Goal: Task Accomplishment & Management: Manage account settings

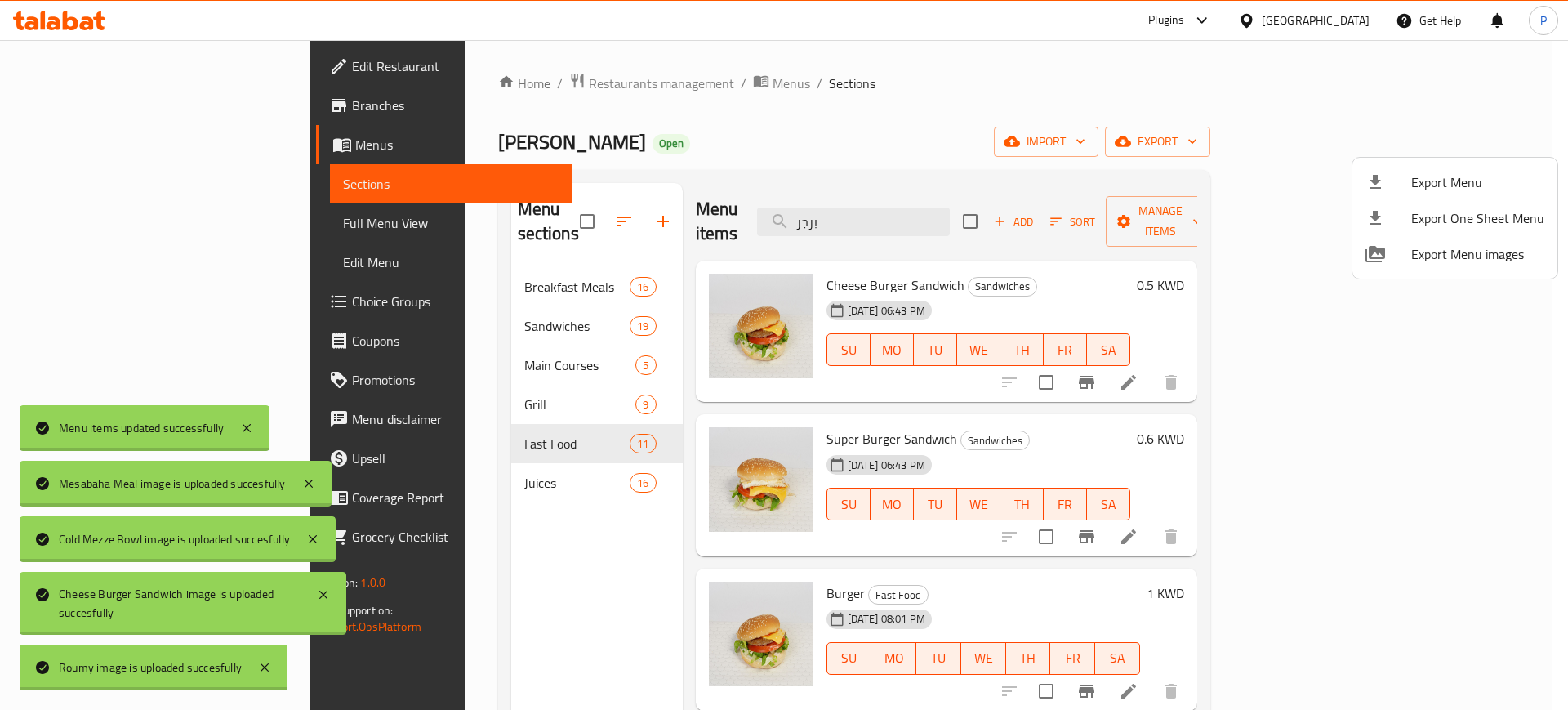
click at [452, 87] on div at bounding box center [784, 355] width 1568 height 710
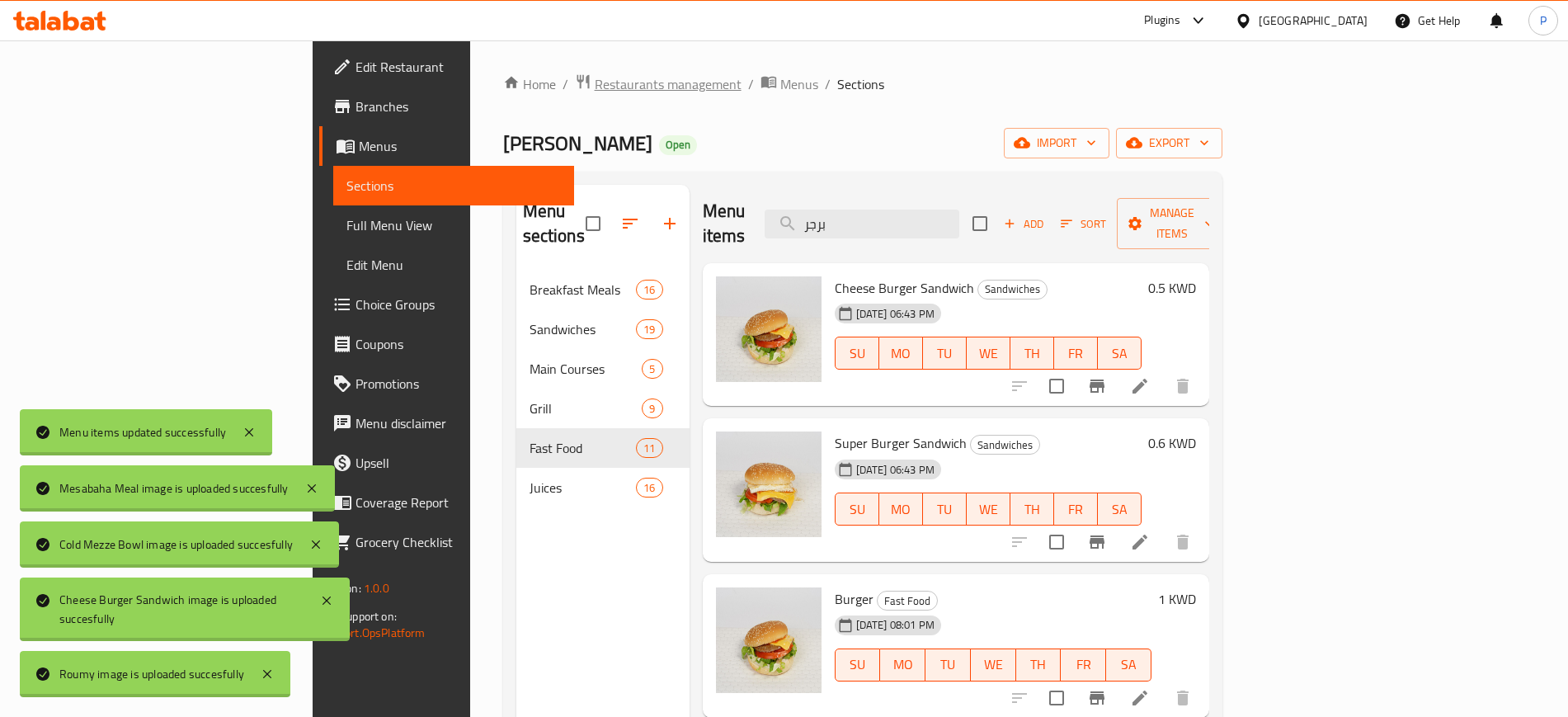
click at [594, 80] on span "Restaurants management" at bounding box center [668, 84] width 147 height 20
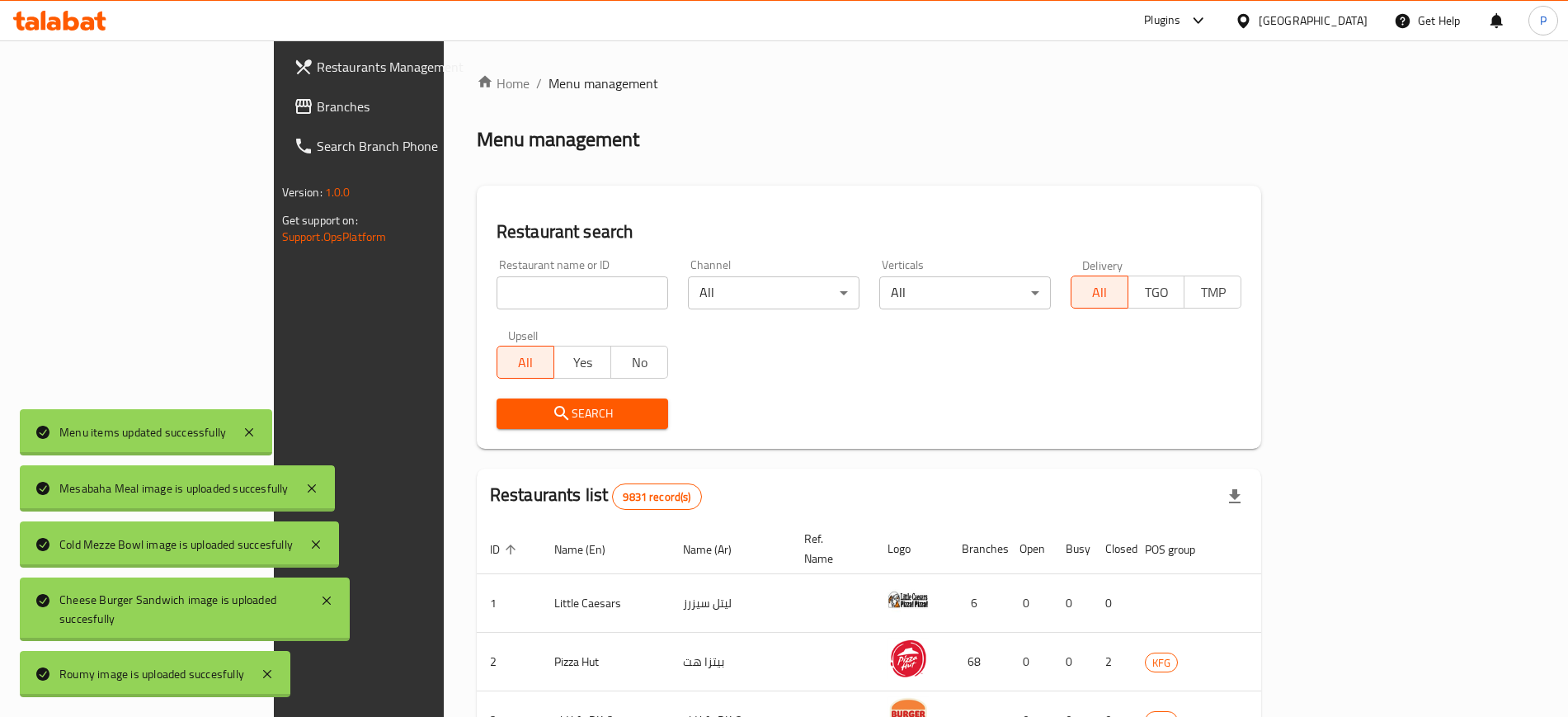
click at [499, 293] on input "search" at bounding box center [581, 292] width 171 height 33
paste input "Kan Restaurant"
type input "Kan Restaurant"
click button "Search" at bounding box center [581, 413] width 171 height 31
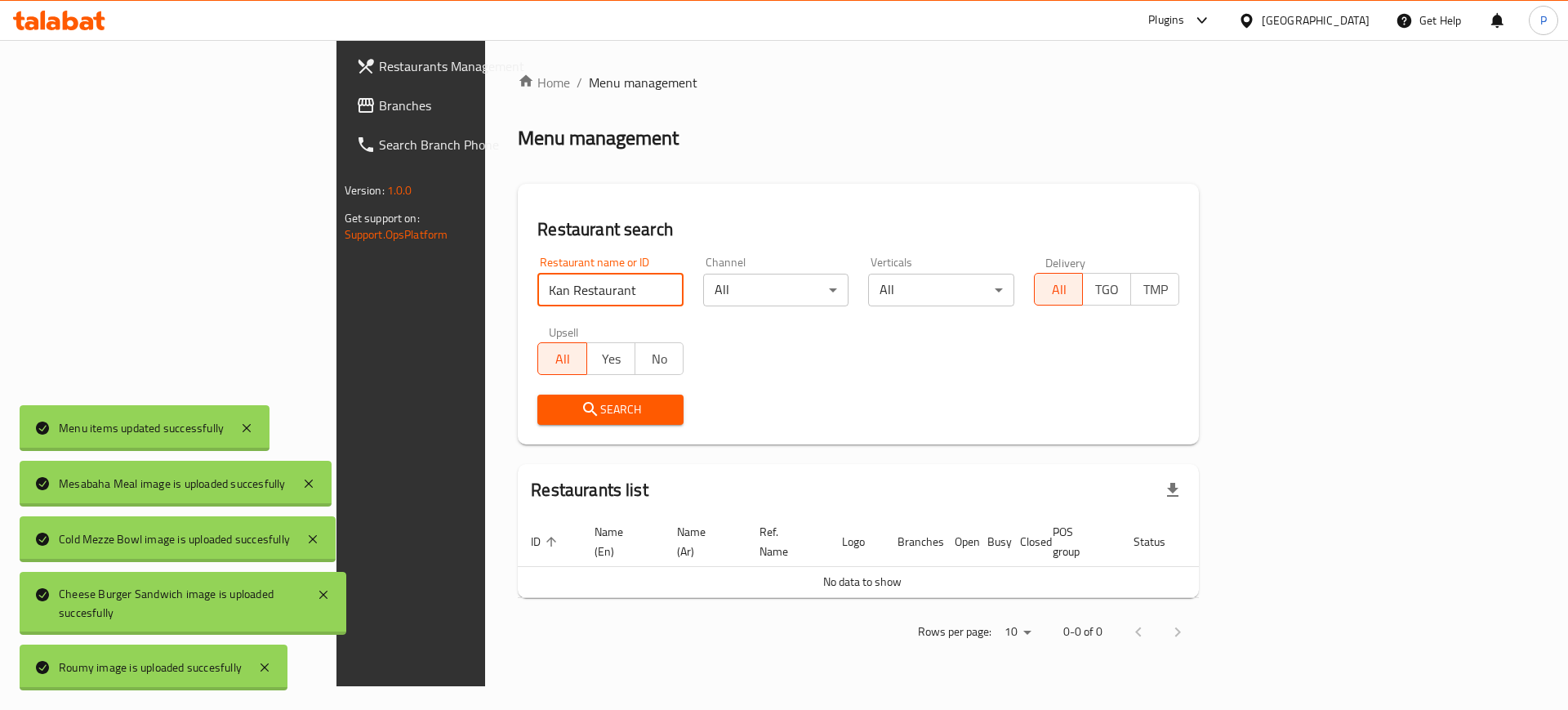
click at [1343, 22] on div "[GEOGRAPHIC_DATA]" at bounding box center [1316, 20] width 108 height 18
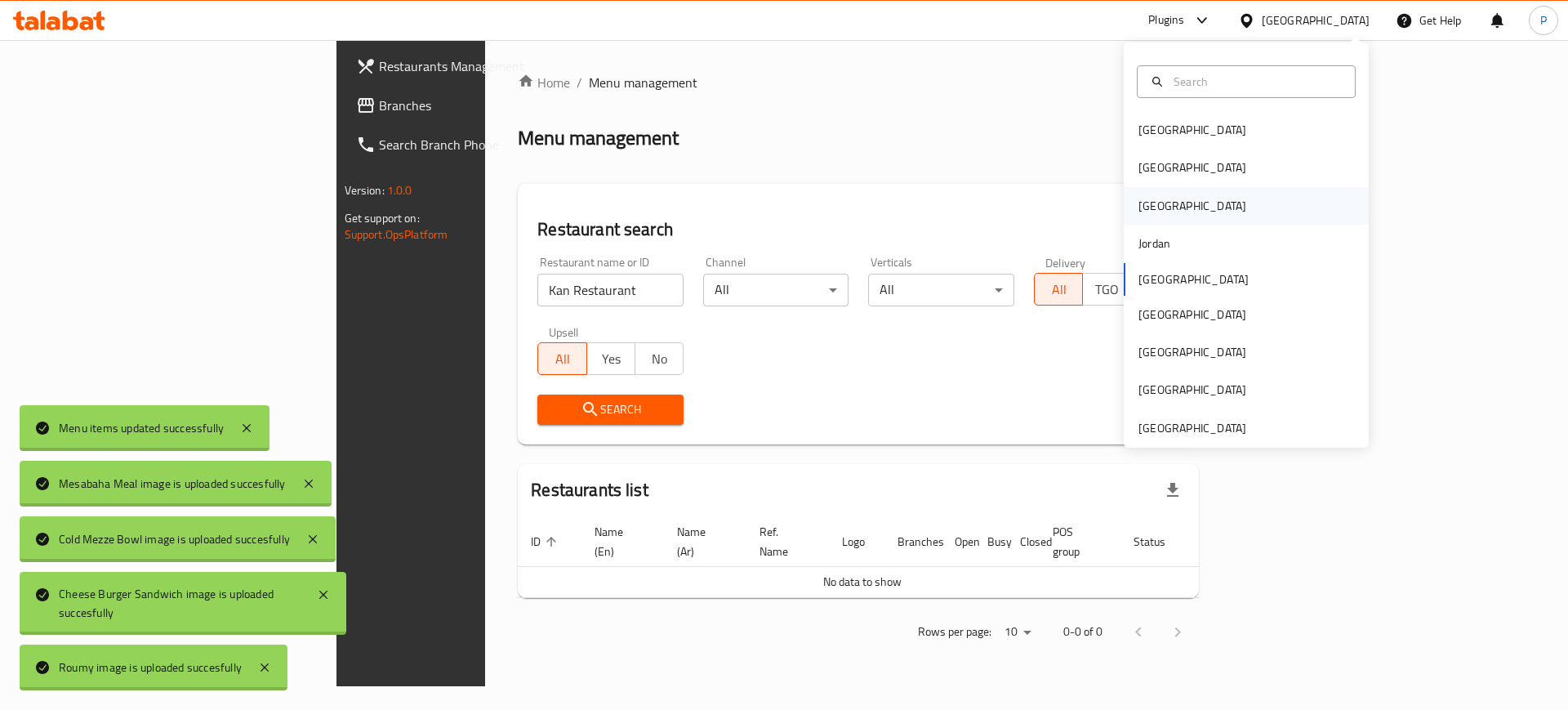
click at [1150, 205] on div "[GEOGRAPHIC_DATA]" at bounding box center [1192, 205] width 134 height 37
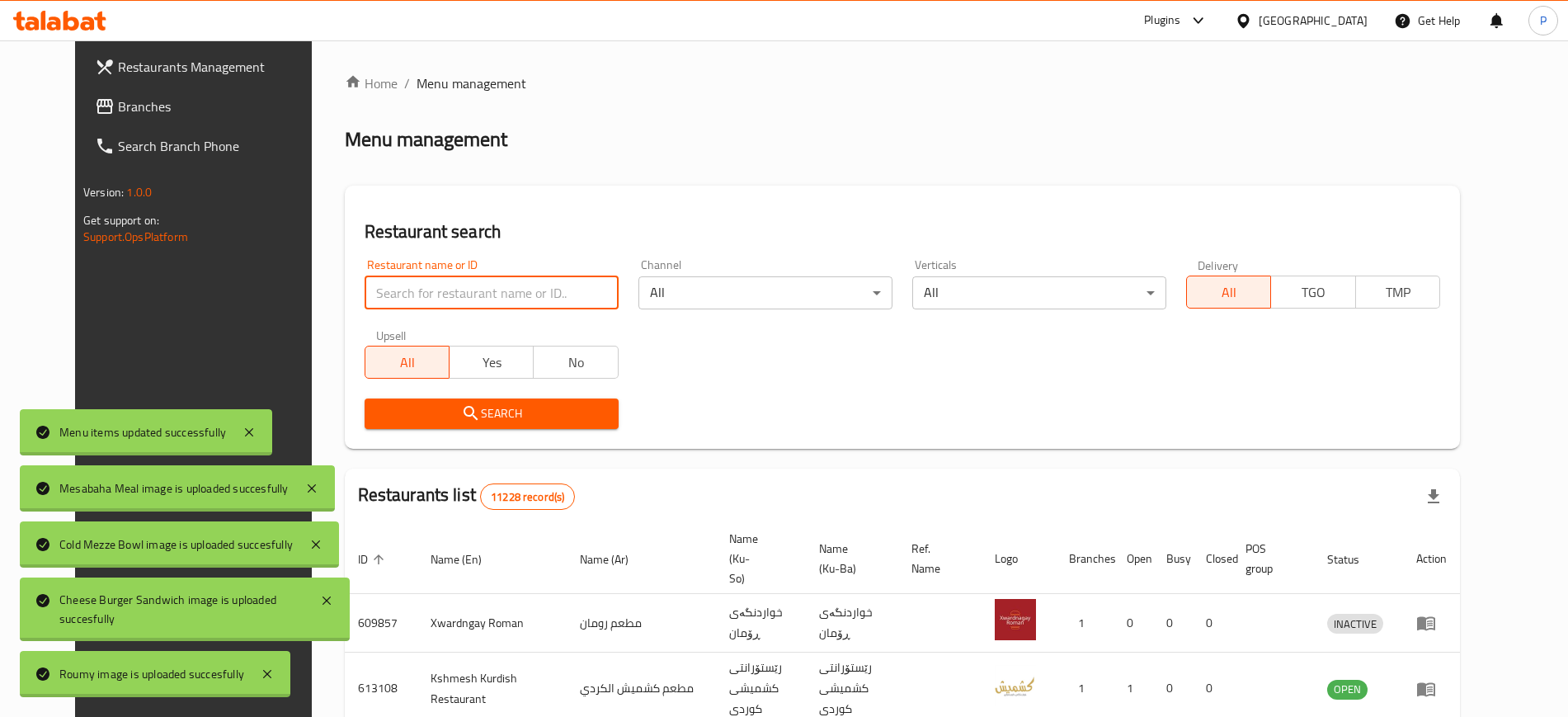
click at [422, 308] on input "search" at bounding box center [492, 292] width 254 height 33
paste input "Kan Restaurant"
type input "Kan Restaurant"
click button "Search" at bounding box center [492, 413] width 254 height 31
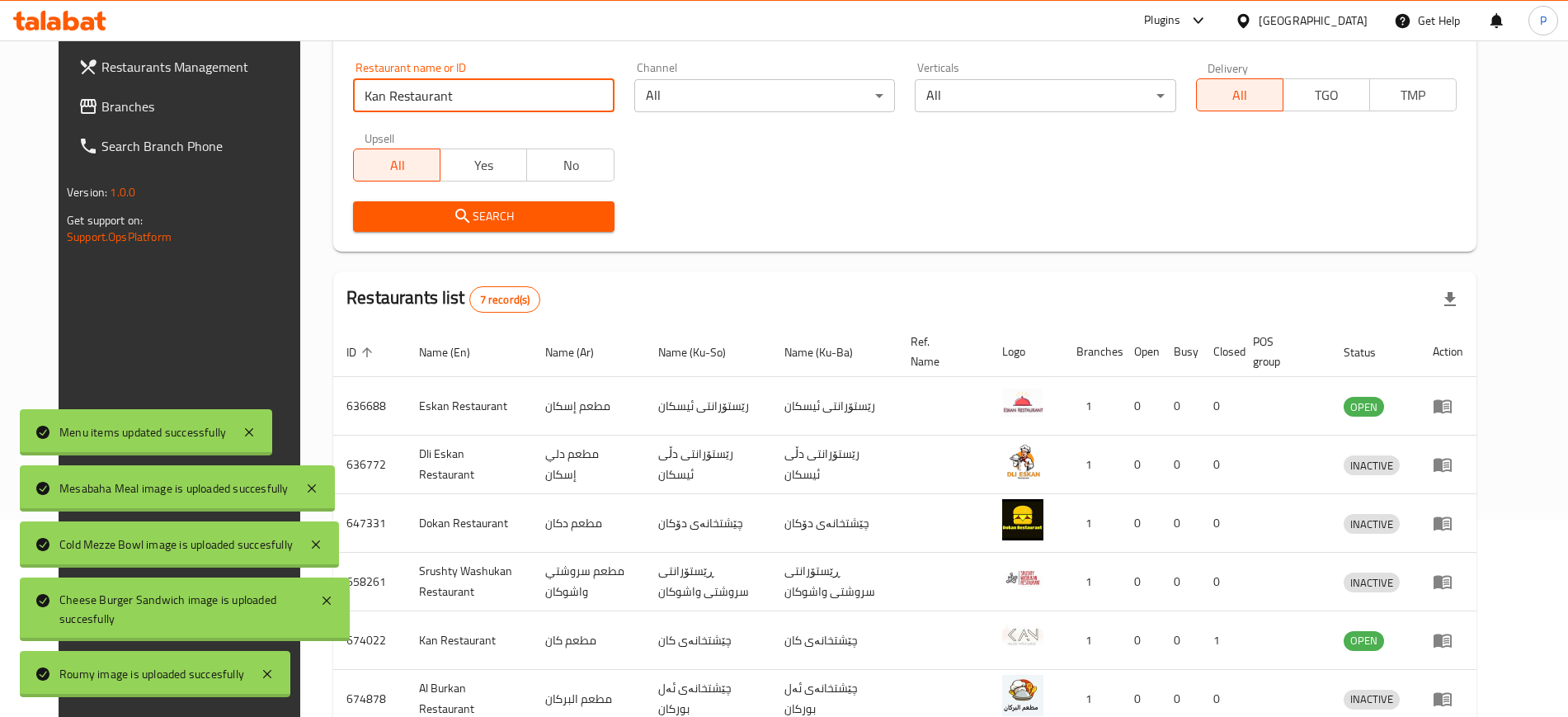
scroll to position [350, 0]
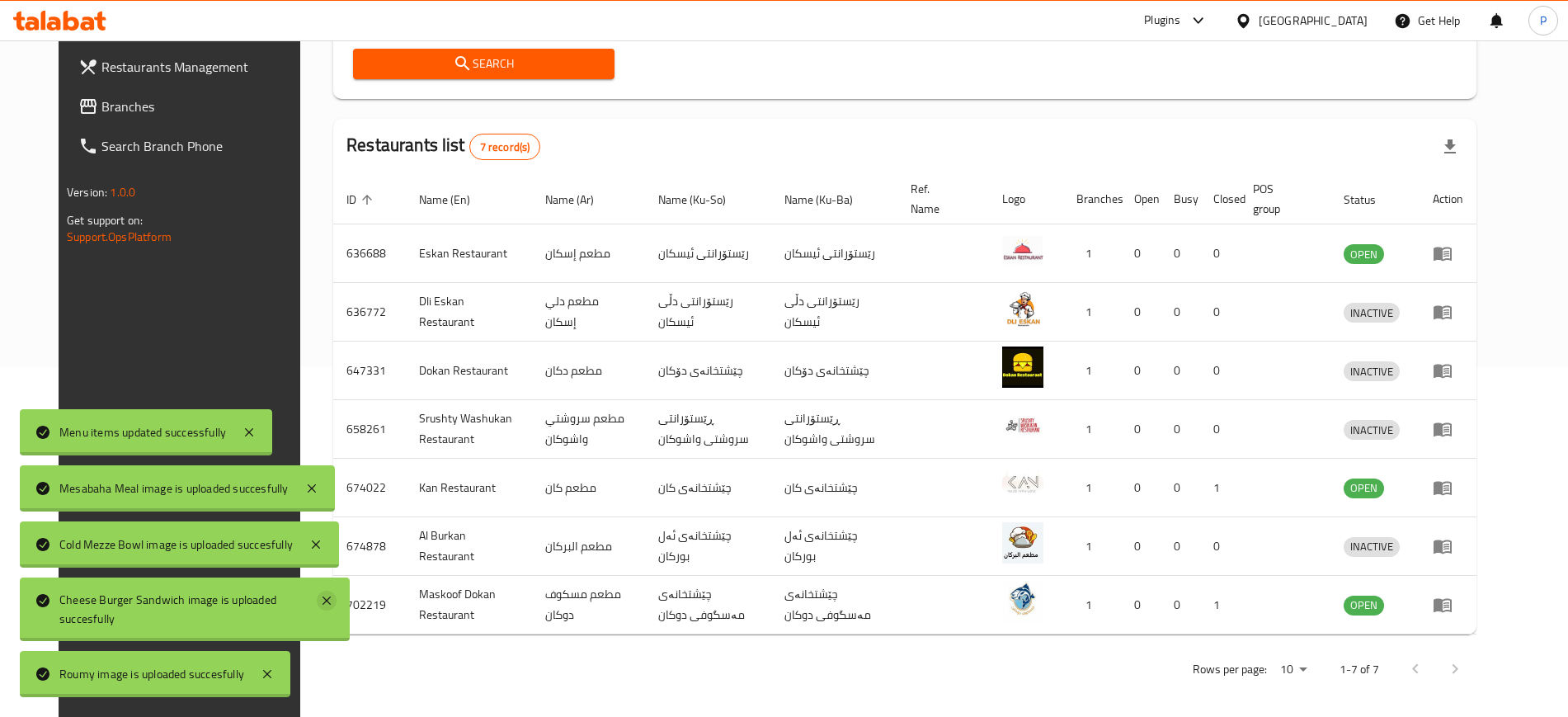
click at [318, 604] on icon at bounding box center [326, 600] width 20 height 20
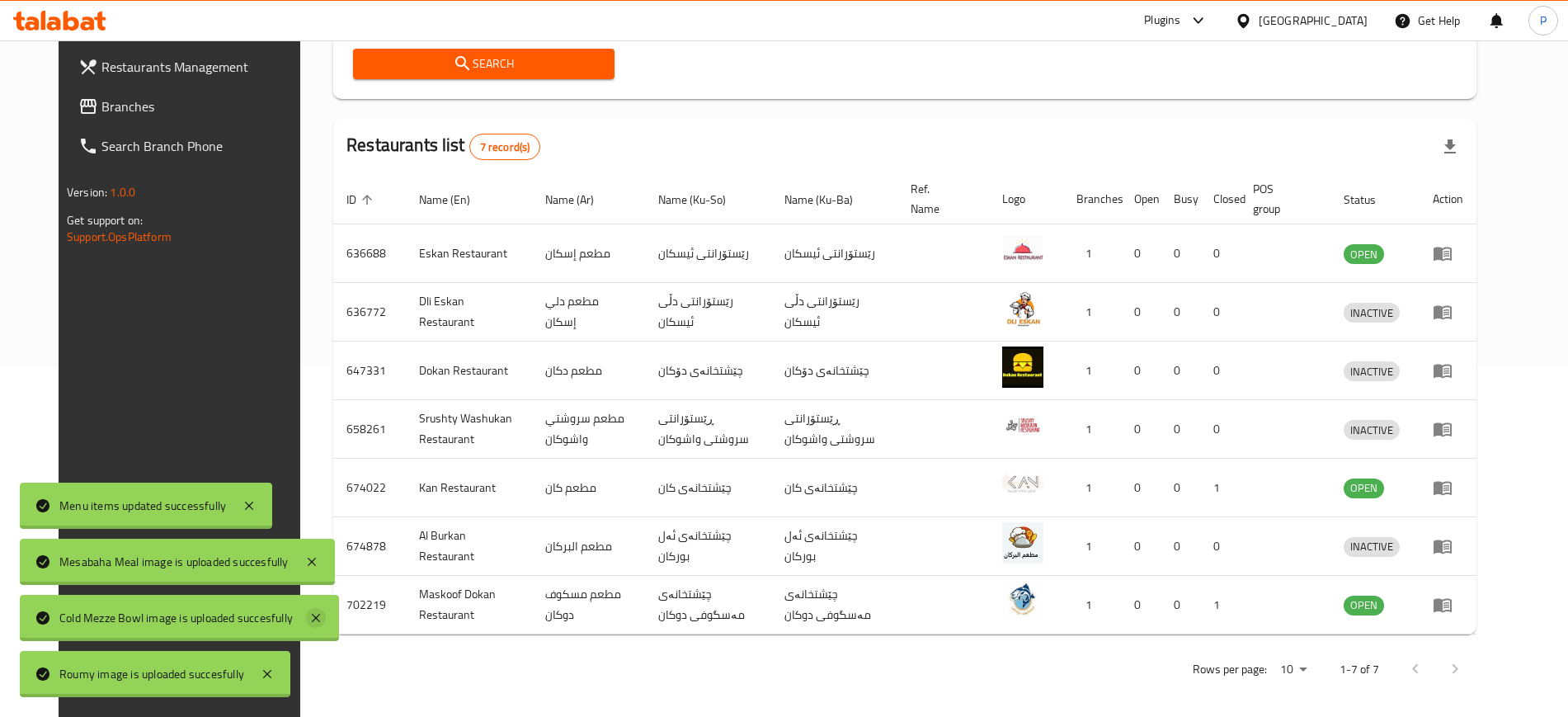
click at [315, 614] on icon at bounding box center [316, 618] width 9 height 9
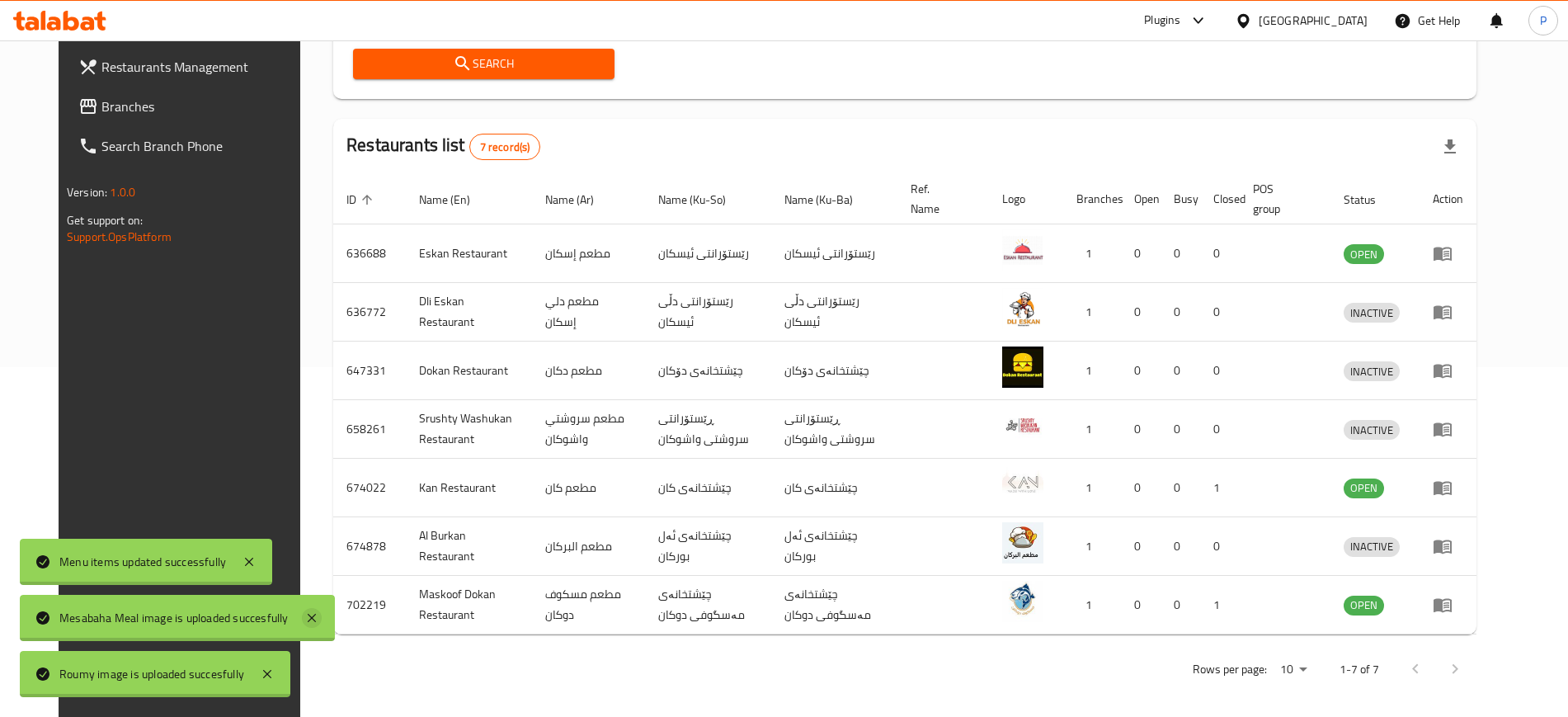
click at [311, 616] on icon at bounding box center [312, 618] width 9 height 9
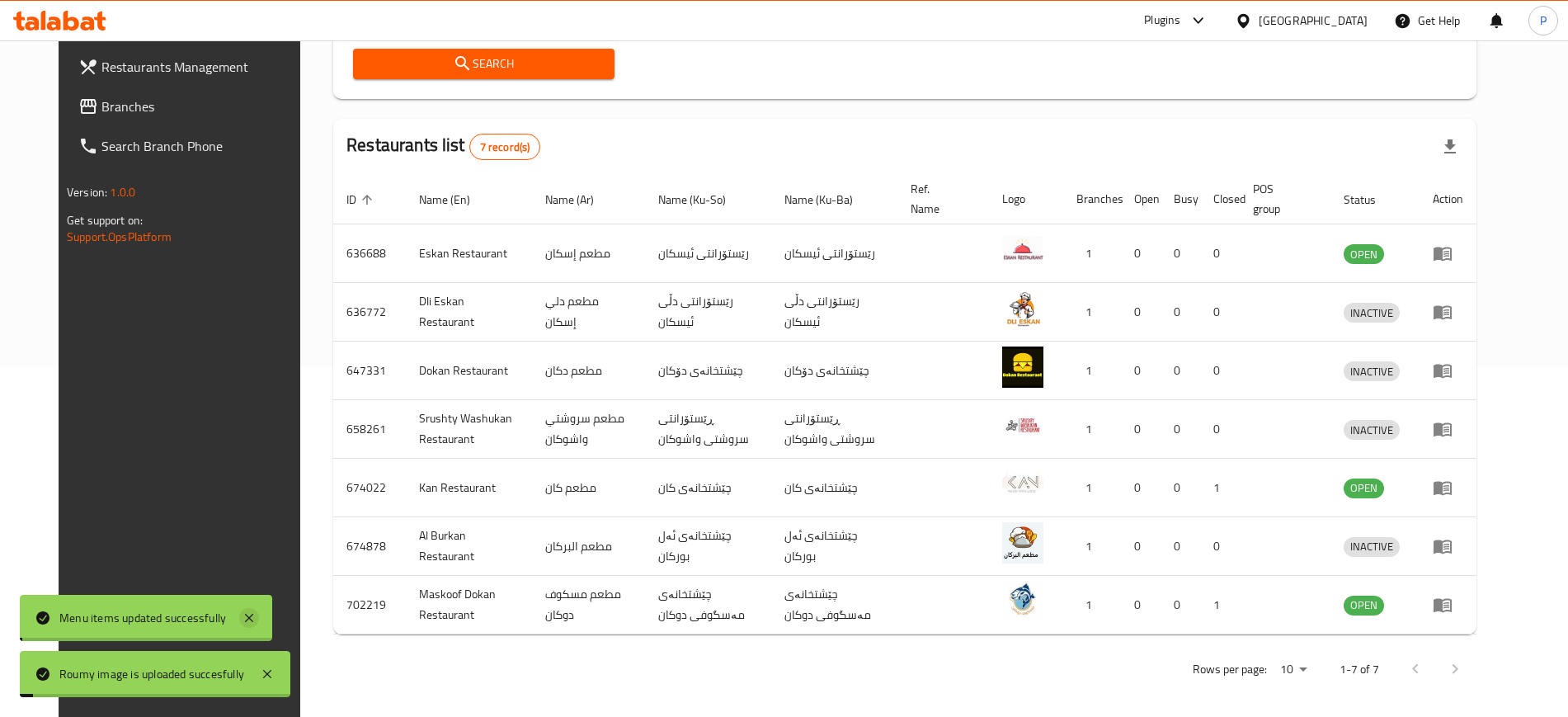
click at [244, 608] on icon at bounding box center [248, 617] width 20 height 20
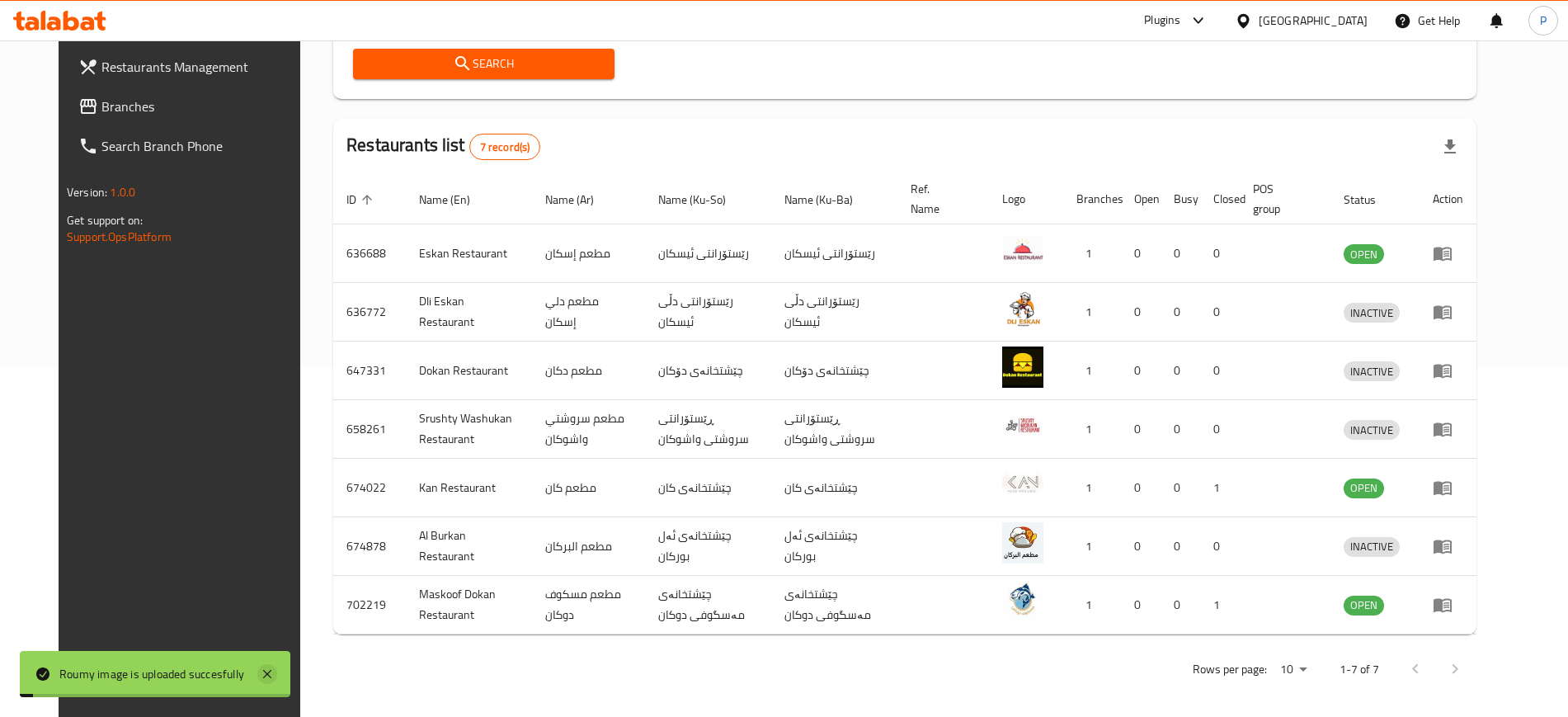
click at [263, 667] on icon at bounding box center [267, 674] width 20 height 20
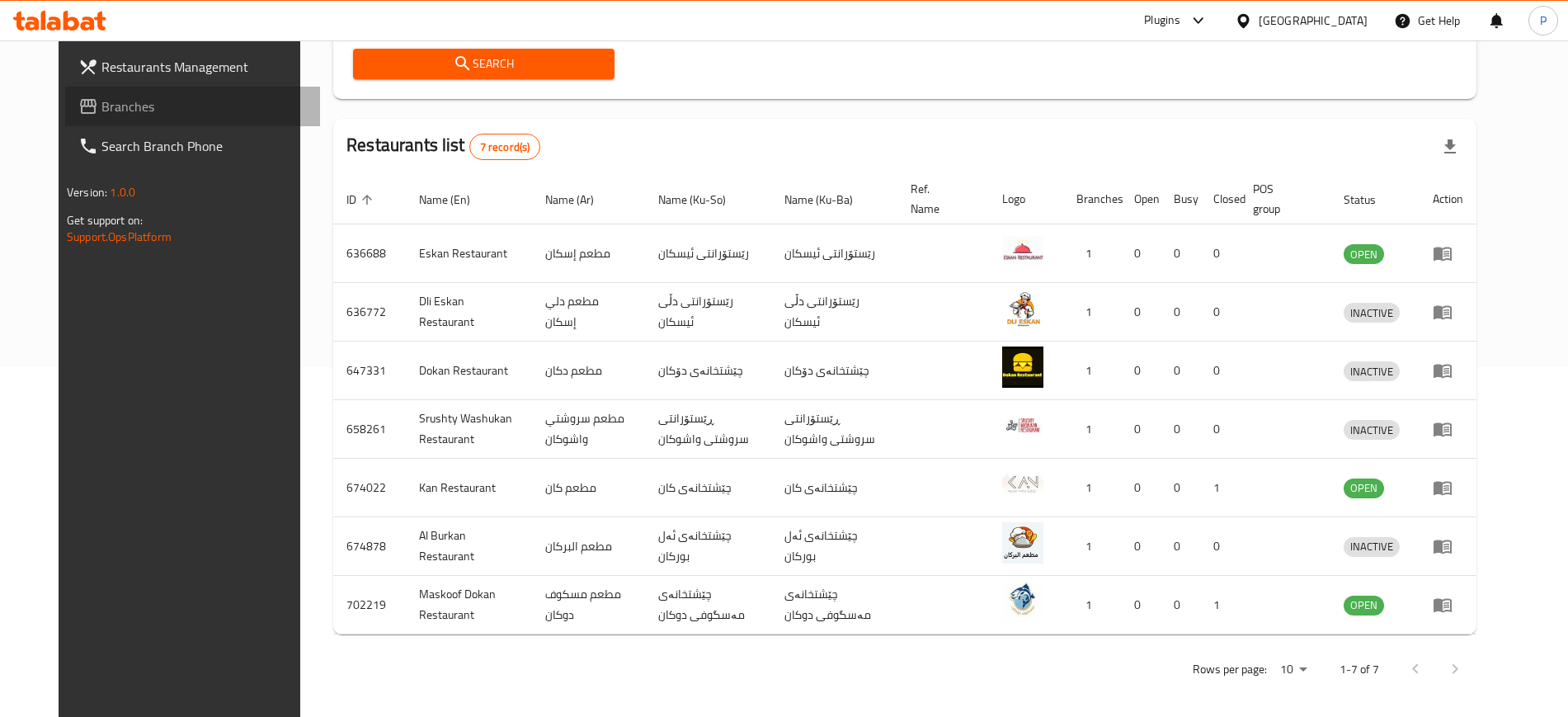
click at [101, 104] on span "Branches" at bounding box center [204, 106] width 205 height 20
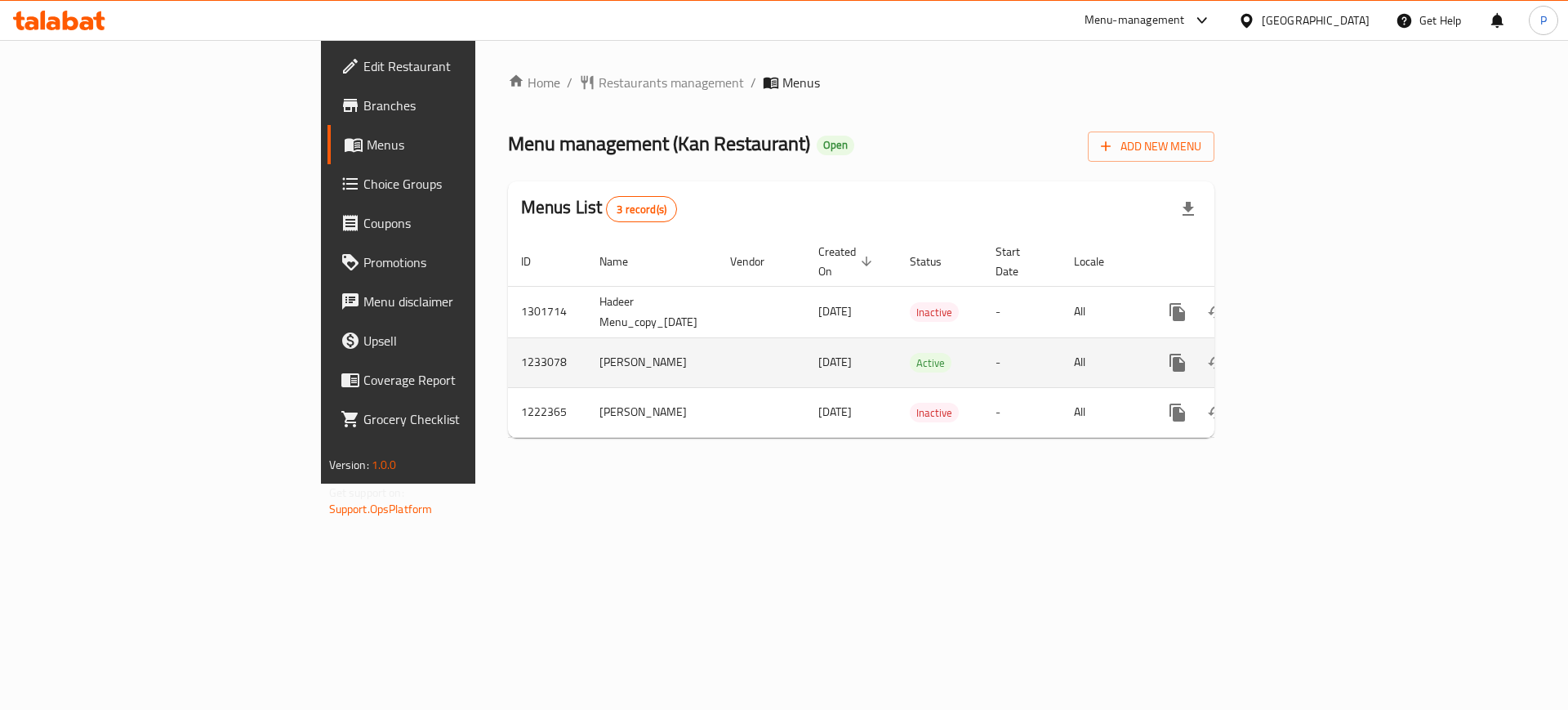
click at [1305, 353] on icon "enhanced table" at bounding box center [1294, 362] width 19 height 19
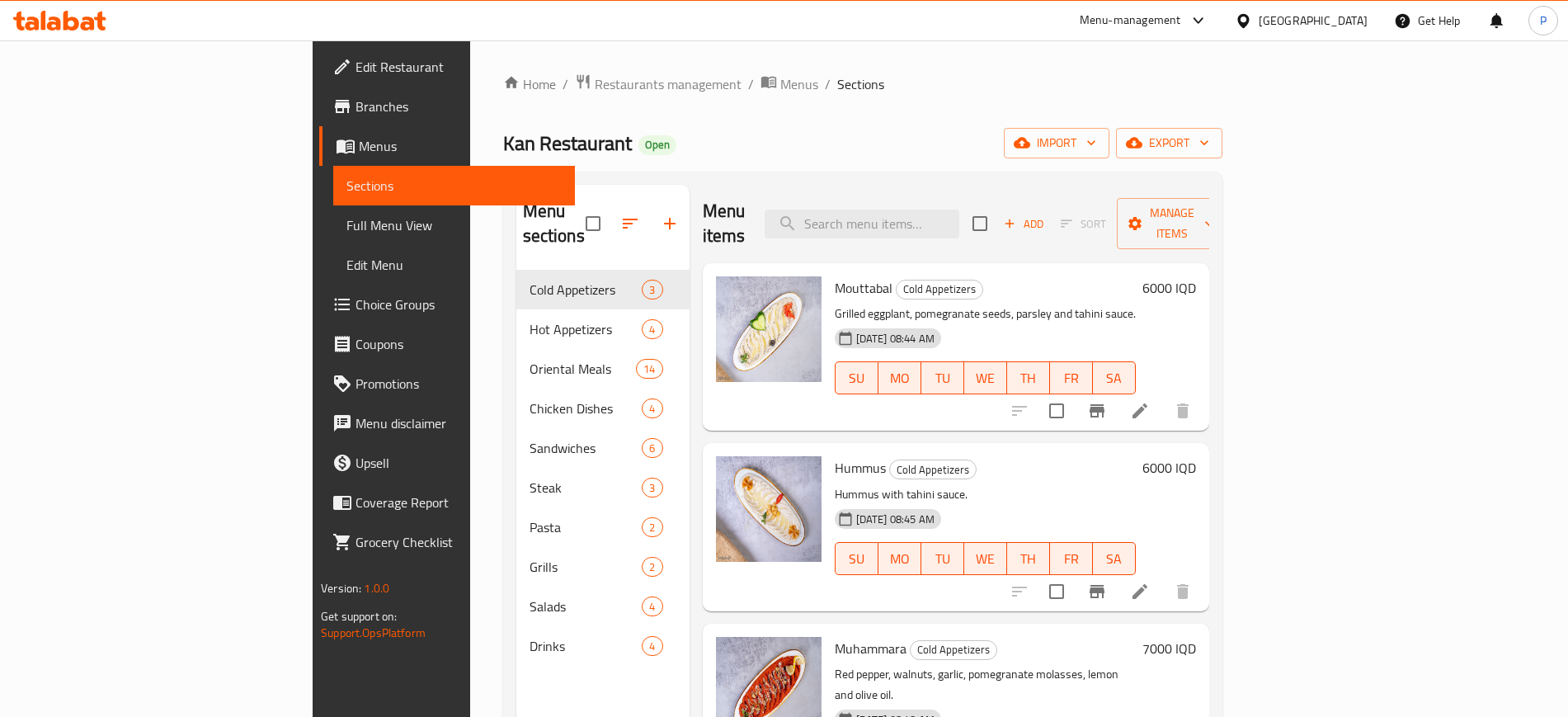
click at [1176, 158] on div "Kan Restaurant Open import export" at bounding box center [862, 143] width 719 height 31
click at [945, 222] on input "search" at bounding box center [862, 224] width 194 height 29
click at [1109, 150] on button "import" at bounding box center [1056, 143] width 106 height 31
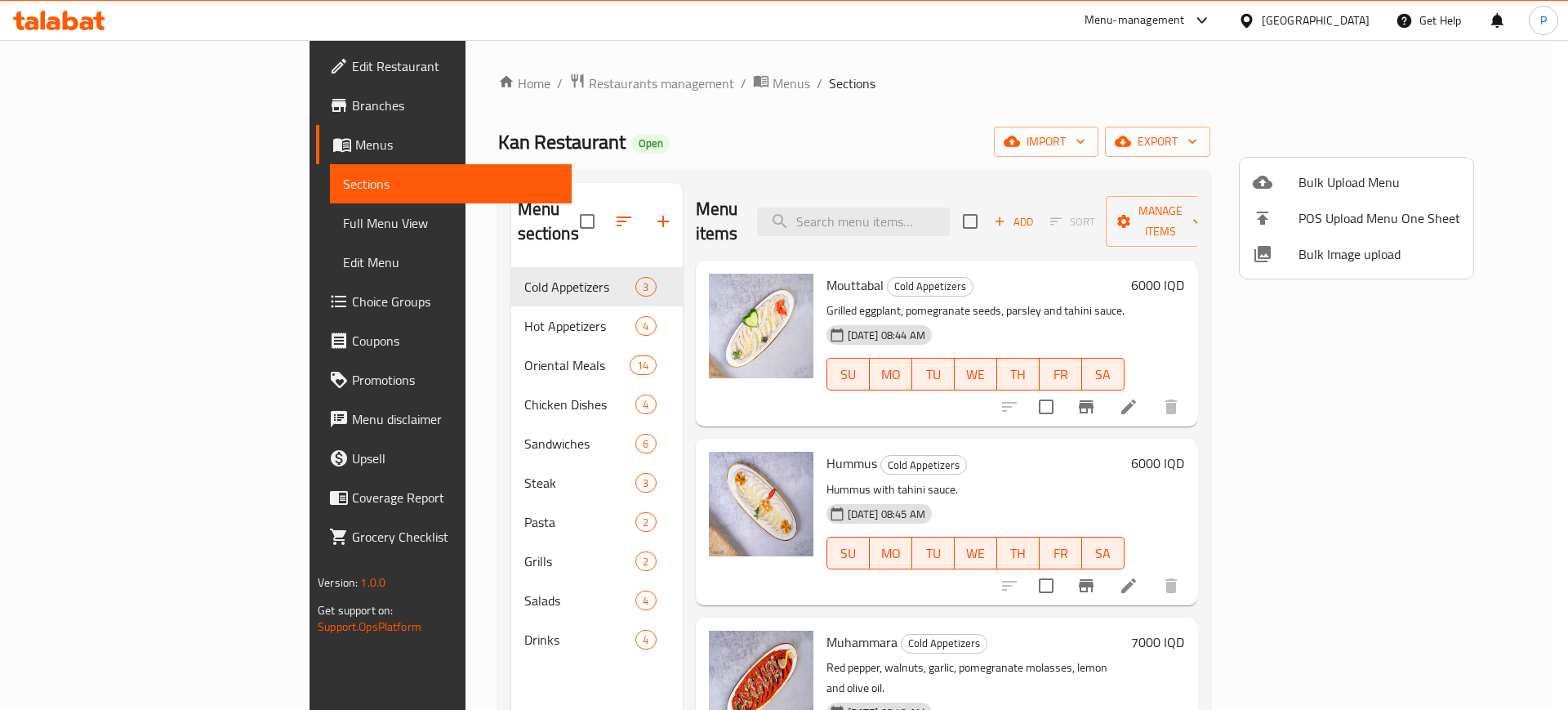
click at [1279, 257] on div at bounding box center [1276, 253] width 46 height 19
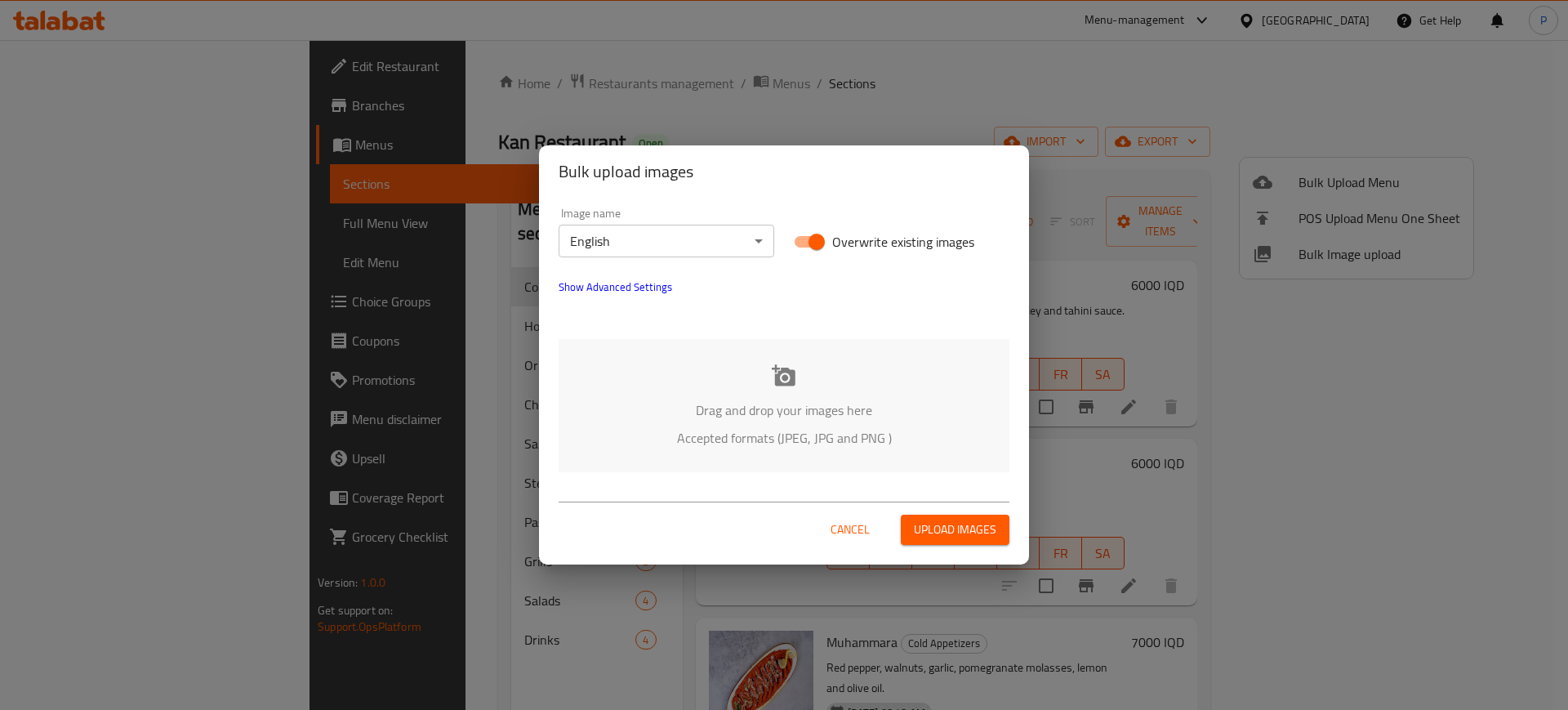
click at [645, 289] on span "Show Advanced Settings" at bounding box center [616, 286] width 113 height 19
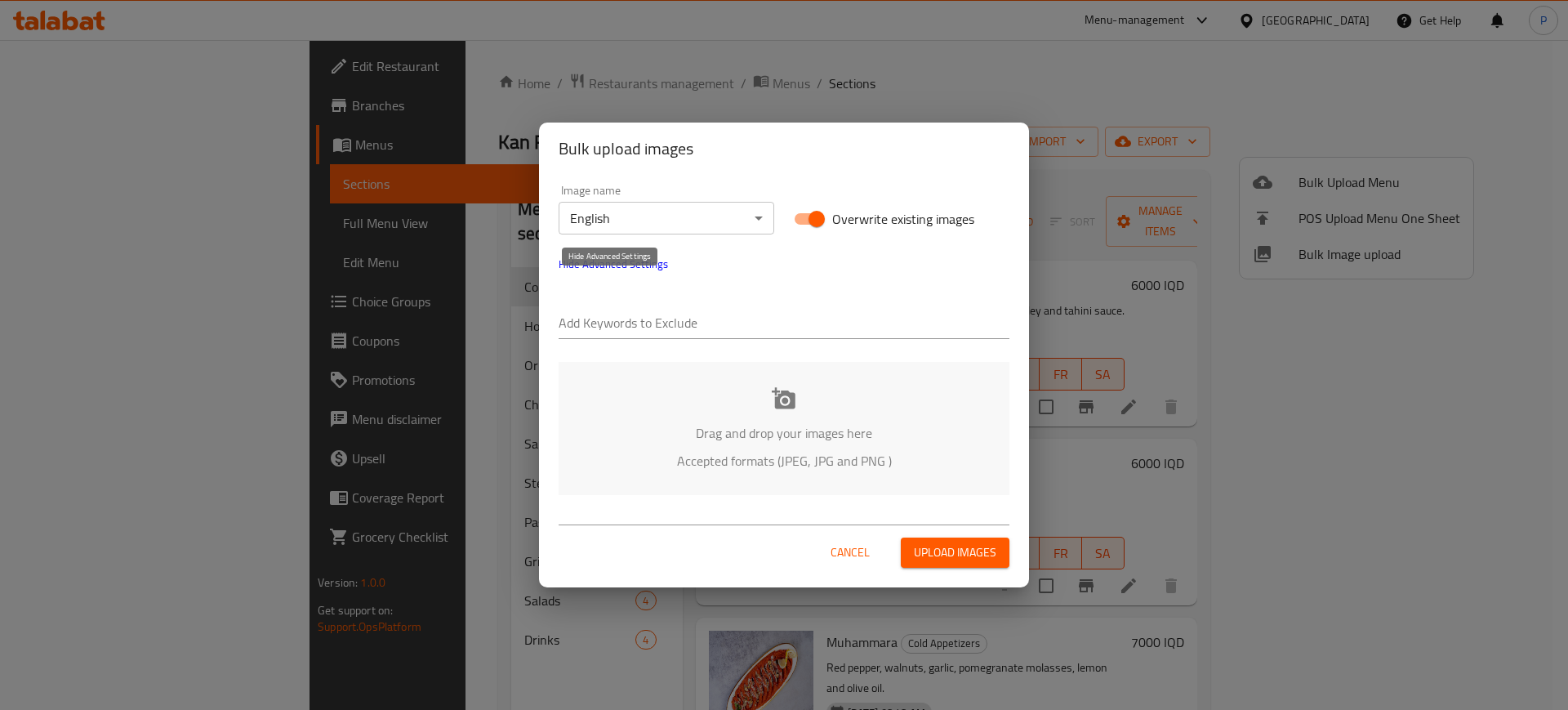
click at [617, 322] on input "text" at bounding box center [784, 324] width 451 height 26
paste input "Kan Restaurant, [GEOGRAPHIC_DATA]"
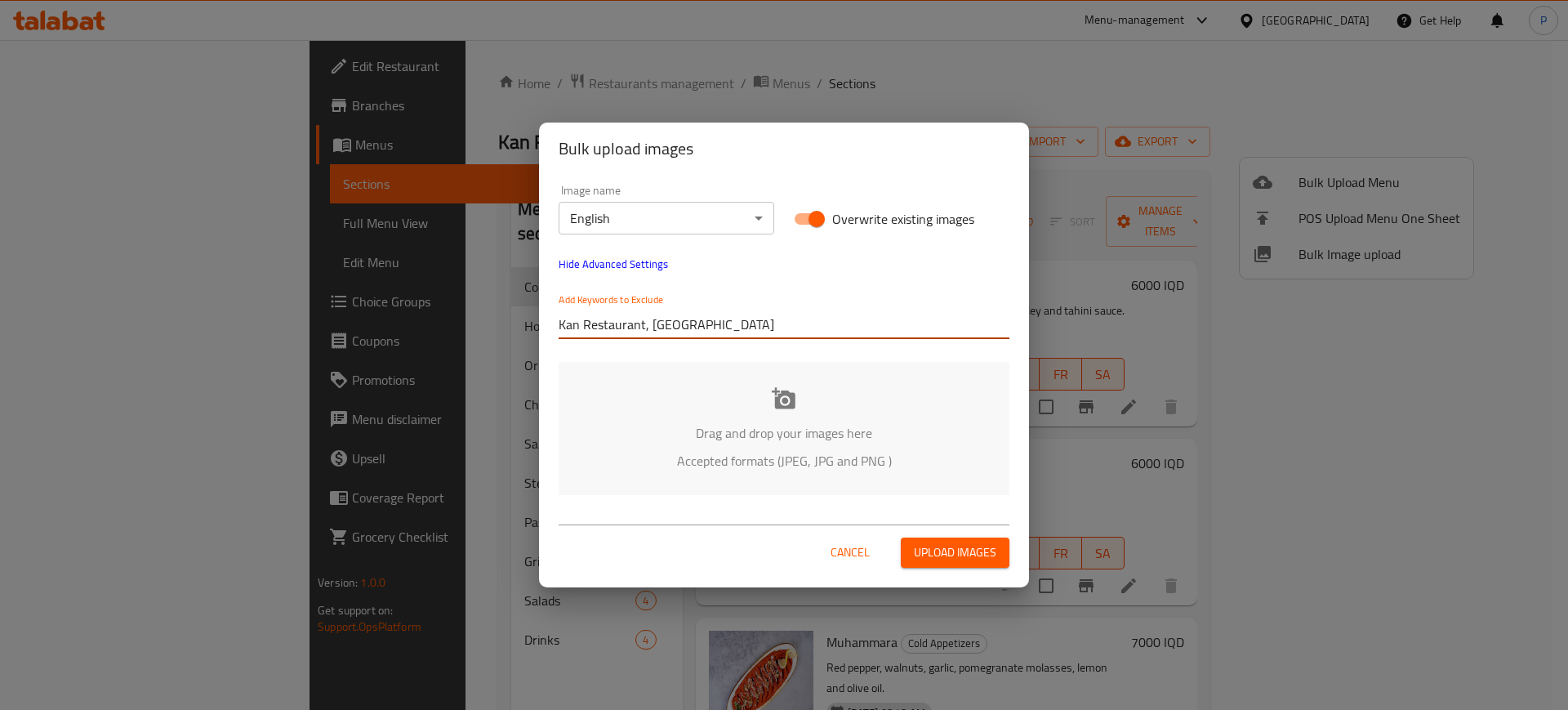
type input "Kan Restaurant, [GEOGRAPHIC_DATA]"
click at [644, 223] on body "​ Menu-management [GEOGRAPHIC_DATA] Get Help P Edit Restaurant Branches Menus S…" at bounding box center [784, 374] width 1568 height 669
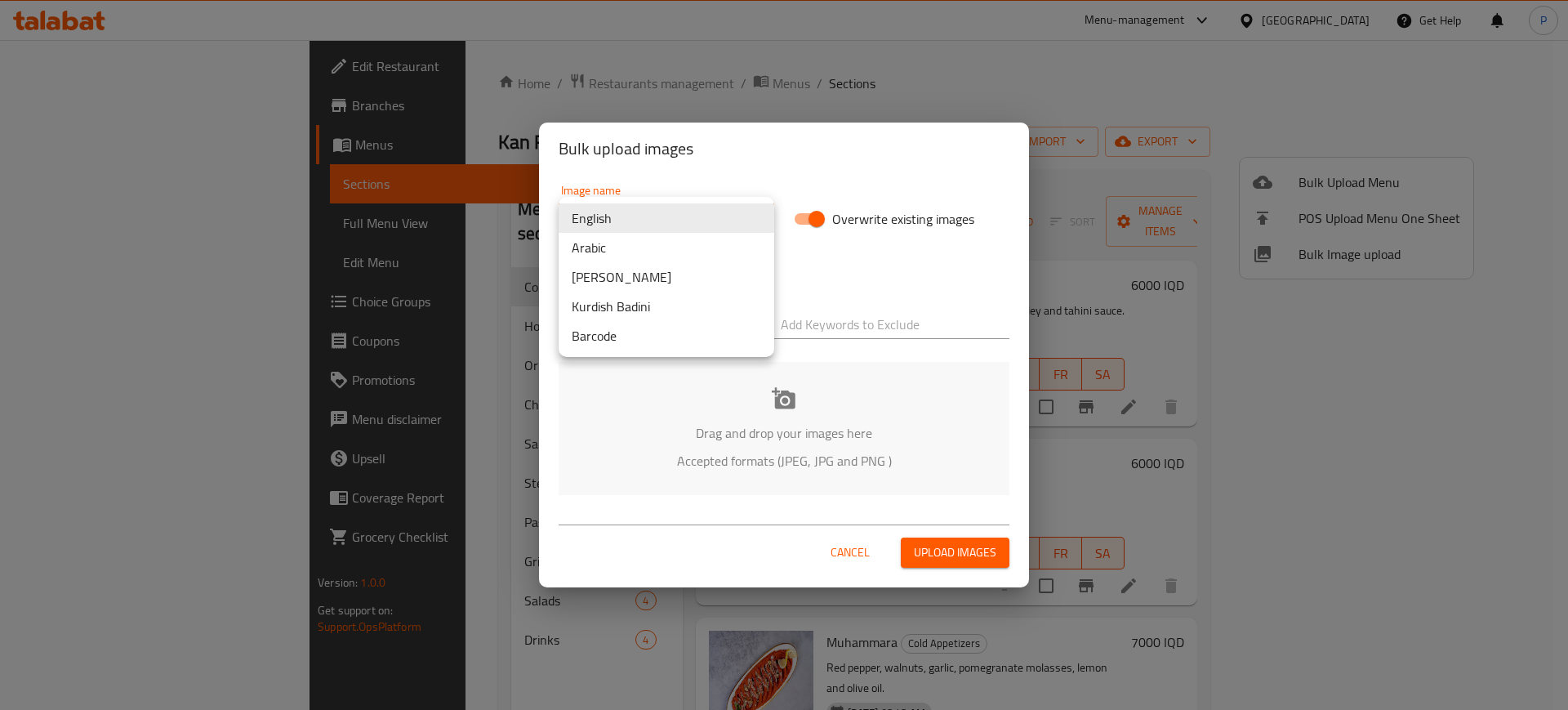
click at [611, 241] on li "Arabic" at bounding box center [666, 247] width 215 height 30
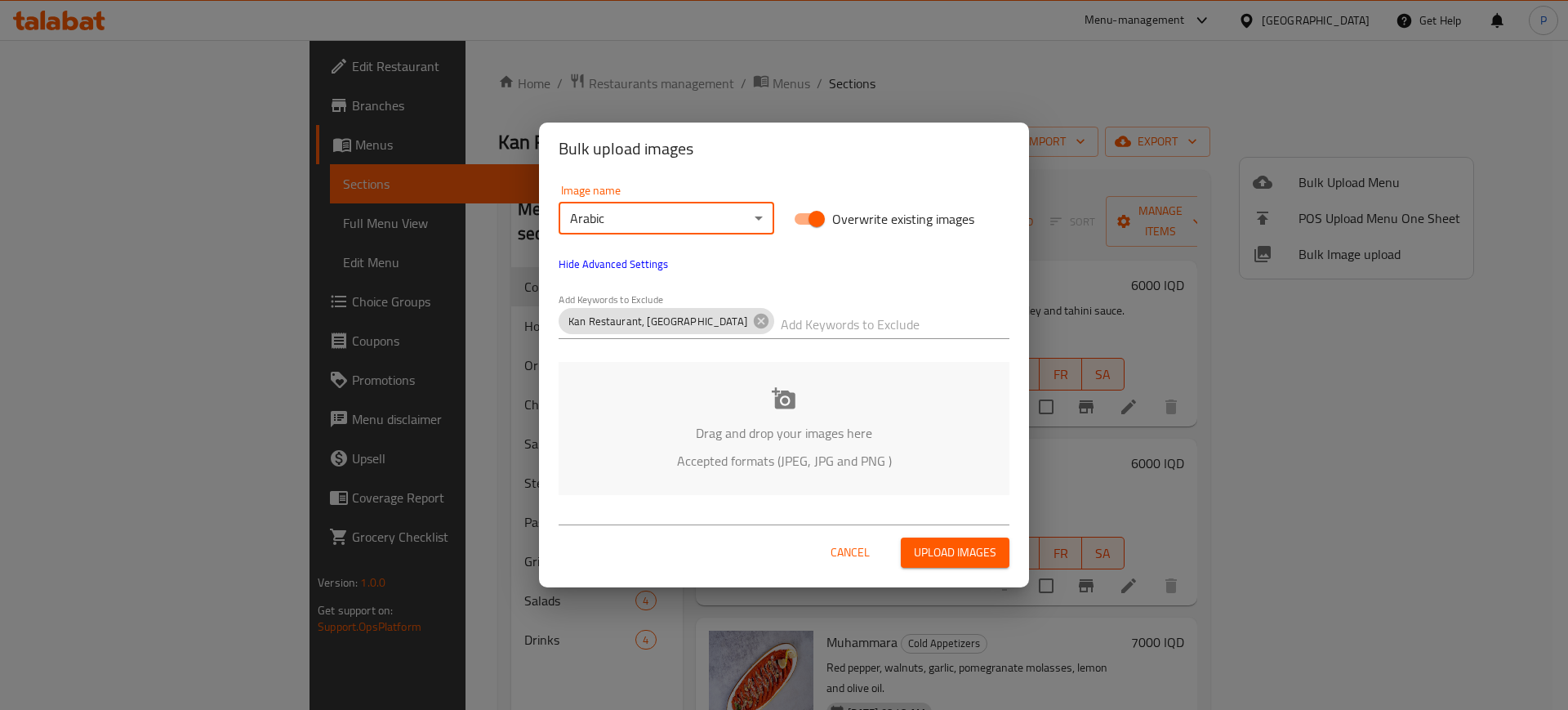
click at [853, 265] on div "Image name Arabic ​ Overwrite existing images Hide Advanced Settings Add Keywor…" at bounding box center [784, 262] width 470 height 174
click at [734, 554] on div "Cancel Upload images" at bounding box center [784, 545] width 451 height 43
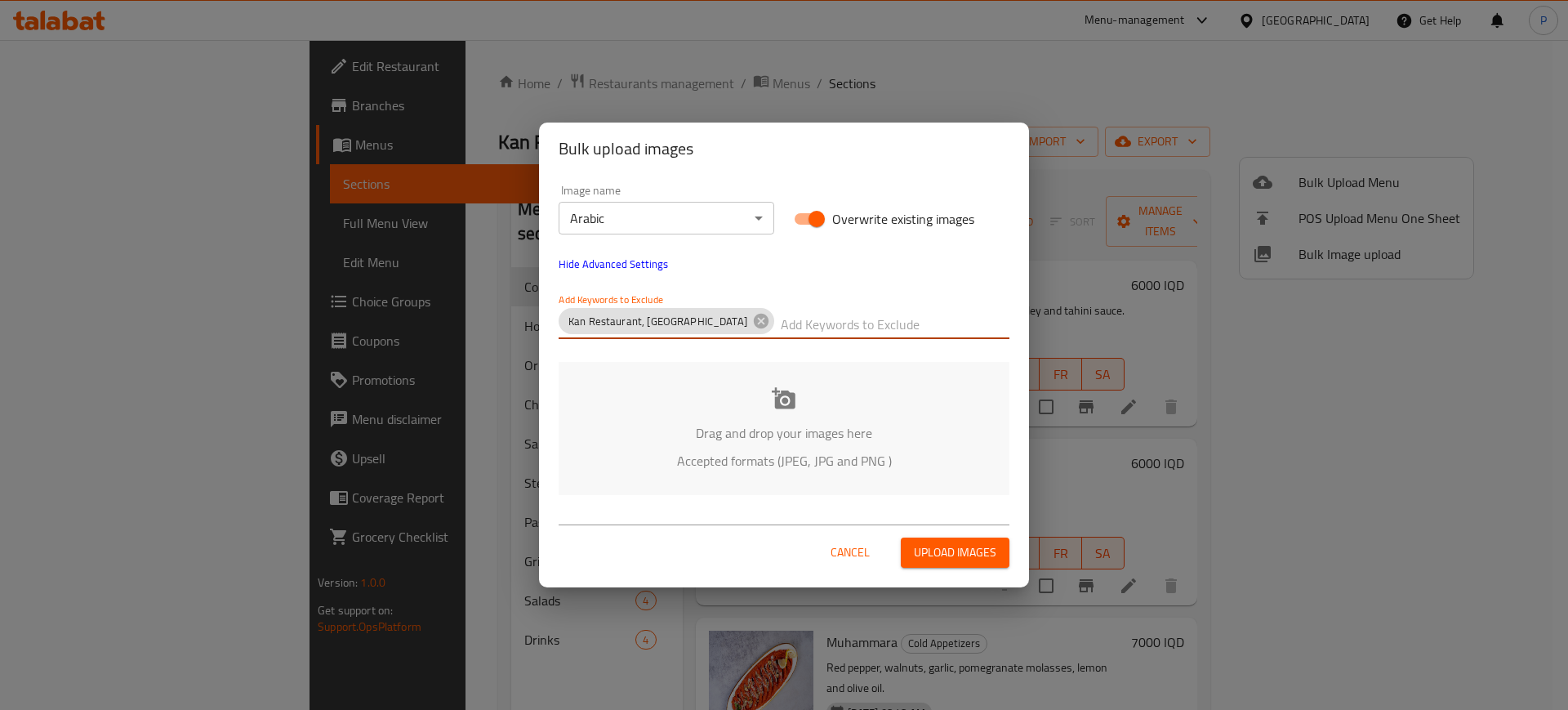
click at [821, 323] on input "text" at bounding box center [895, 324] width 229 height 26
paste input "abdulmalek_"
type input "abdulmalek_"
click at [799, 386] on div "Drag and drop your images here Accepted formats (JPEG, JPG and PNG )" at bounding box center [784, 428] width 451 height 133
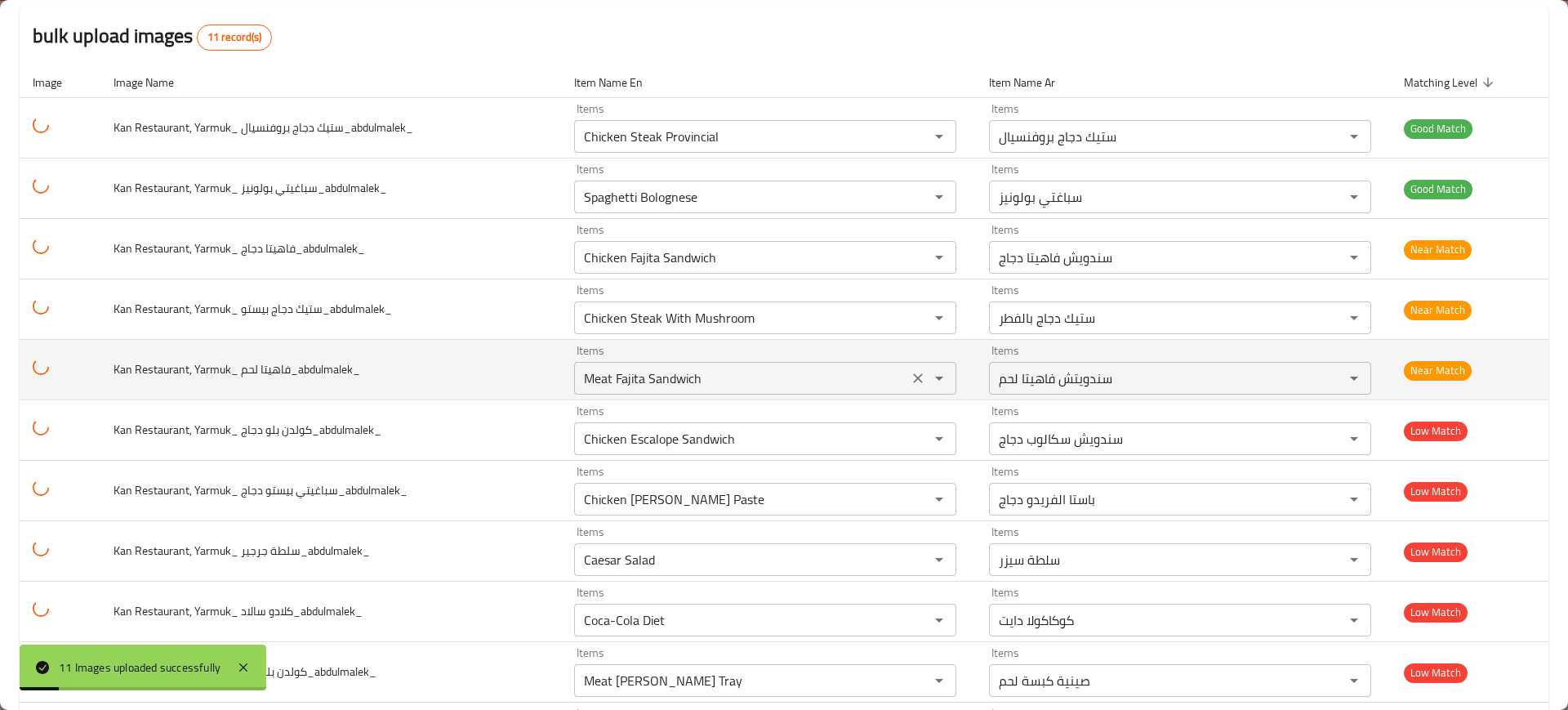
scroll to position [237, 0]
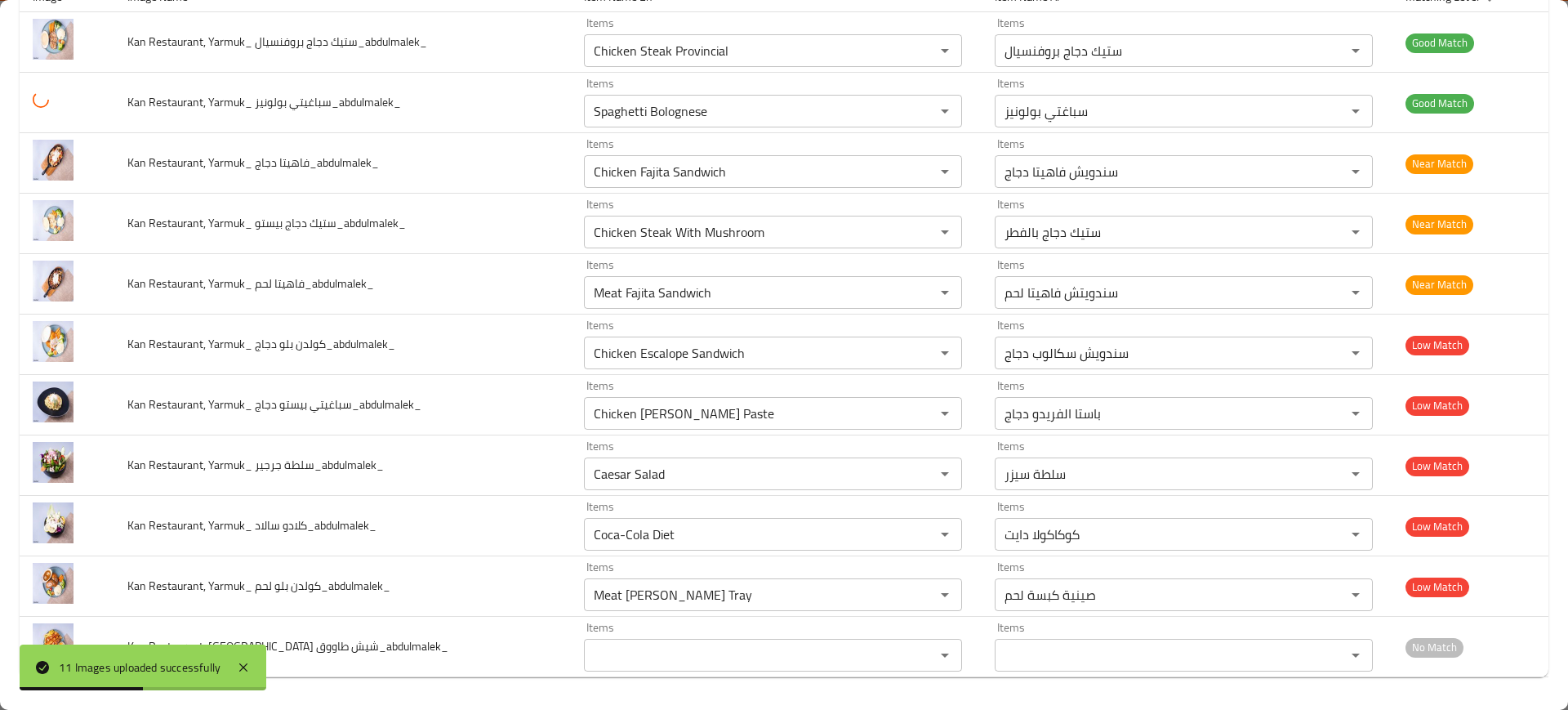
click at [259, 661] on div "11 Images uploaded successfully" at bounding box center [143, 667] width 247 height 46
click at [244, 660] on icon at bounding box center [243, 667] width 19 height 19
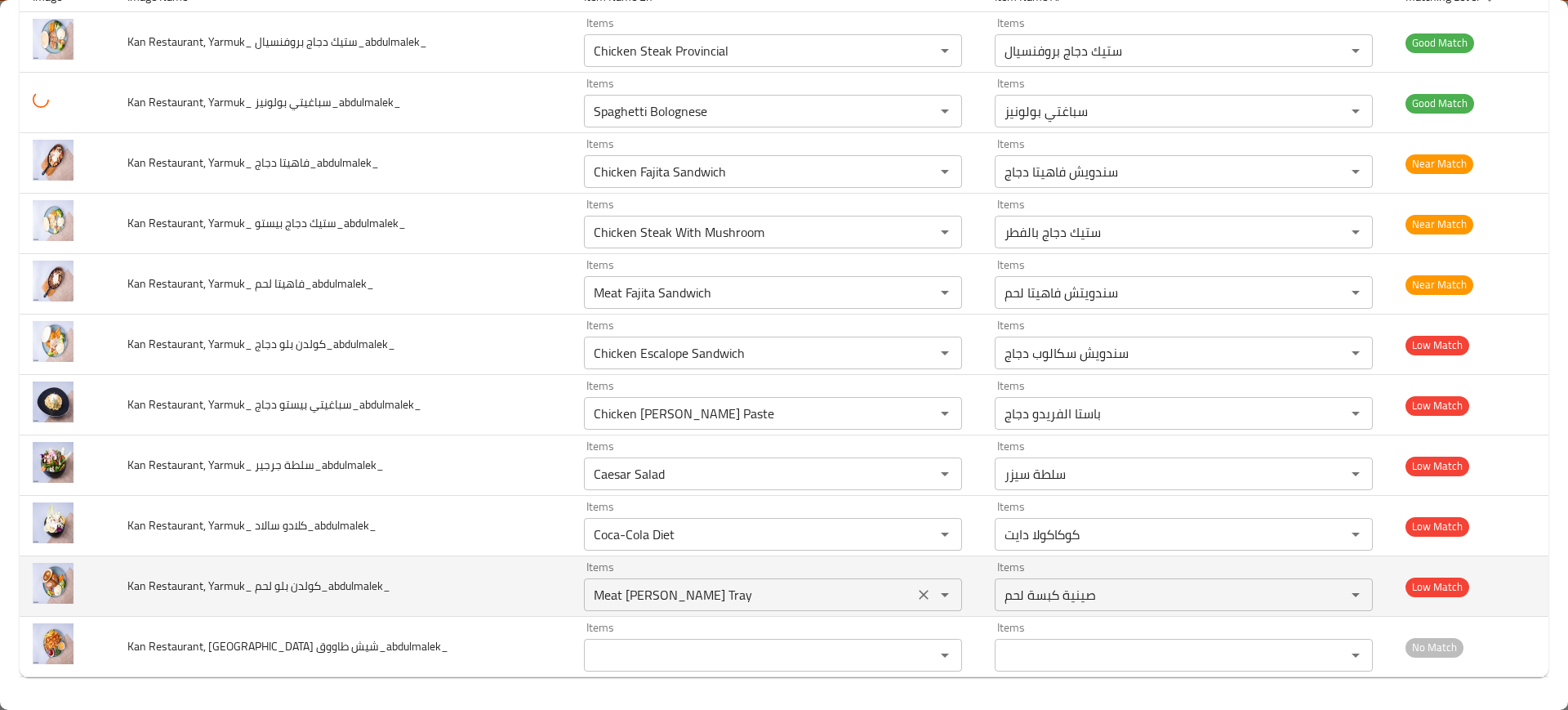
click at [629, 610] on div "Meat [PERSON_NAME] Tray Items" at bounding box center [773, 594] width 378 height 33
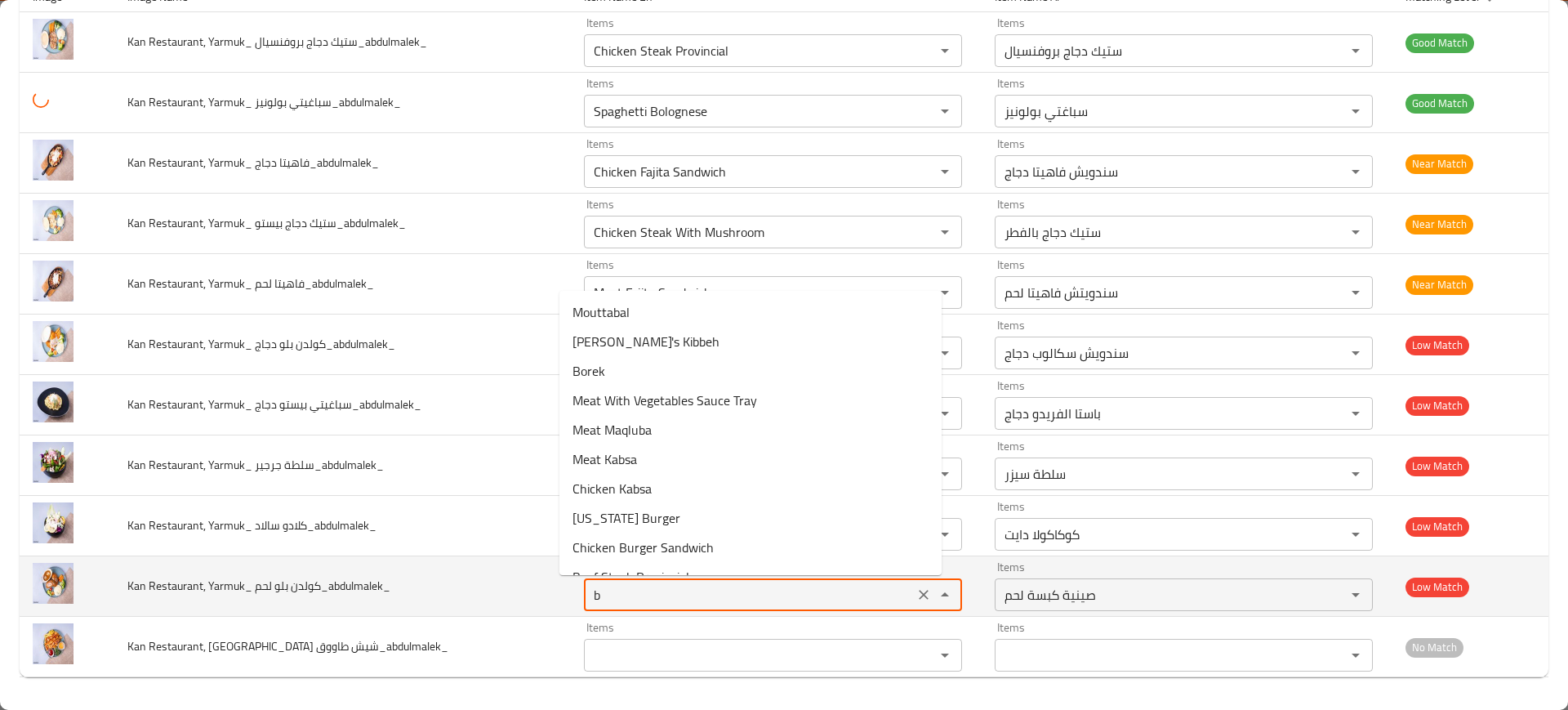
type لحم_abdulmalek_ "bl"
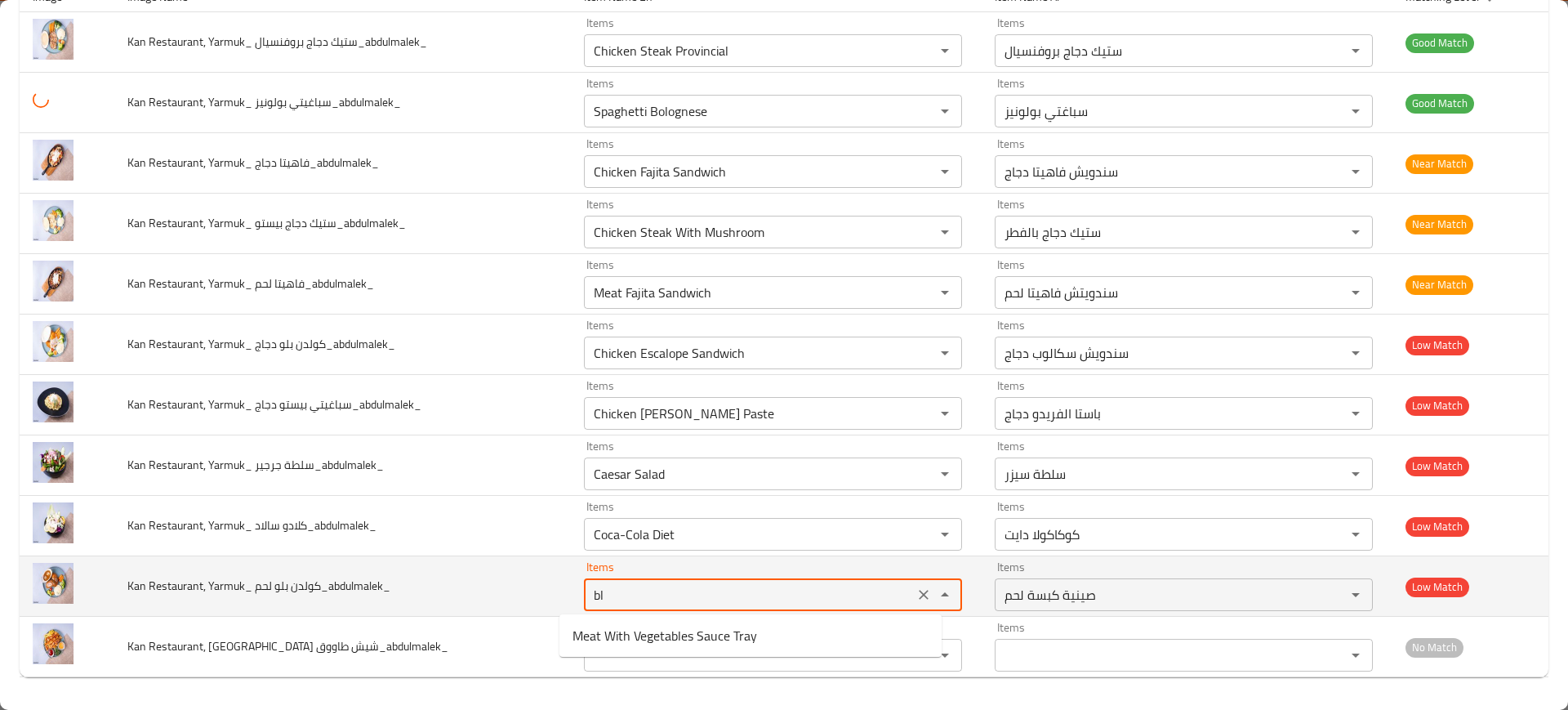
click at [919, 592] on icon "Clear" at bounding box center [924, 594] width 10 height 10
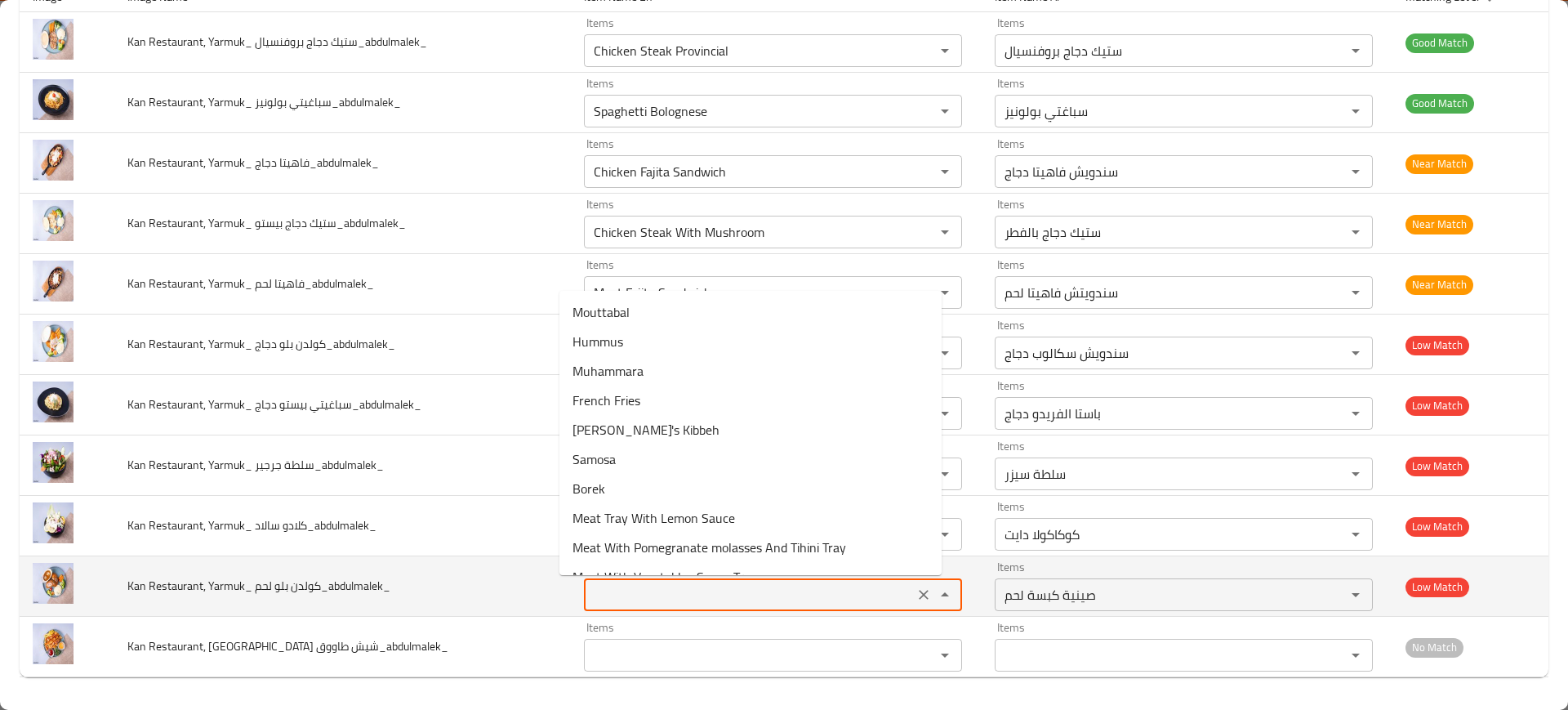
type لحم_abdulmalek_ "Meat [PERSON_NAME] Tray"
click at [399, 606] on td "Kan Restaurant, Yarmuk_ كولدن بلو لحم_abdulmalek_" at bounding box center [342, 587] width 457 height 61
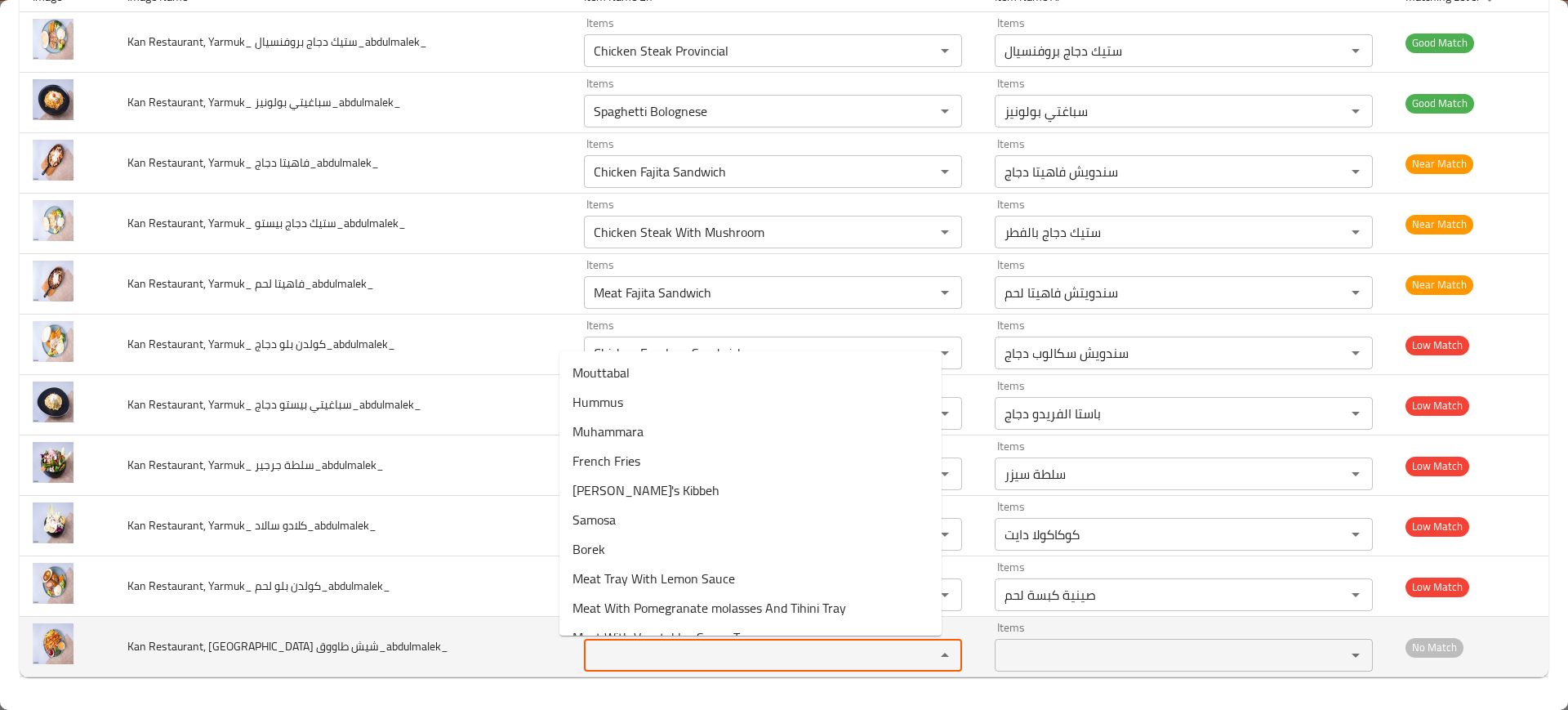
click at [673, 661] on طاووق_abdulmalek_ "Items" at bounding box center [748, 654] width 320 height 23
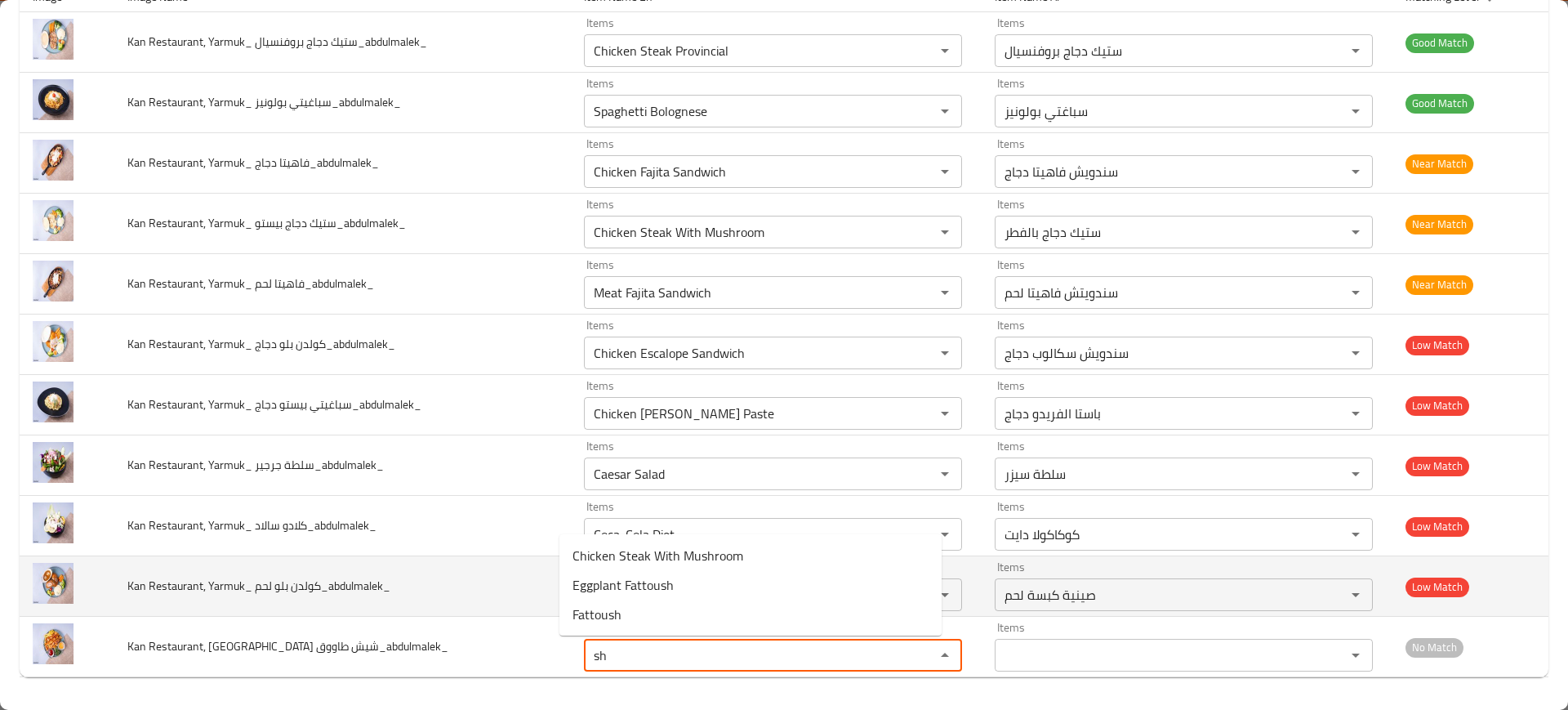
type طاووق_abdulmalek_ "sh"
click at [486, 562] on td "Kan Restaurant, Yarmuk_ كولدن بلو لحم_abdulmalek_" at bounding box center [342, 587] width 457 height 61
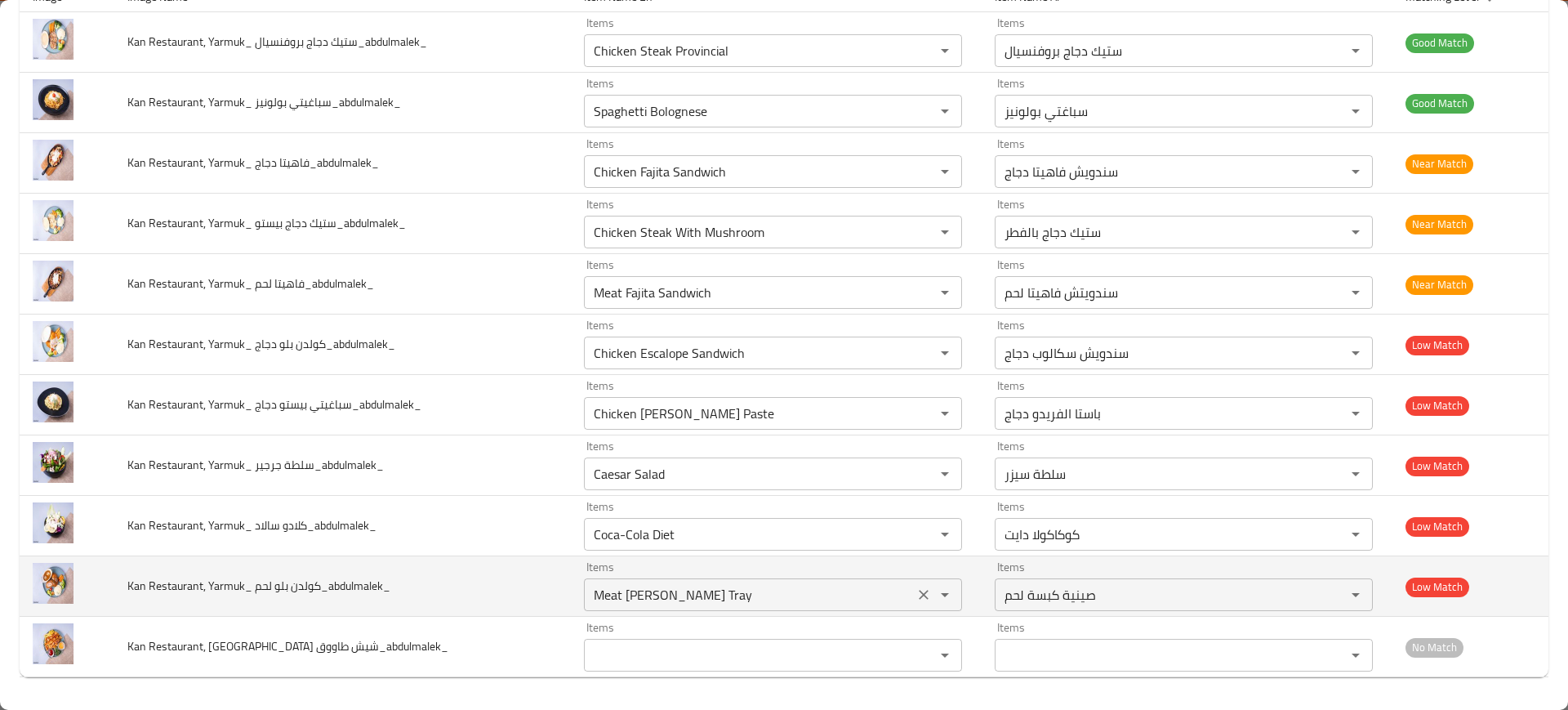
click at [919, 597] on icon "Clear" at bounding box center [924, 594] width 10 height 10
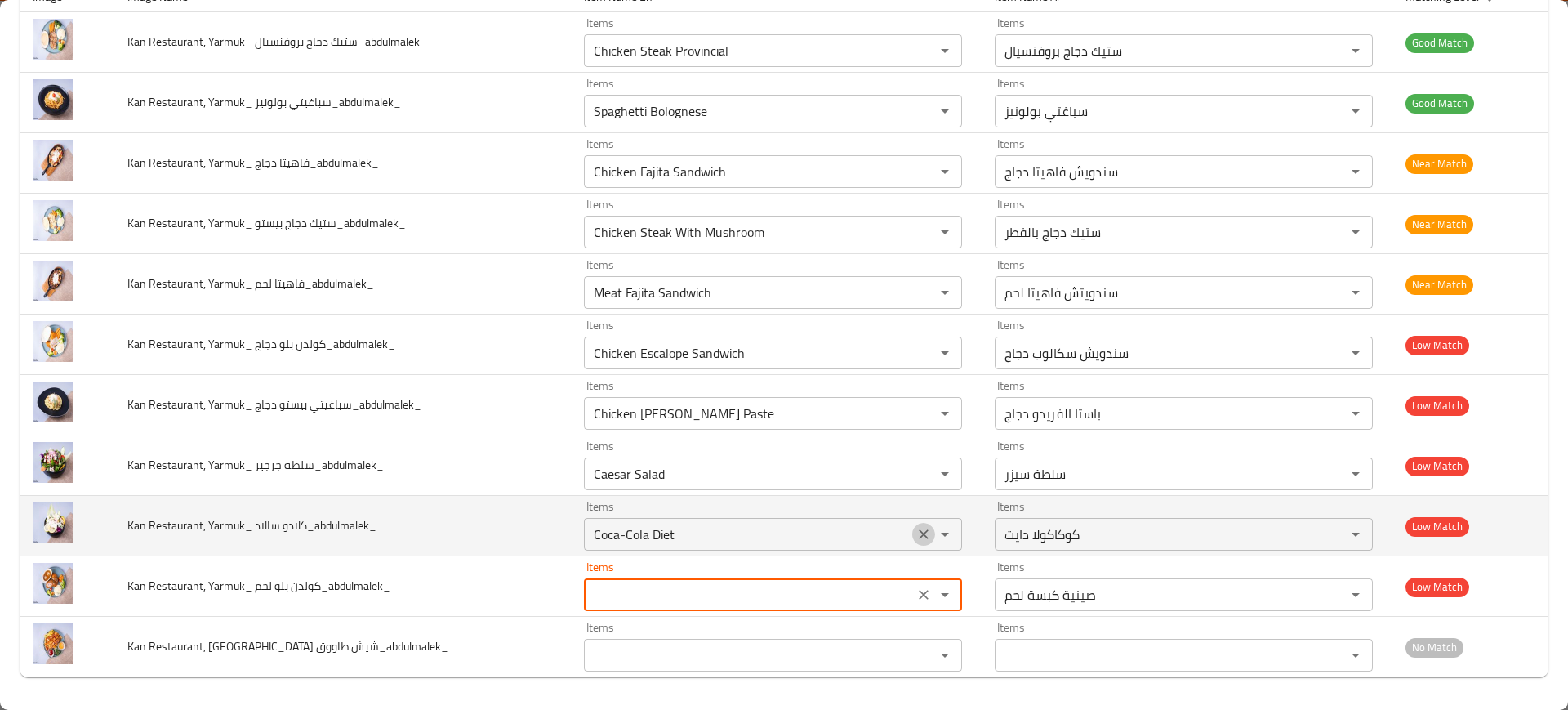
click at [915, 531] on icon "Clear" at bounding box center [923, 534] width 16 height 16
type لحم_abdulmalek_ "Meat [PERSON_NAME] Tray"
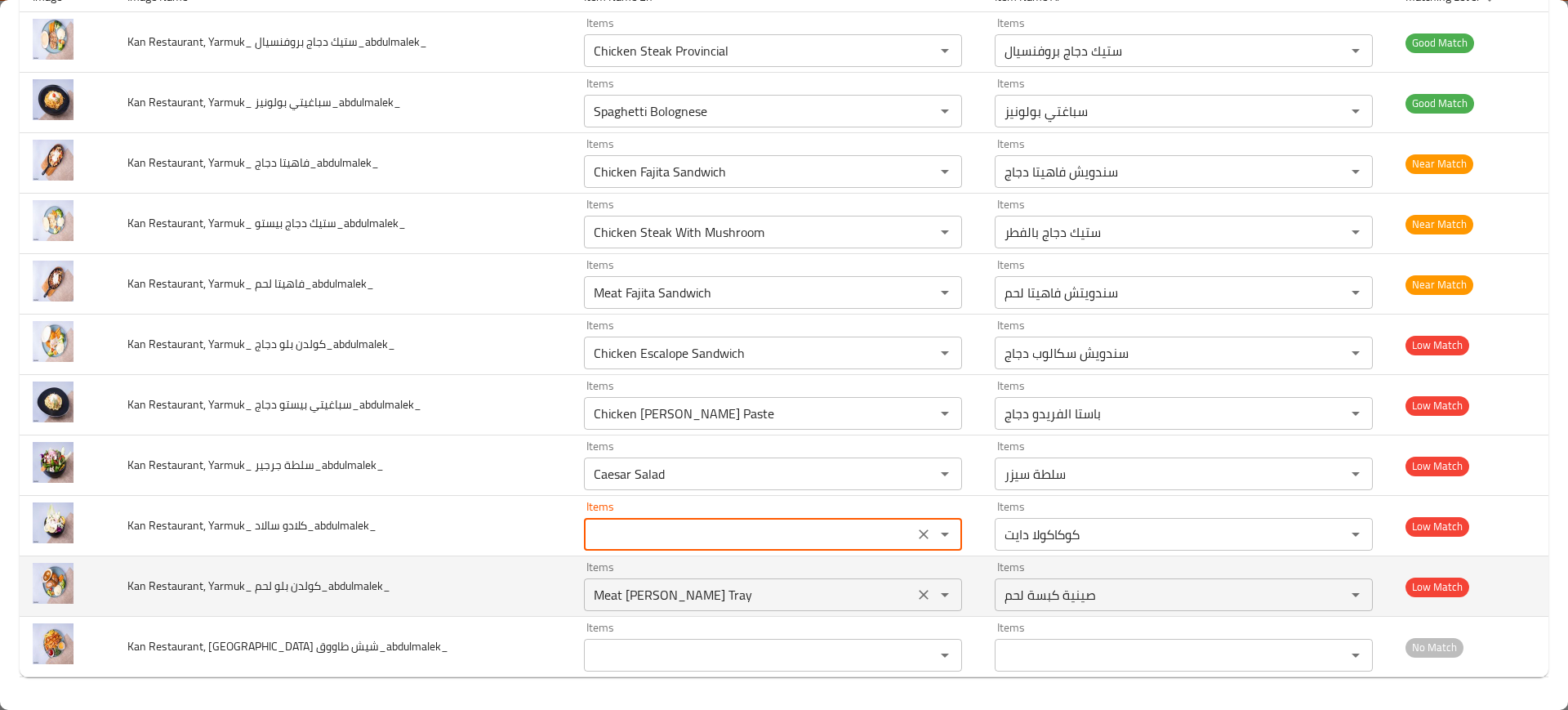
click at [915, 587] on icon "Clear" at bounding box center [923, 593] width 16 height 16
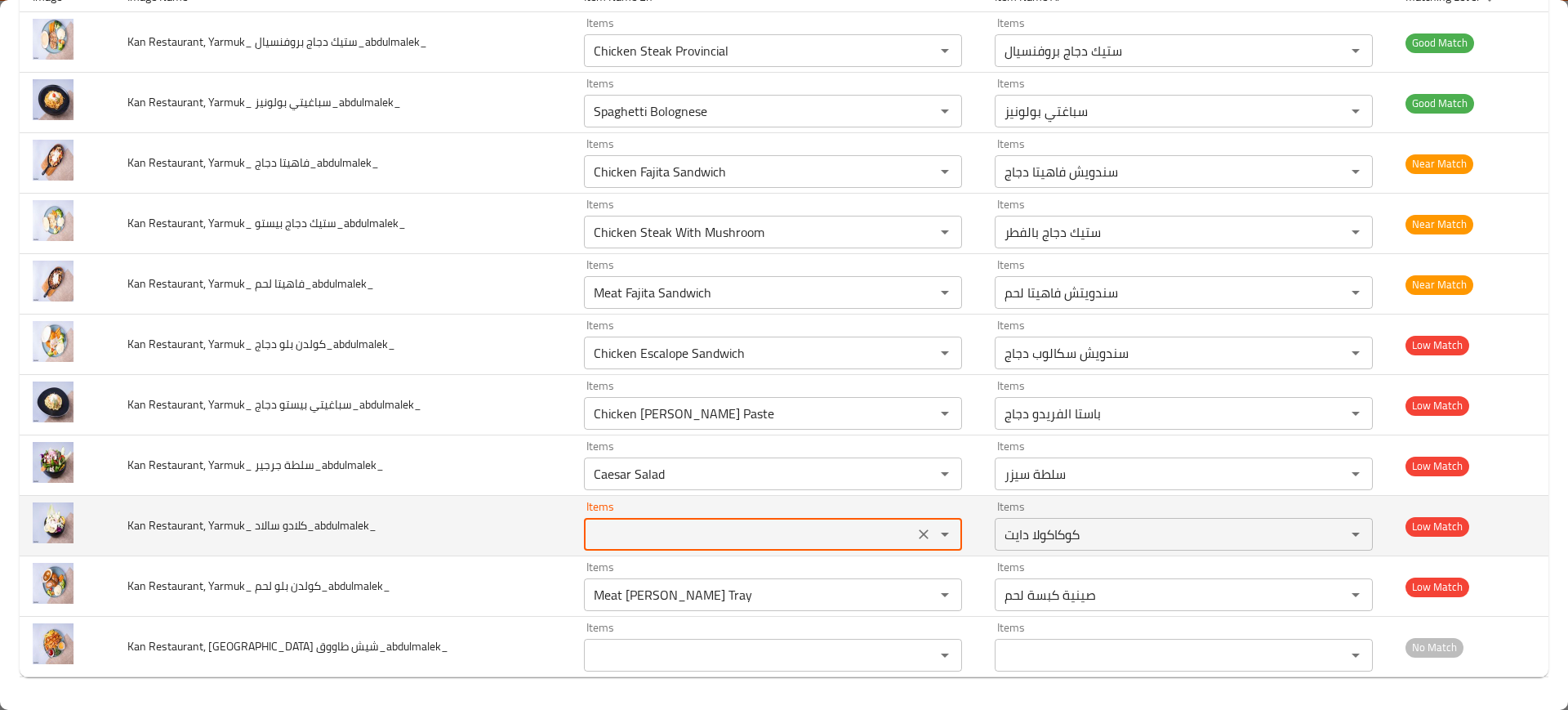
type سالاد_abdulmalek_ "Coca-Cola Diet"
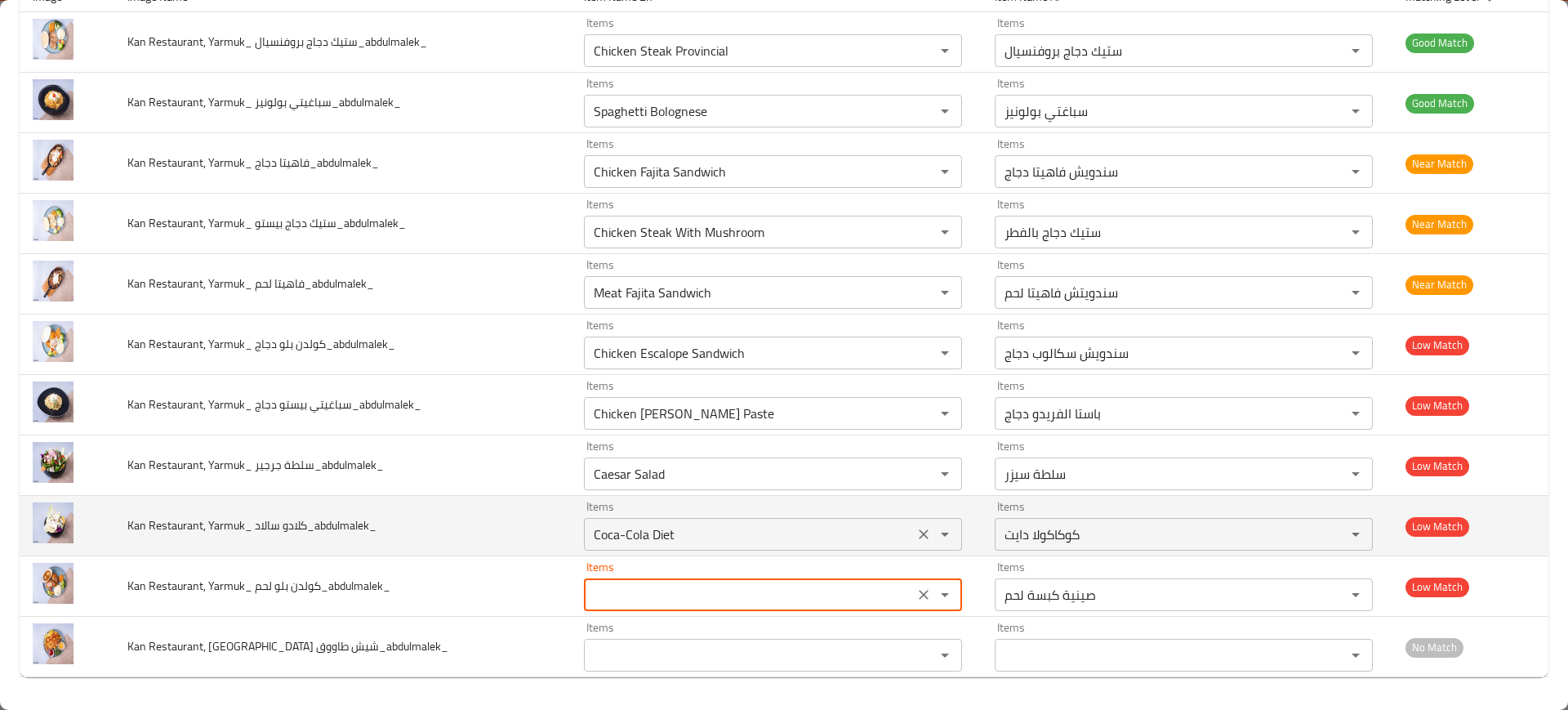
click at [915, 529] on icon "Clear" at bounding box center [923, 534] width 16 height 16
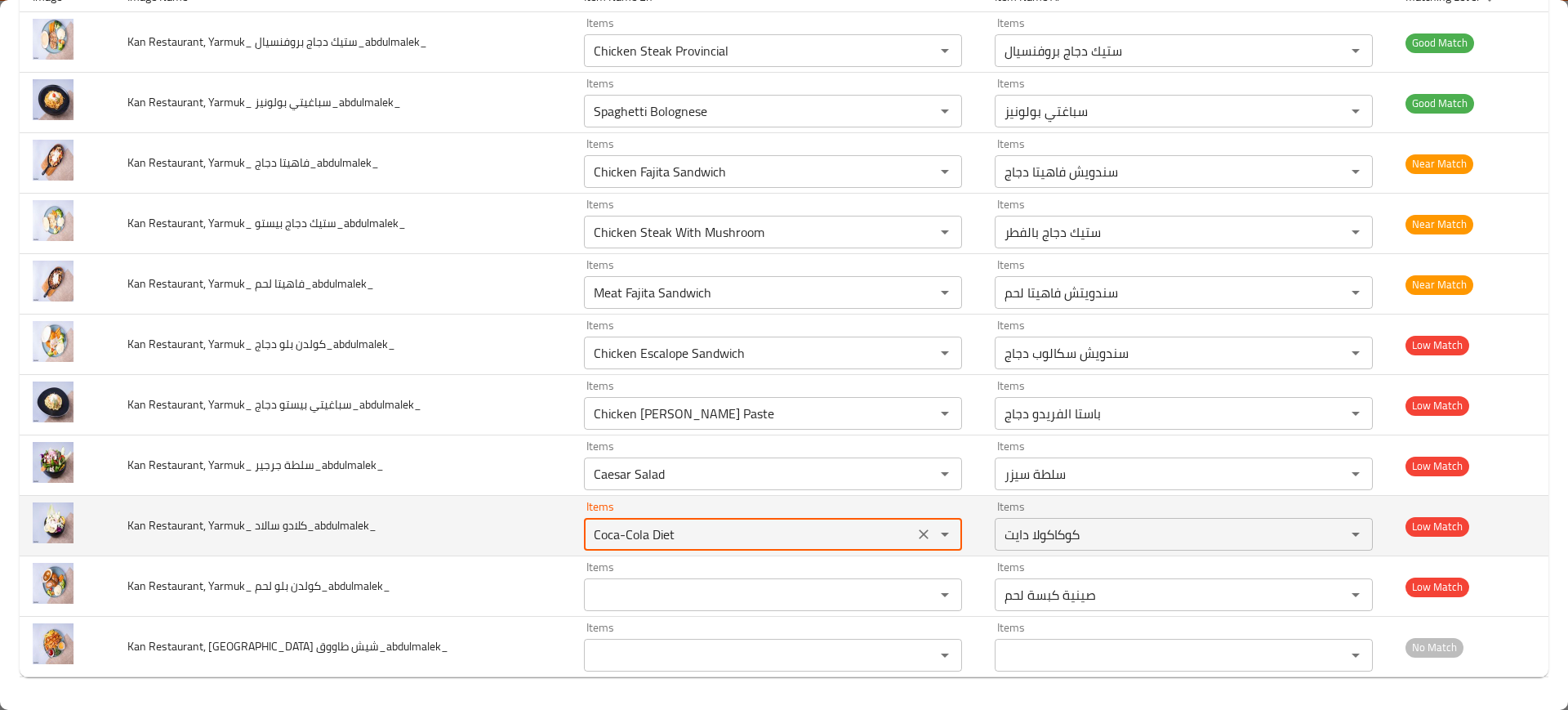
type لحم_abdulmalek_ "Meat [PERSON_NAME] Tray"
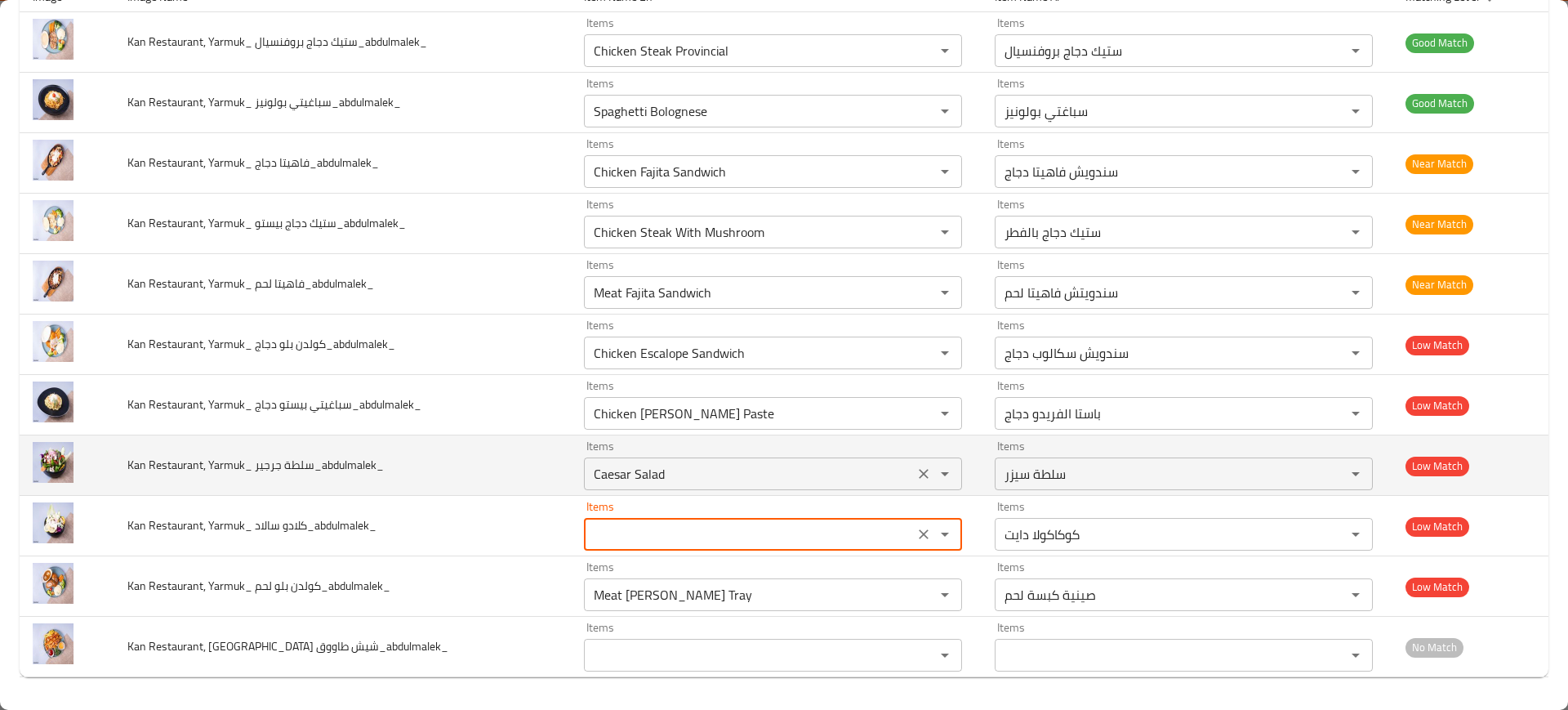
click at [915, 480] on icon "Clear" at bounding box center [923, 473] width 16 height 16
type سالاد_abdulmalek_ "Coca-Cola Diet"
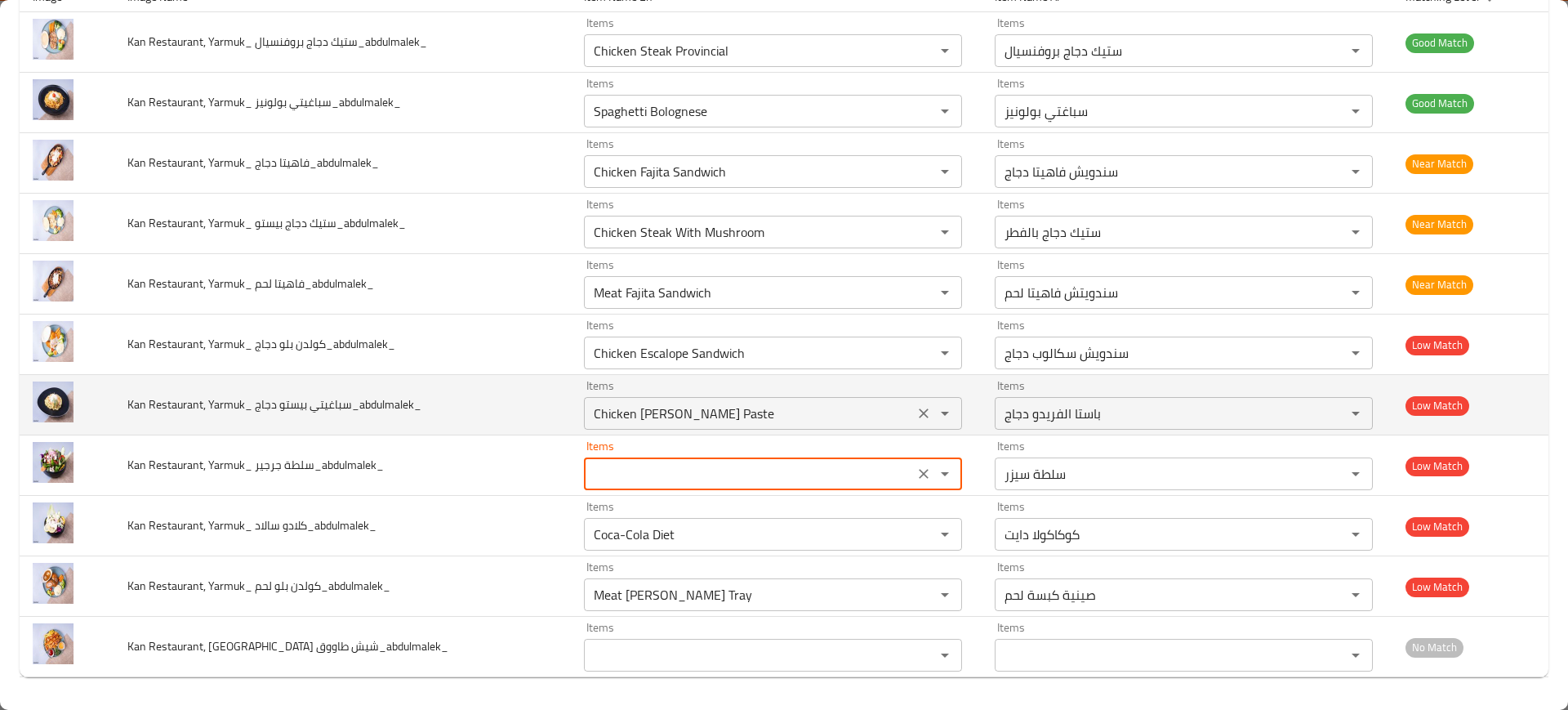
click at [915, 409] on icon "Clear" at bounding box center [923, 413] width 16 height 16
type جرجير_abdulmalek_ "Caesar Salad"
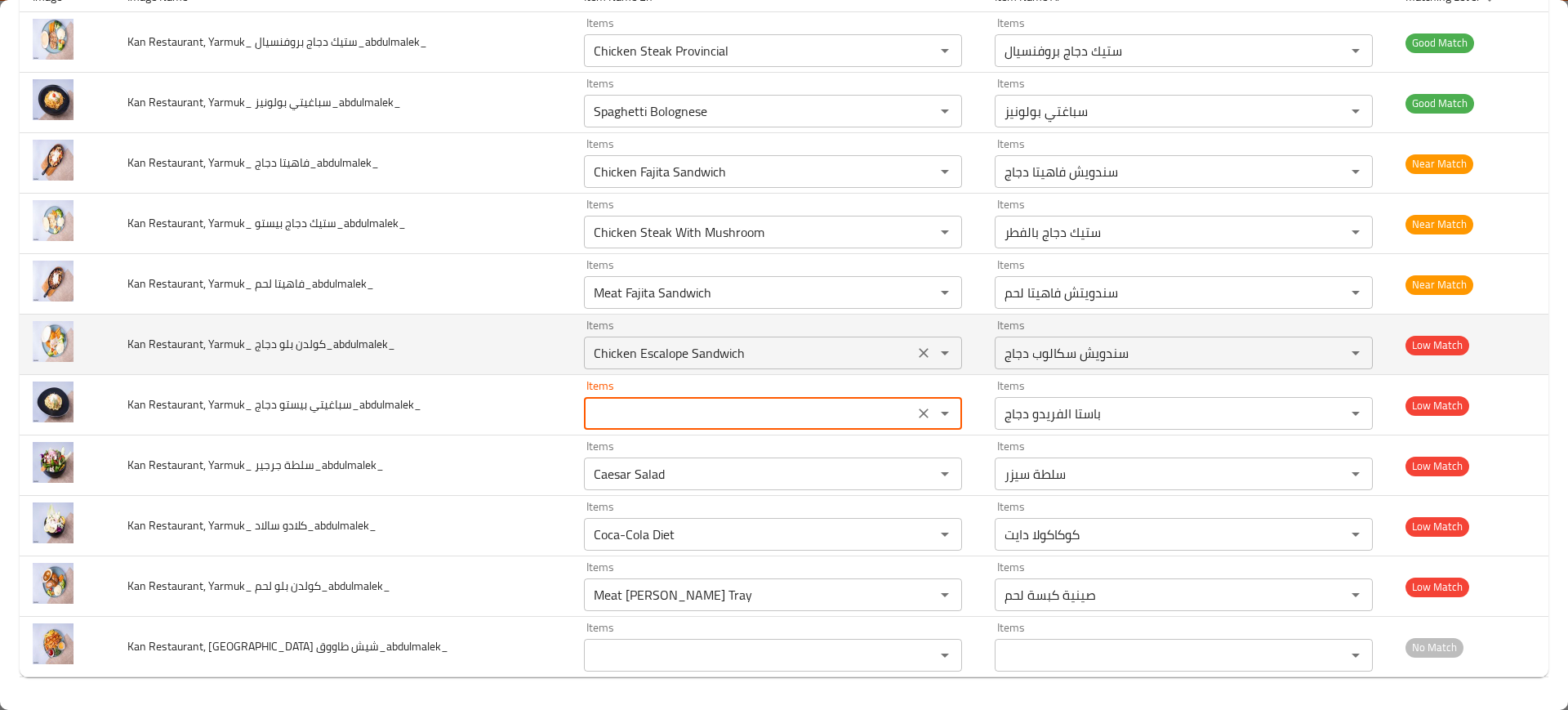
click at [912, 357] on button "Clear" at bounding box center [923, 352] width 23 height 23
type دجاج_abdulmalek_ "Chicken [PERSON_NAME] Paste"
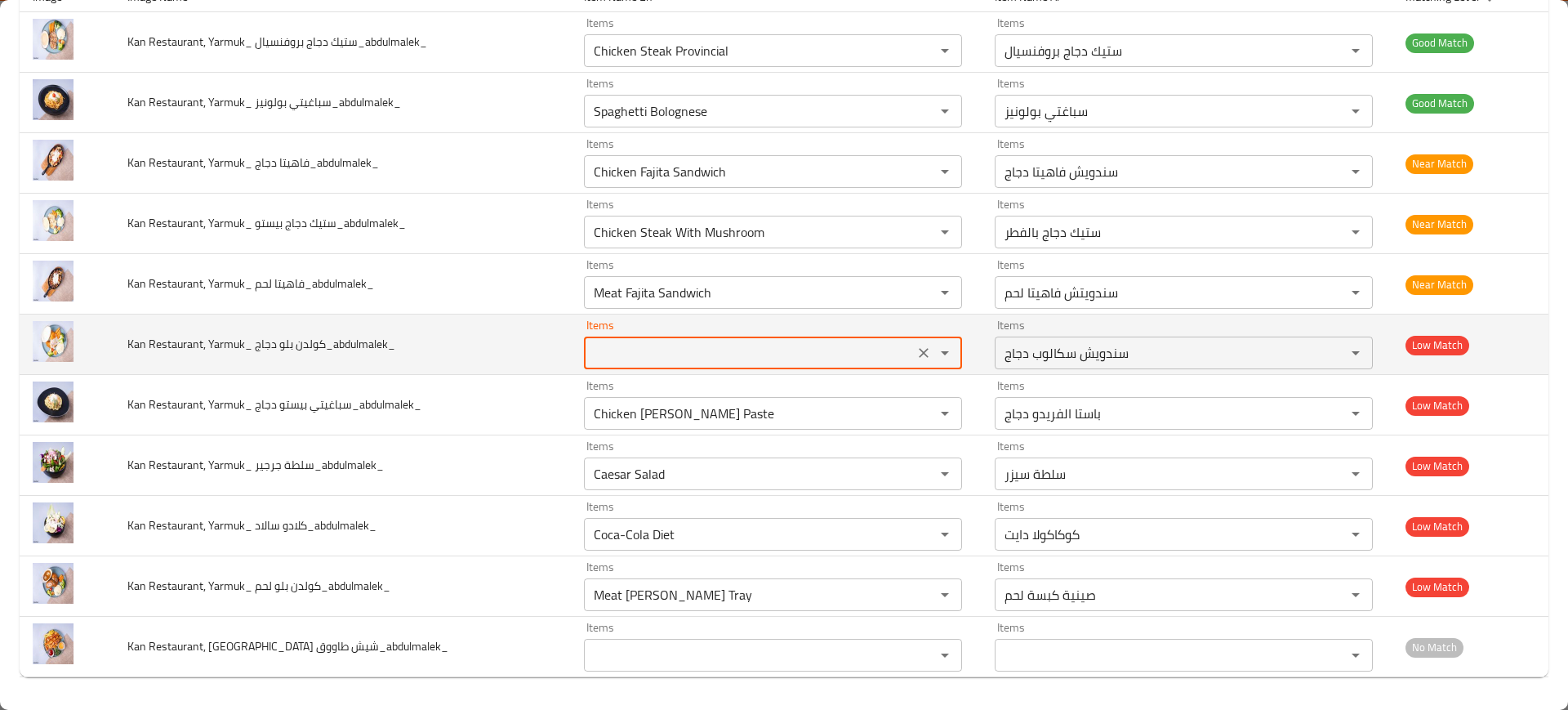
click at [915, 355] on icon "Clear" at bounding box center [923, 352] width 16 height 16
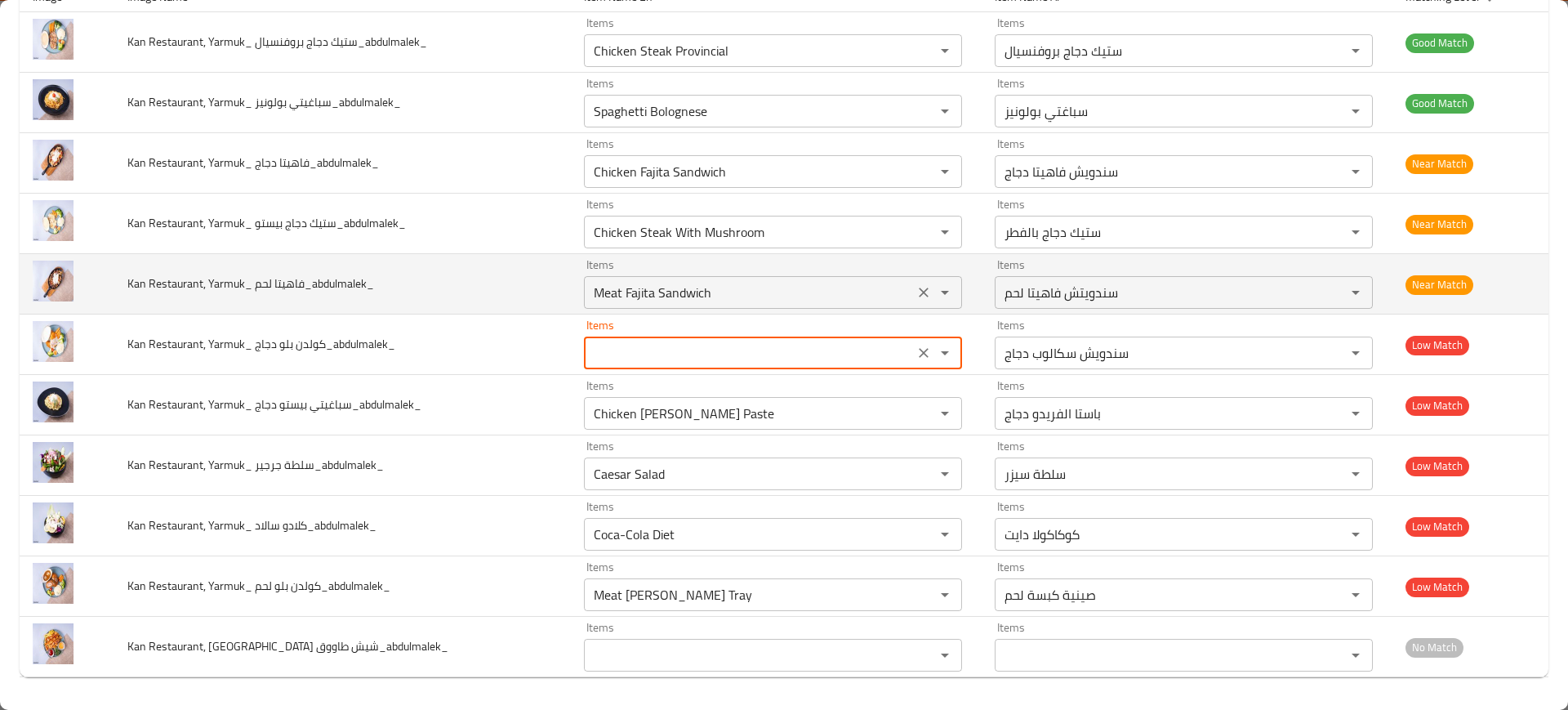
drag, startPoint x: 903, startPoint y: 293, endPoint x: 914, endPoint y: 294, distance: 11.0
click at [913, 290] on button "Clear" at bounding box center [923, 292] width 23 height 23
type دجاج_abdulmalek_ "Chicken Escalope Sandwich"
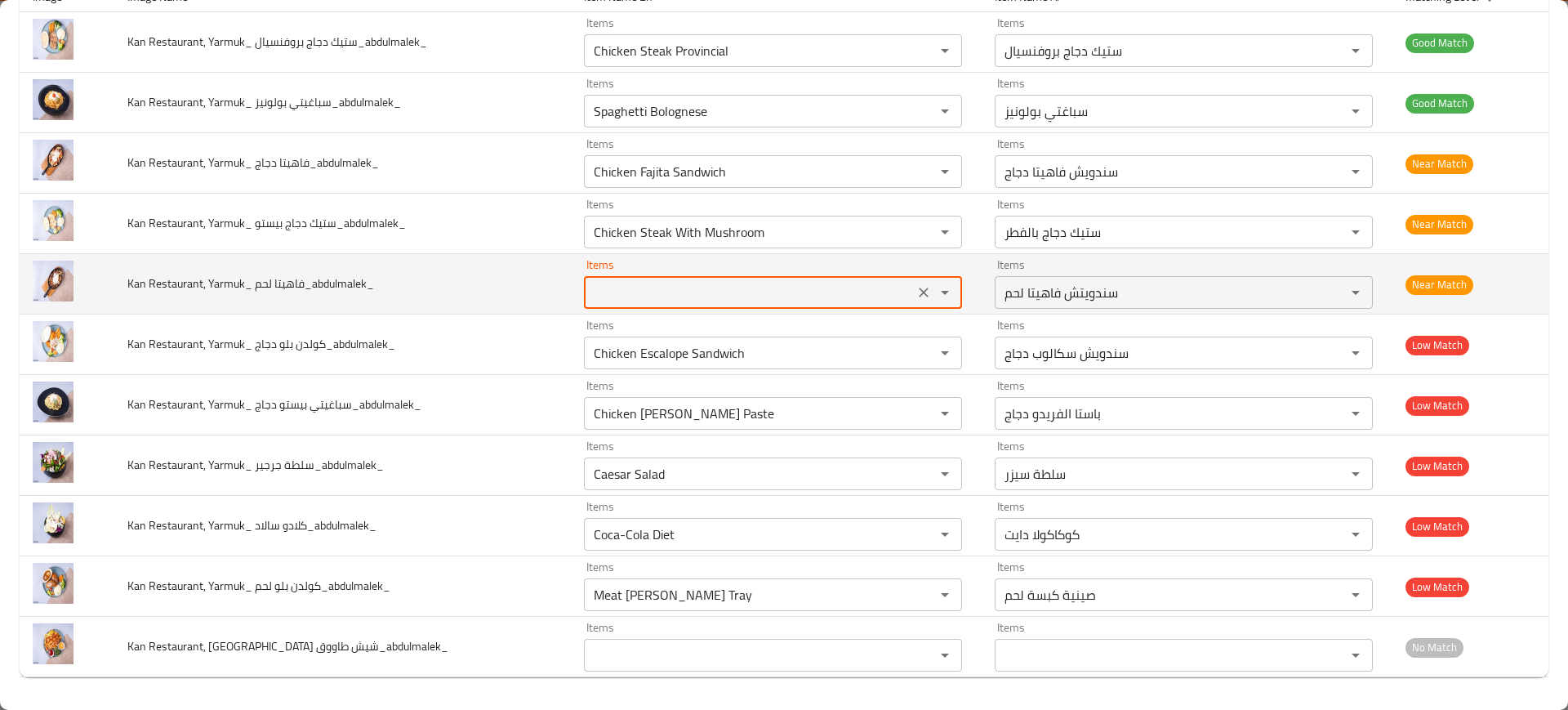
click at [634, 279] on div "Items" at bounding box center [773, 292] width 378 height 33
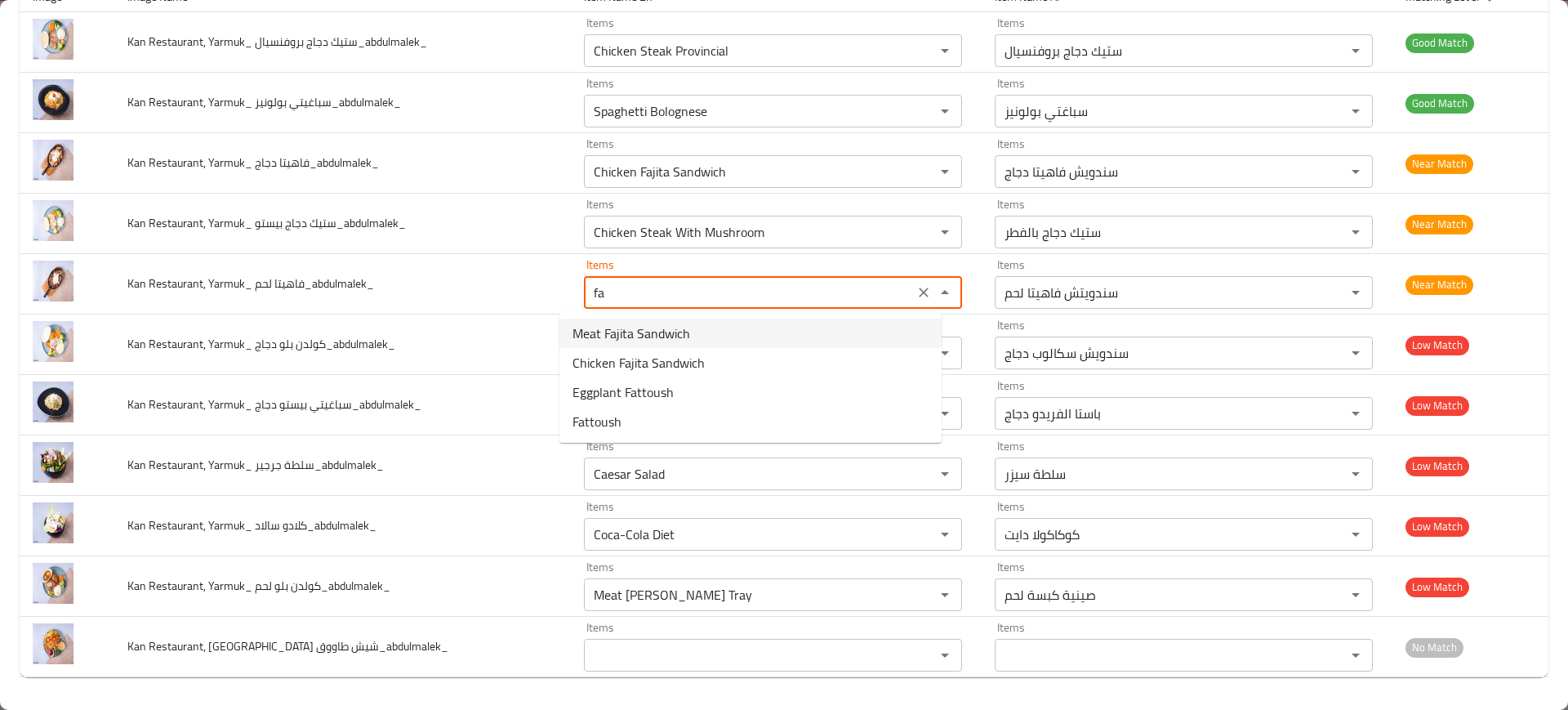
click at [666, 339] on span "Meat Fajita Sandwich" at bounding box center [631, 333] width 117 height 19
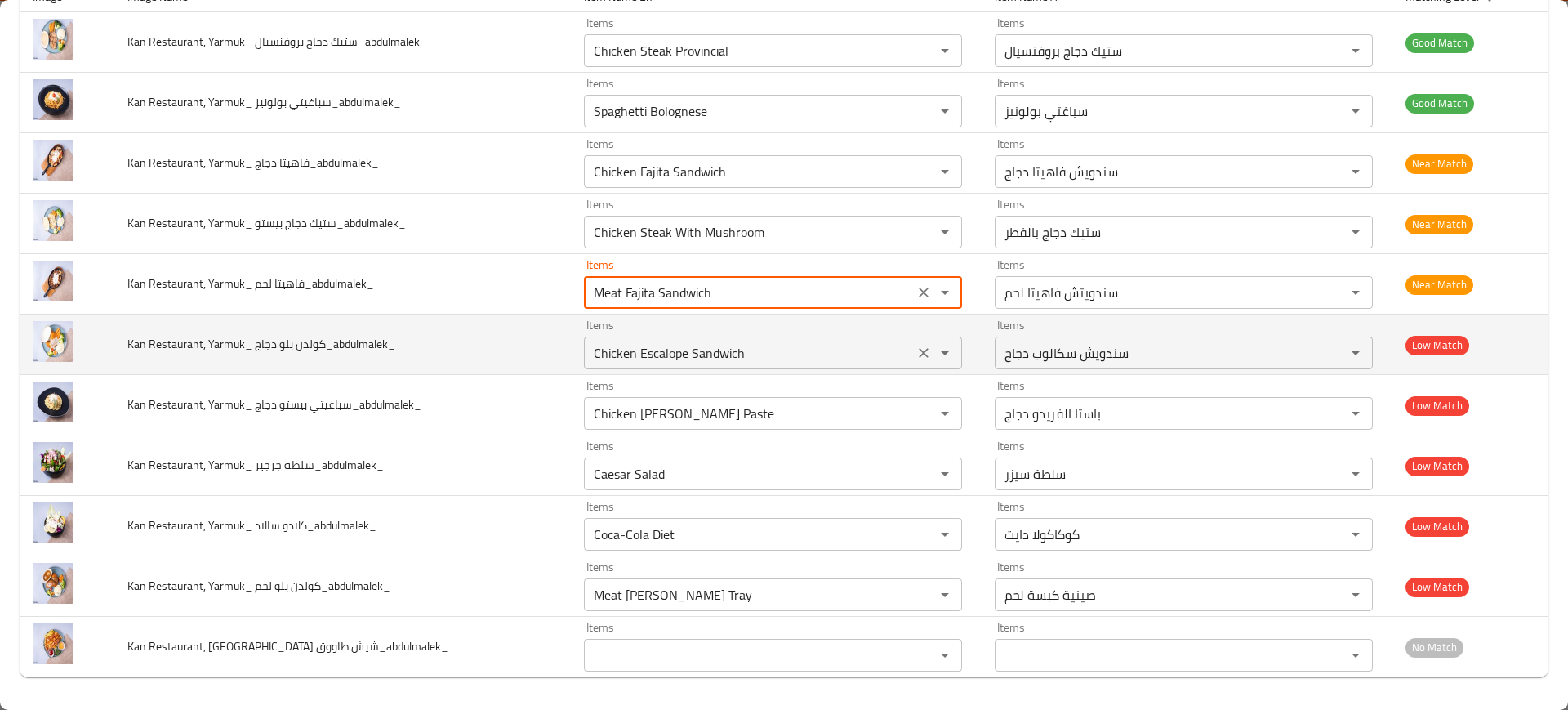
click at [915, 355] on icon "Clear" at bounding box center [923, 352] width 16 height 16
type لحم_abdulmalek_ "Meat Fajita Sandwich"
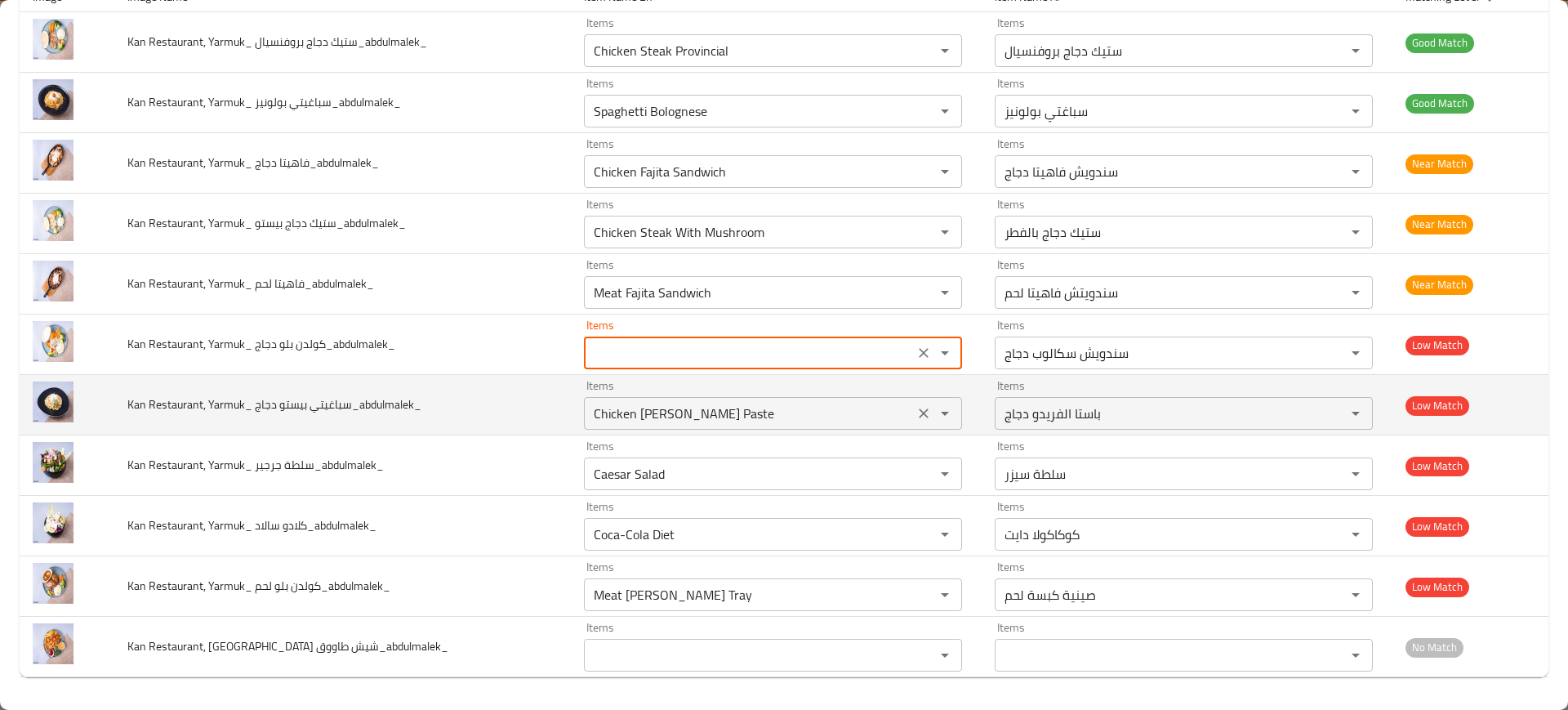
drag, startPoint x: 902, startPoint y: 400, endPoint x: 905, endPoint y: 409, distance: 9.5
click at [901, 400] on div "Chicken [PERSON_NAME] Paste Items" at bounding box center [773, 413] width 378 height 33
type دجاج_abdulmalek_ "Chicken Escalope Sandwich"
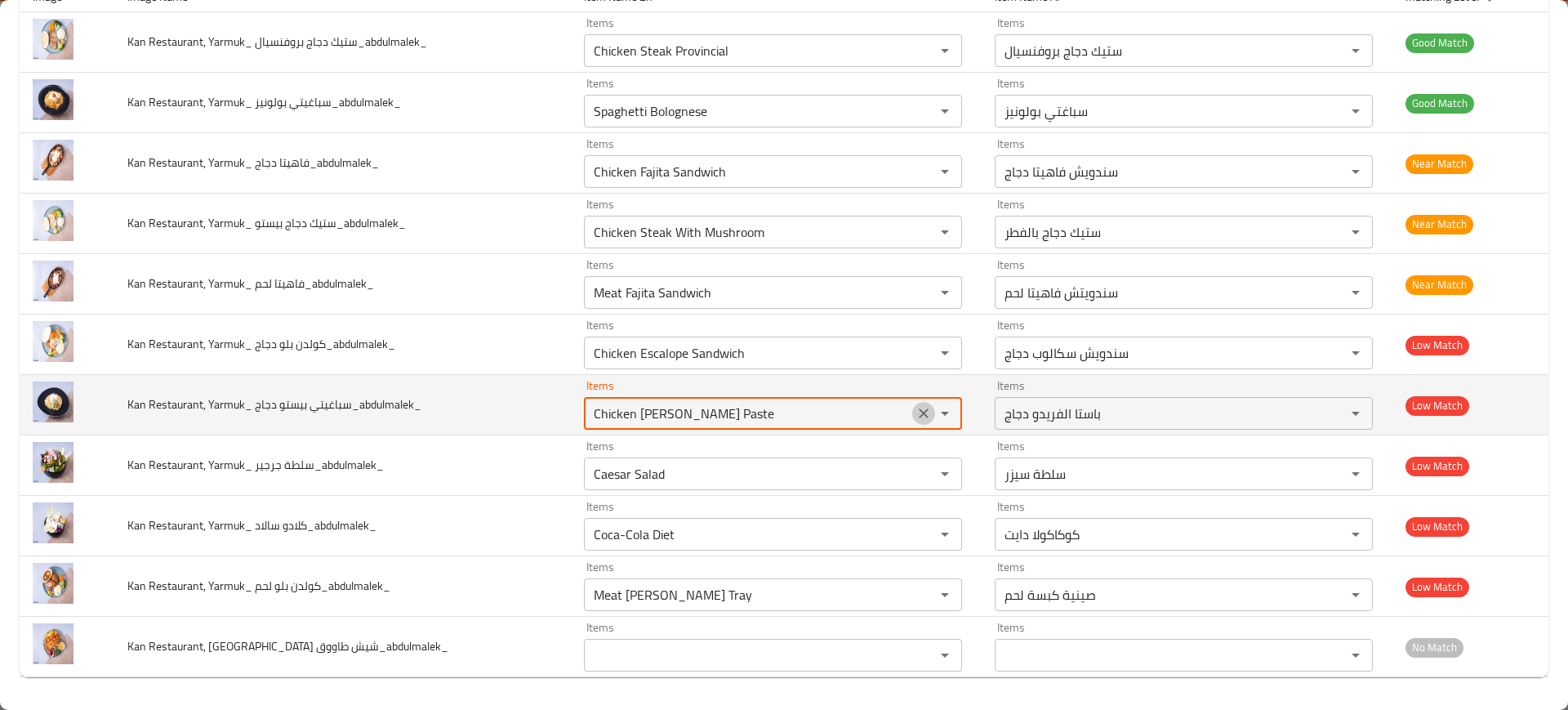
click at [915, 409] on icon "Clear" at bounding box center [923, 413] width 16 height 16
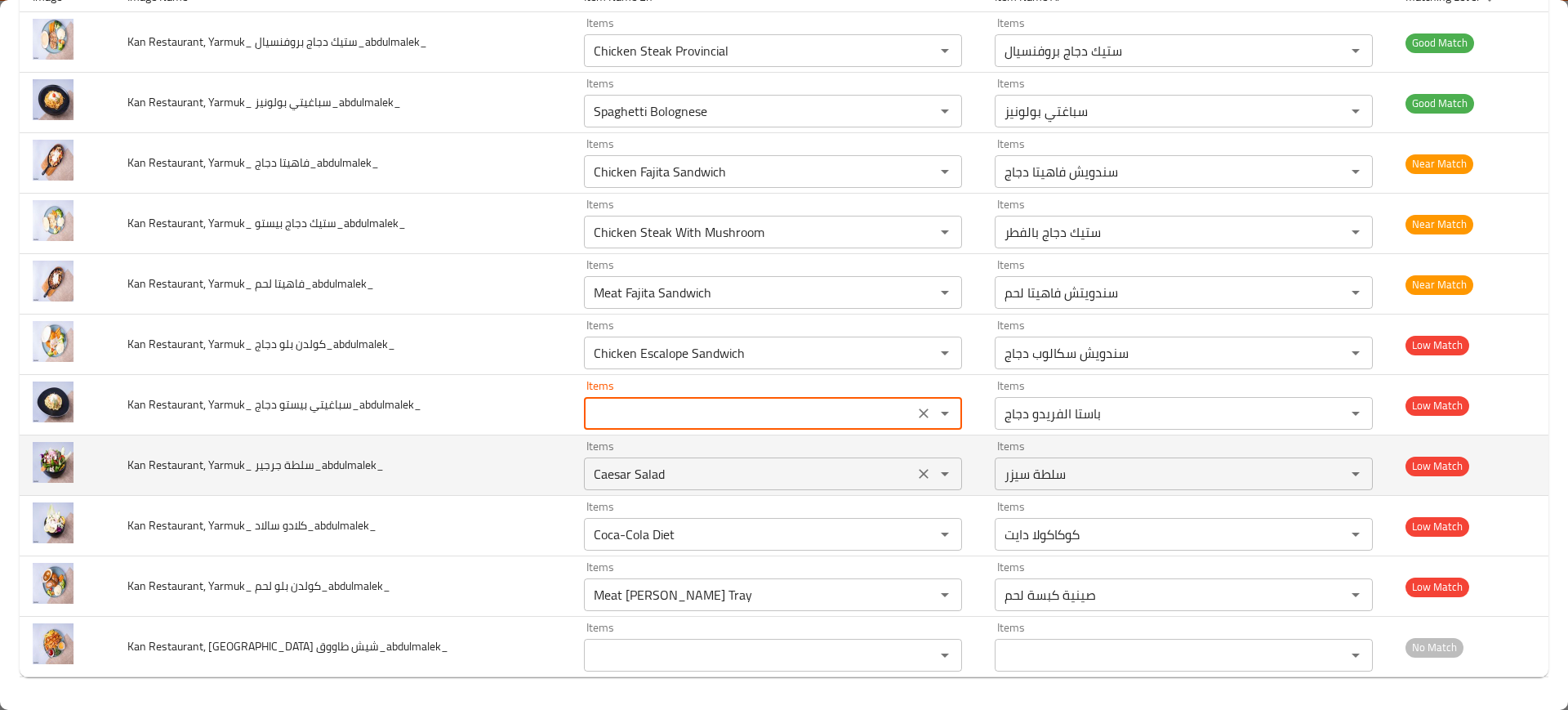
click at [919, 472] on icon "Clear" at bounding box center [924, 474] width 10 height 10
type دجاج_abdulmalek_ "Chicken [PERSON_NAME] Paste"
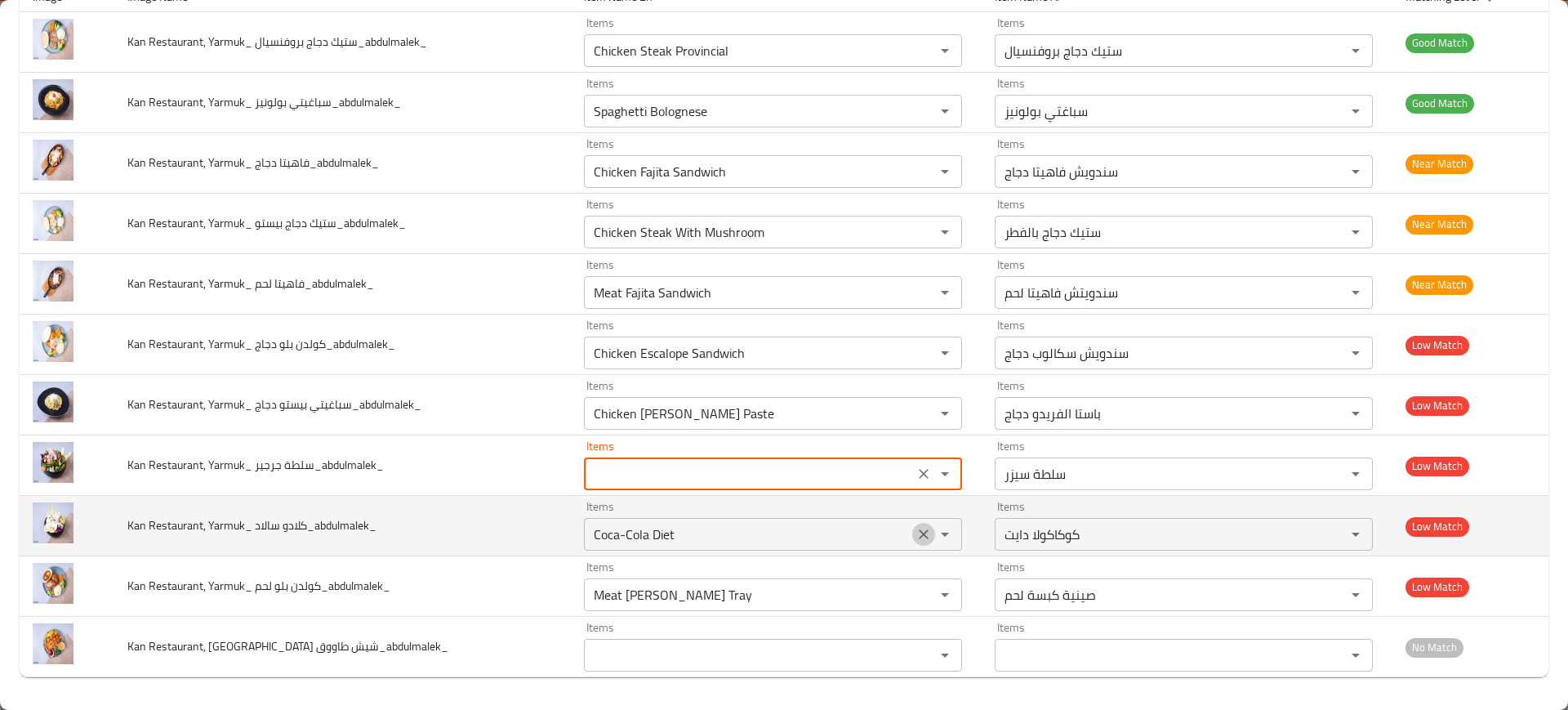
click at [915, 535] on icon "Clear" at bounding box center [923, 534] width 16 height 16
type جرجير_abdulmalek_ "Caesar Salad"
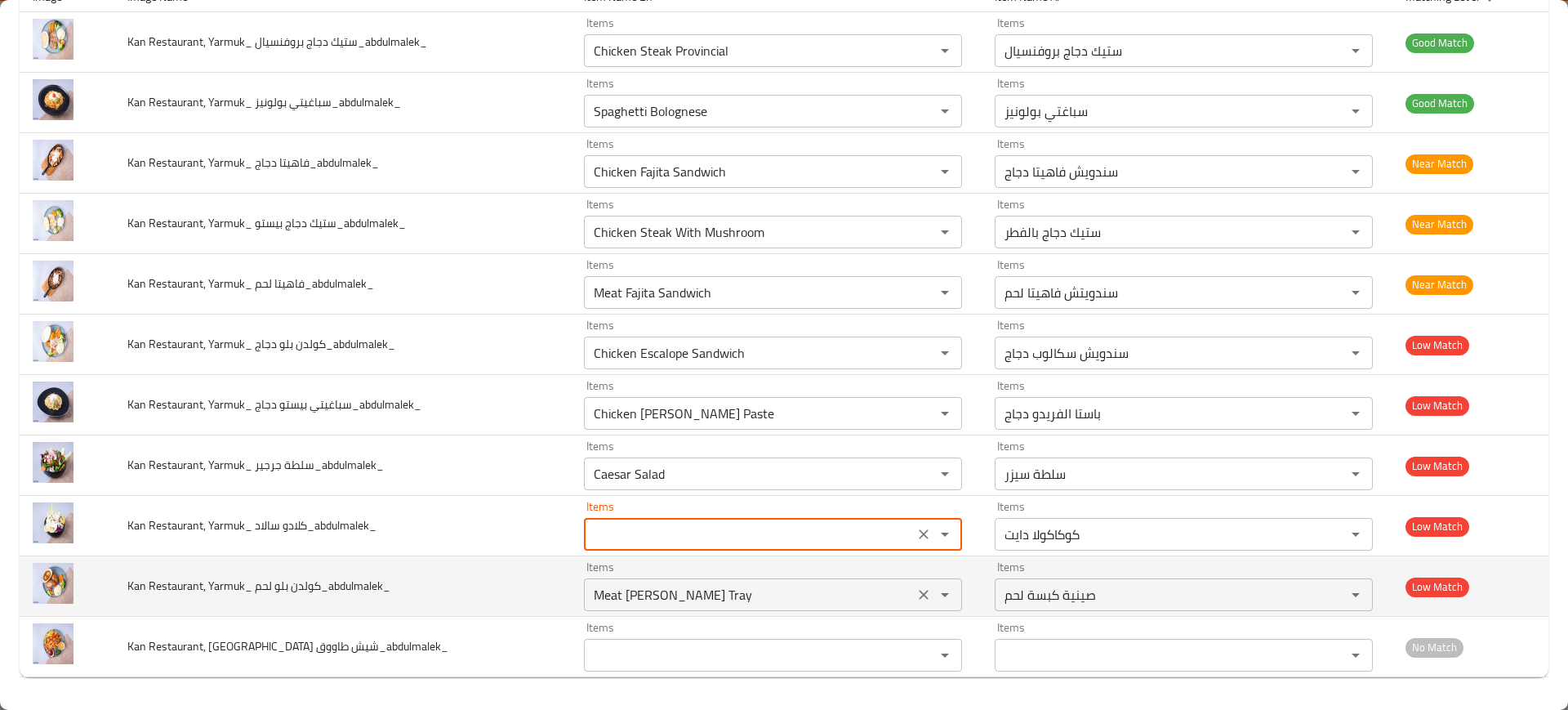
click at [915, 602] on icon "Clear" at bounding box center [923, 593] width 16 height 16
type سالاد_abdulmalek_ "Coca-Cola Diet"
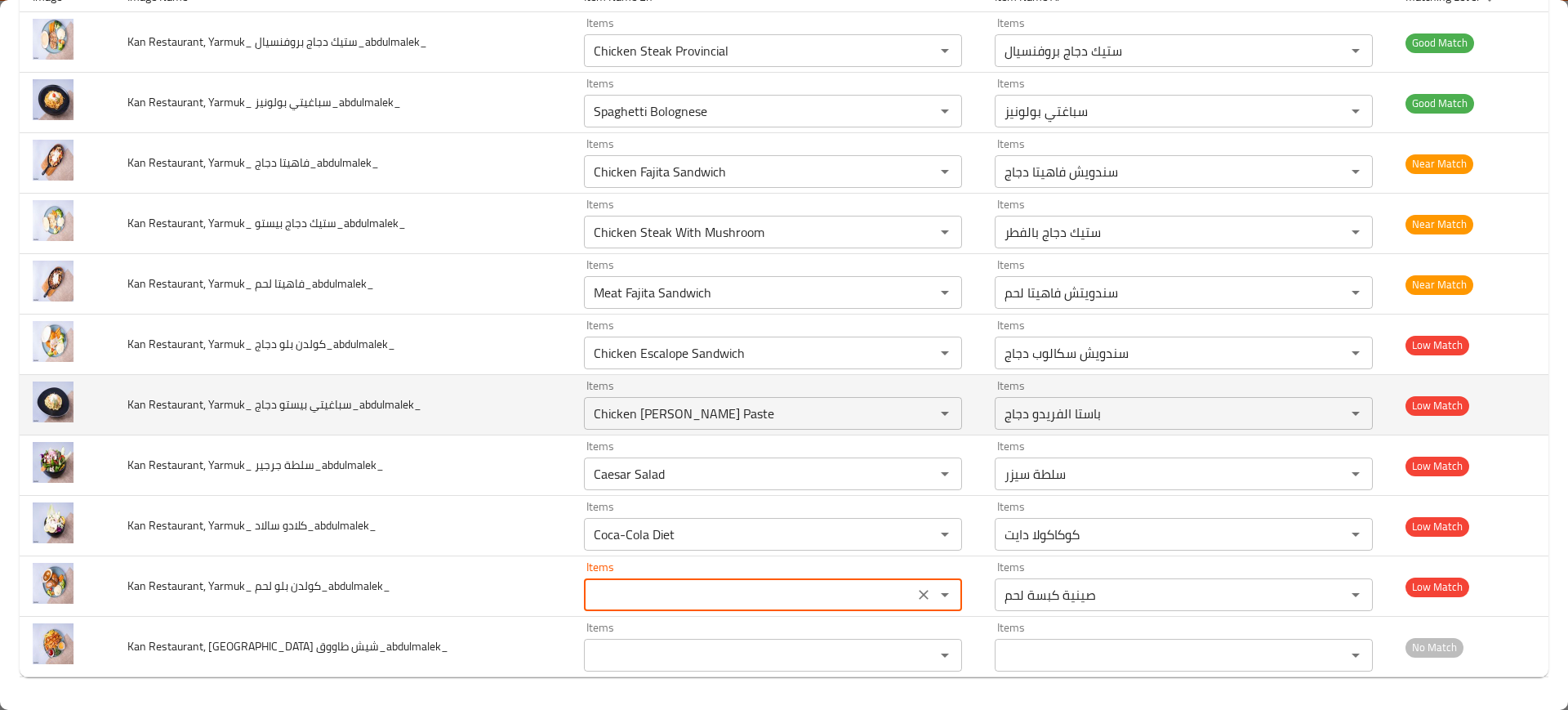
type لحم_abdulmalek_ "Meat [PERSON_NAME] Tray"
click at [316, 398] on span "Kan Restaurant, Yarmuk_ سباغيتي بيستو دجاج_abdulmalek_" at bounding box center [274, 404] width 294 height 21
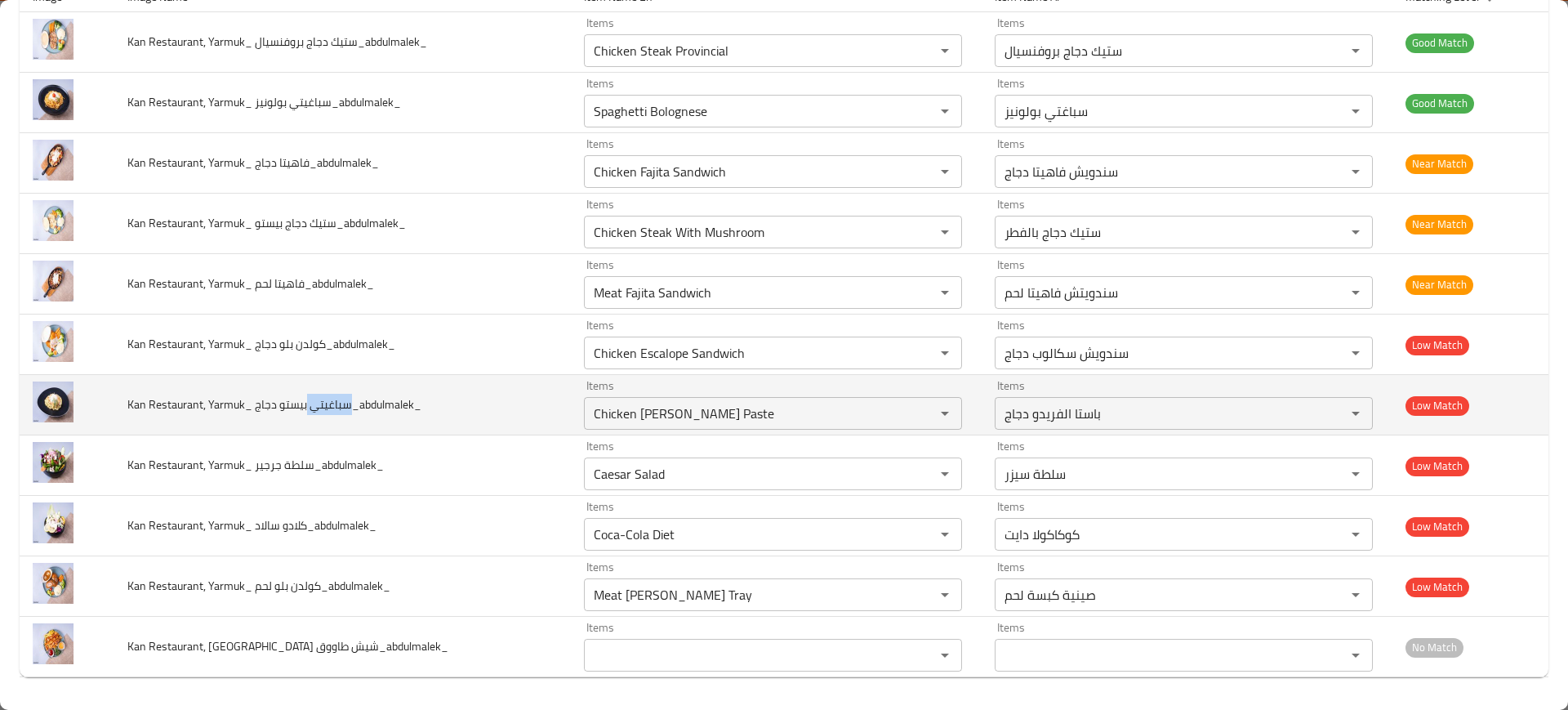
click at [316, 398] on span "Kan Restaurant, Yarmuk_ سباغيتي بيستو دجاج_abdulmalek_" at bounding box center [274, 404] width 294 height 21
copy span "Kan Restaurant, Yarmuk_ سباغيتي بيستو دجاج_abdulmalek_"
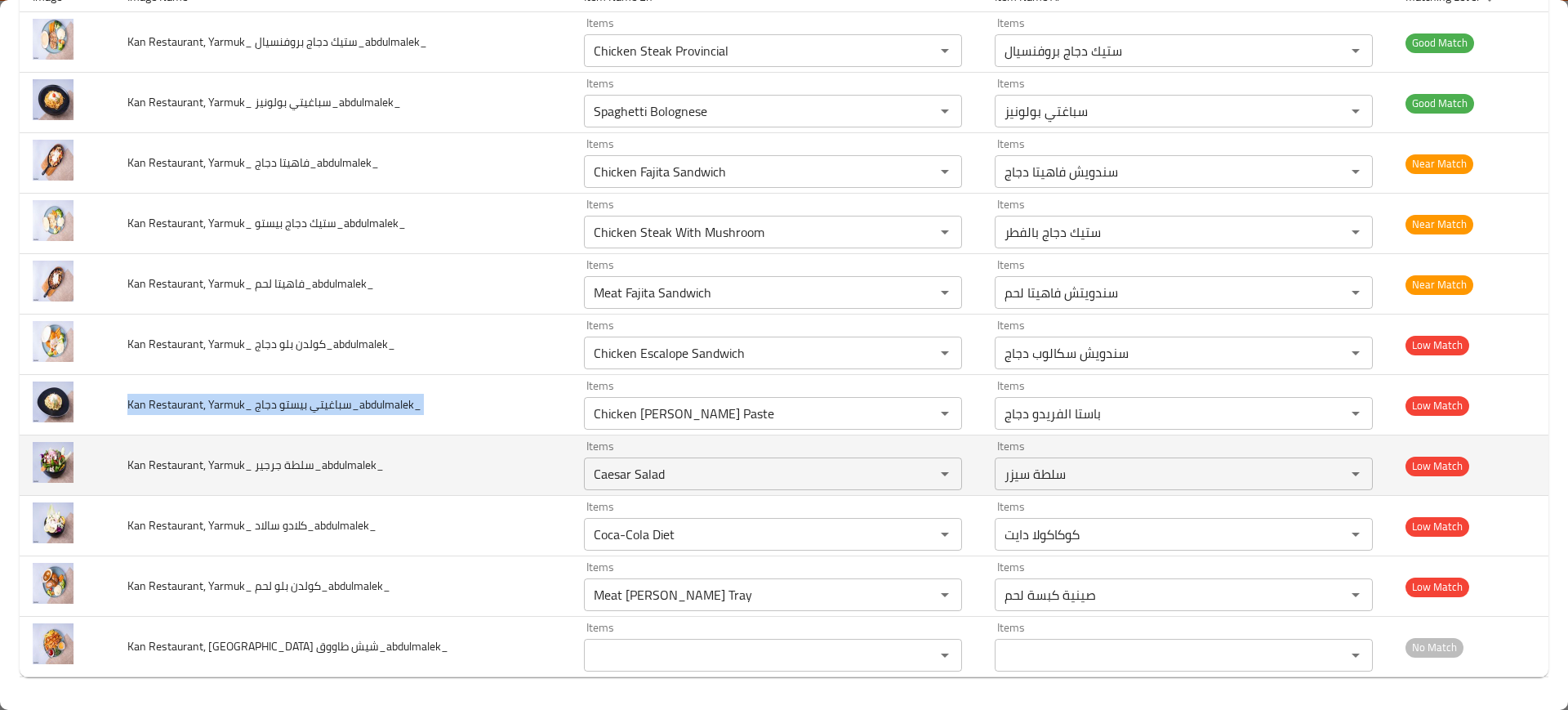
click at [233, 440] on td "Kan Restaurant, Yarmuk_ سلطة جرجير_abdulmalek_" at bounding box center [342, 466] width 457 height 61
click at [240, 441] on td "Kan Restaurant, Yarmuk_ سلطة جرجير_abdulmalek_" at bounding box center [342, 466] width 457 height 61
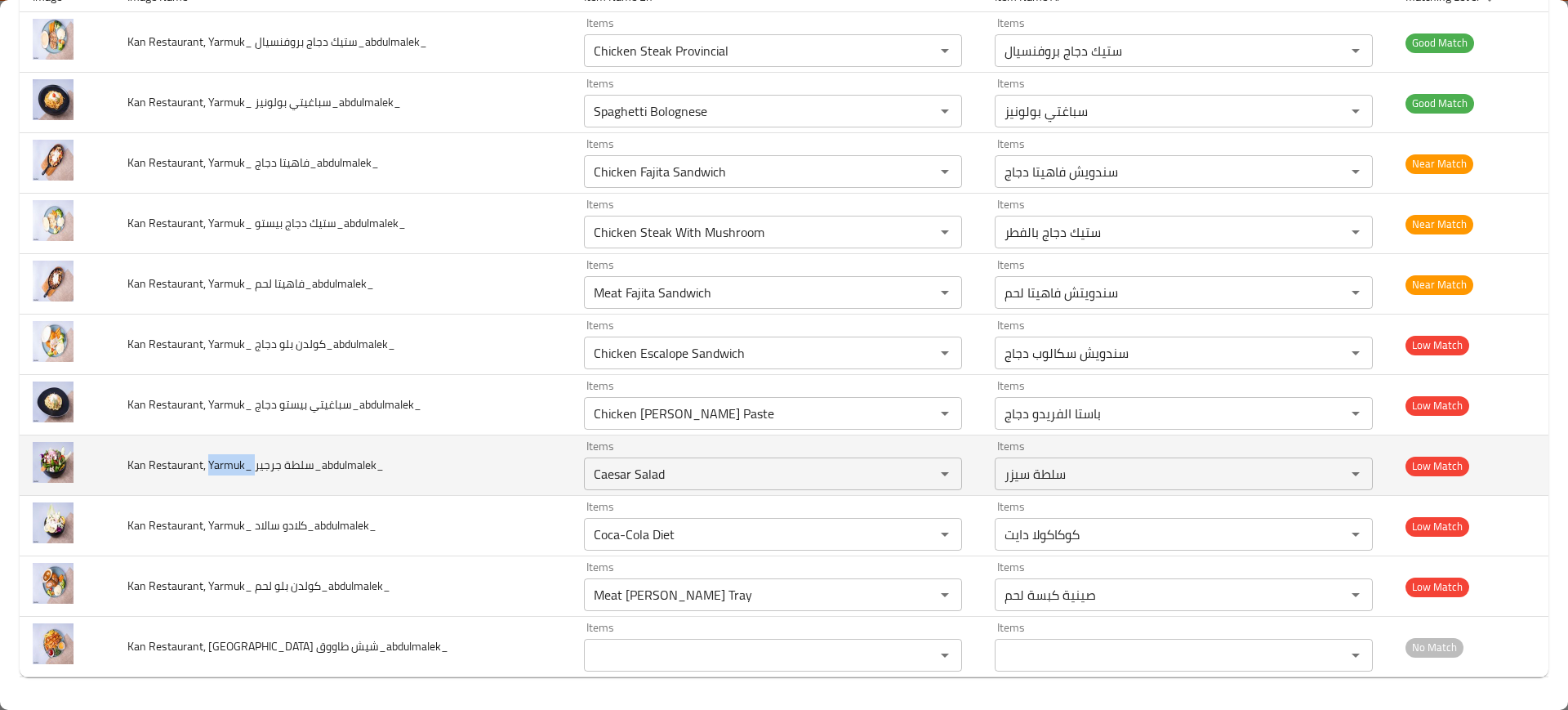
click at [240, 441] on td "Kan Restaurant, Yarmuk_ سلطة جرجير_abdulmalek_" at bounding box center [342, 466] width 457 height 61
copy span "Kan Restaurant, Yarmuk_ سلطة جرجير_abdulmalek_"
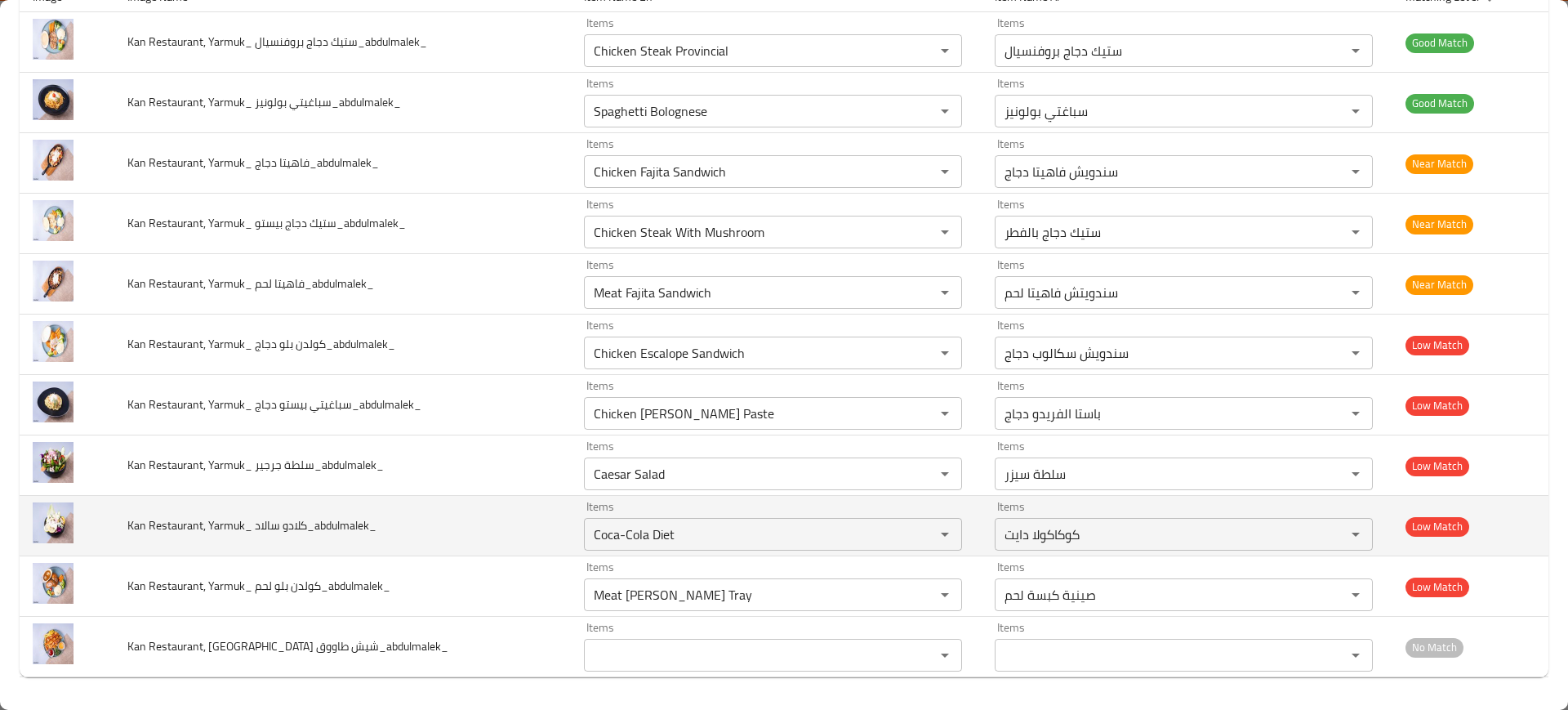
click at [344, 522] on span "Kan Restaurant, Yarmuk_ كلادو سالاد_abdulmalek_" at bounding box center [252, 524] width 249 height 21
copy span "Kan Restaurant, Yarmuk_ كلادو سالاد_abdulmalek_"
click at [344, 522] on span "Kan Restaurant, Yarmuk_ كلادو سالاد_abdulmalek_" at bounding box center [252, 524] width 249 height 21
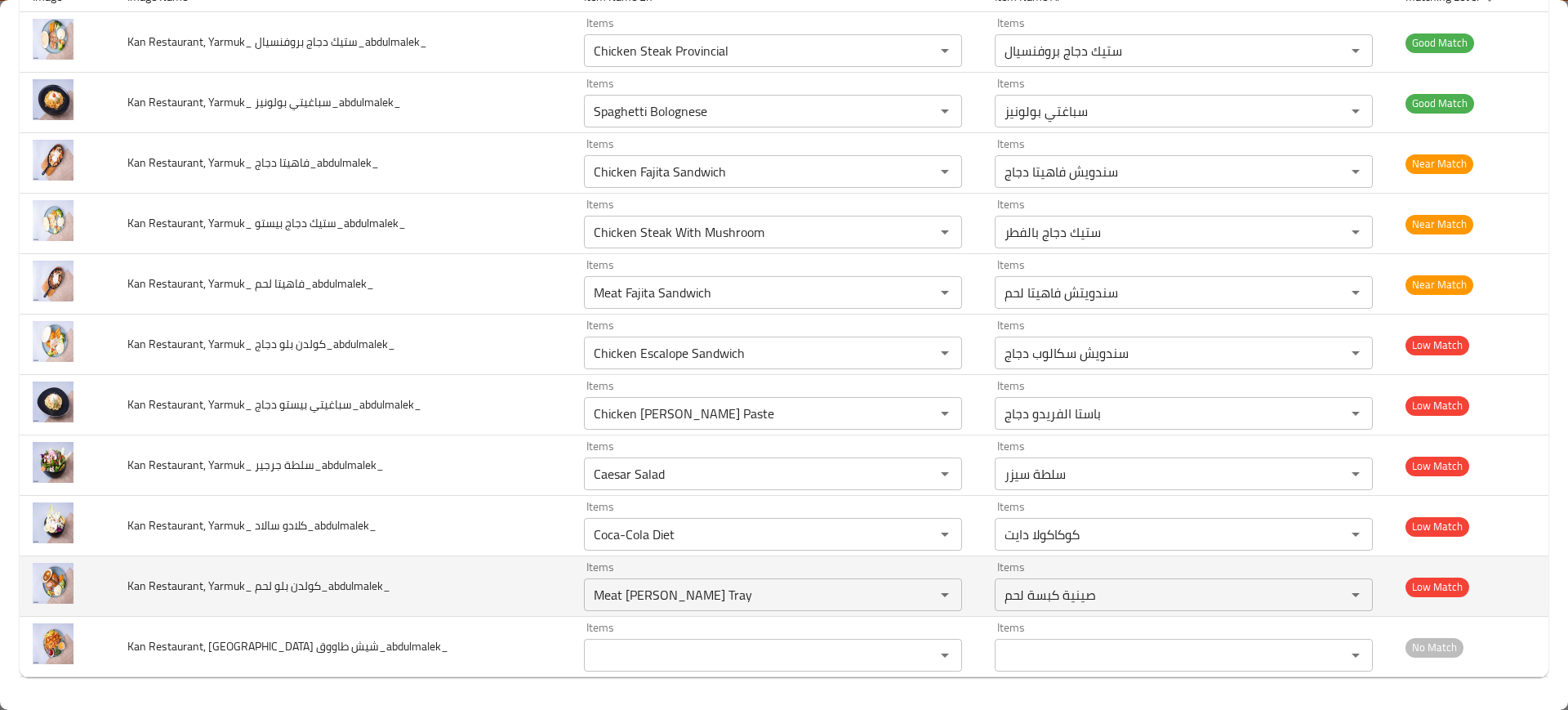
click at [276, 585] on span "Kan Restaurant, Yarmuk_ كولدن بلو لحم_abdulmalek_" at bounding box center [258, 585] width 263 height 21
copy span "Kan Restaurant, Yarmuk_ كولدن بلو لحم_abdulmalek_"
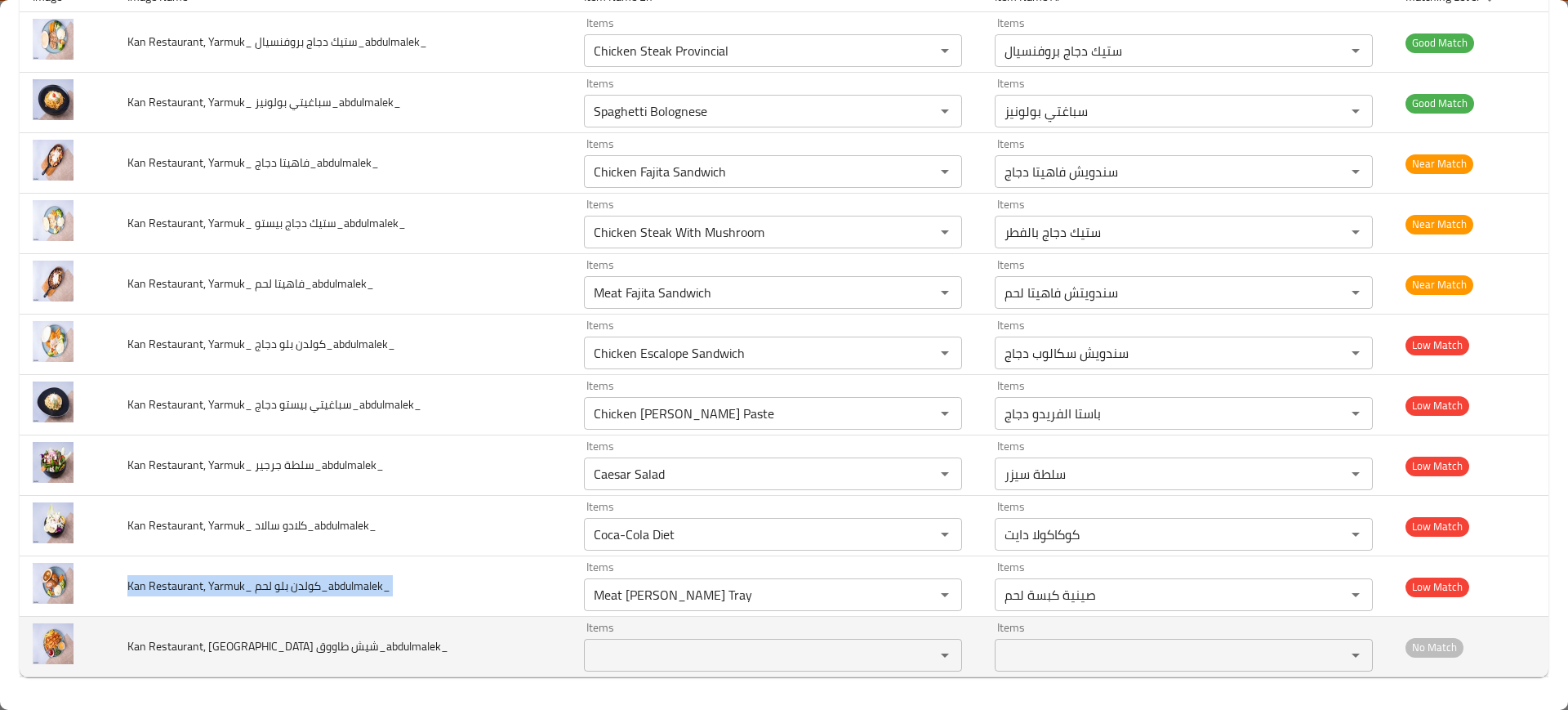
click at [282, 642] on span "Kan Restaurant, [GEOGRAPHIC_DATA] شيش طاووق_abdulmalek_" at bounding box center [288, 646] width 321 height 21
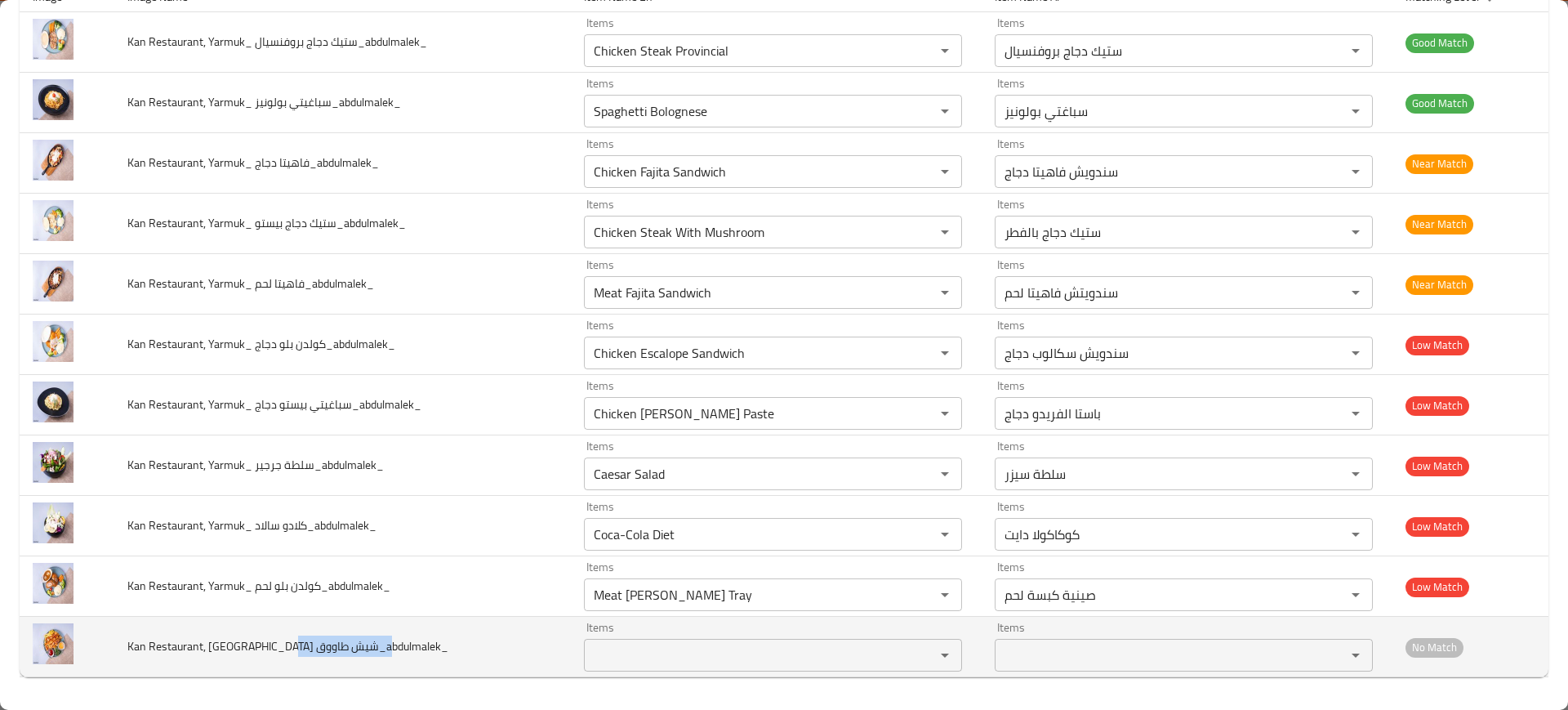
click at [282, 642] on span "Kan Restaurant, [GEOGRAPHIC_DATA] شيش طاووق_abdulmalek_" at bounding box center [288, 646] width 321 height 21
copy span "Kan Restaurant, [GEOGRAPHIC_DATA] شيش طاووق_abdulmalek_"
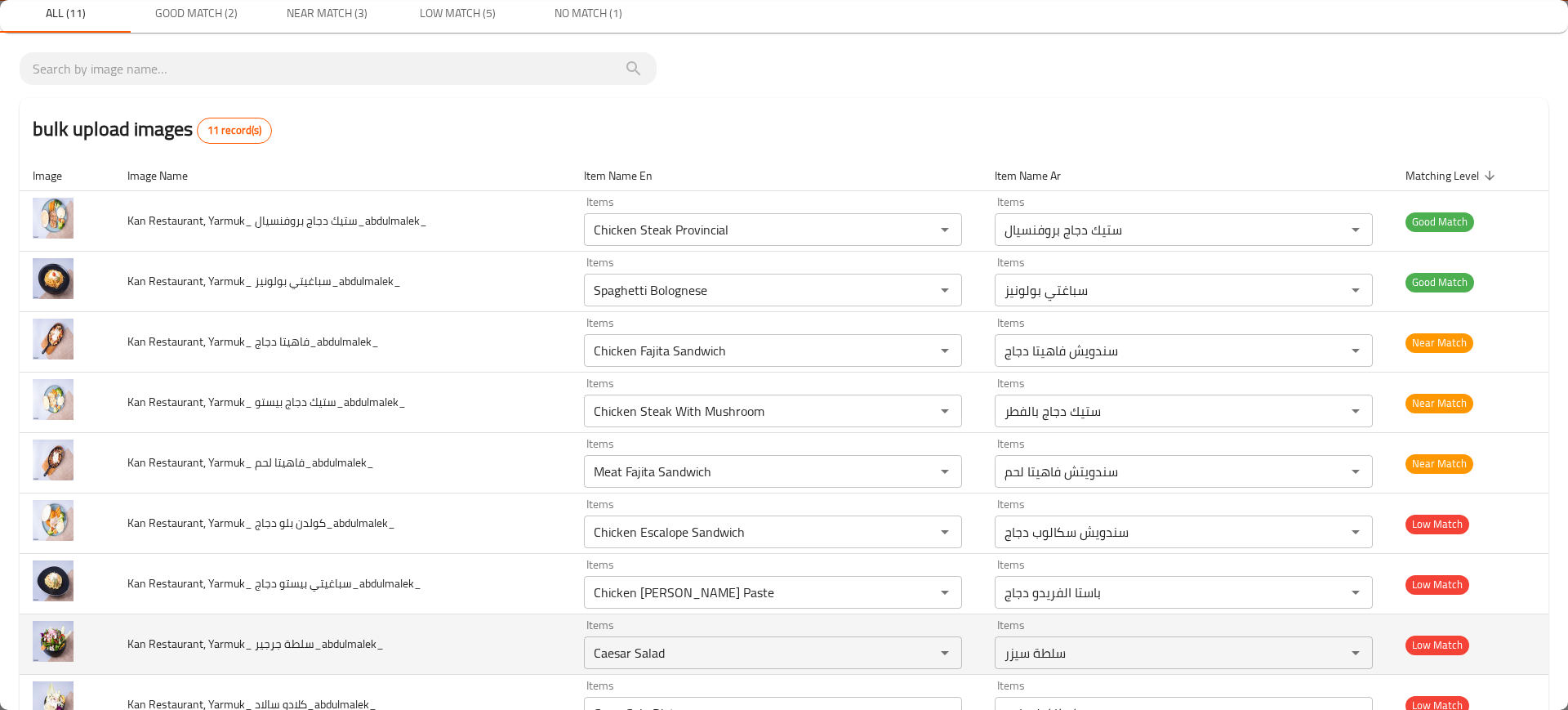
scroll to position [0, 0]
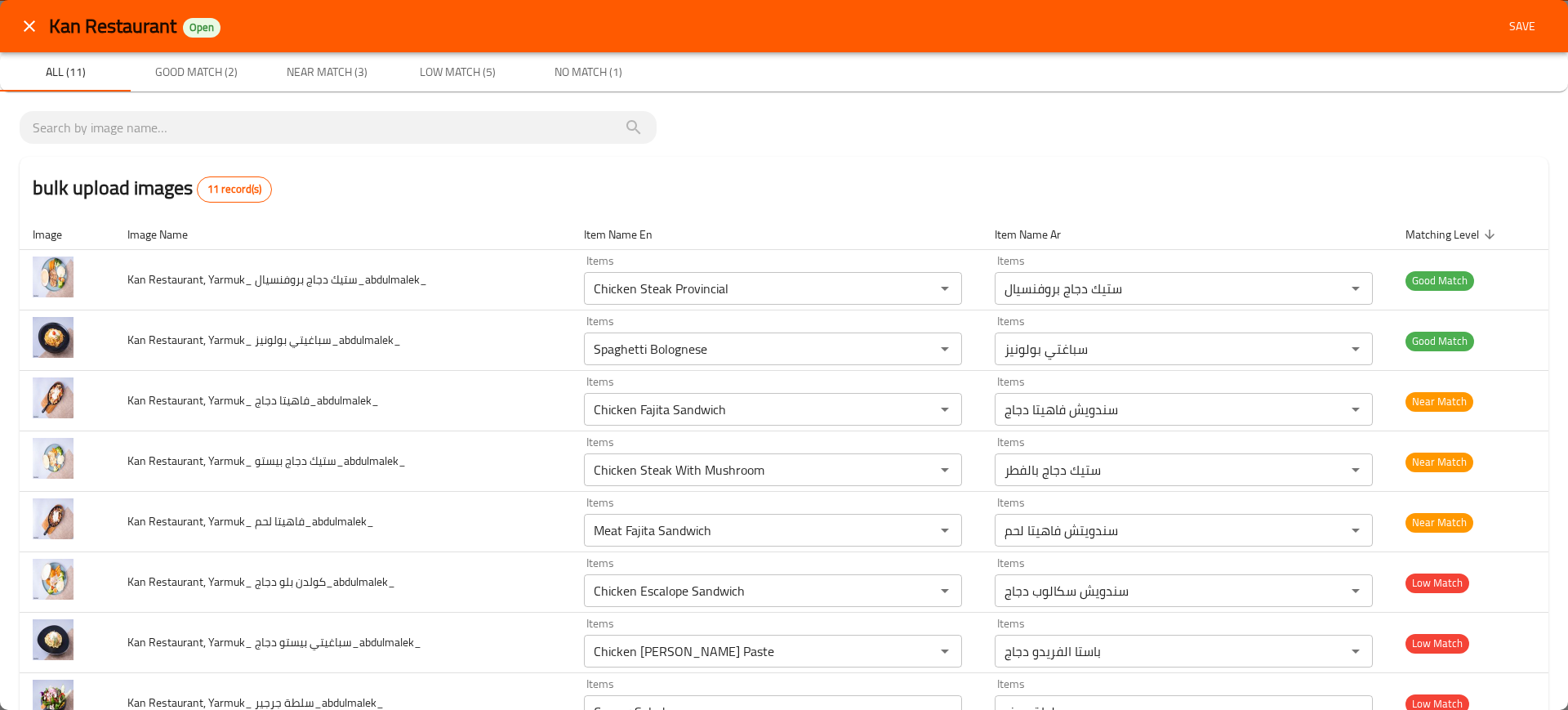
click at [1517, 36] on button "Save" at bounding box center [1522, 27] width 52 height 30
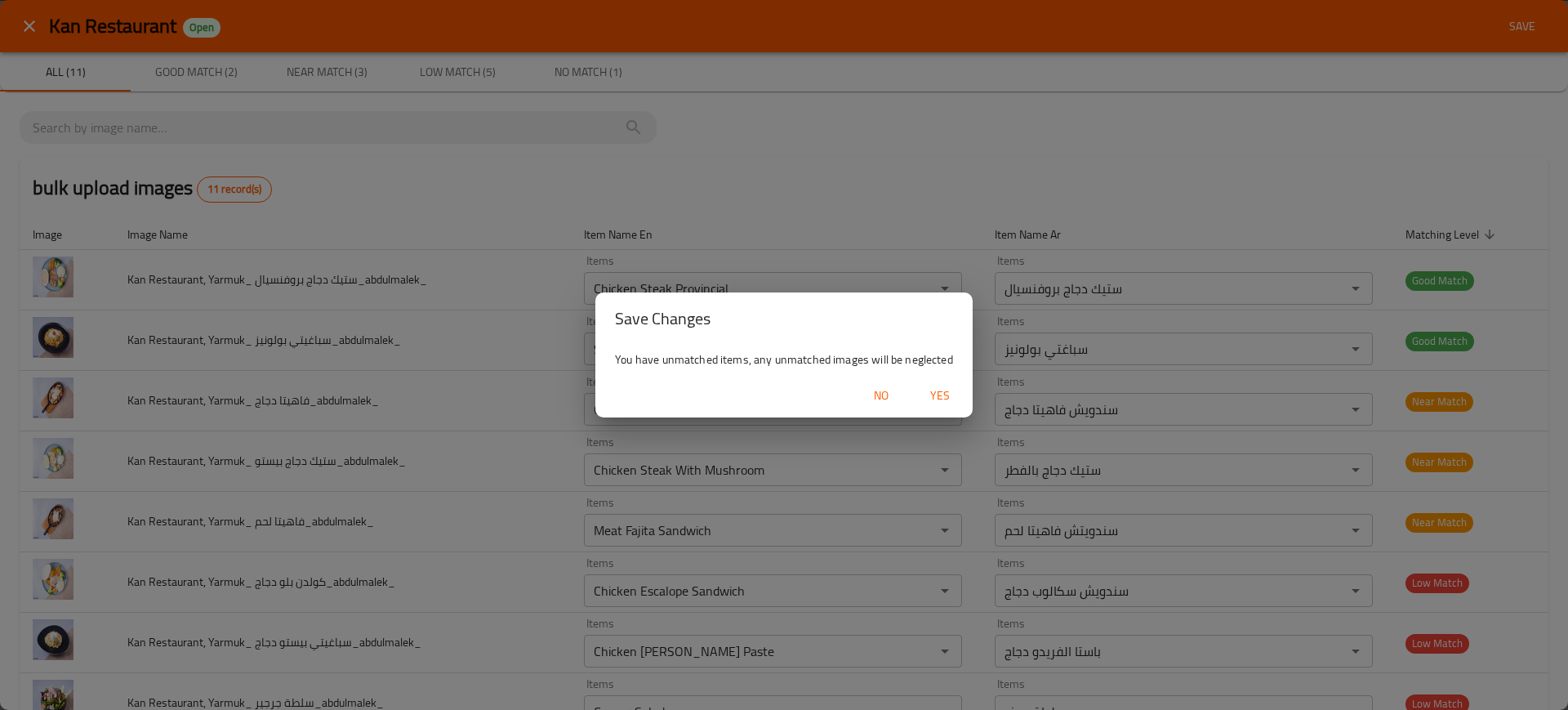
click at [945, 393] on span "Yes" at bounding box center [940, 396] width 39 height 20
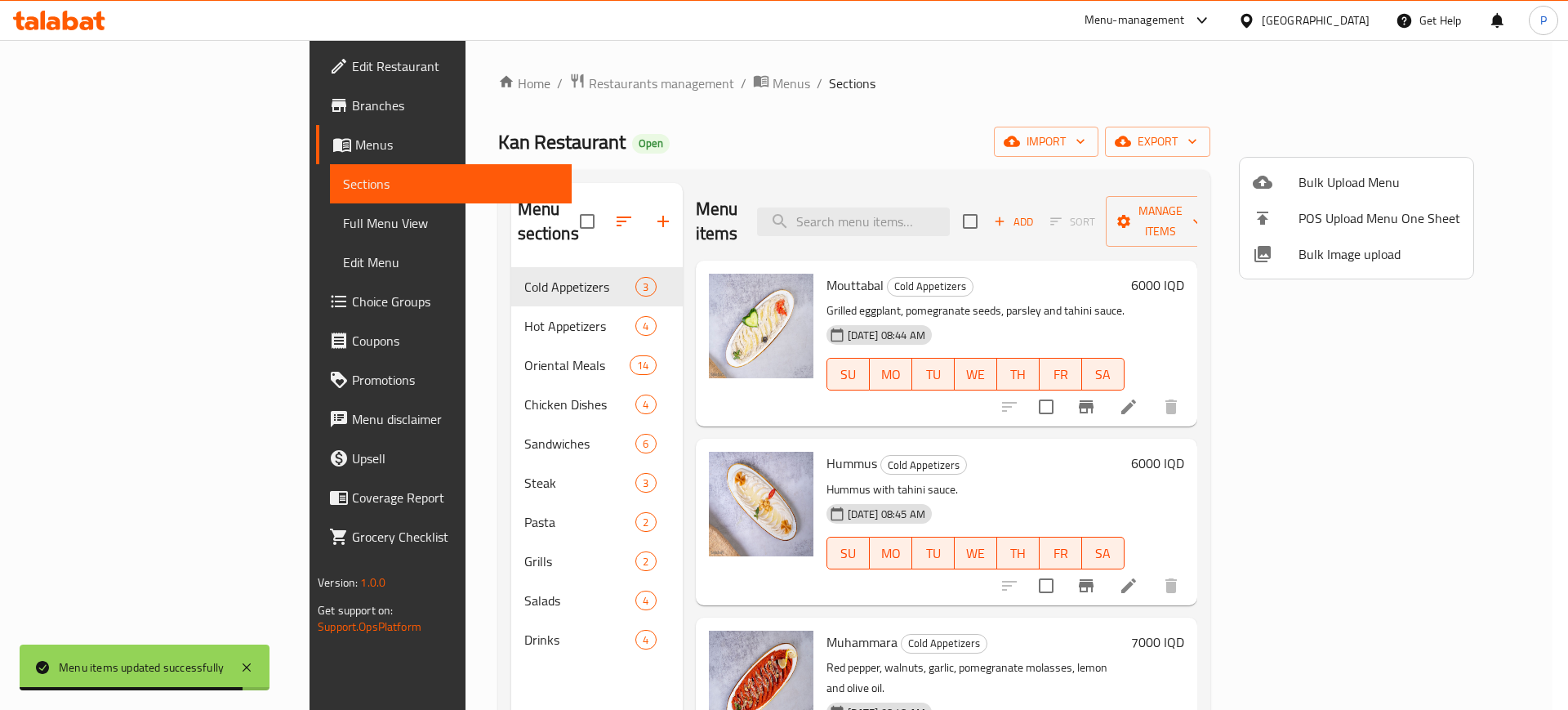
click at [458, 285] on div at bounding box center [784, 355] width 1568 height 710
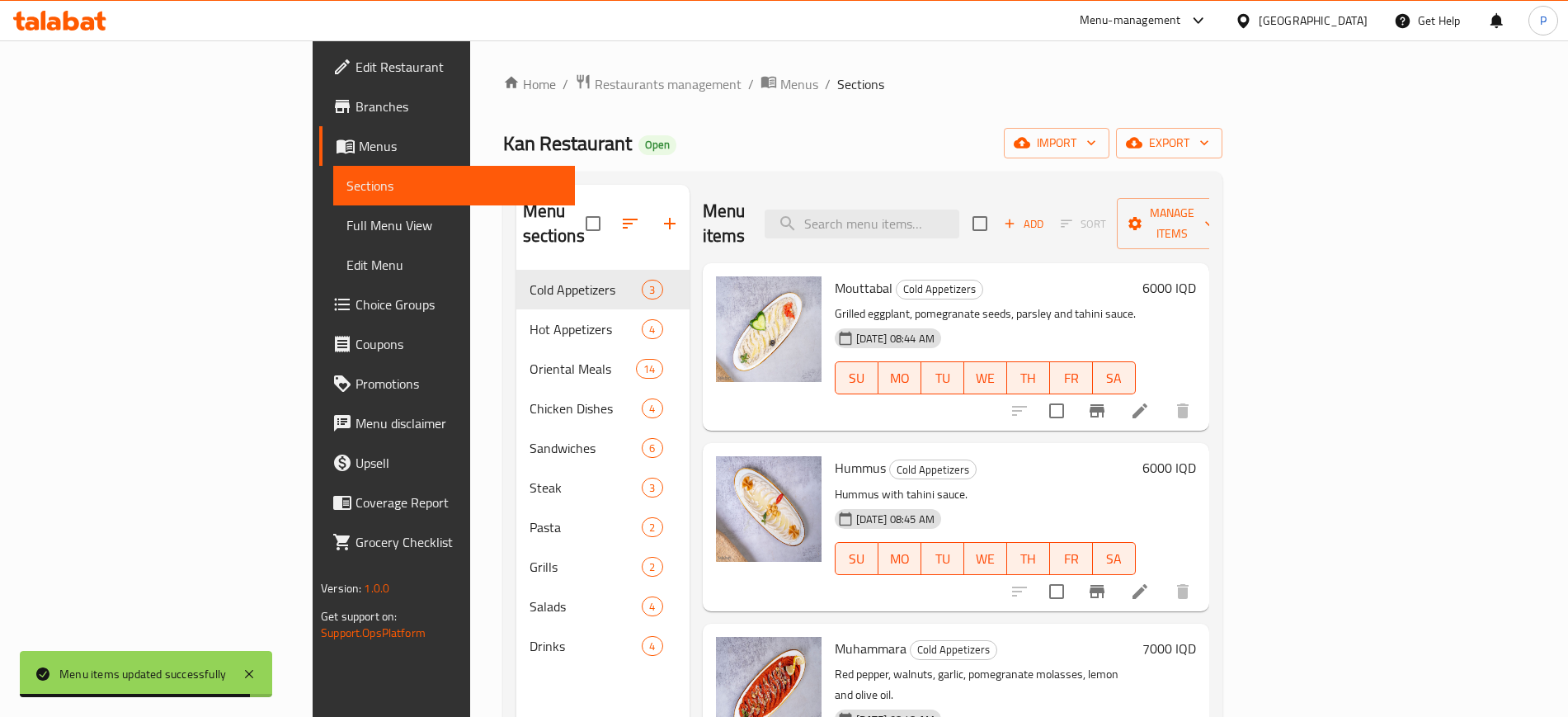
click at [529, 319] on span "Hot Appetizers" at bounding box center [586, 328] width 113 height 20
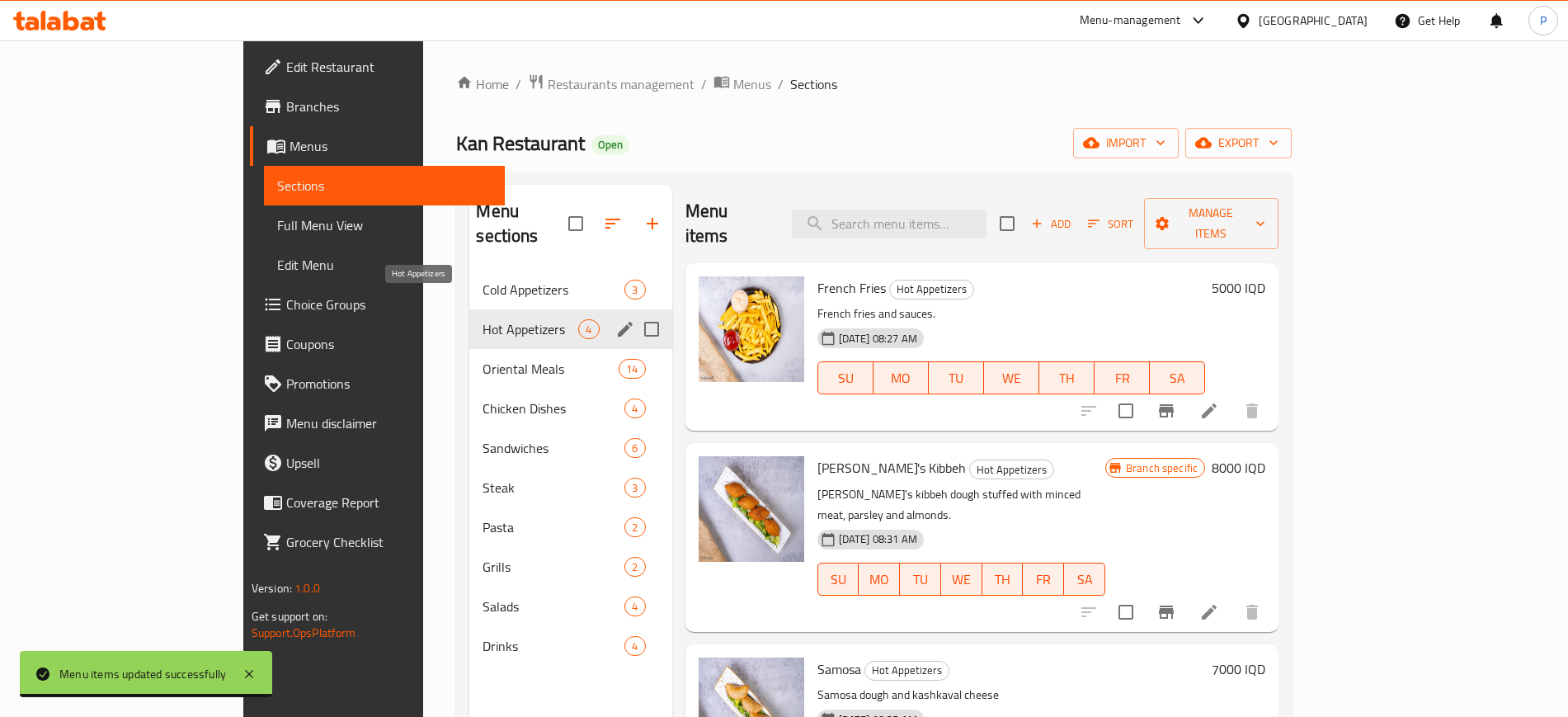
click at [498, 309] on div "Hot Appetizers 4" at bounding box center [570, 329] width 202 height 39
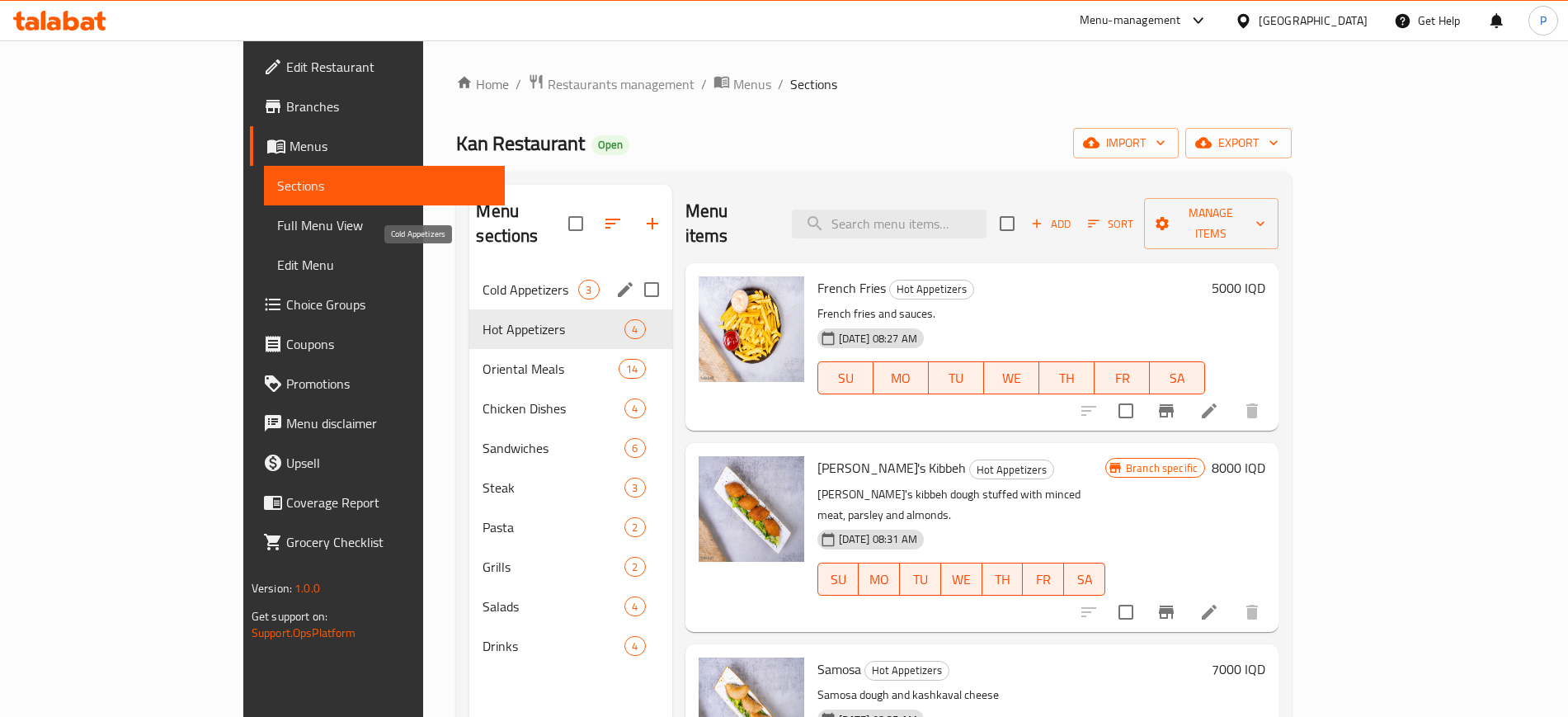
click at [503, 280] on span "Cold Appetizers" at bounding box center [530, 289] width 95 height 20
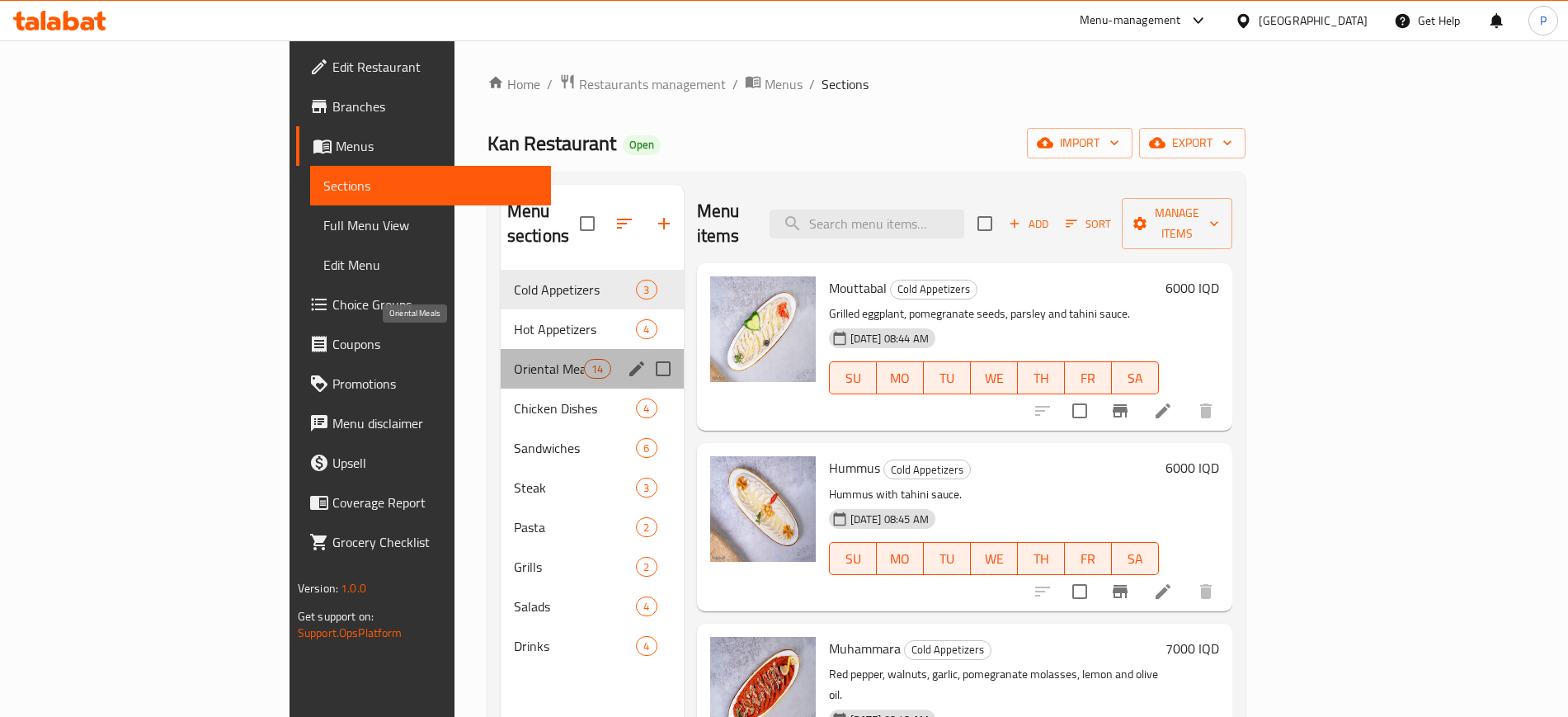
click at [514, 359] on span "Oriental Meals" at bounding box center [549, 368] width 70 height 20
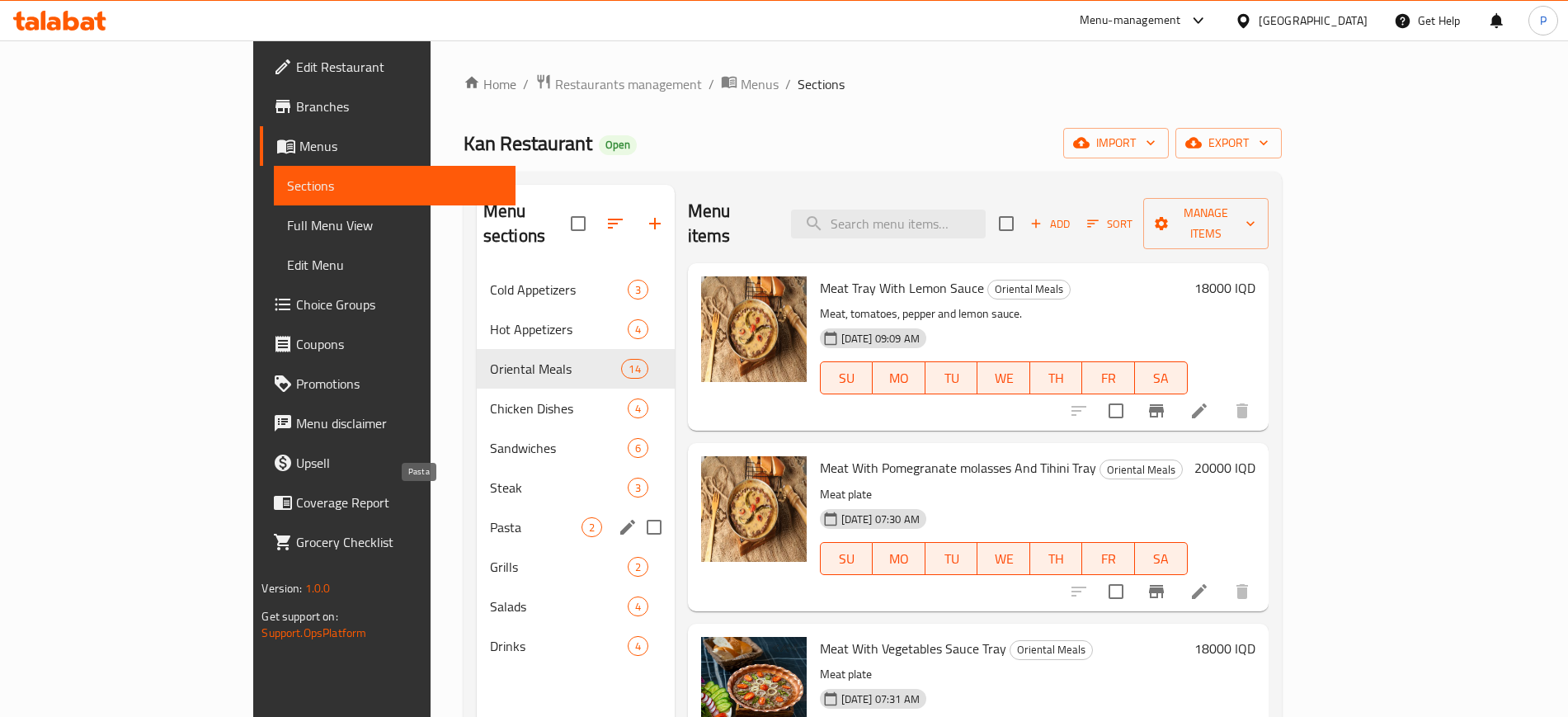
click at [490, 517] on span "Pasta" at bounding box center [535, 526] width 91 height 20
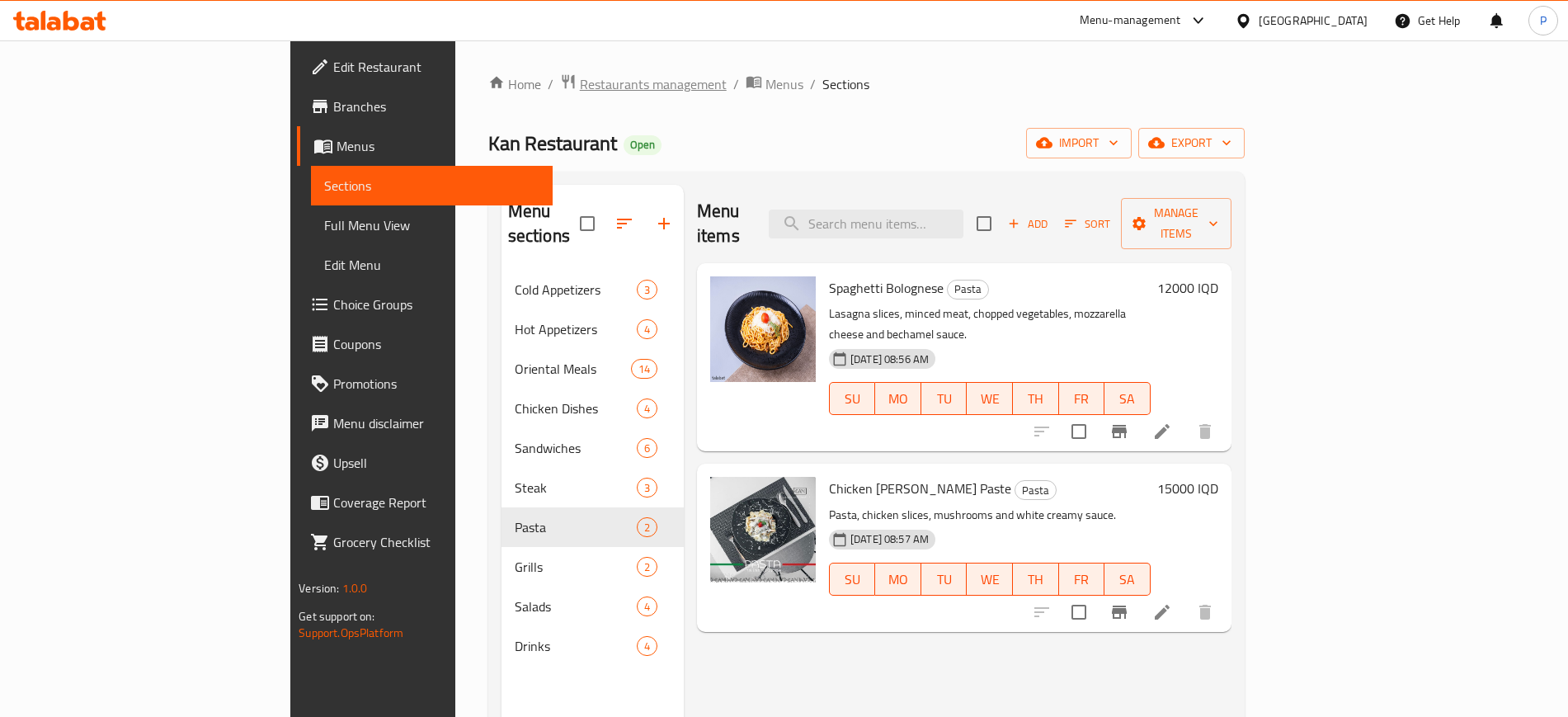
click at [580, 75] on span "Restaurants management" at bounding box center [653, 84] width 147 height 20
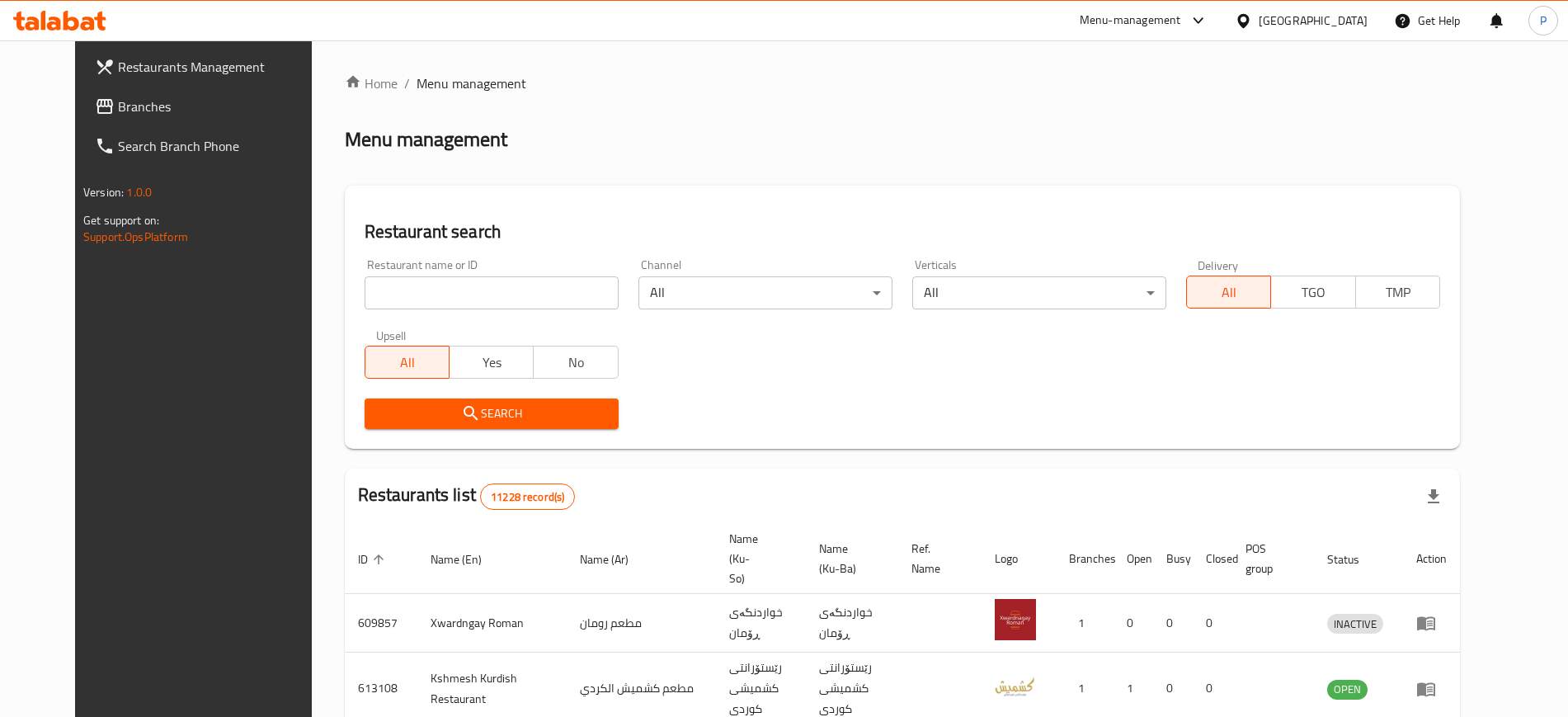
click at [1363, 20] on div "[GEOGRAPHIC_DATA]" at bounding box center [1313, 20] width 109 height 18
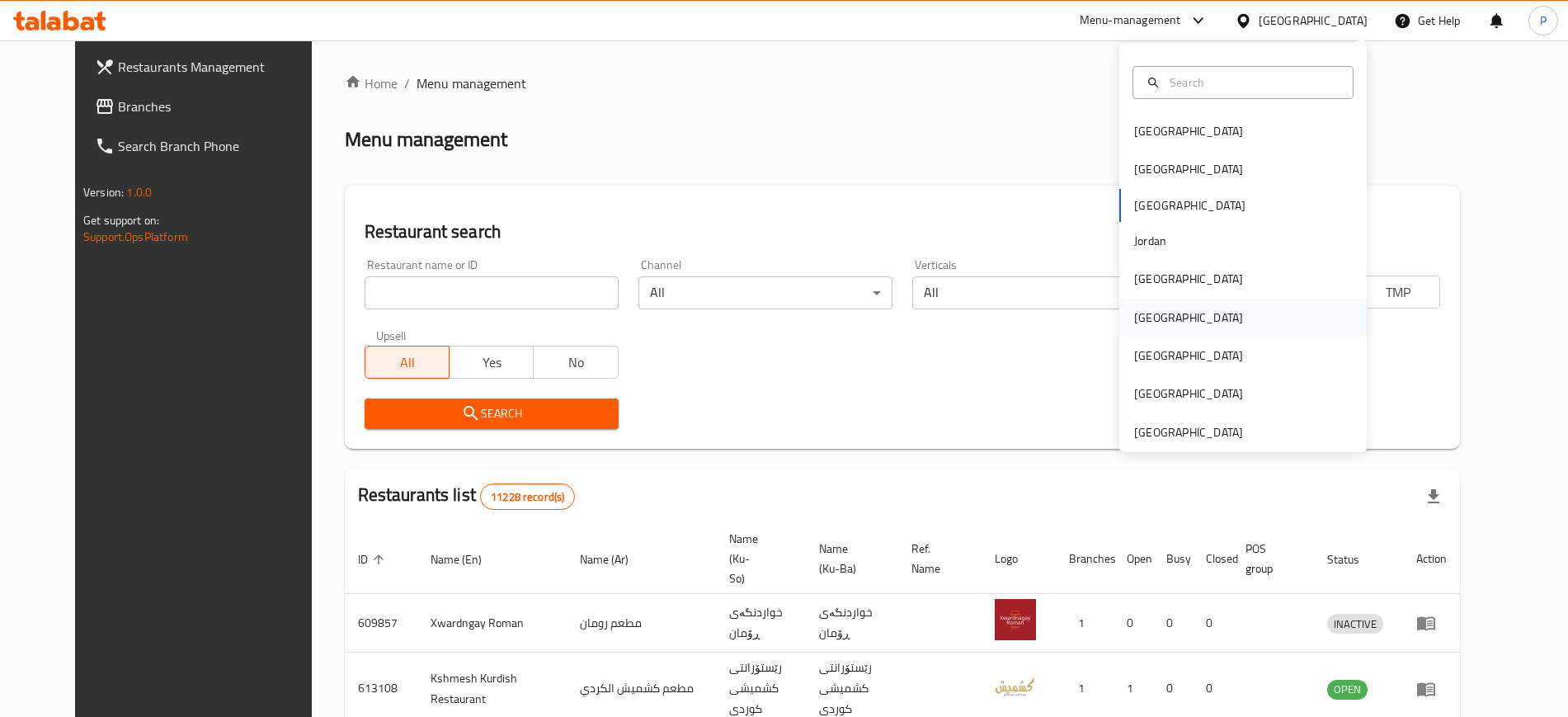
click at [1177, 321] on div "[GEOGRAPHIC_DATA]" at bounding box center [1243, 317] width 247 height 38
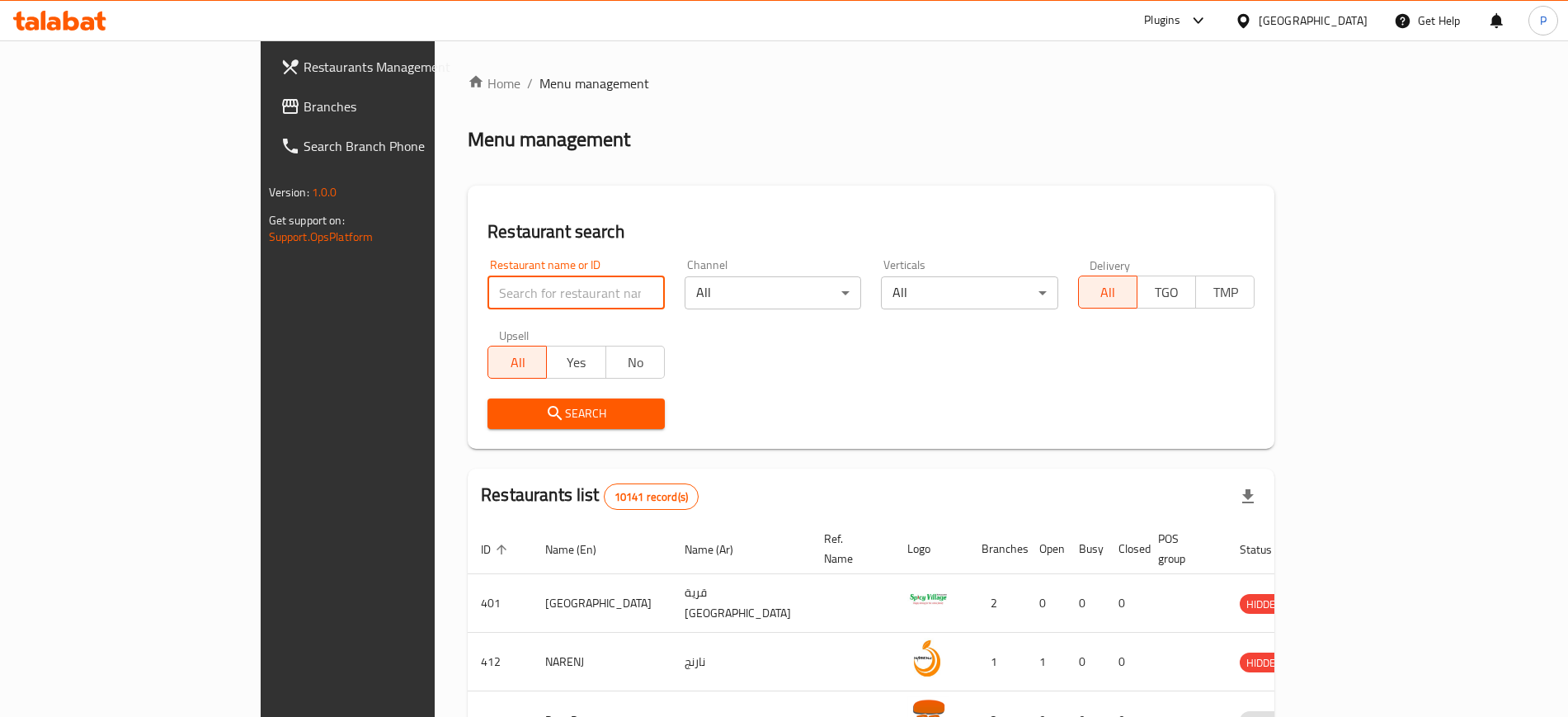
click at [539, 298] on input "search" at bounding box center [576, 292] width 177 height 33
paste input "Pizza In"
click button "Search" at bounding box center [576, 413] width 177 height 31
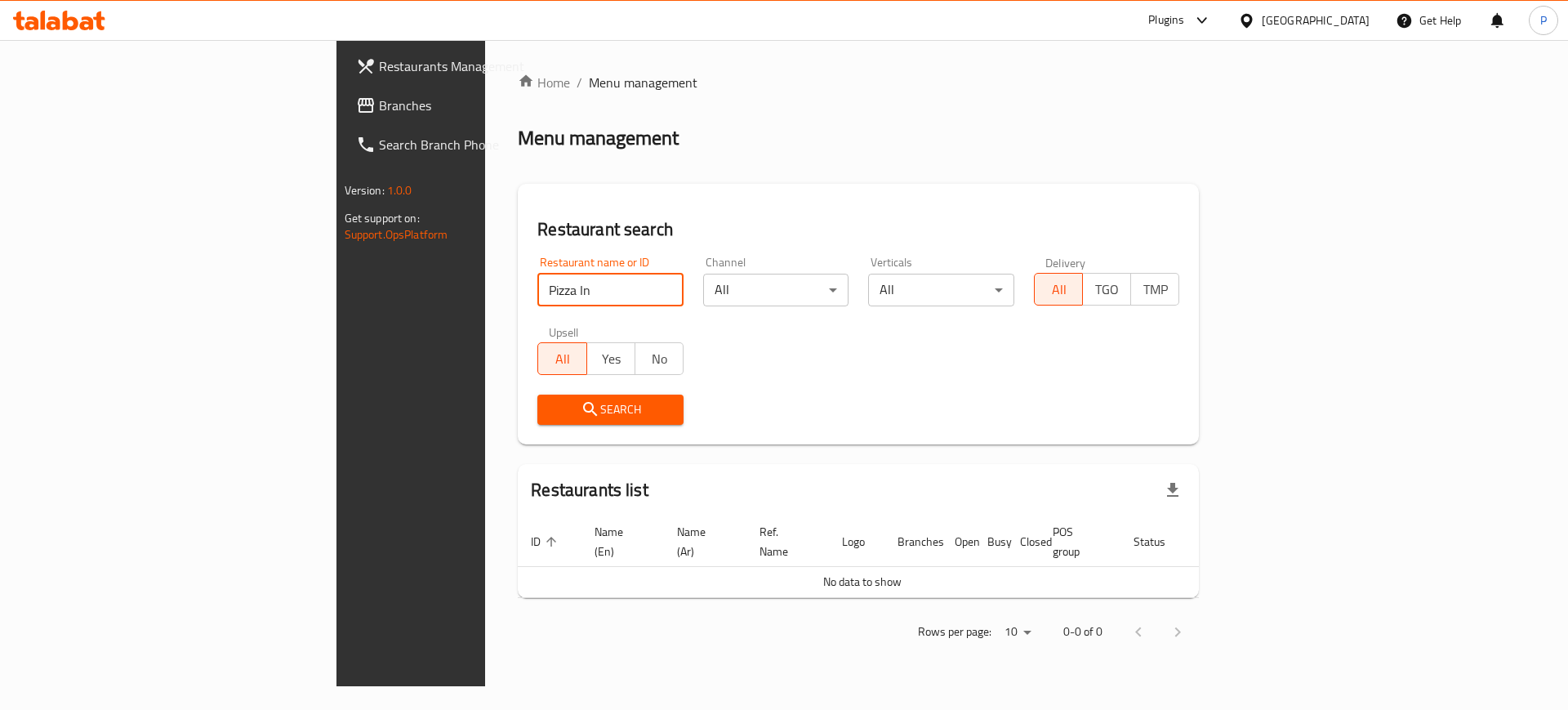
click at [537, 299] on input "Pizza In" at bounding box center [610, 290] width 146 height 33
paste input "647040"
type input "647040"
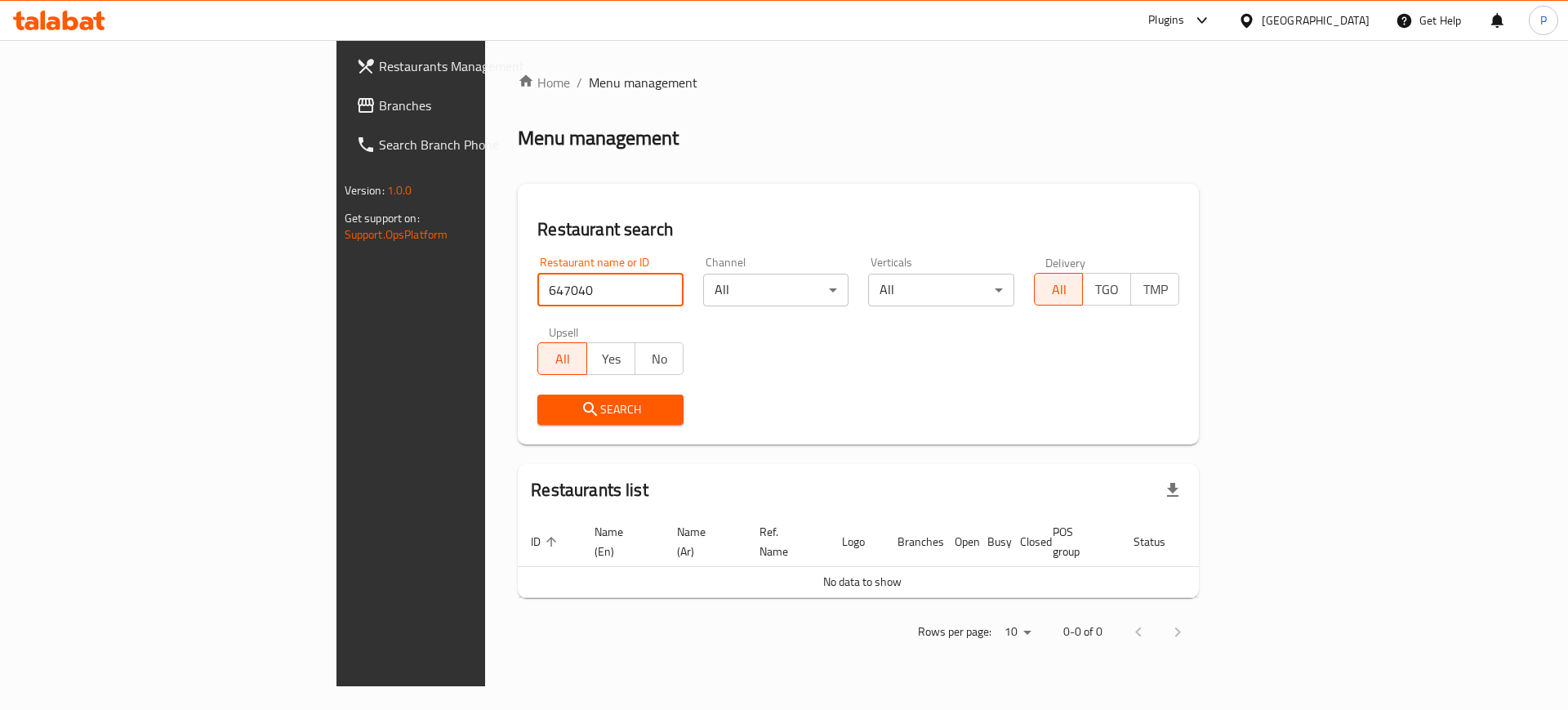
click button "Search" at bounding box center [610, 409] width 146 height 30
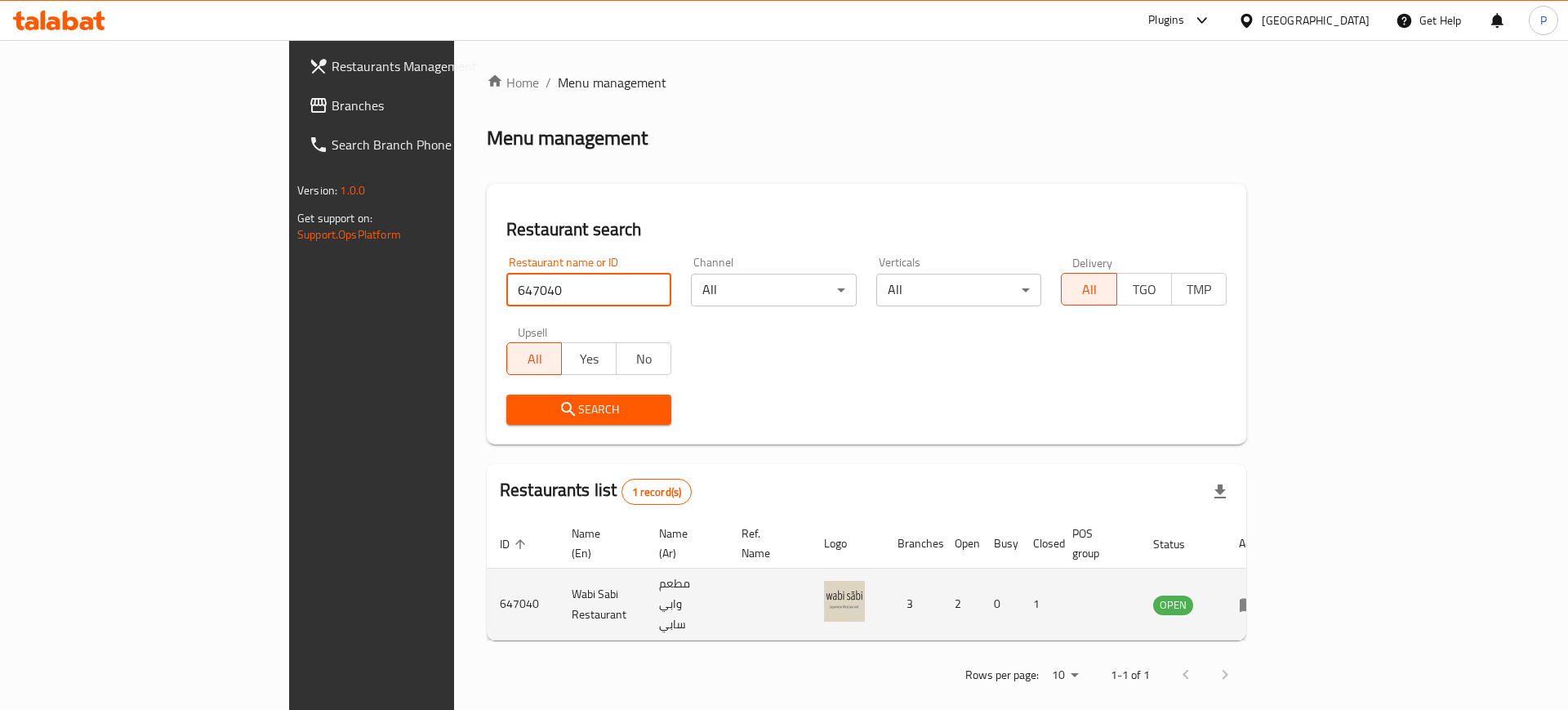
click at [1256, 602] on icon "enhanced table" at bounding box center [1252, 605] width 6 height 7
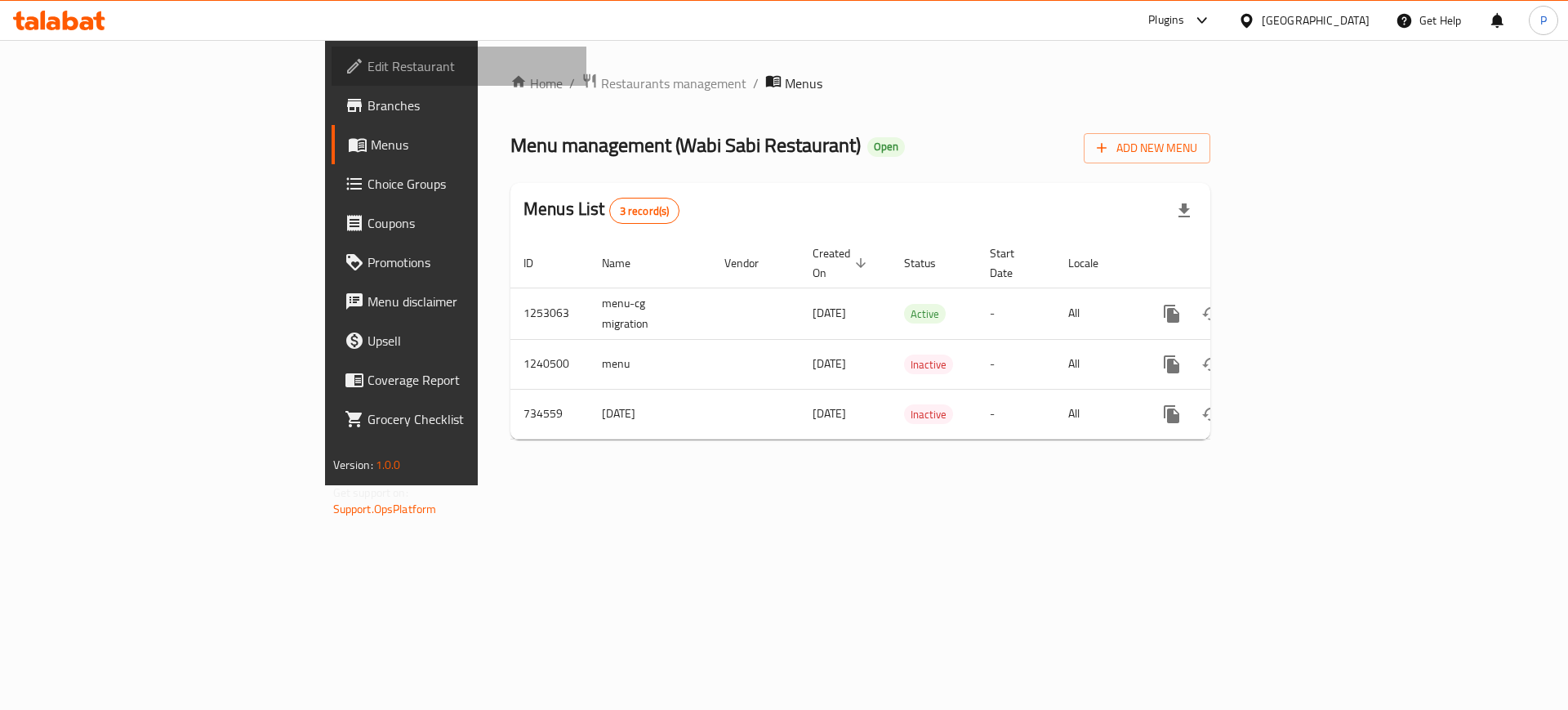
click at [367, 62] on span "Edit Restaurant" at bounding box center [470, 66] width 207 height 19
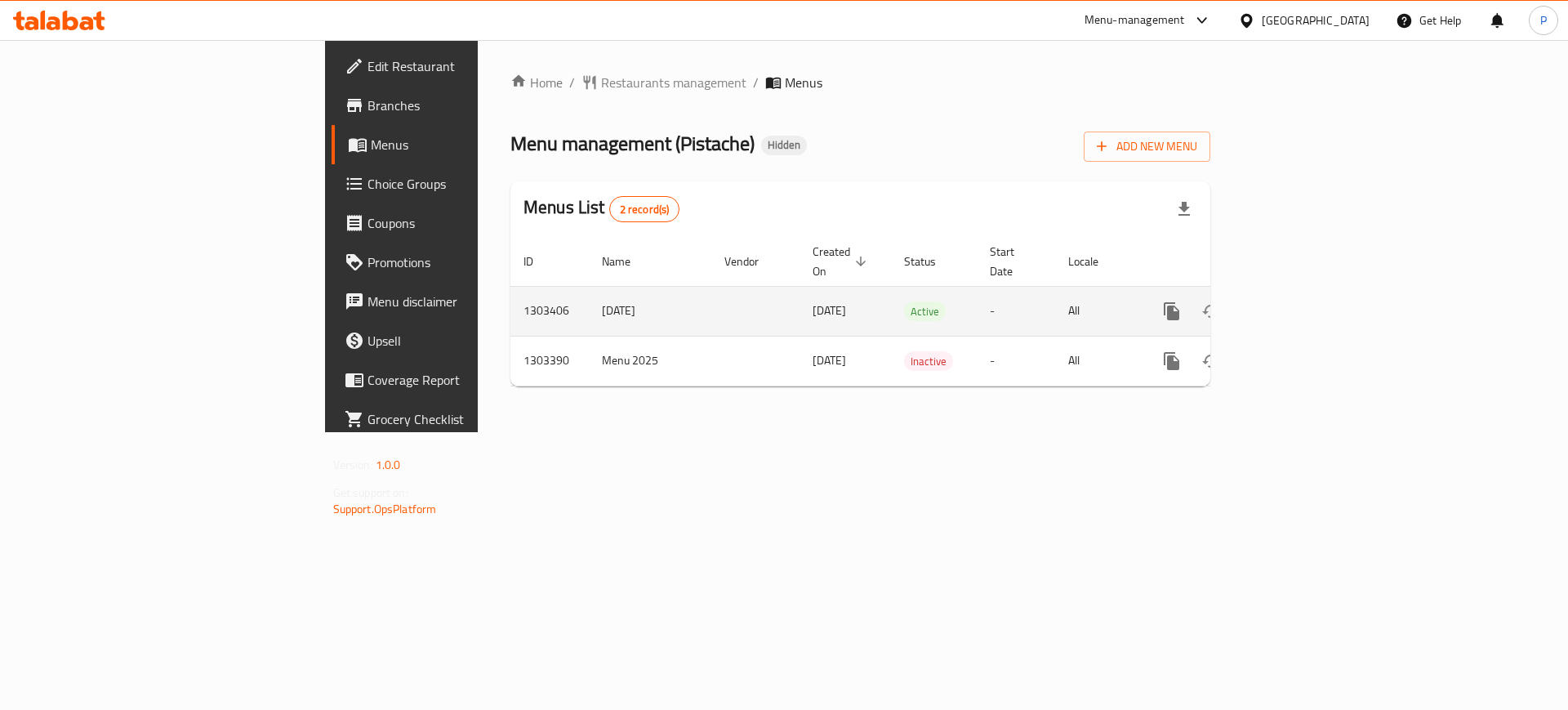
click at [1309, 291] on link "enhanced table" at bounding box center [1289, 311] width 39 height 39
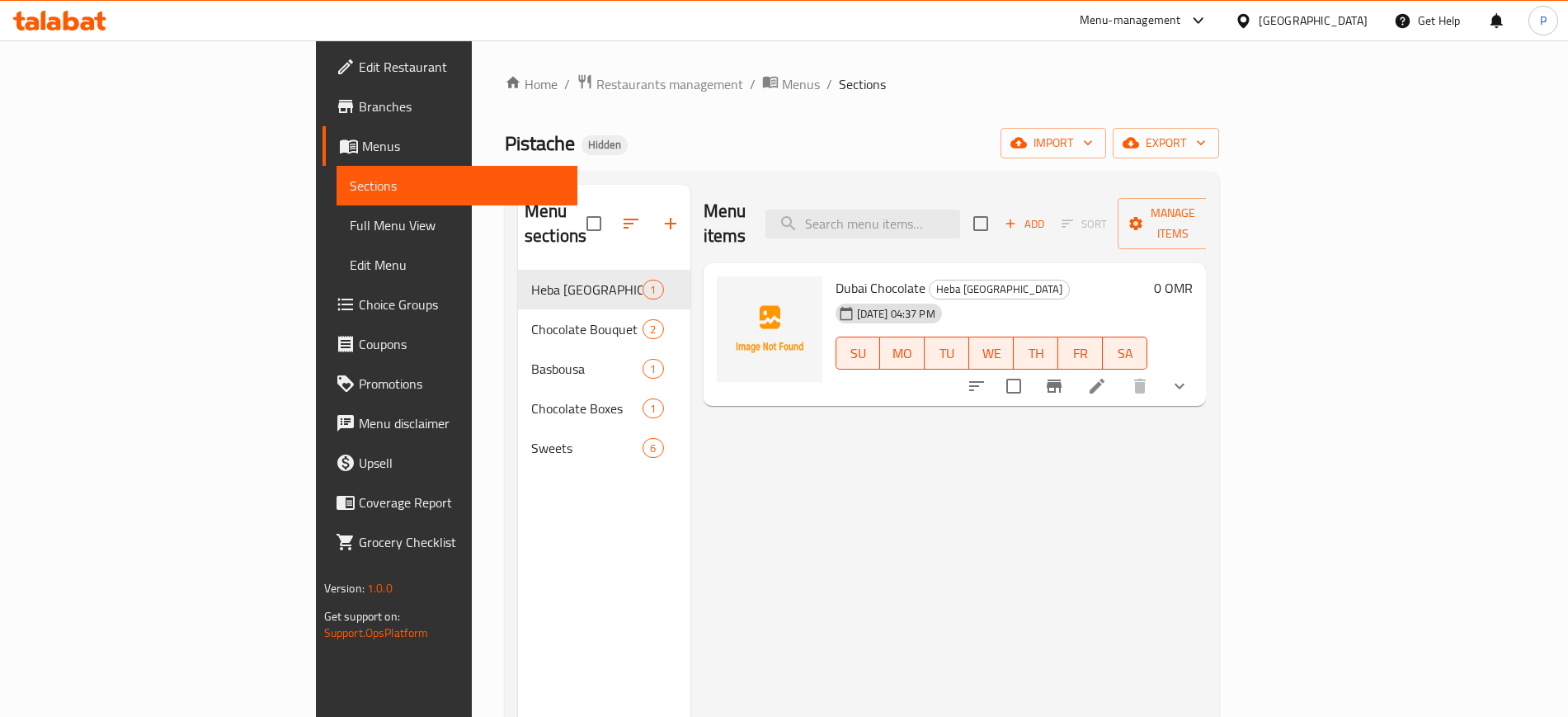
drag, startPoint x: 833, startPoint y: 633, endPoint x: 1194, endPoint y: 404, distance: 427.5
click at [834, 633] on div "Menu items Add Sort Manage items Dubai Chocolate Heba Dubai 29-07-2025 04:37 PM…" at bounding box center [948, 543] width 516 height 717
click at [1093, 142] on span "import" at bounding box center [1053, 143] width 79 height 20
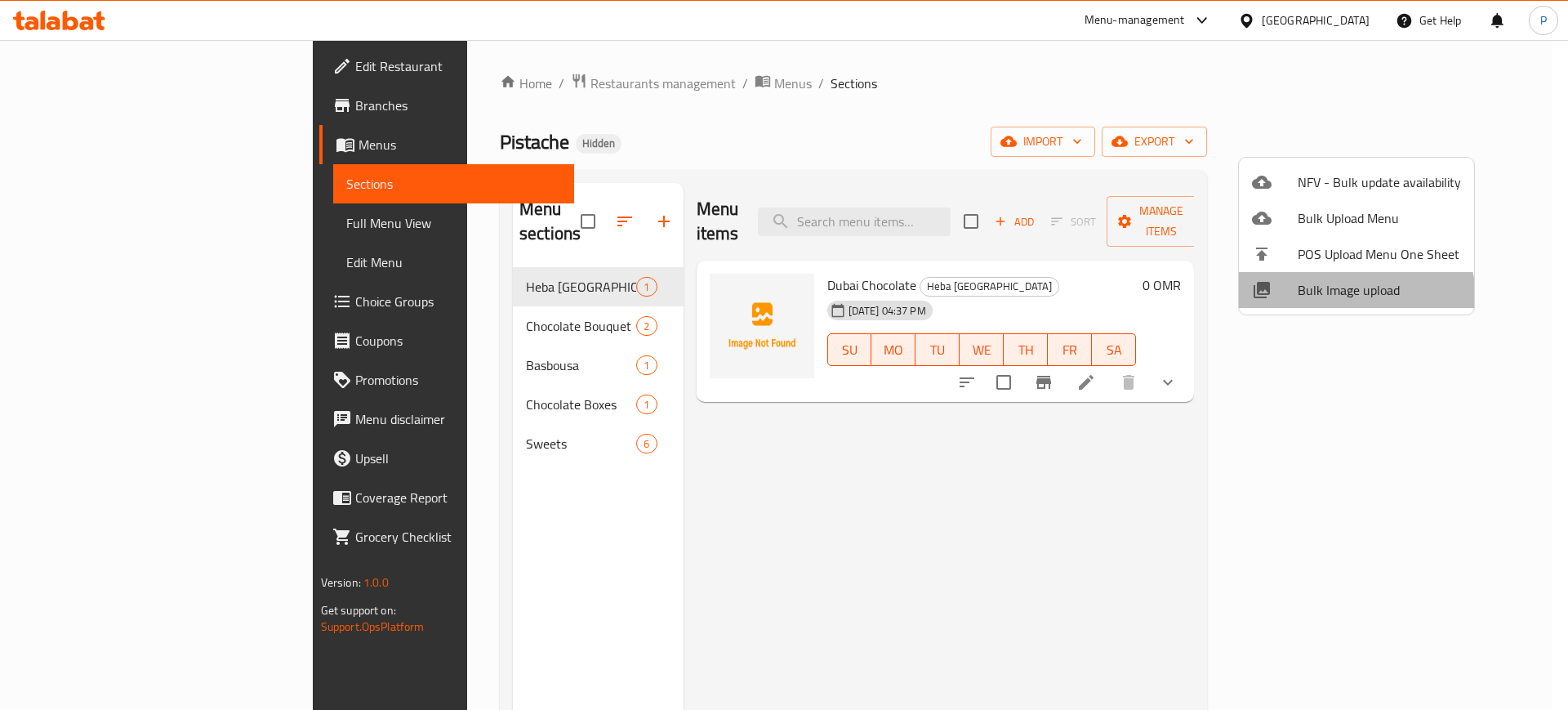
click at [1348, 299] on span "Bulk Image upload" at bounding box center [1379, 290] width 163 height 19
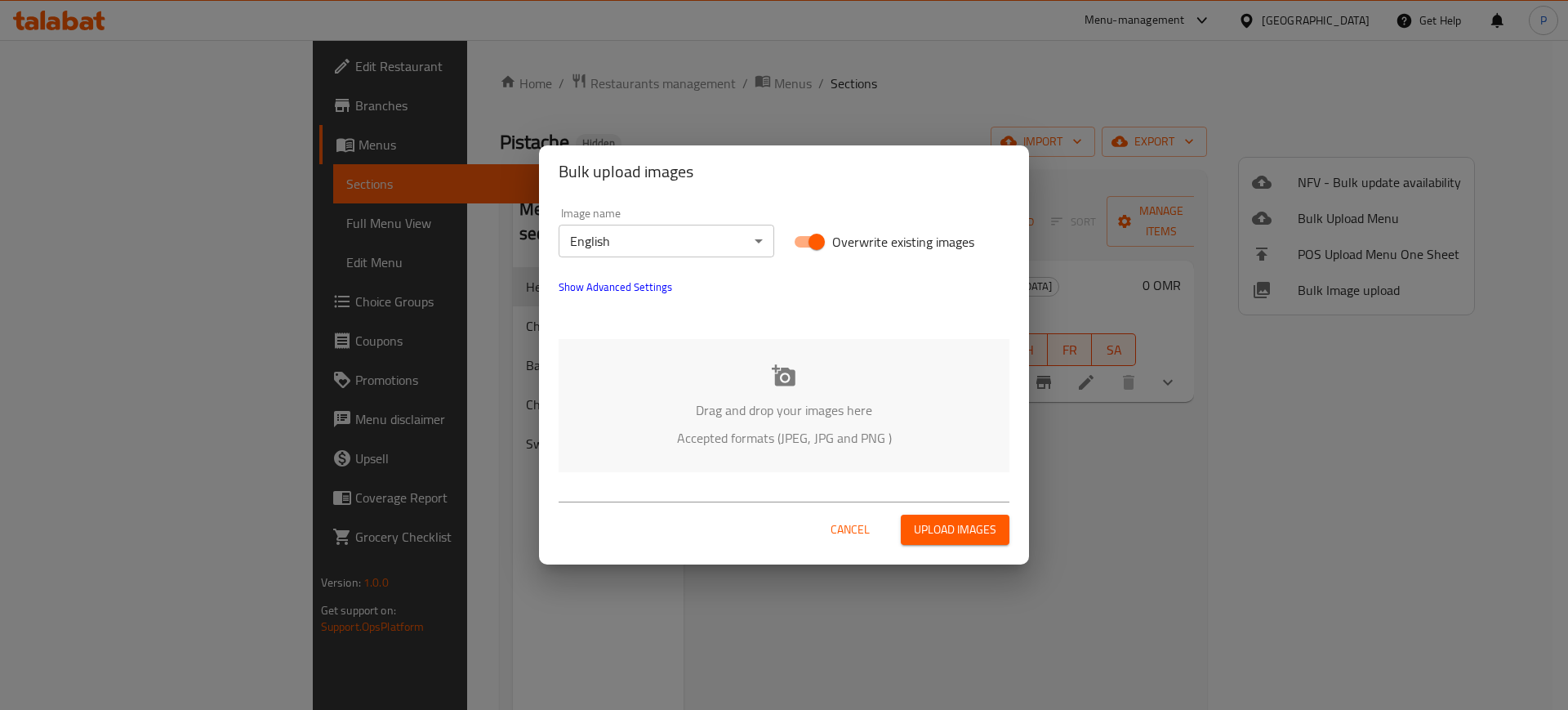
click at [638, 247] on body "​ Menu-management Oman Get Help P Edit Restaurant Branches Menus Sections Full …" at bounding box center [784, 374] width 1568 height 669
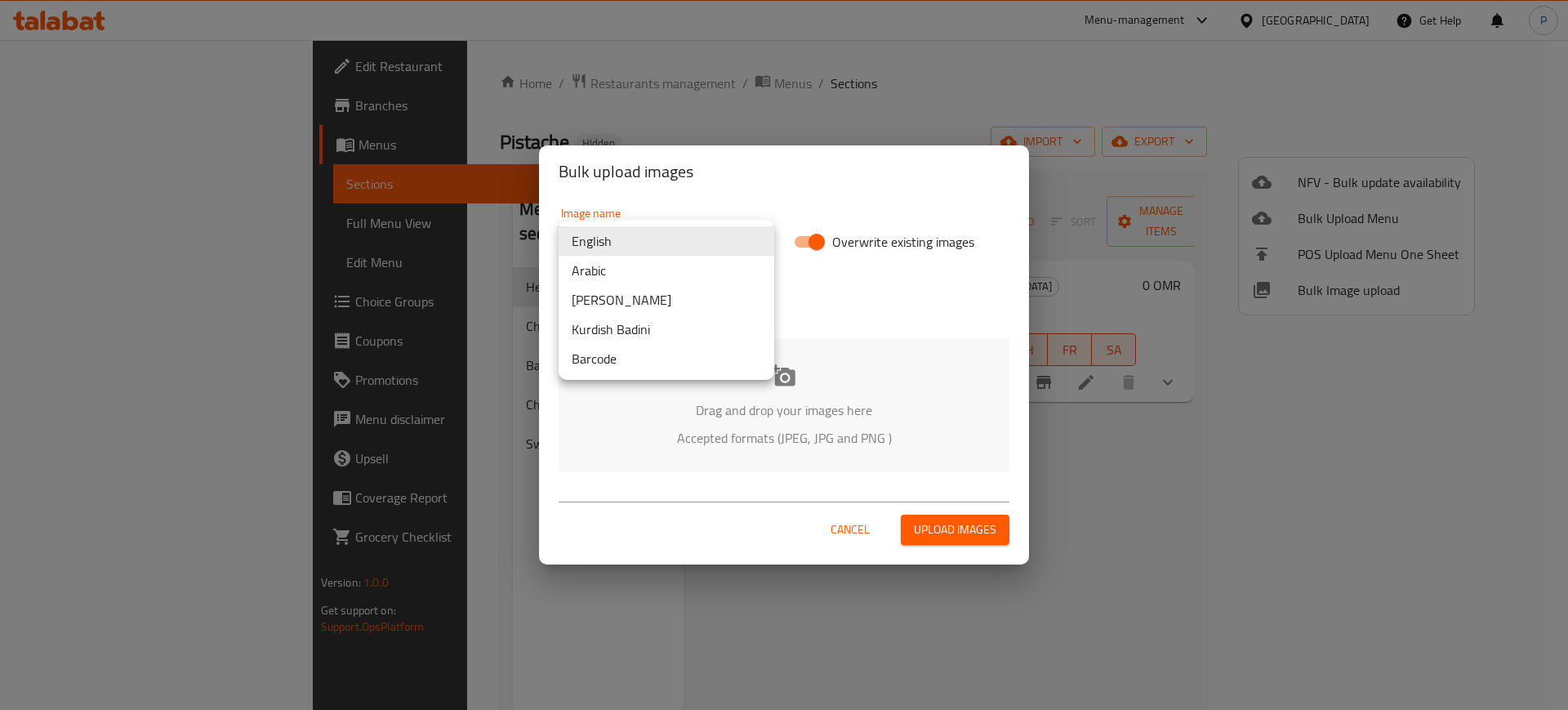
click at [626, 274] on li "Arabic" at bounding box center [666, 270] width 215 height 30
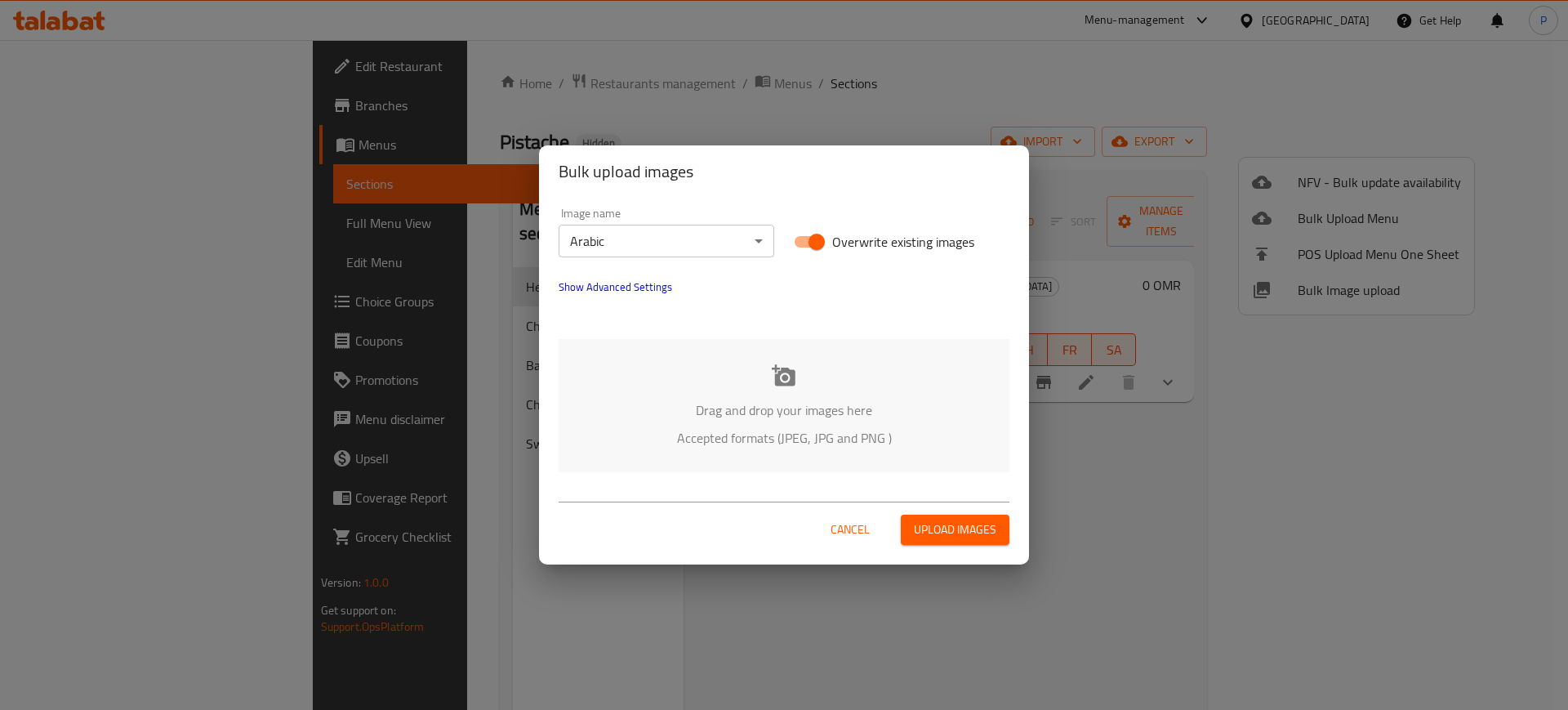
click at [872, 396] on div "English Arabic Kurdish Sorani Kurdish Badini Barcode" at bounding box center [784, 355] width 1568 height 710
click at [834, 388] on div "Drag and drop your images here Accepted formats (JPEG, JPG and PNG )" at bounding box center [784, 405] width 451 height 133
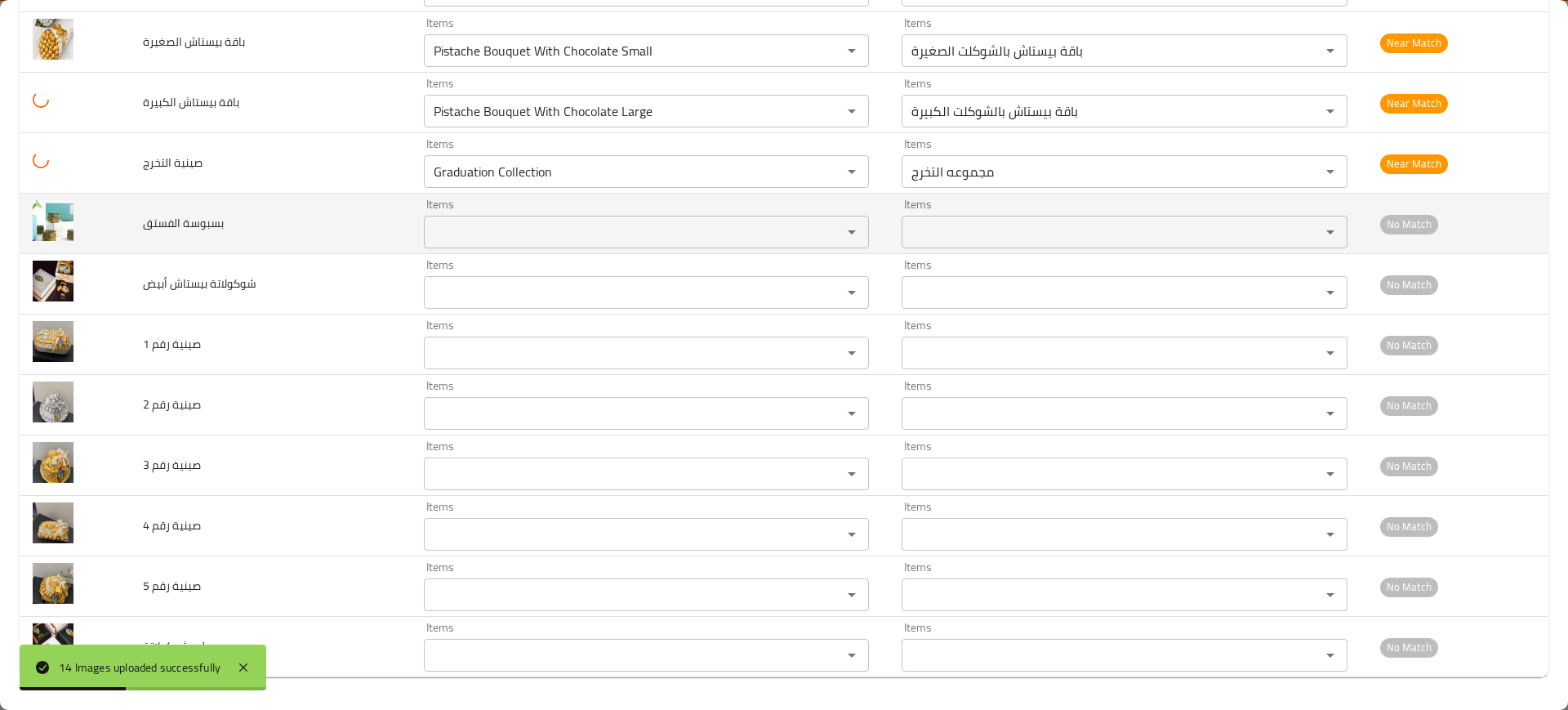
scroll to position [317, 0]
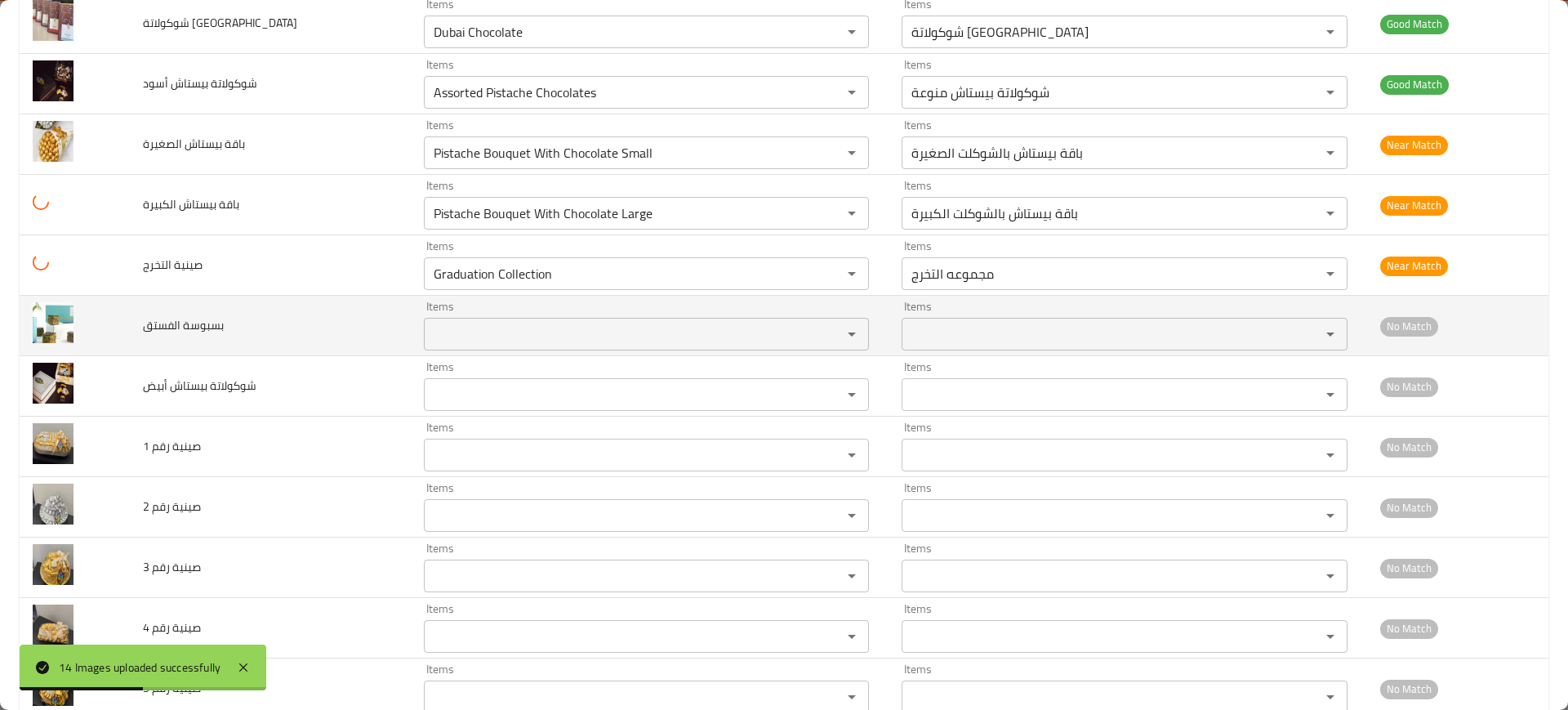
click at [453, 340] on الفستق "Items" at bounding box center [622, 333] width 387 height 23
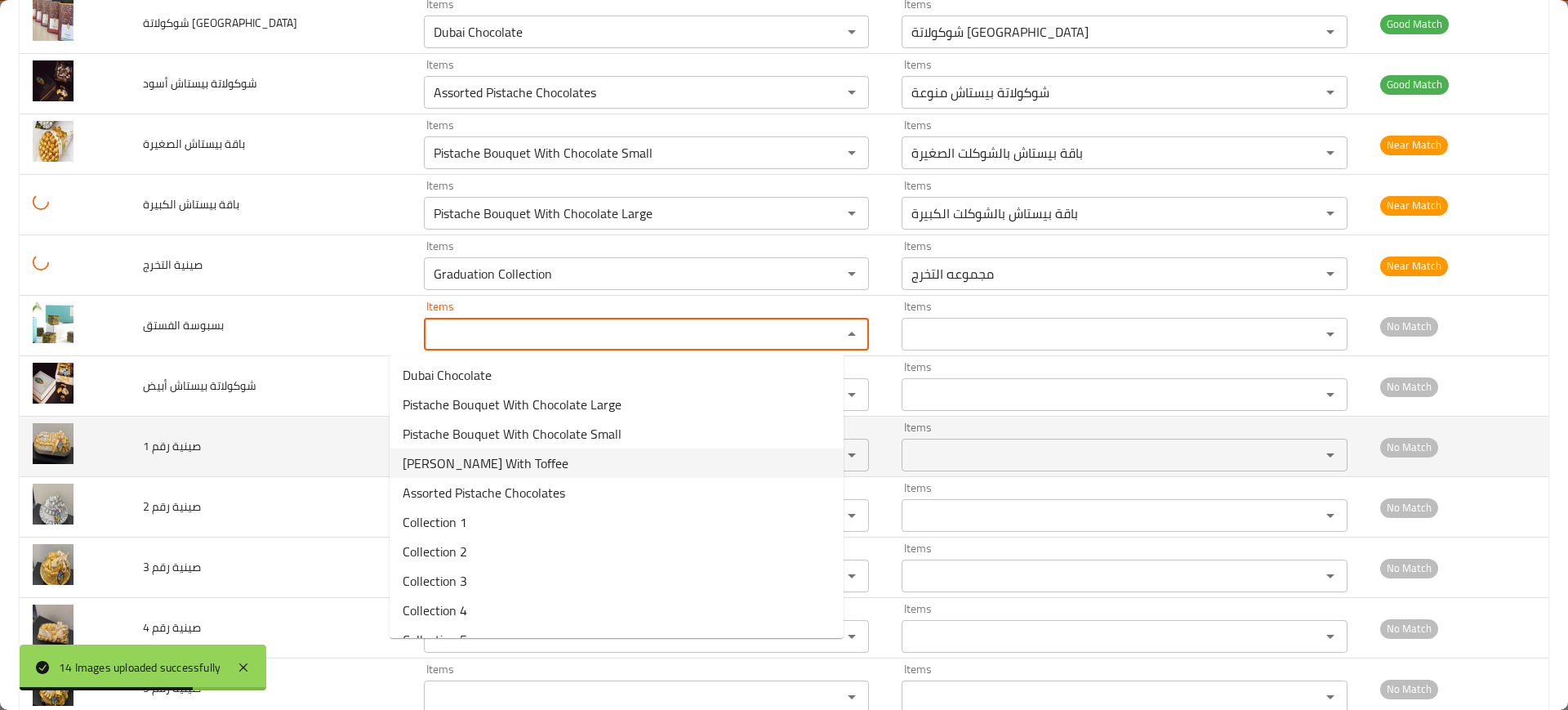
click at [318, 444] on td "صينية رقم 1" at bounding box center [270, 447] width 281 height 61
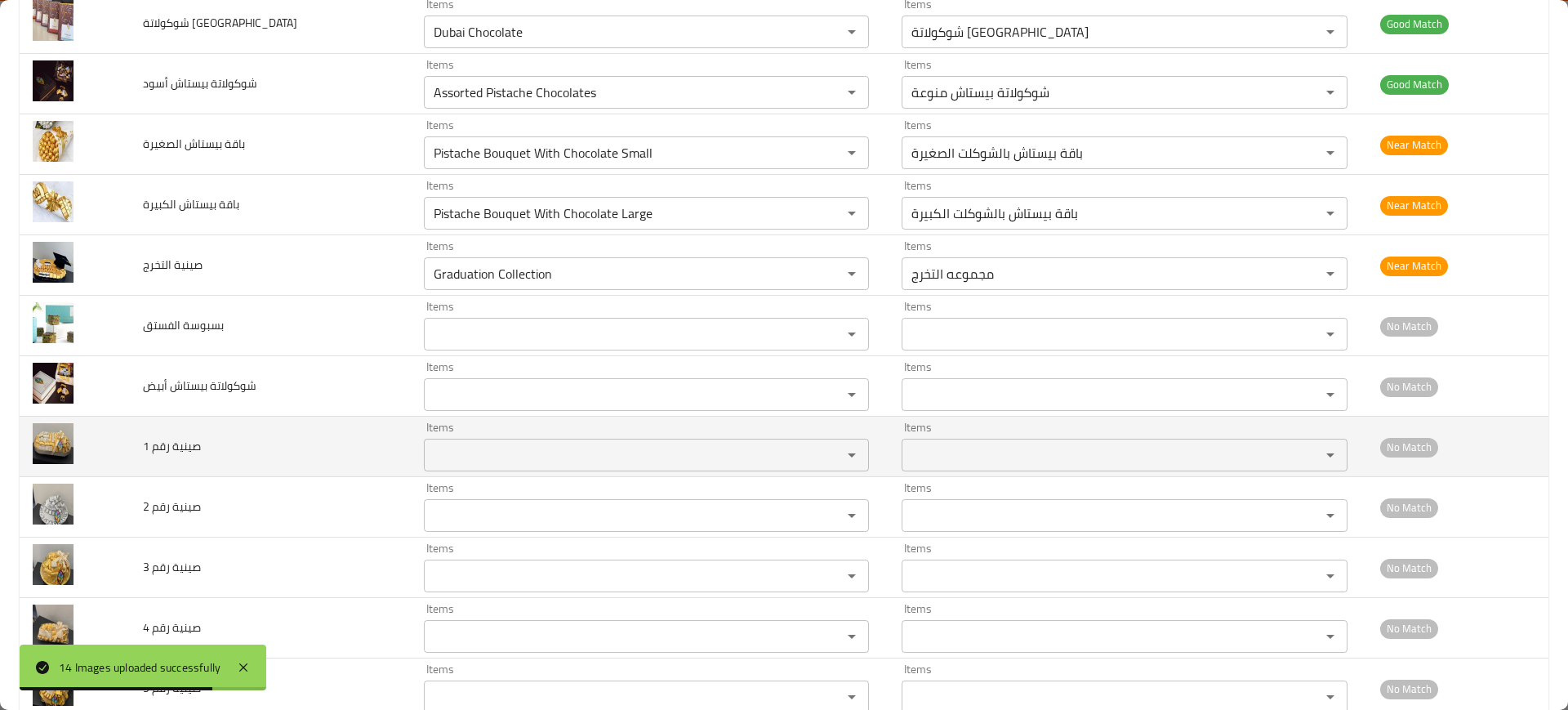
click at [466, 434] on div "Items Items" at bounding box center [646, 446] width 445 height 50
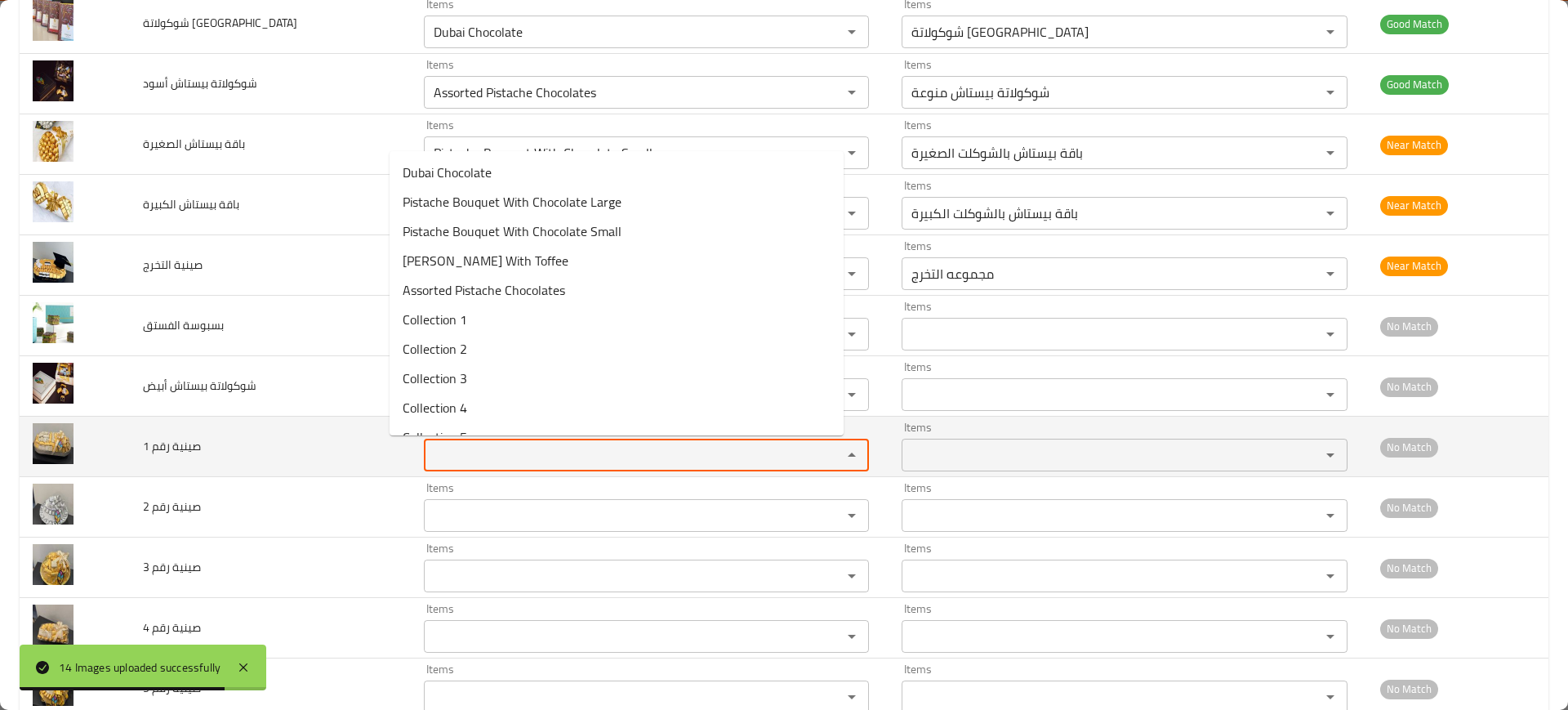
click at [461, 447] on 1 "Items" at bounding box center [622, 454] width 387 height 23
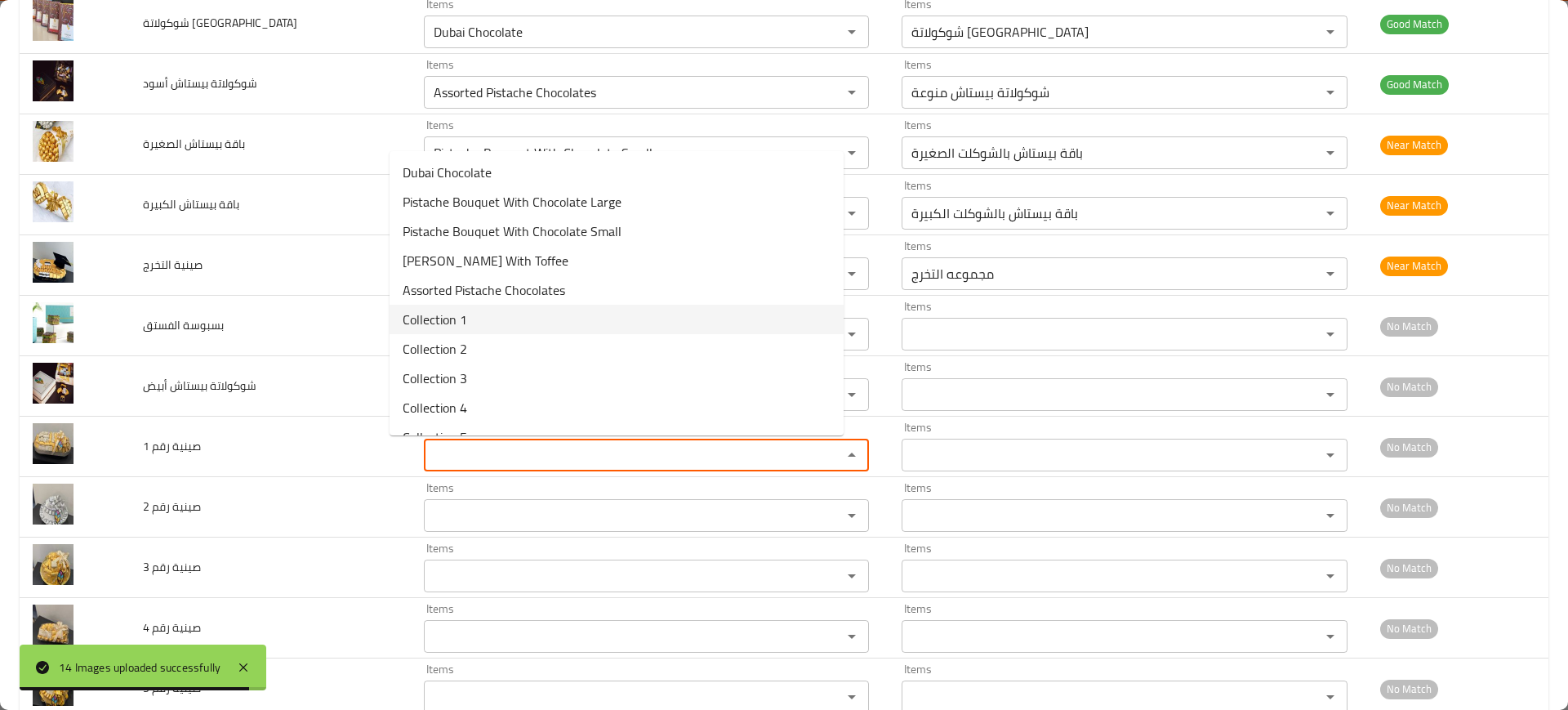
click at [474, 319] on 1-option-5 "Collection 1" at bounding box center [616, 319] width 454 height 30
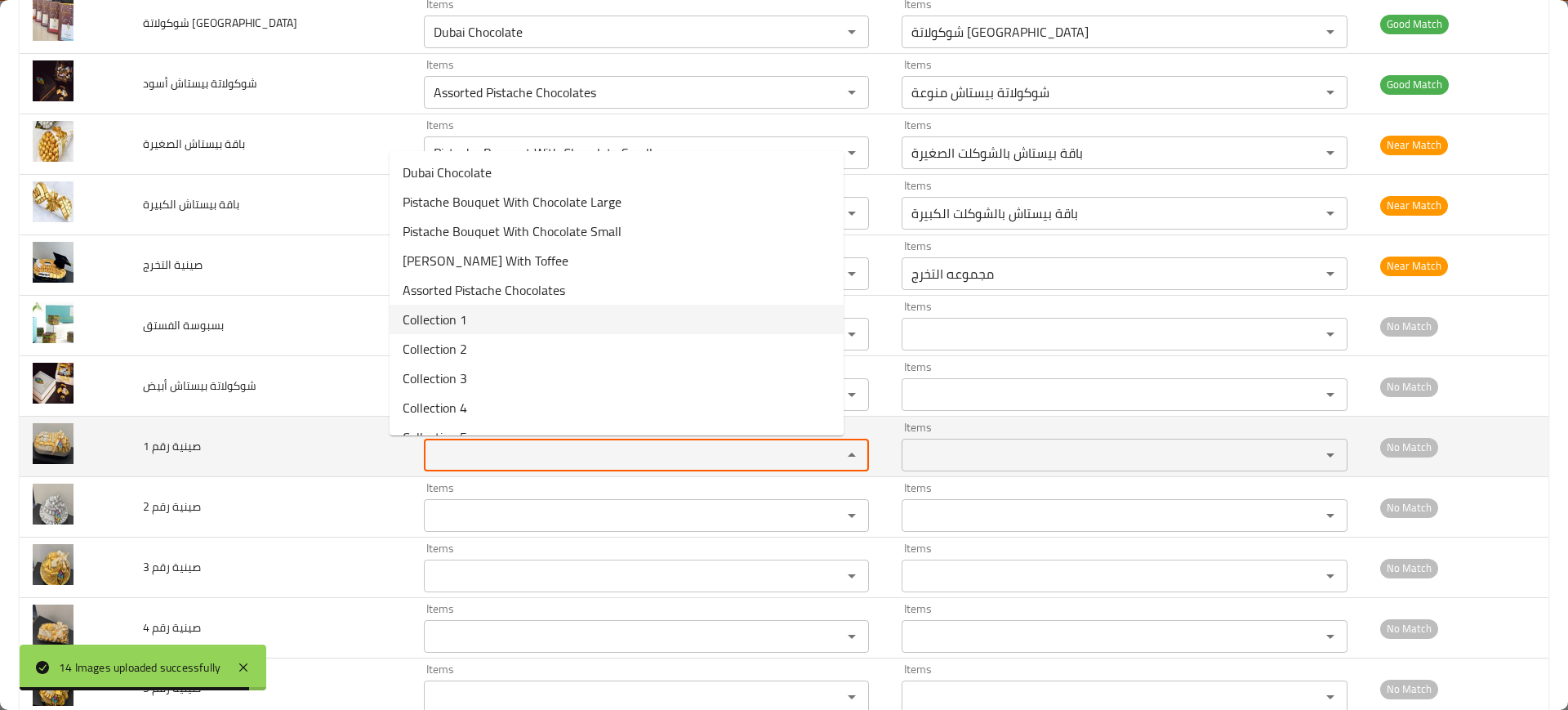
type 1 "Collection 1"
type 1-ar "مجموعه 1"
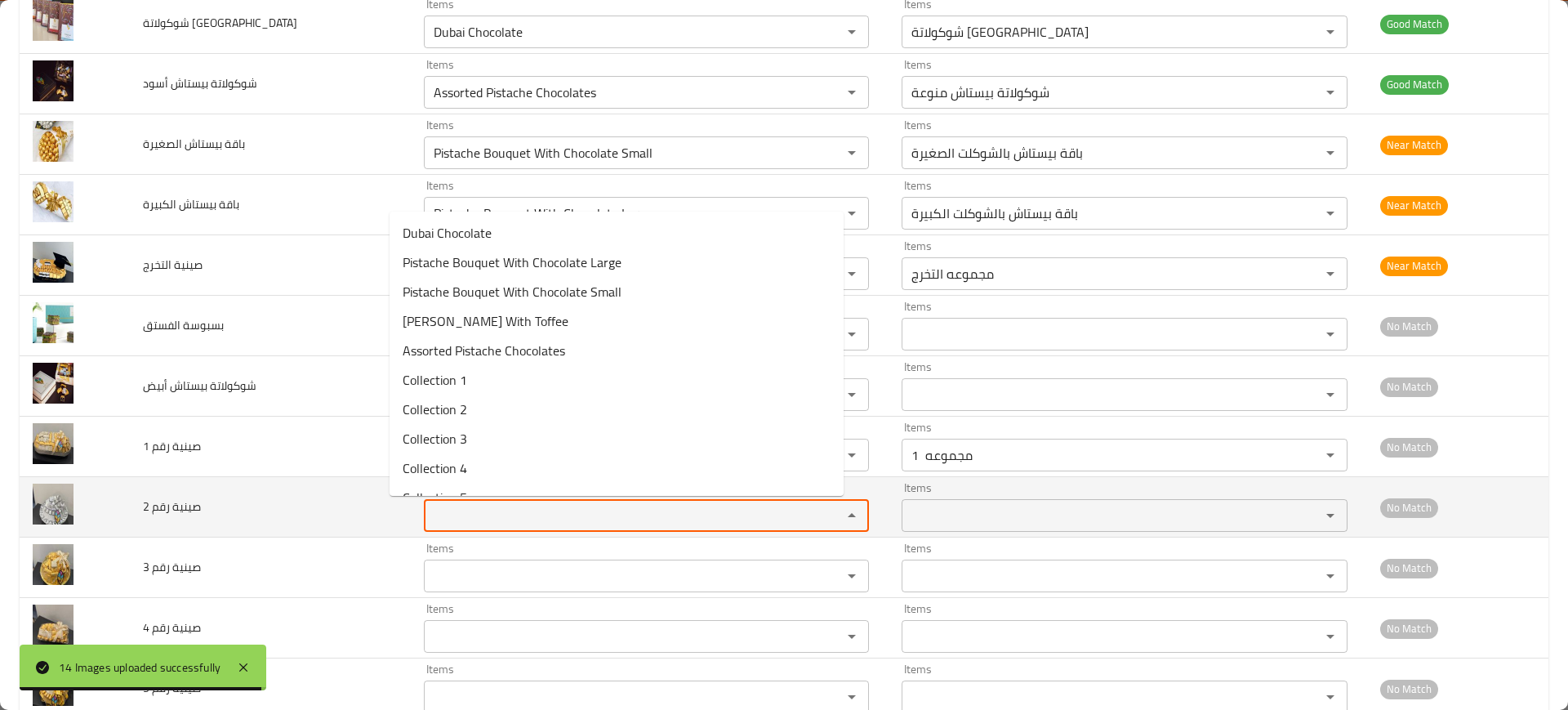
click at [480, 513] on 2 "Items" at bounding box center [622, 515] width 387 height 23
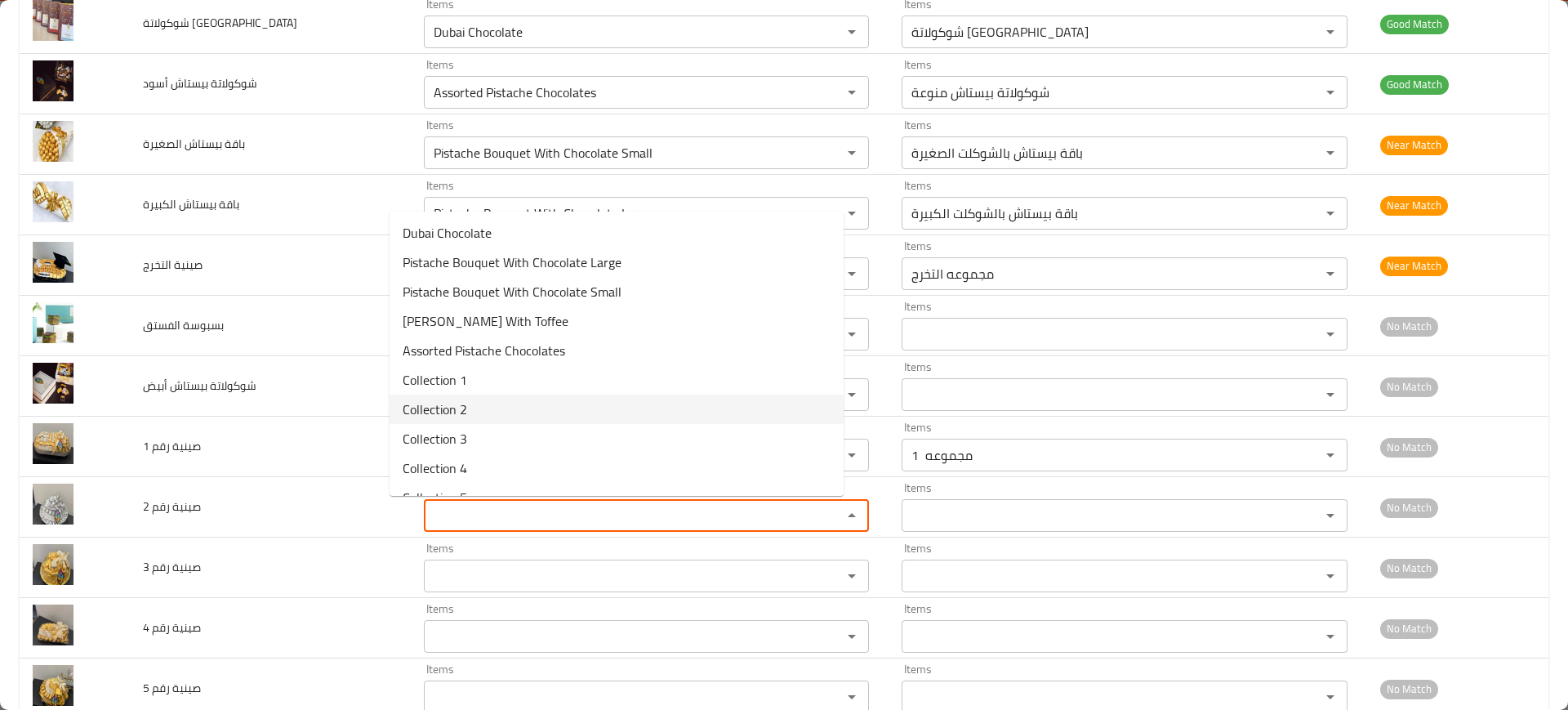
click at [453, 409] on span "Collection 2" at bounding box center [435, 409] width 64 height 19
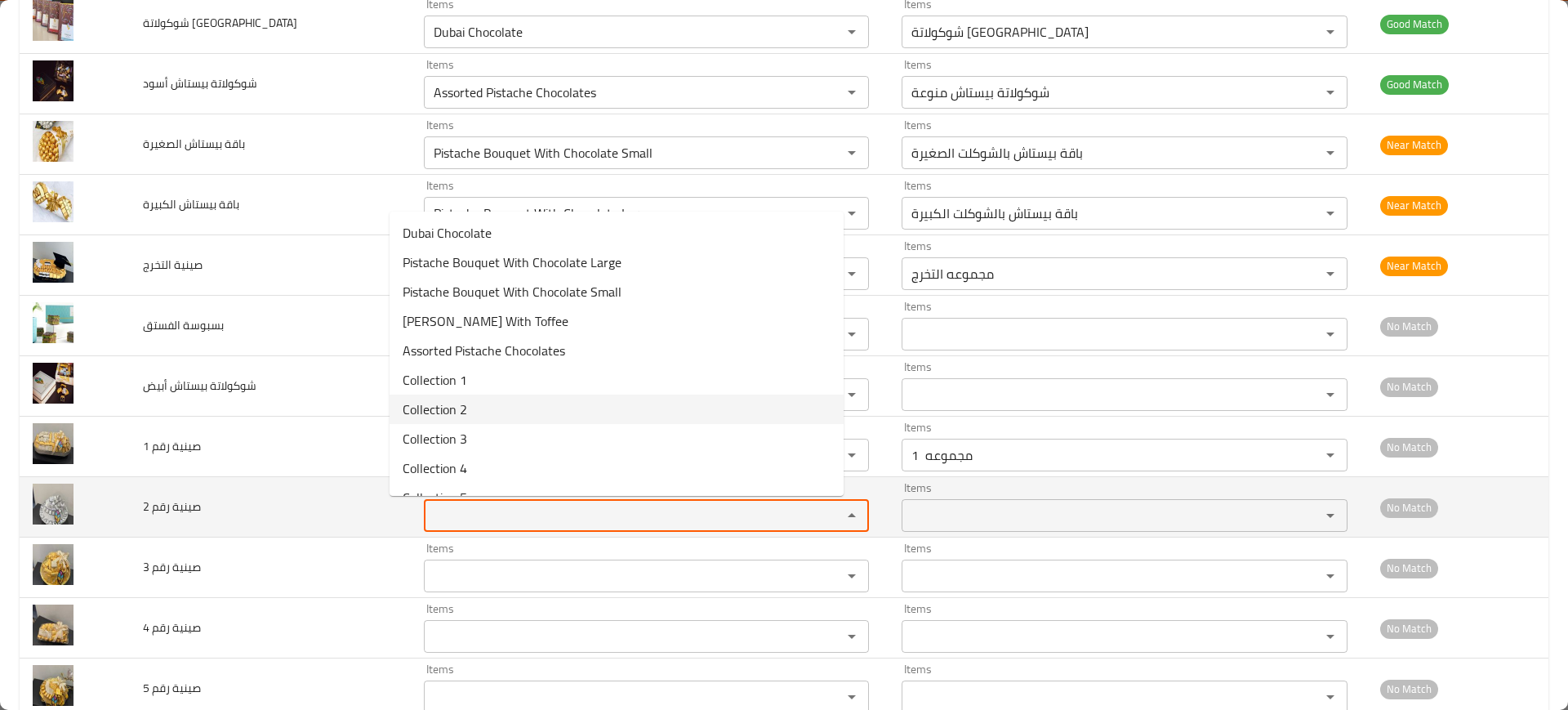
type 2 "Collection 2"
type 2-ar "مجموعه 2"
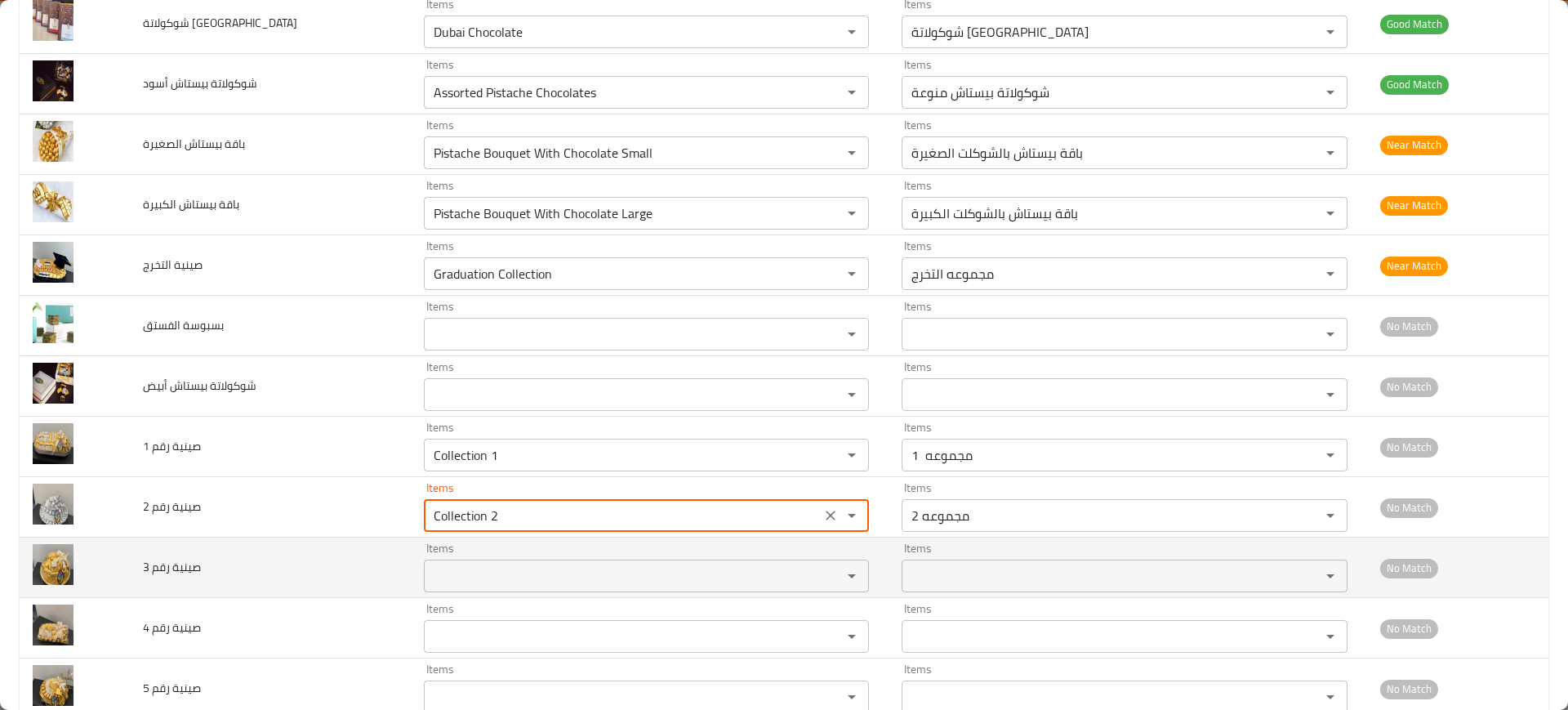
click at [440, 566] on 3 "Items" at bounding box center [622, 575] width 387 height 23
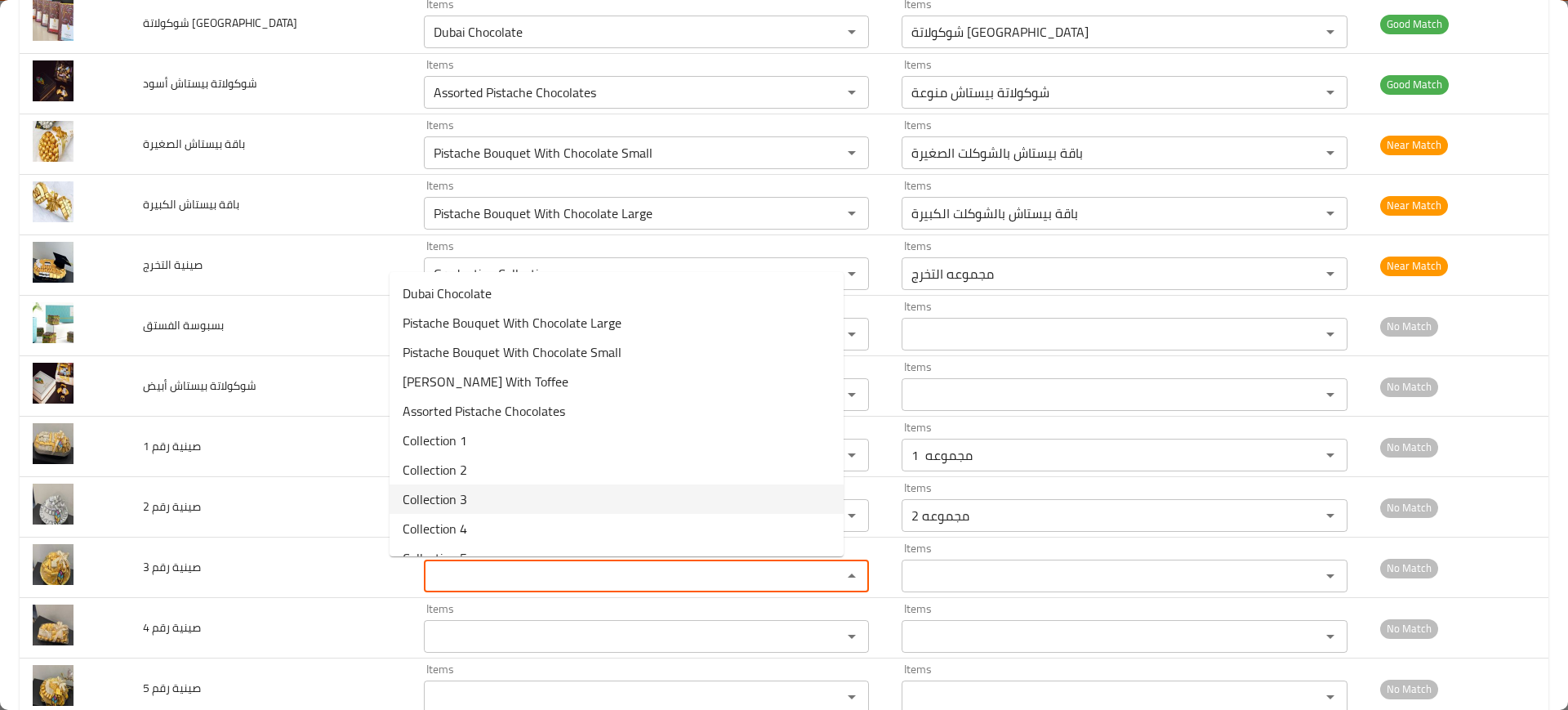
click at [455, 496] on span "Collection 3" at bounding box center [435, 498] width 64 height 19
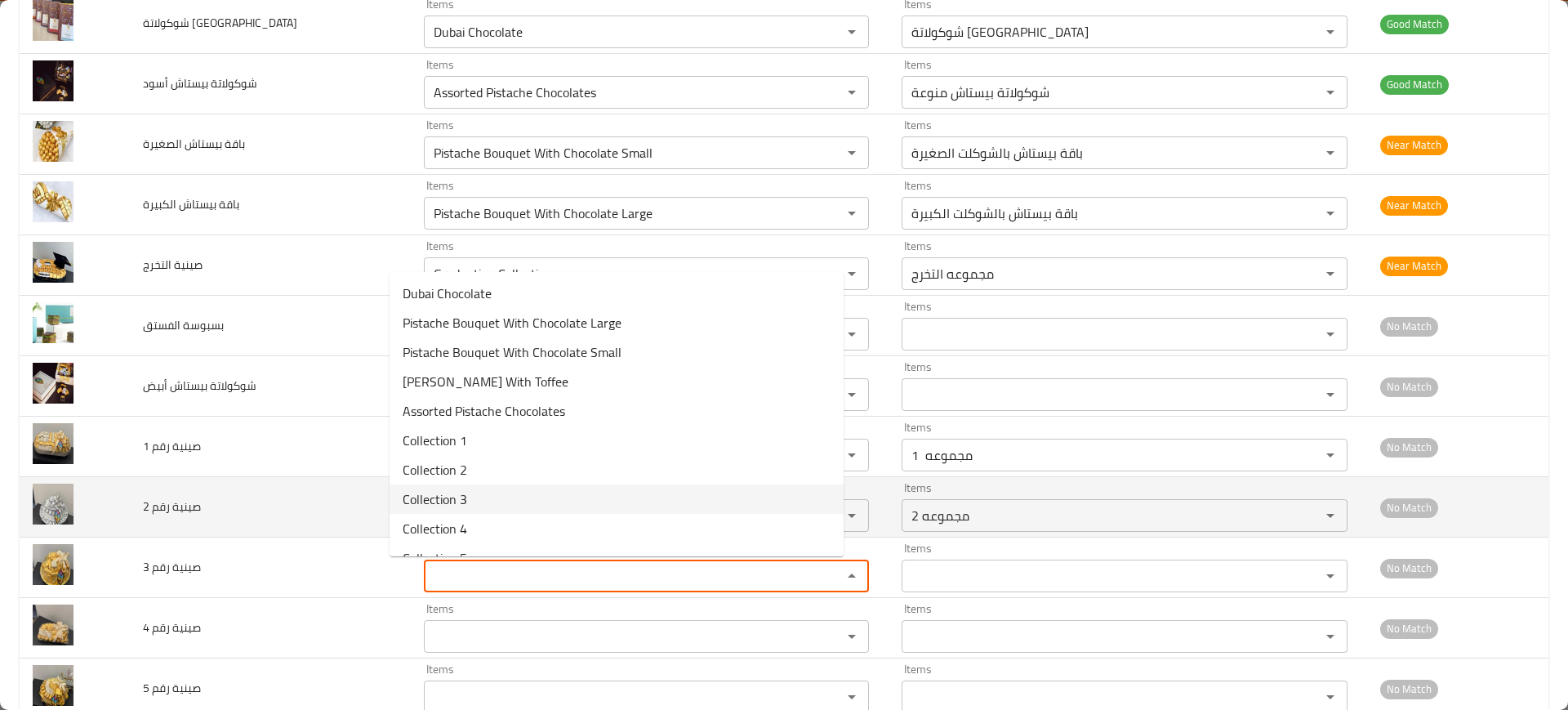
type 3 "Collection 3"
type 3-ar "مجموعه 3"
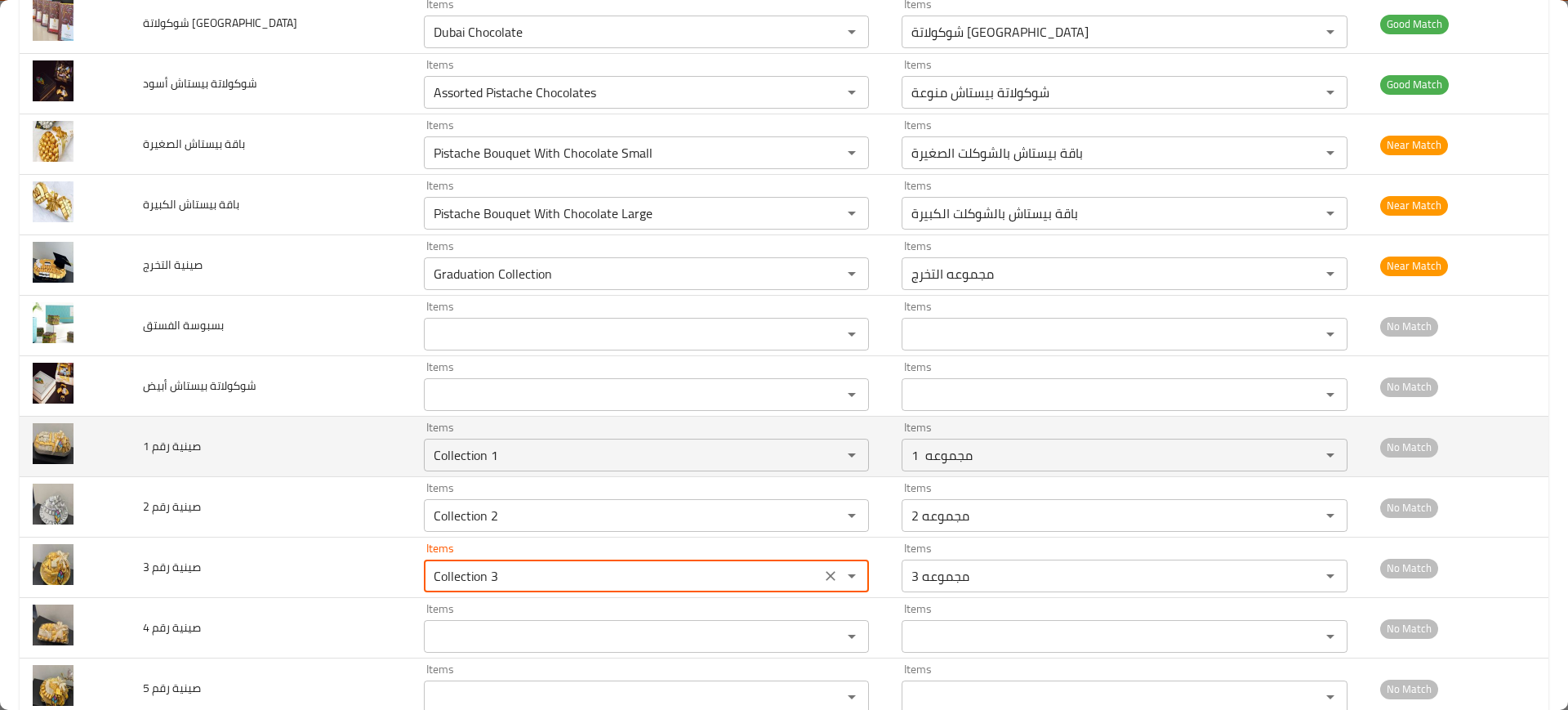
scroll to position [419, 0]
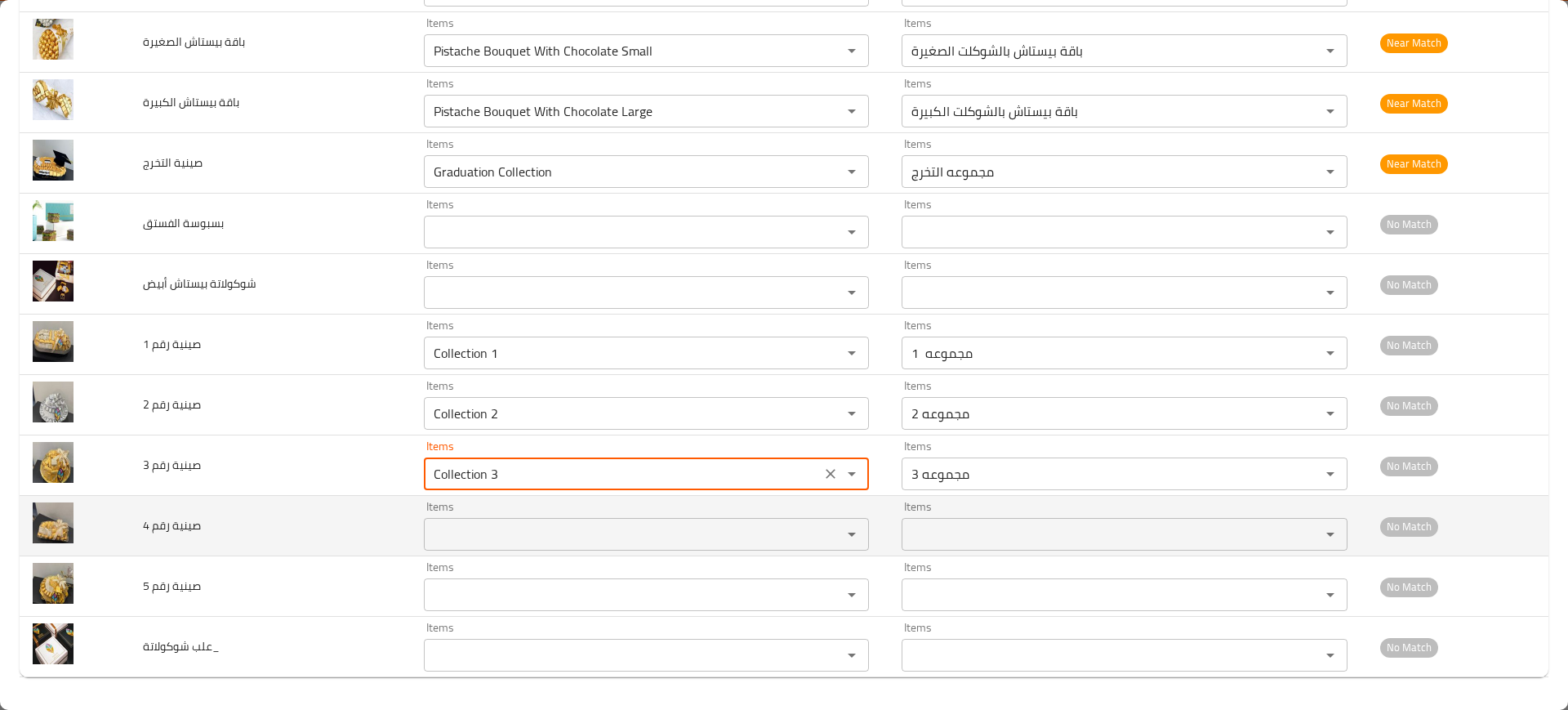
click at [429, 539] on 4 "Items" at bounding box center [622, 534] width 387 height 23
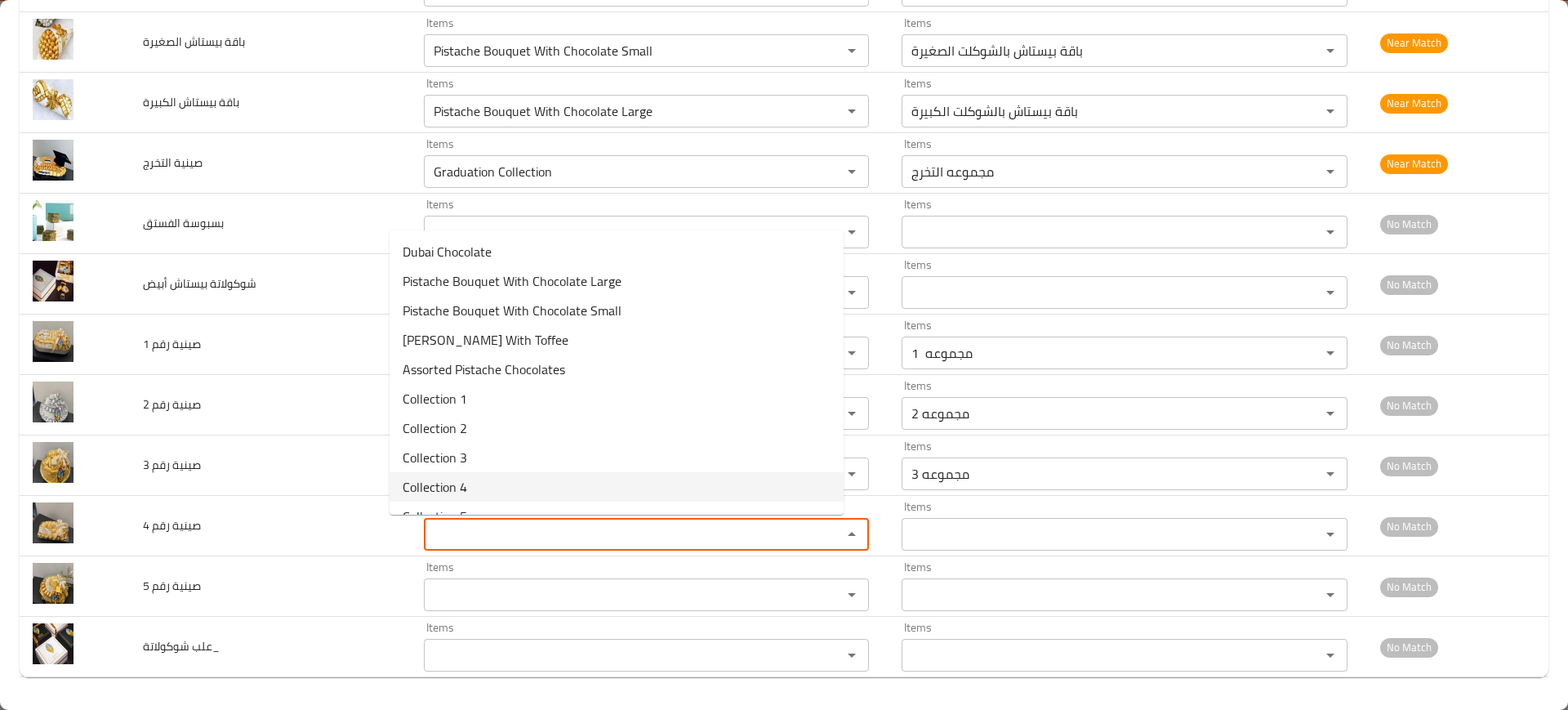
click at [451, 480] on span "Collection 4" at bounding box center [435, 486] width 64 height 19
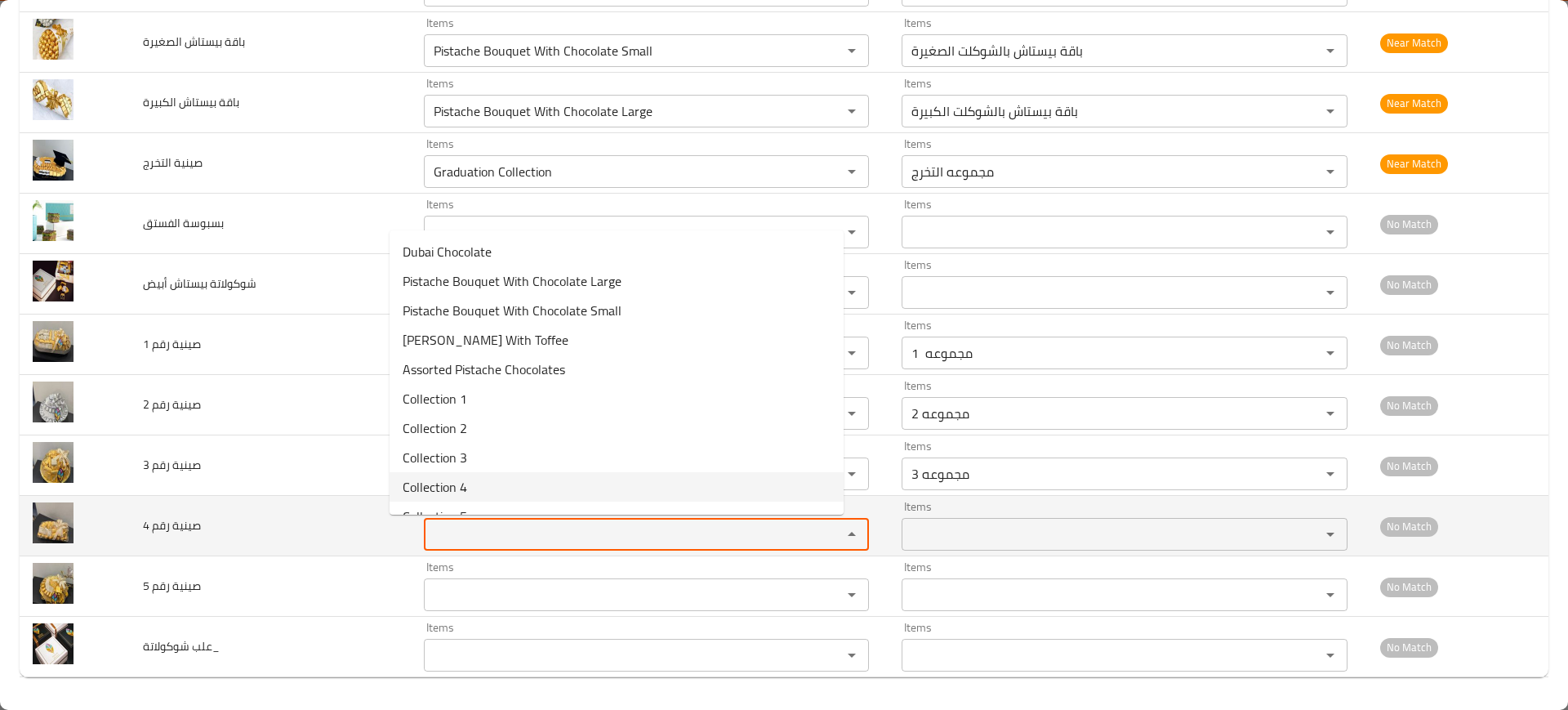
type 4 "Collection 4"
type 4-ar "مجموعه 4"
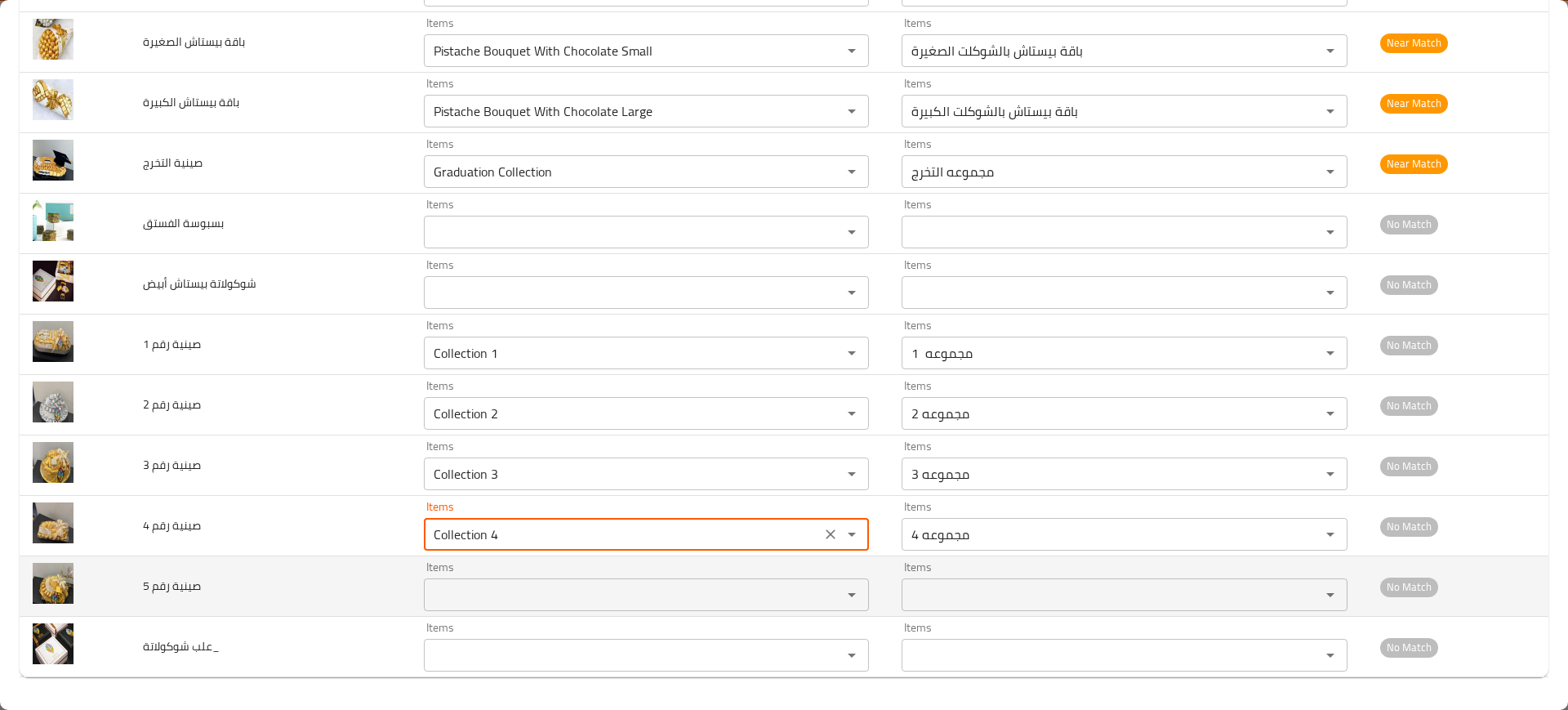
click at [432, 603] on 5 "Items" at bounding box center [622, 594] width 387 height 23
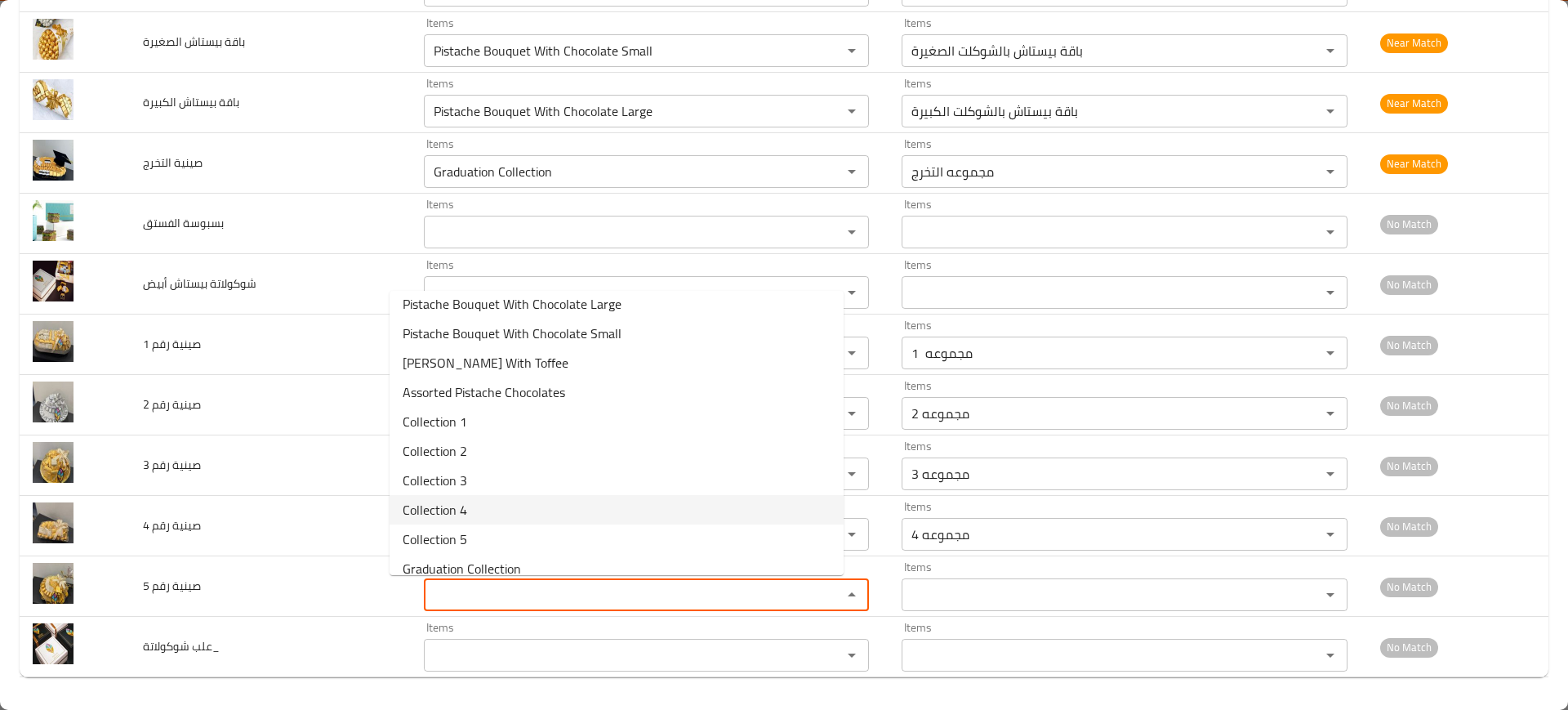
scroll to position [52, 0]
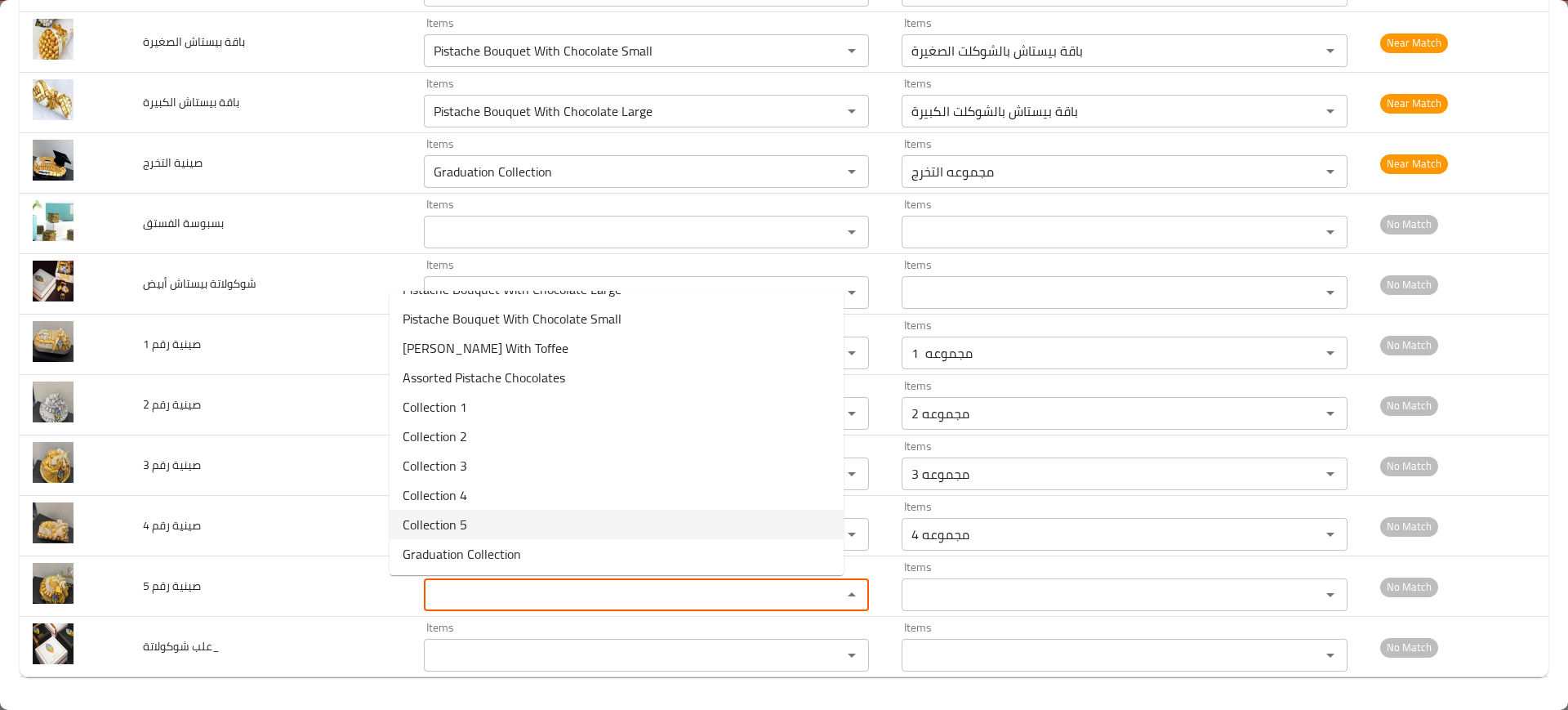
click at [466, 523] on 5-option-9 "Collection 5" at bounding box center [616, 524] width 454 height 30
type 5 "Collection 5"
type 5-ar "مجموعه 5"
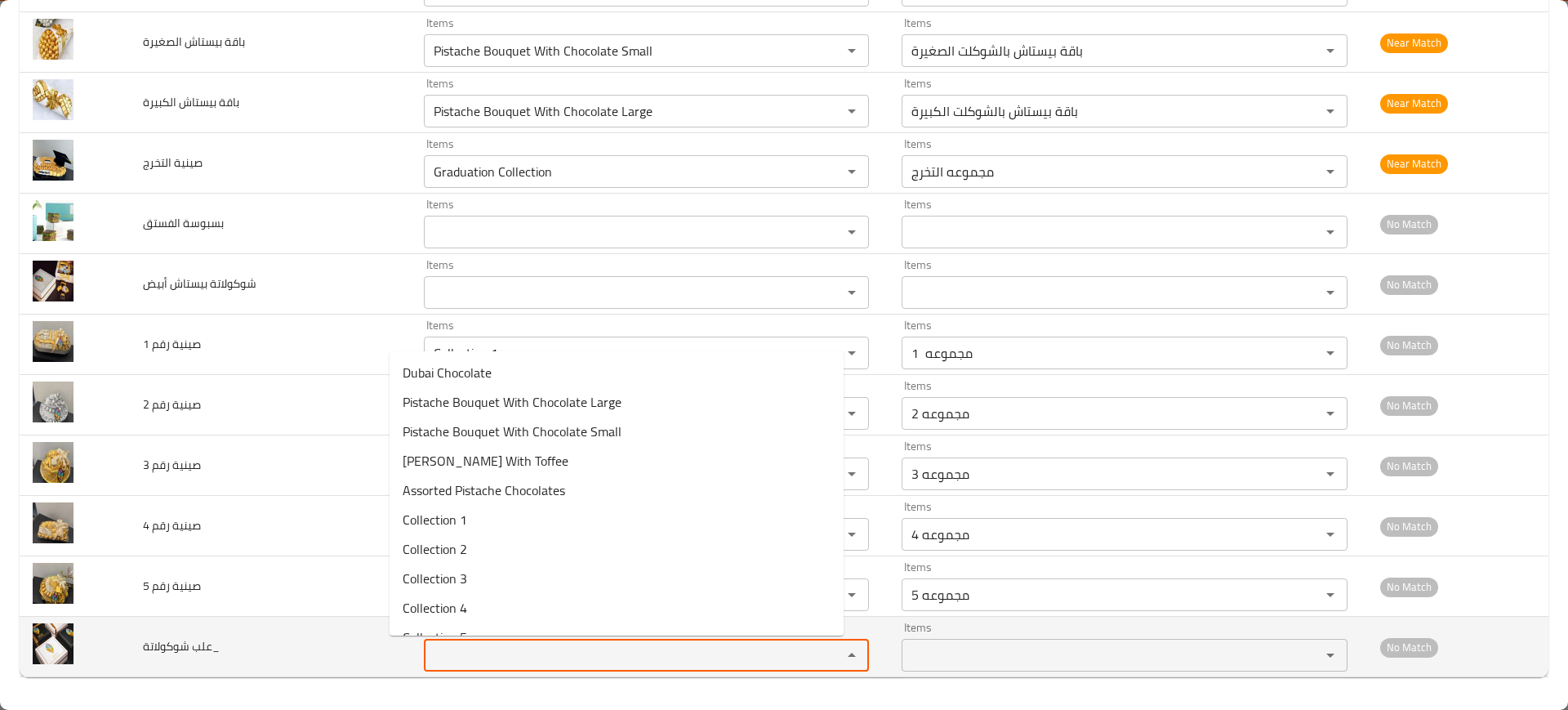
click at [431, 653] on شوكولاتة_ "Items" at bounding box center [622, 654] width 387 height 23
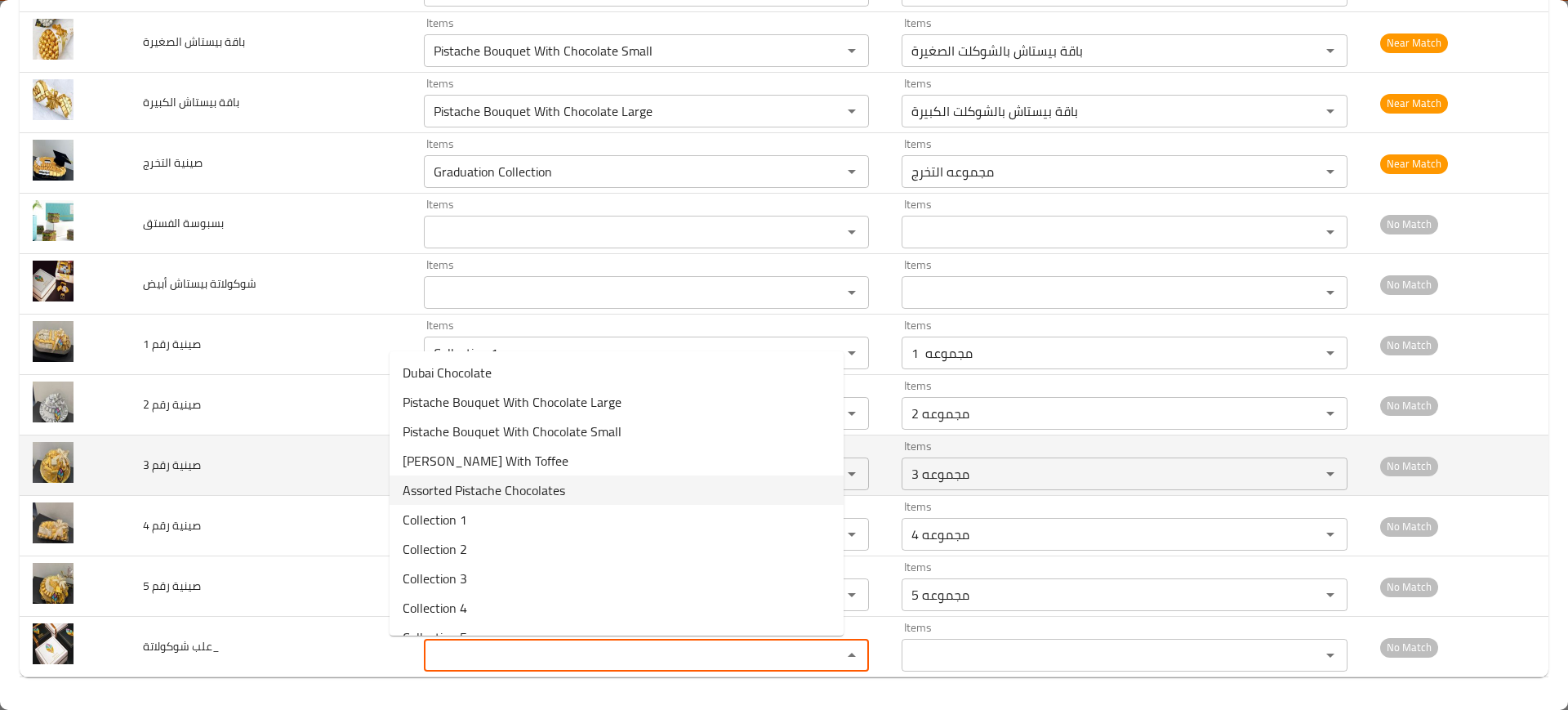
click at [262, 480] on td "صينية رقم 3" at bounding box center [270, 466] width 281 height 61
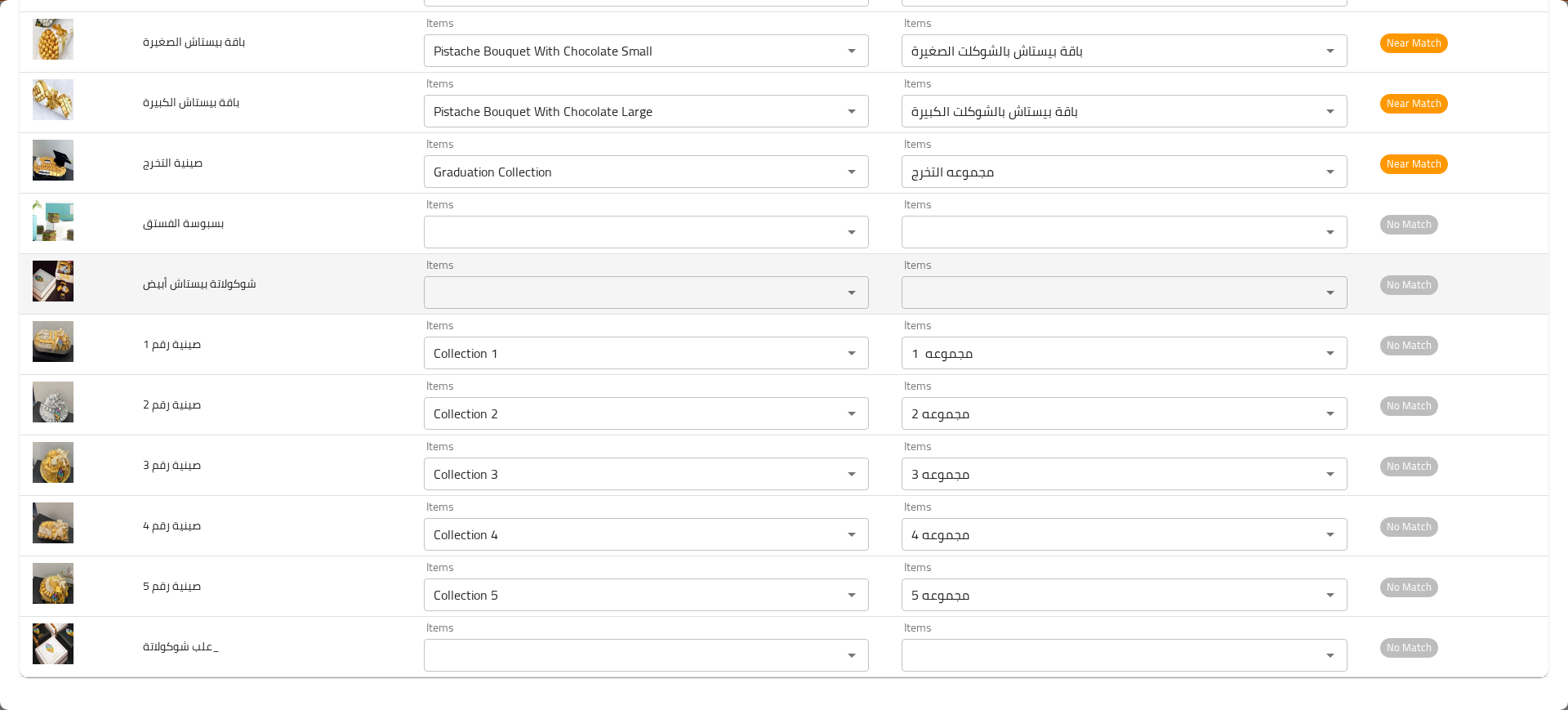
click at [429, 289] on أبيض "Items" at bounding box center [622, 292] width 387 height 23
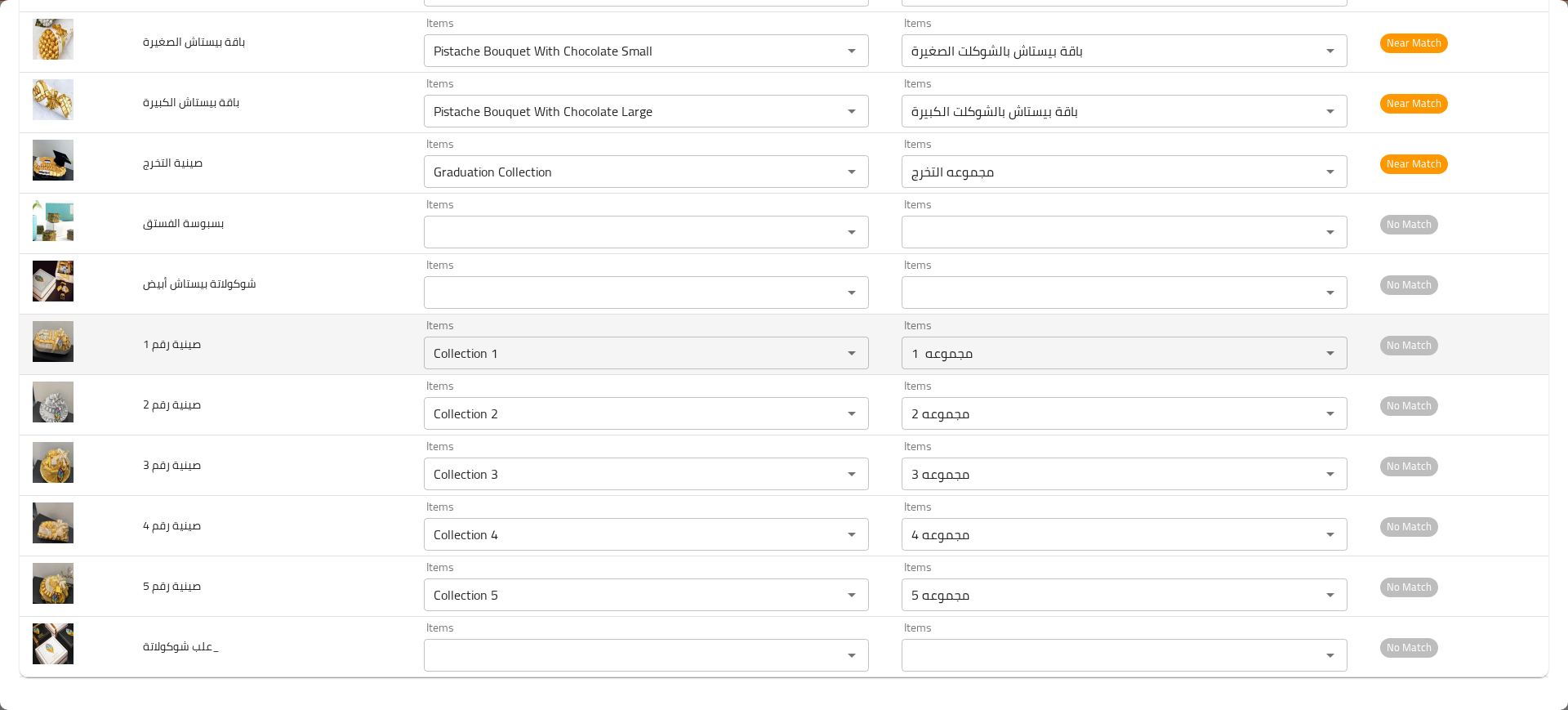
click at [282, 345] on td "صينية رقم 1" at bounding box center [270, 344] width 281 height 61
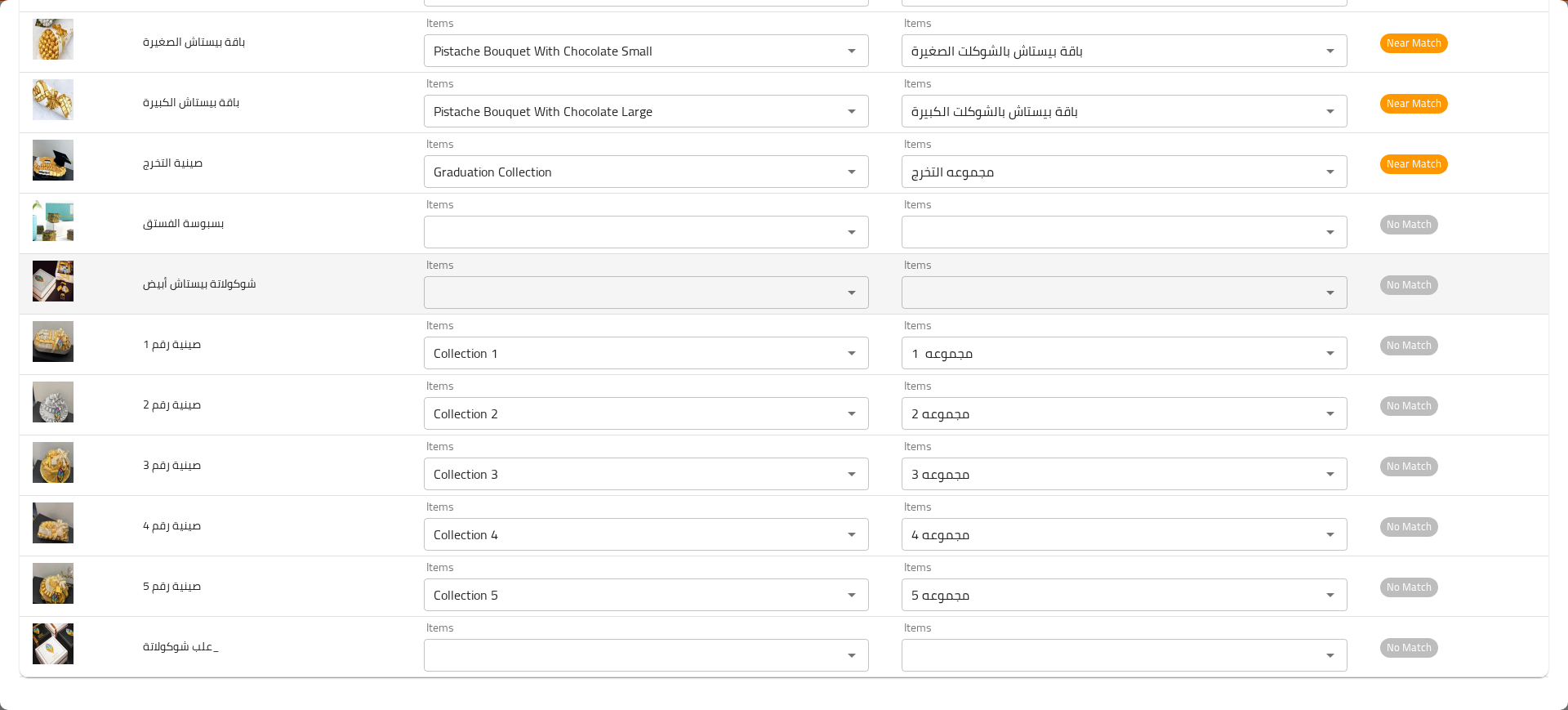
click at [438, 307] on div "Items" at bounding box center [646, 292] width 445 height 33
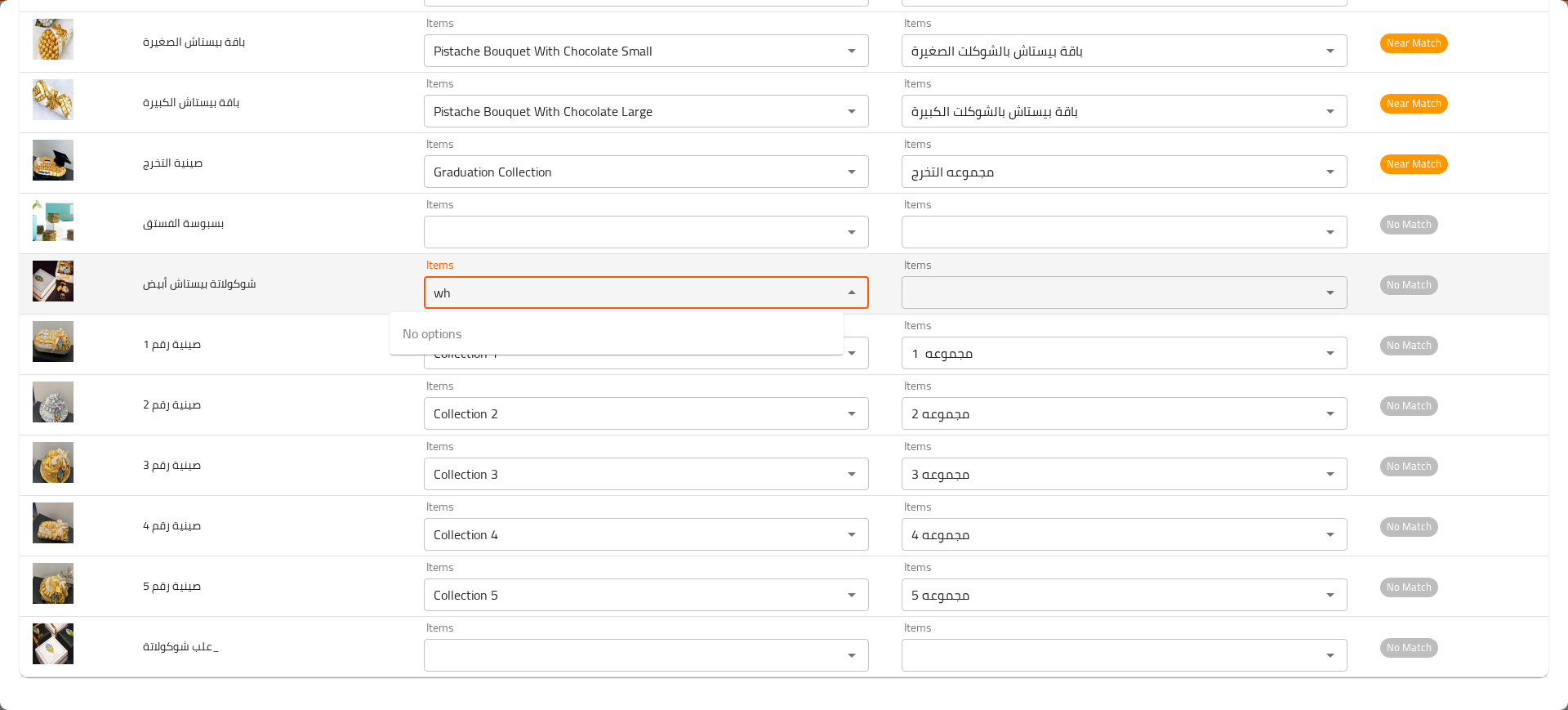
type أبيض "w"
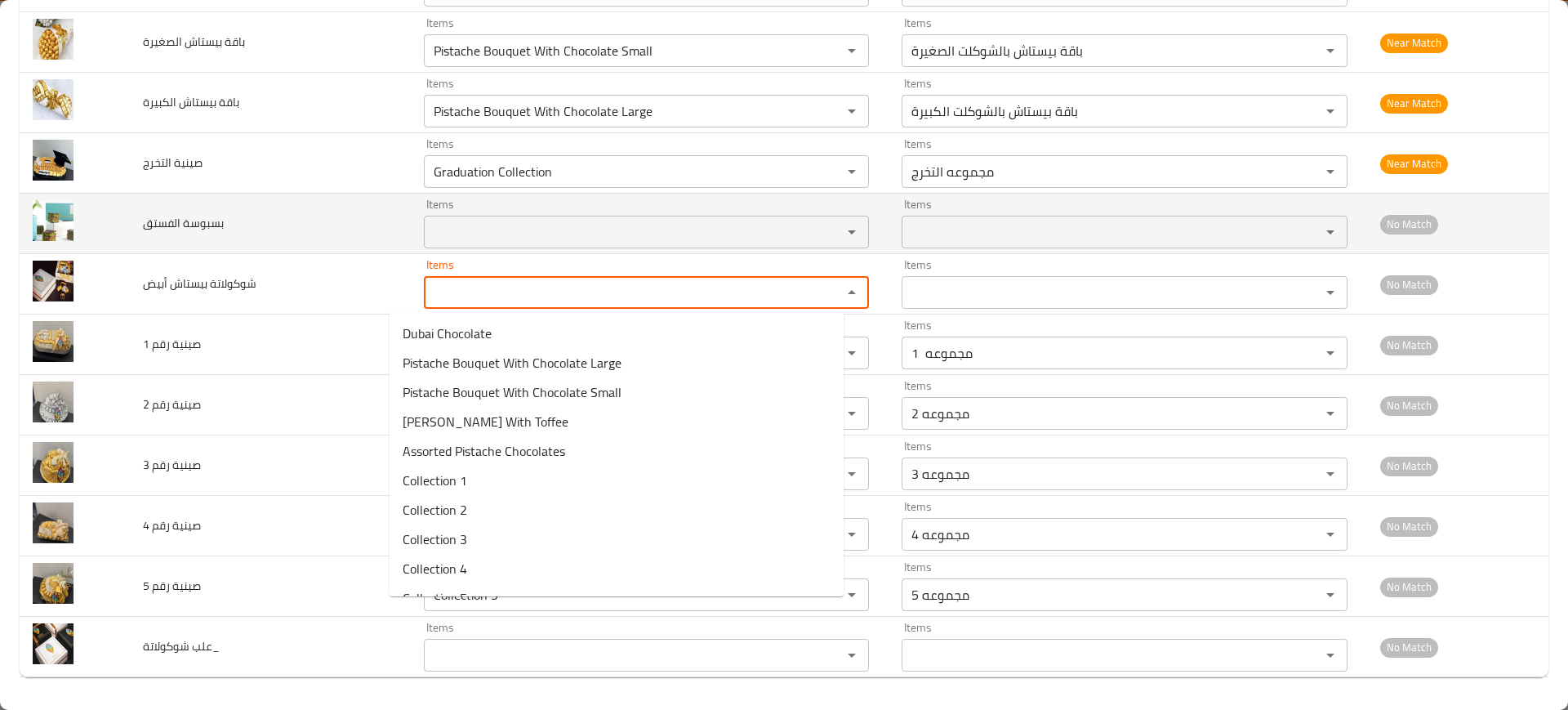
click at [469, 238] on الفستق "Items" at bounding box center [622, 231] width 387 height 23
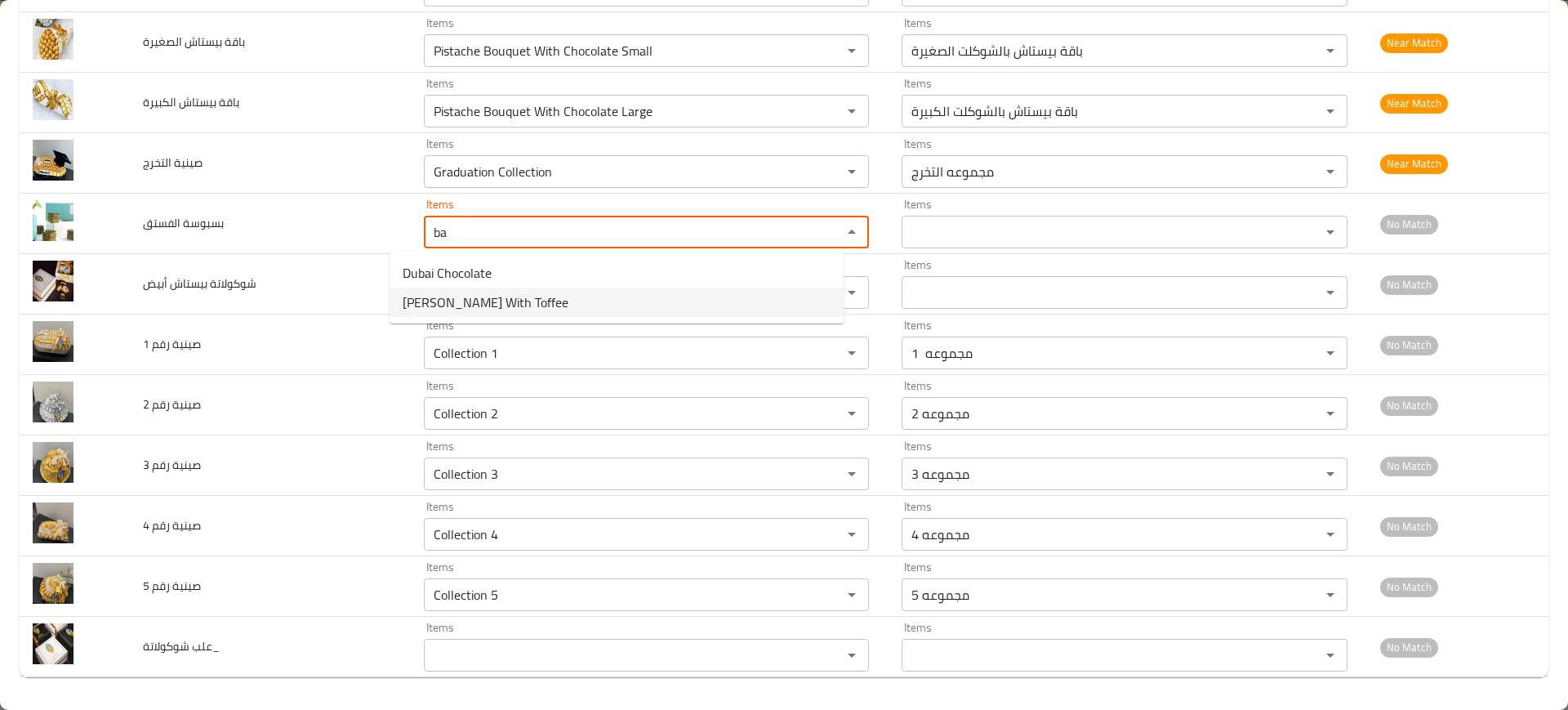
click at [446, 312] on span "Pistachio Basbousa With Toffee" at bounding box center [486, 301] width 165 height 19
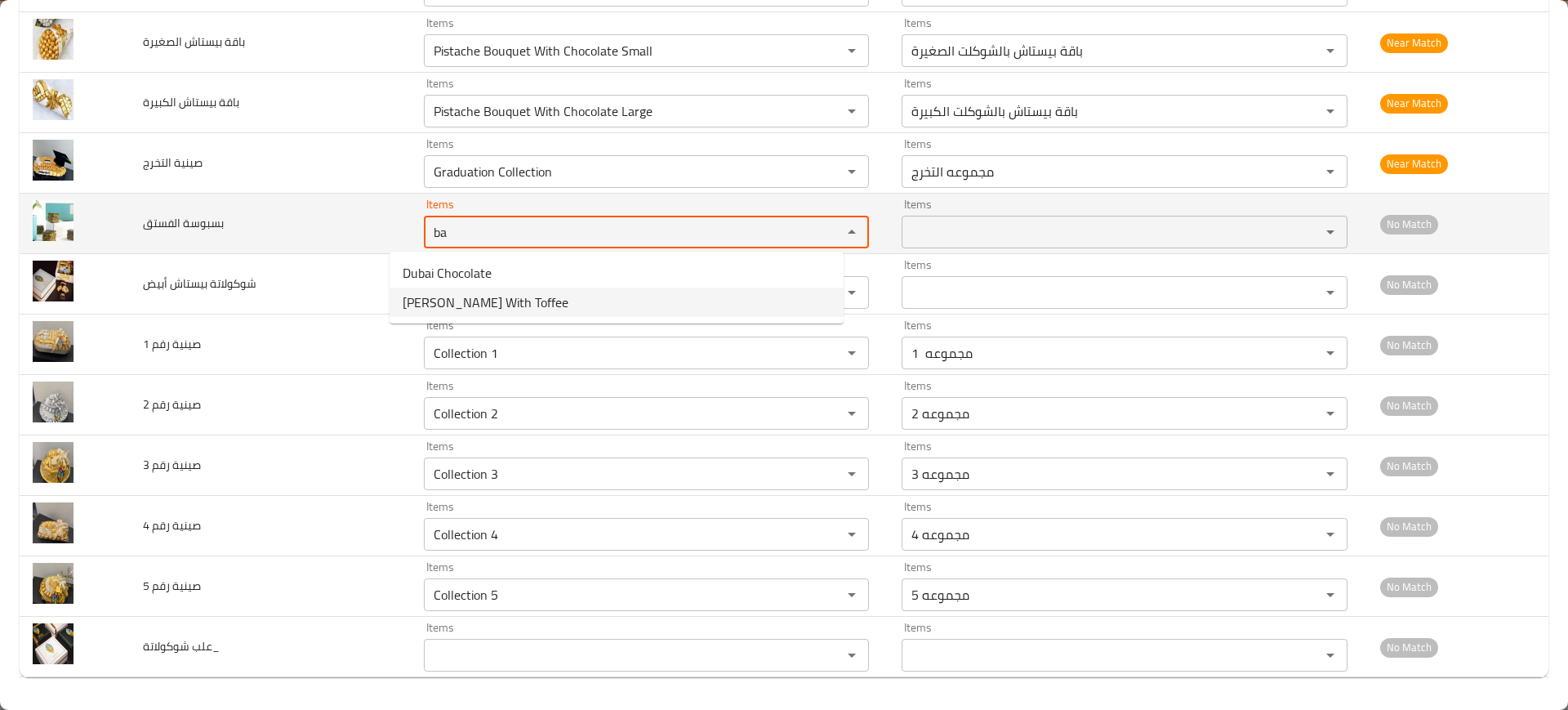
type الفستق "Pistachio Basbousa With Toffee"
type الفستق-ar "بسبوسة الفستق بالتوفي"
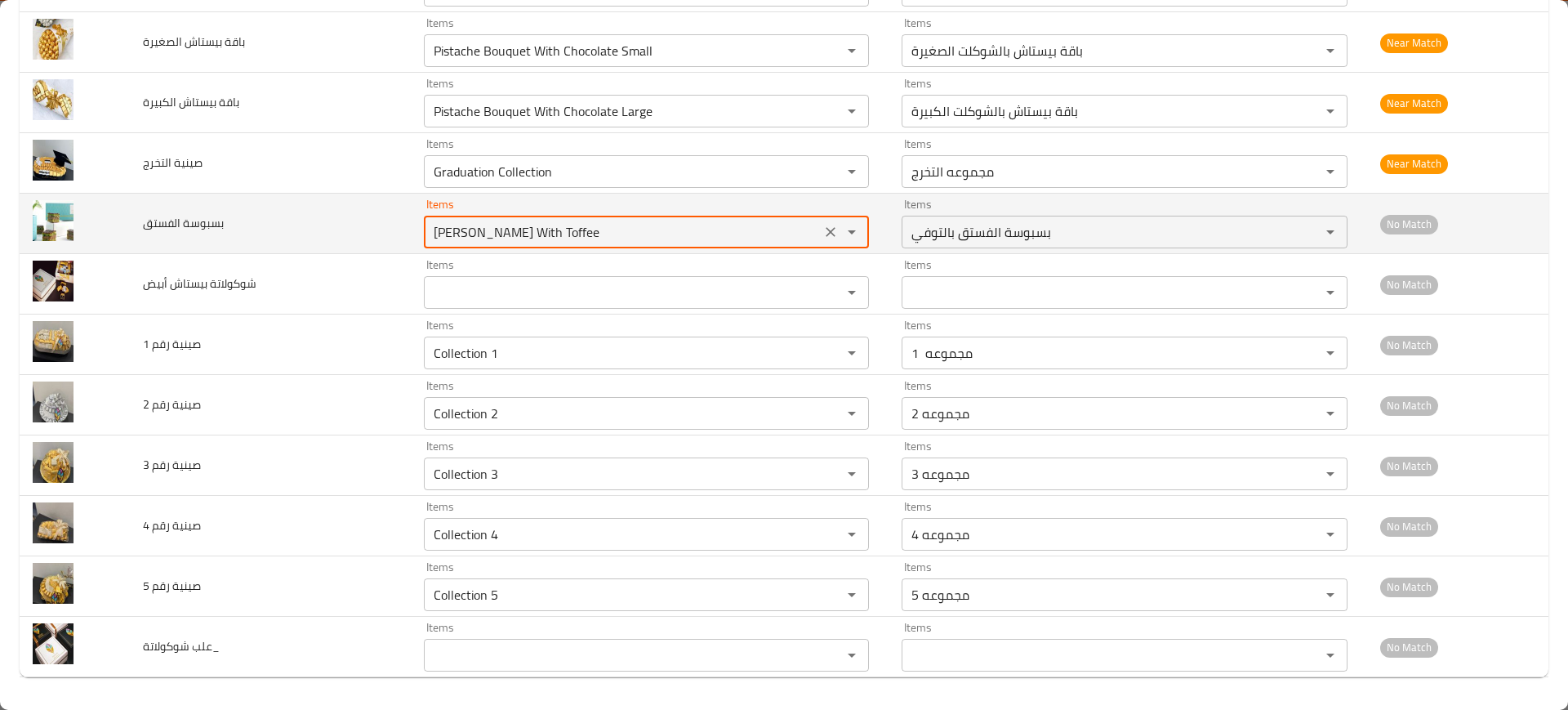
click at [429, 222] on الفستق "Pistachio Basbousa With Toffee" at bounding box center [622, 231] width 387 height 23
type الفستق "Pistachio Basbousa With Toffee"
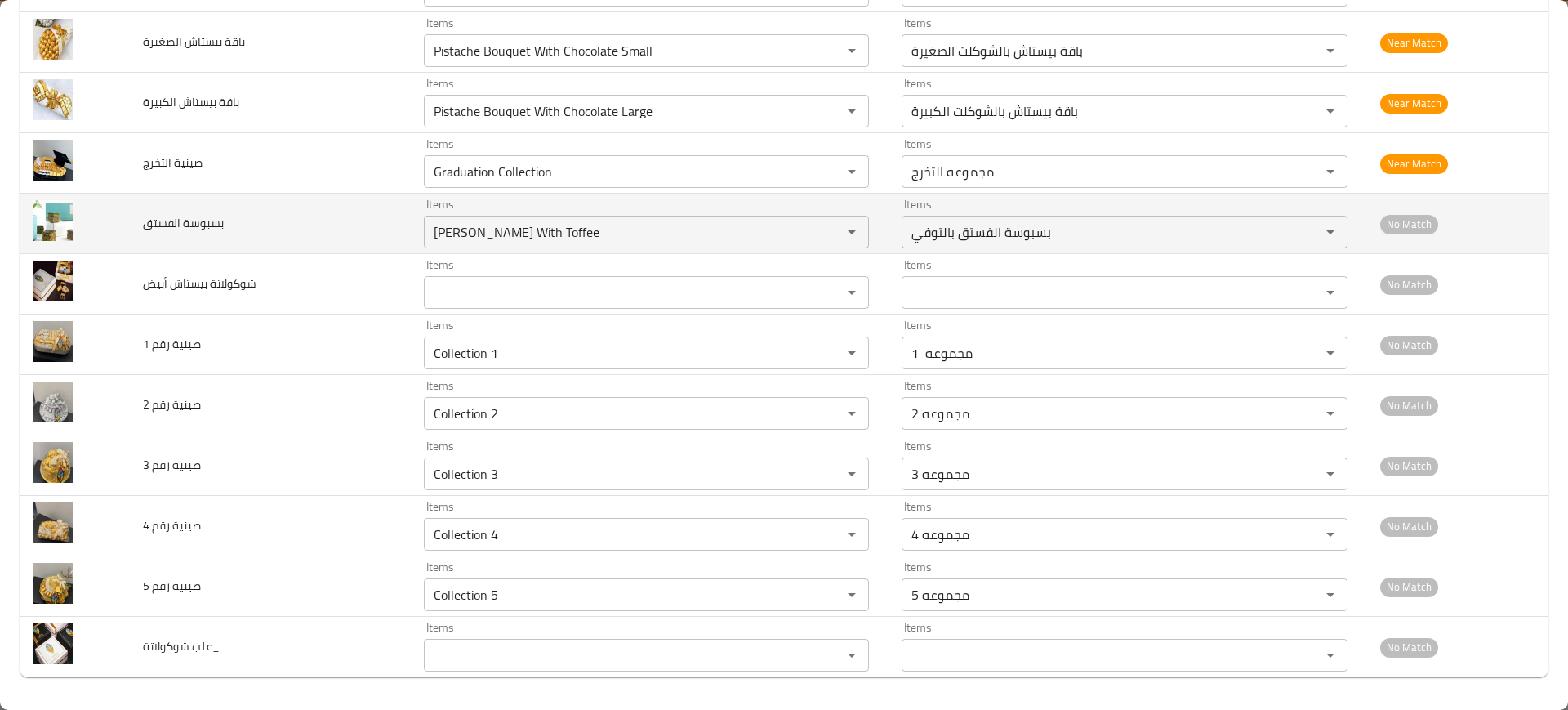
click at [261, 210] on td "بسبوسة الفستق" at bounding box center [270, 224] width 281 height 61
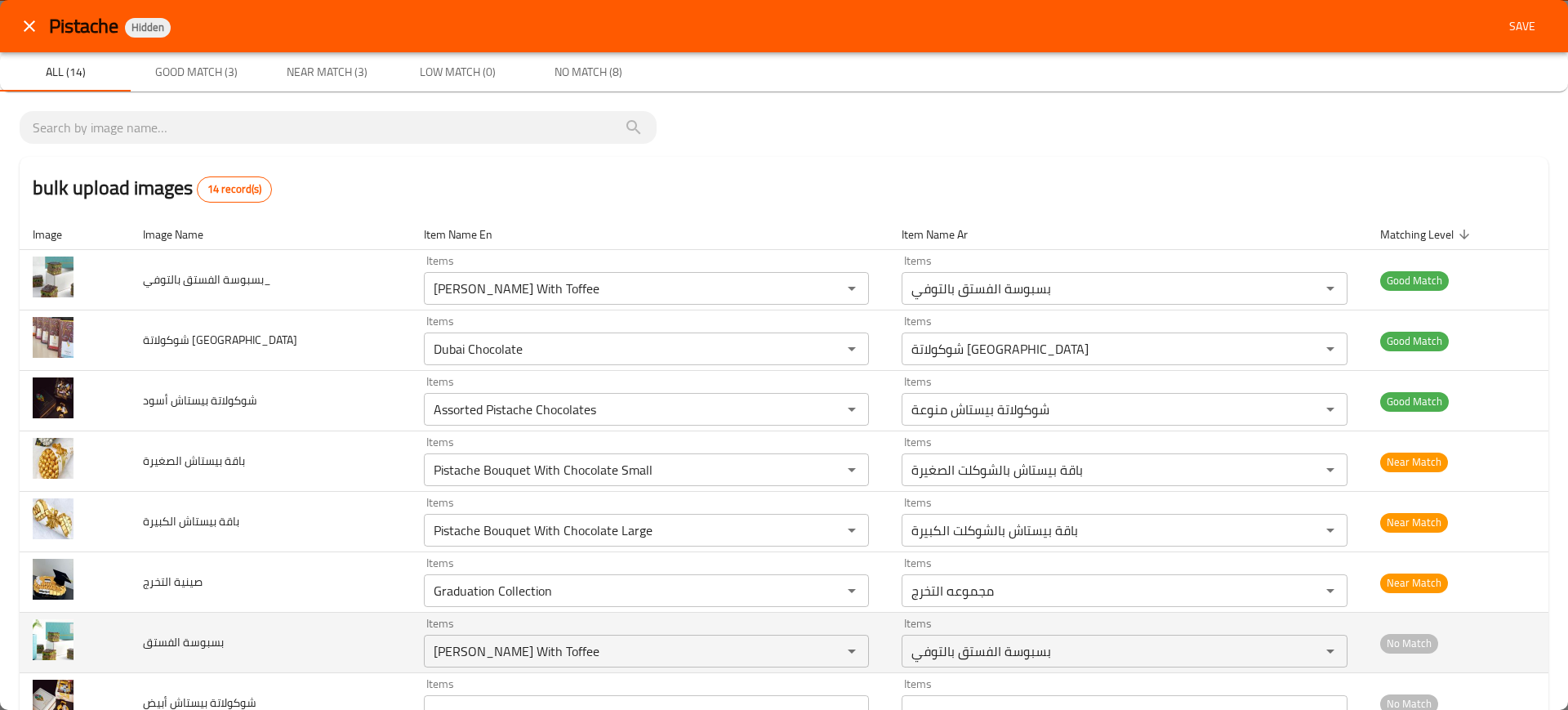
scroll to position [102, 0]
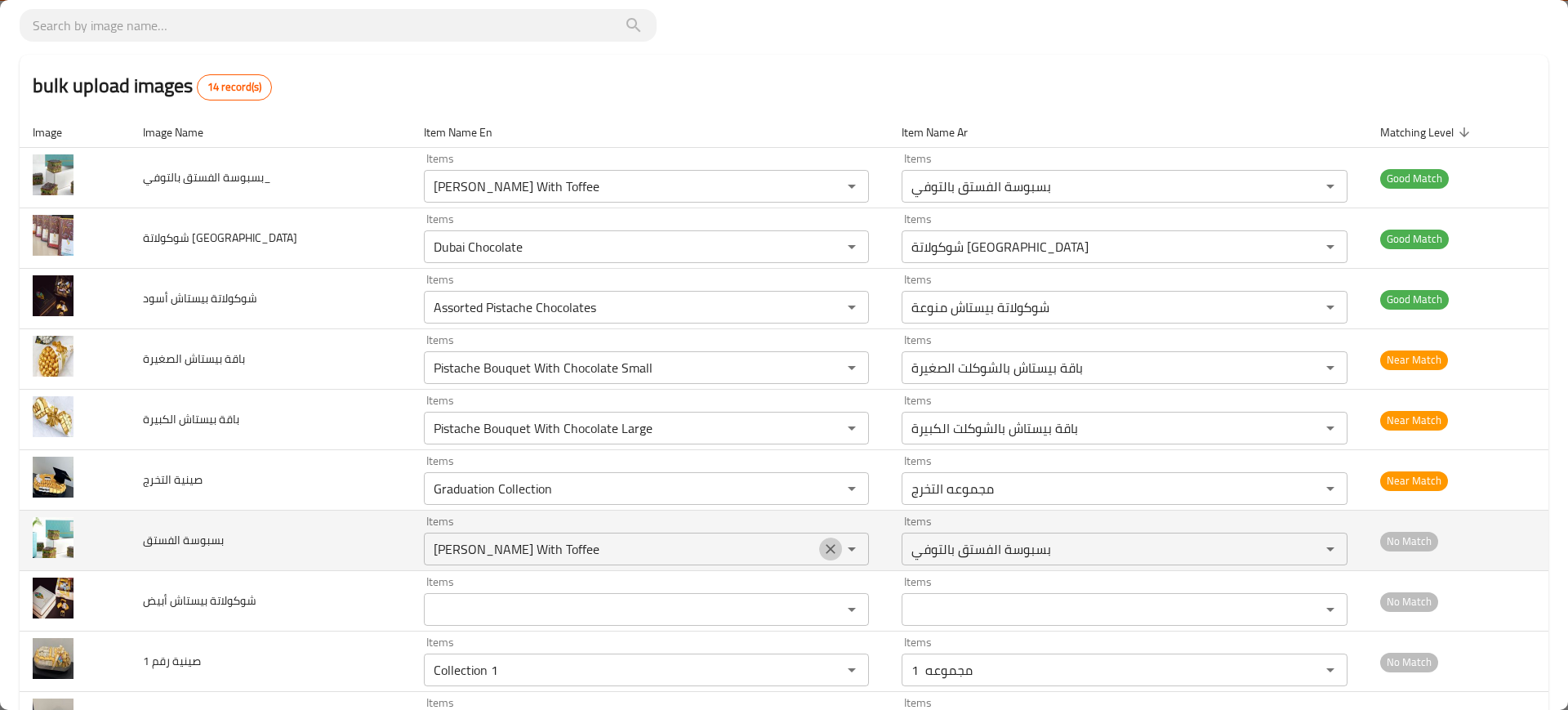
click at [822, 551] on icon "Clear" at bounding box center [830, 548] width 16 height 16
click at [186, 550] on td "بسبوسة الفستق" at bounding box center [270, 541] width 281 height 61
click at [187, 550] on td "بسبوسة الفستق" at bounding box center [270, 541] width 281 height 61
copy span "بسبوسة الفستق"
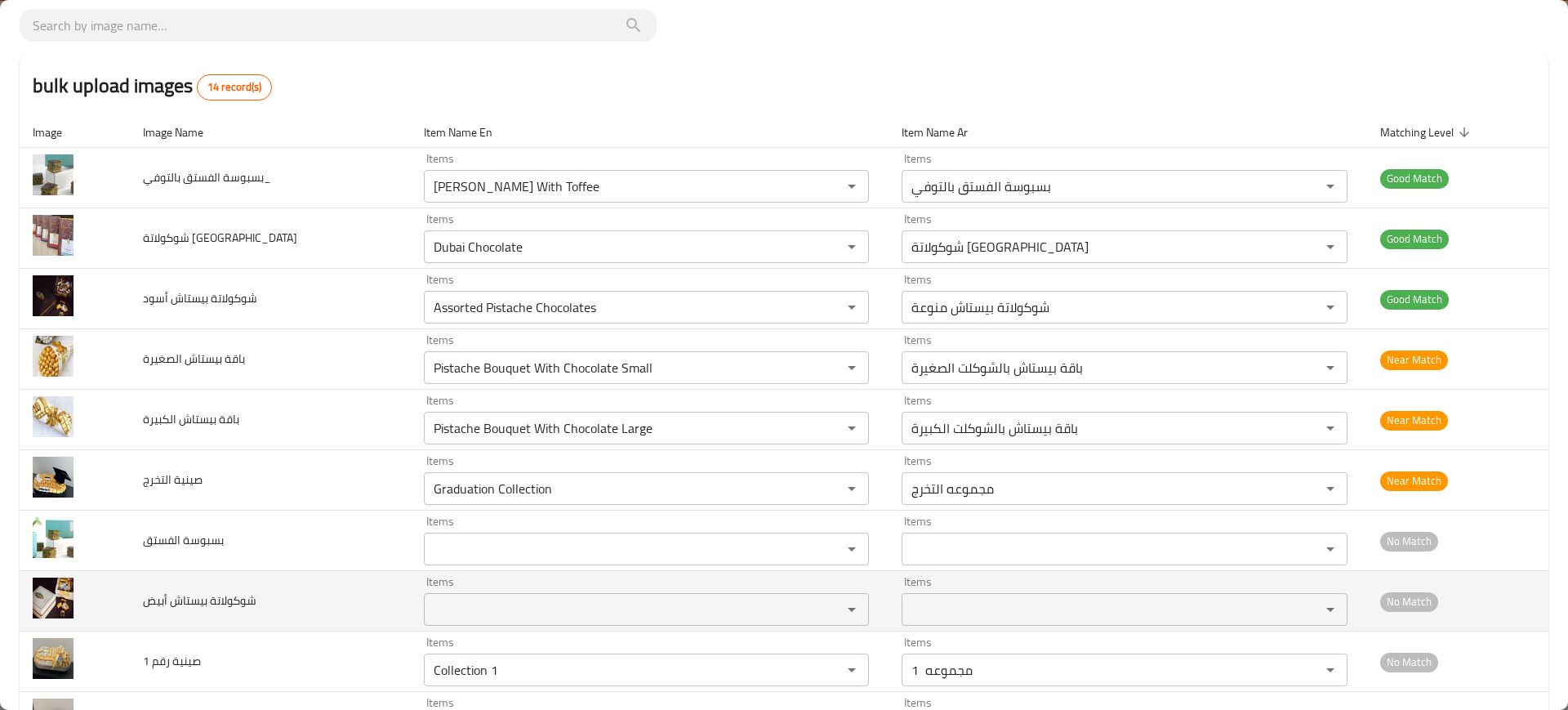
click at [254, 596] on span "شوكولاتة بيستاش أبيض" at bounding box center [199, 599] width 113 height 21
copy span "شوكولاتة بيستاش أبيض"
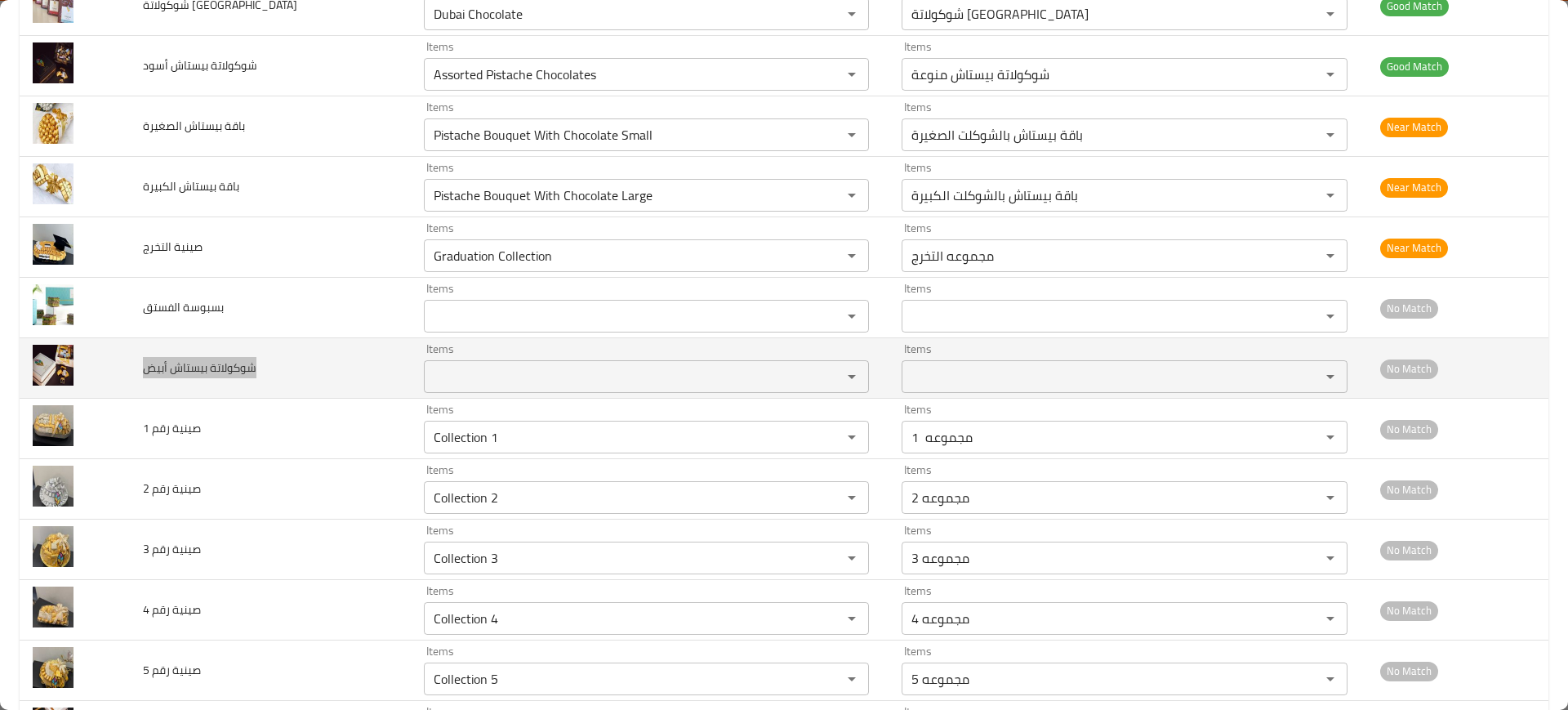
scroll to position [419, 0]
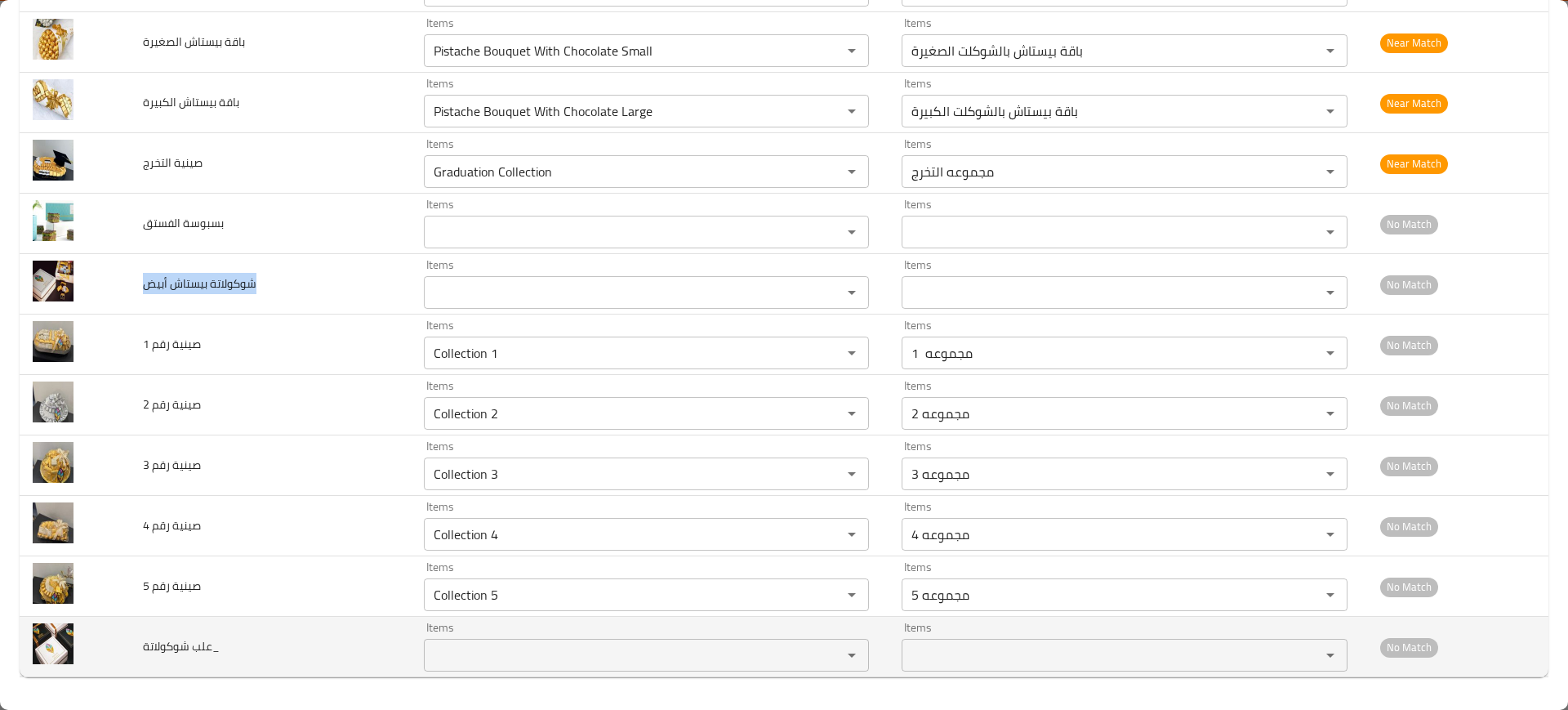
click at [205, 642] on span "علب شوكولاتة_" at bounding box center [181, 646] width 77 height 21
copy span "علب شوكولاتة_"
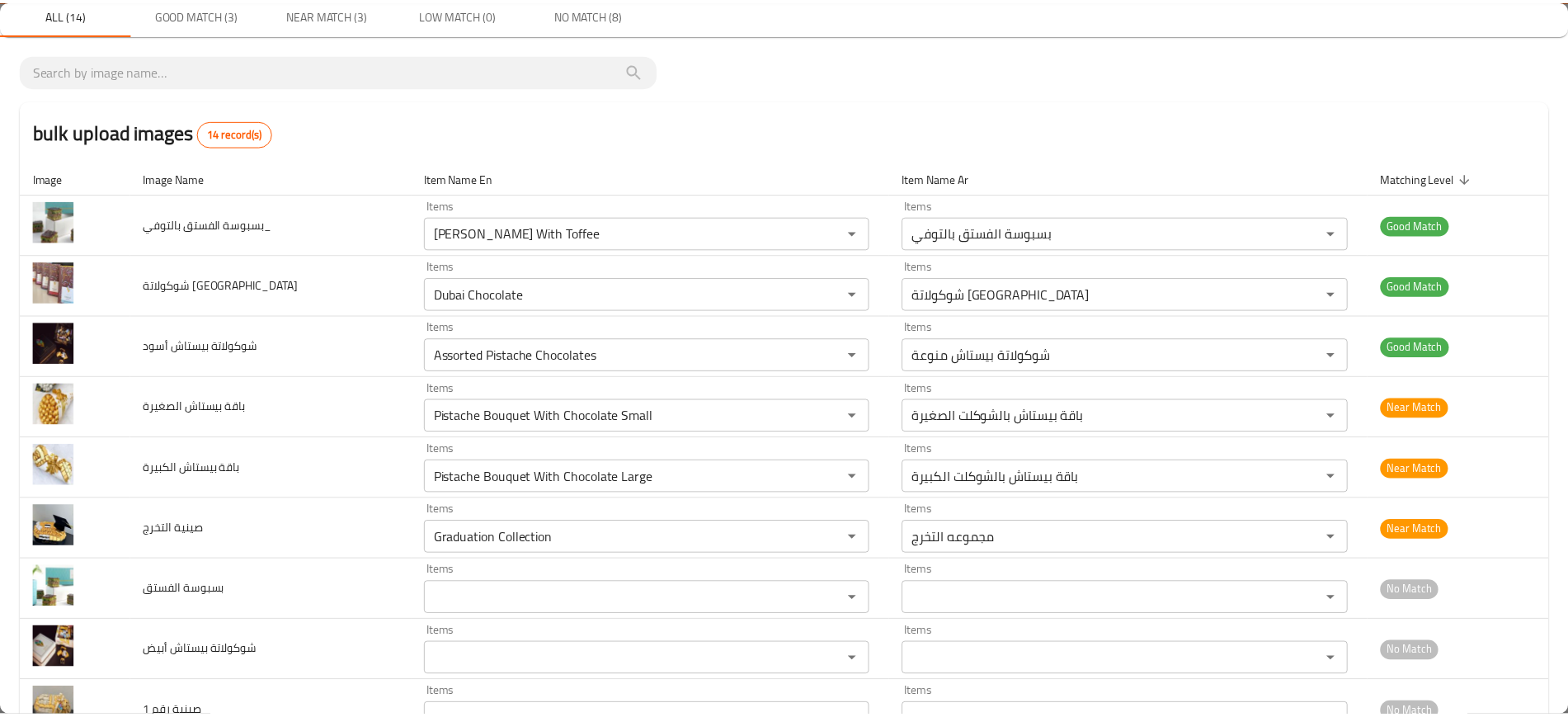
scroll to position [0, 0]
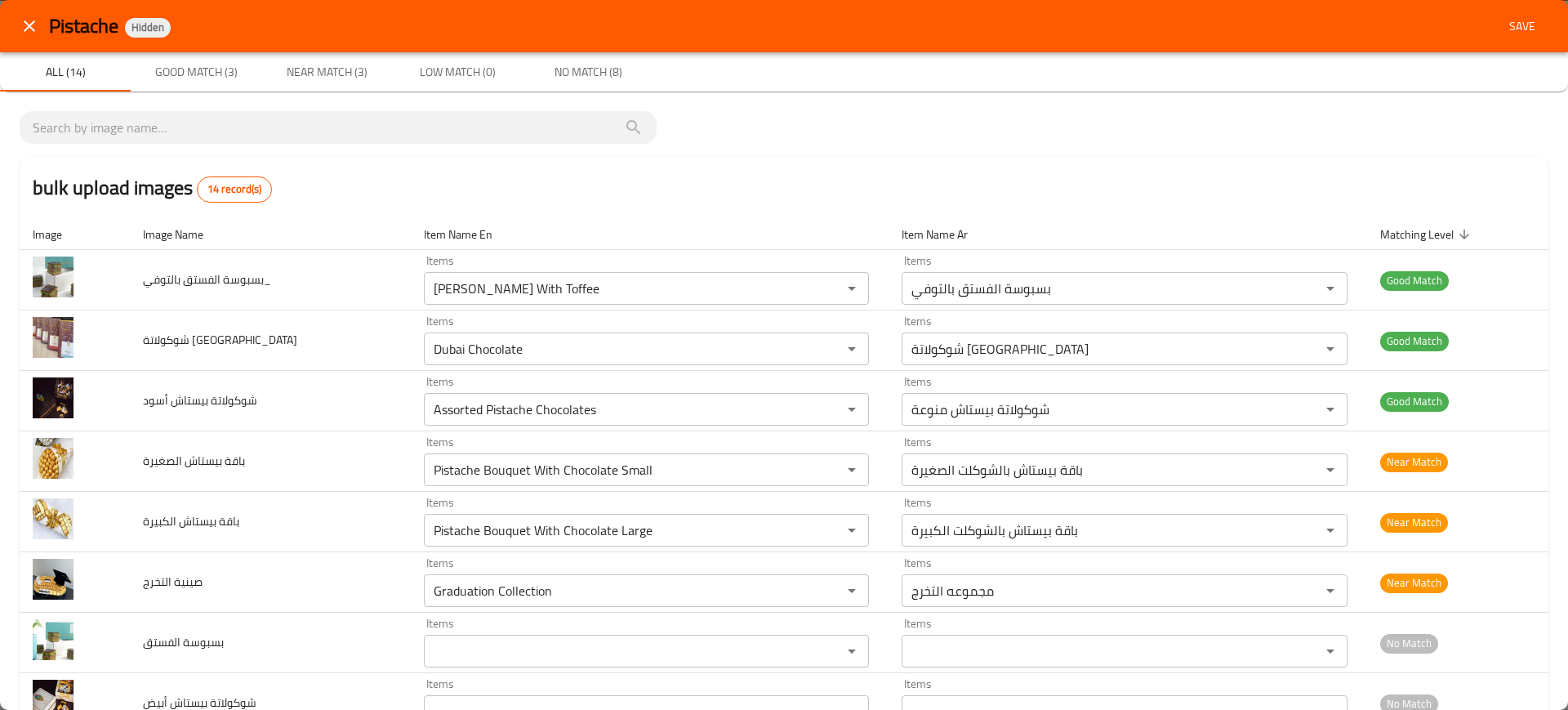
click at [1510, 4] on div "Pistache Hidden Save" at bounding box center [784, 26] width 1568 height 52
click at [1507, 13] on button "Save" at bounding box center [1522, 27] width 52 height 30
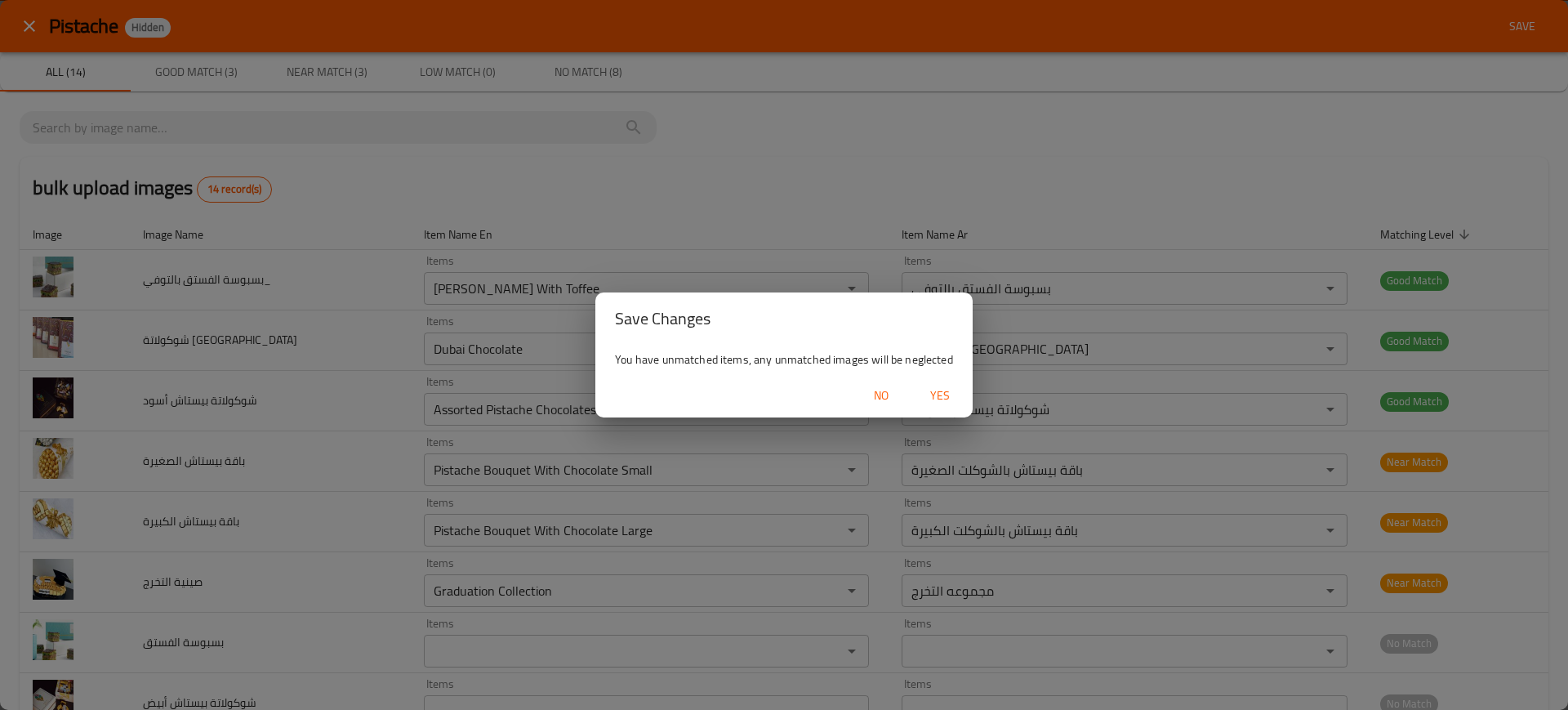
click at [935, 389] on span "Yes" at bounding box center [940, 396] width 39 height 20
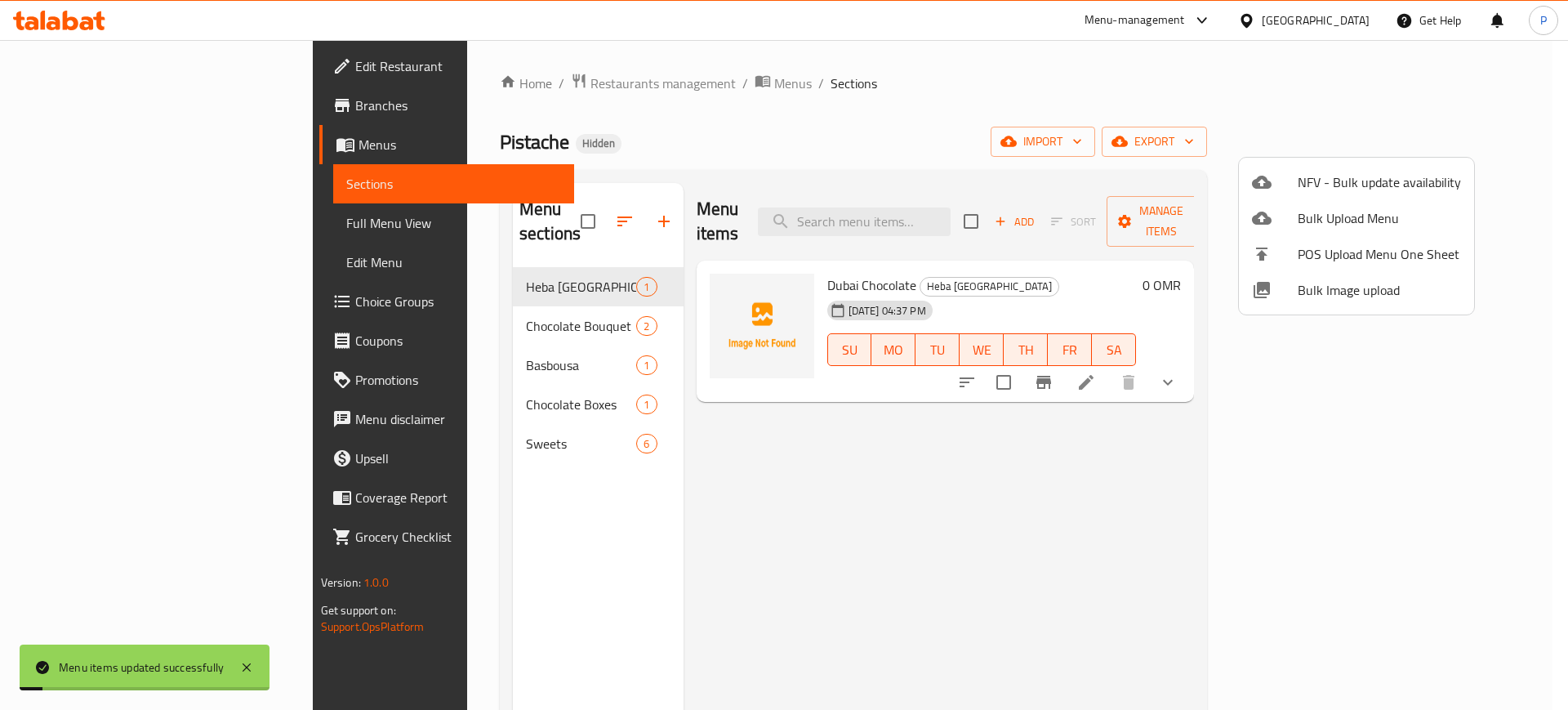
click at [410, 295] on div at bounding box center [784, 355] width 1568 height 710
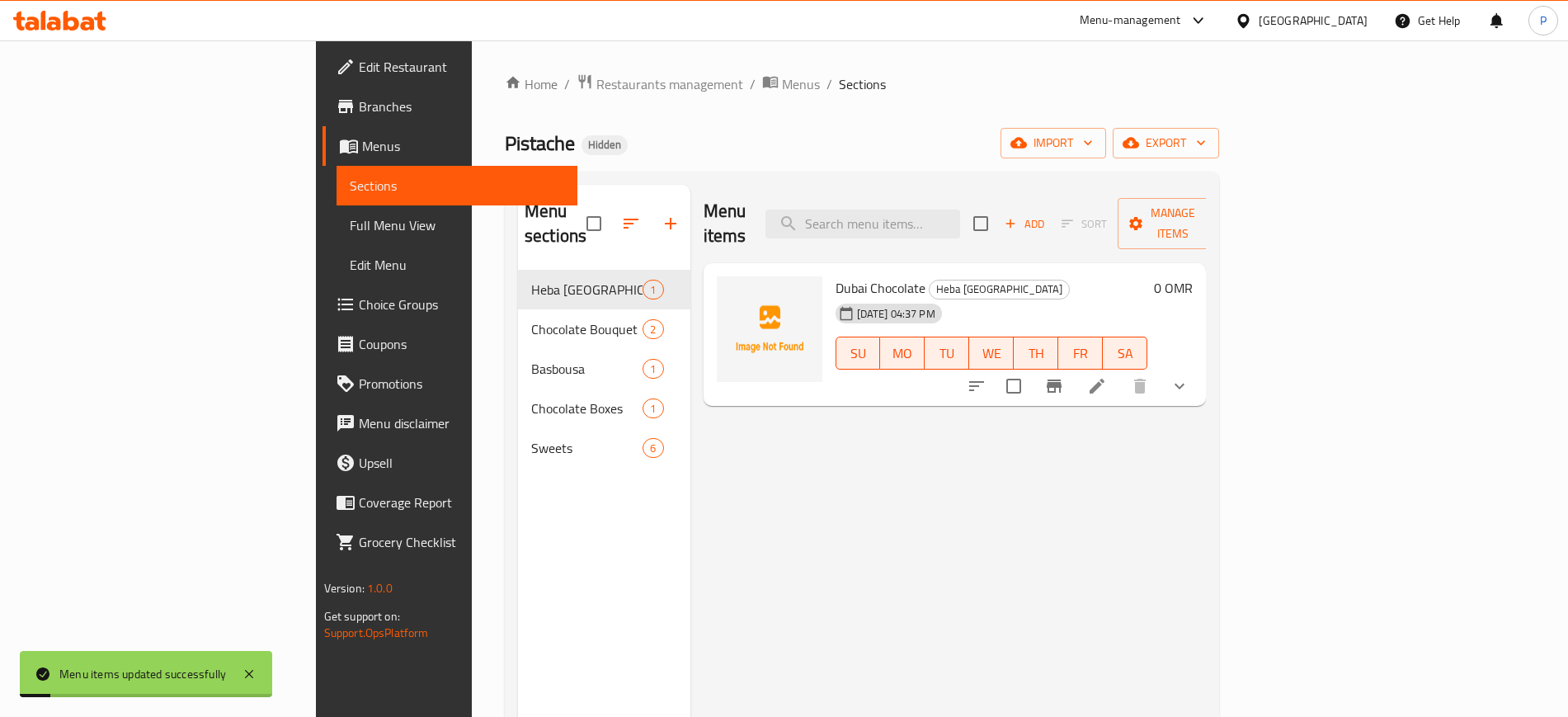
click at [531, 319] on span "Chocolate Bouquet" at bounding box center [587, 328] width 112 height 20
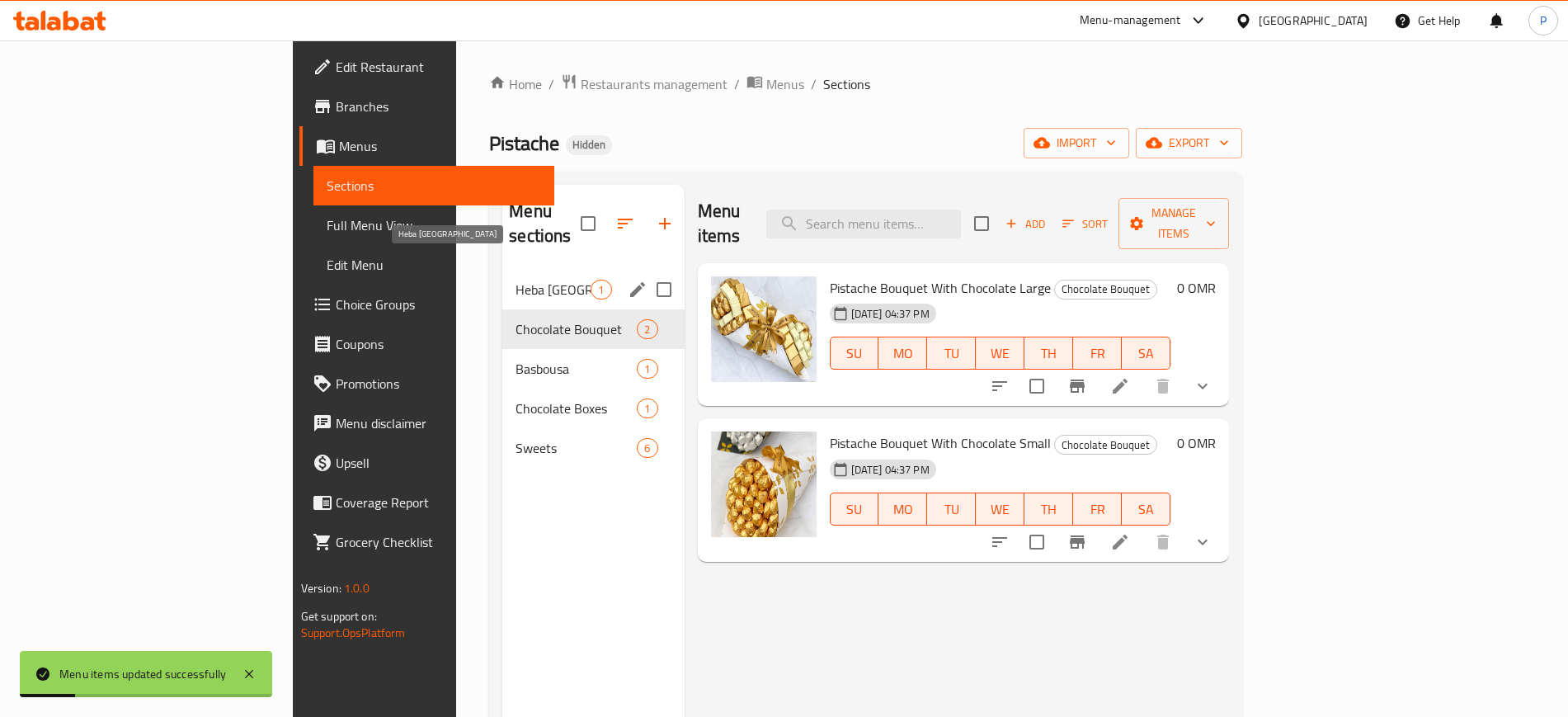
click at [516, 280] on span "Heba Dubai" at bounding box center [553, 289] width 75 height 20
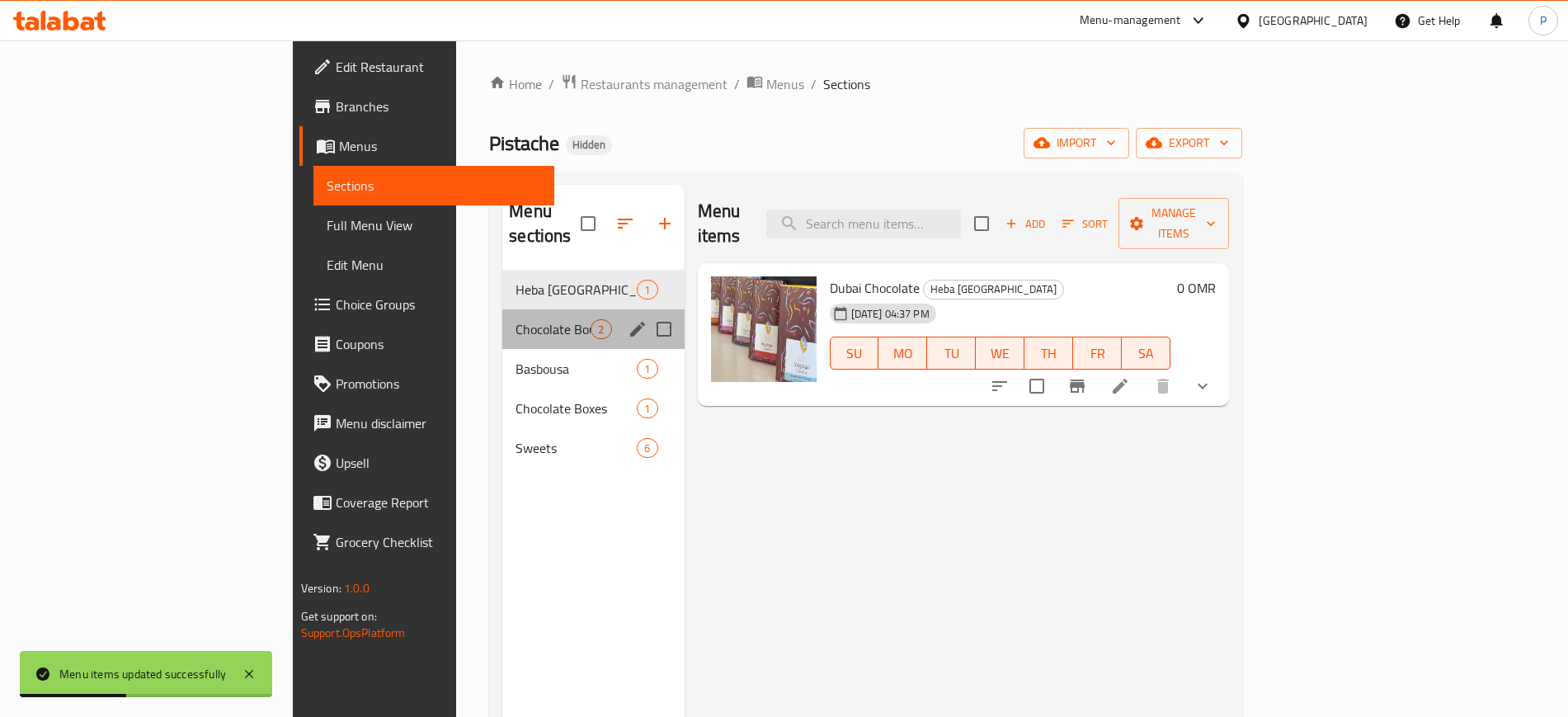
click at [502, 309] on div "Chocolate Bouquet 2" at bounding box center [593, 329] width 182 height 39
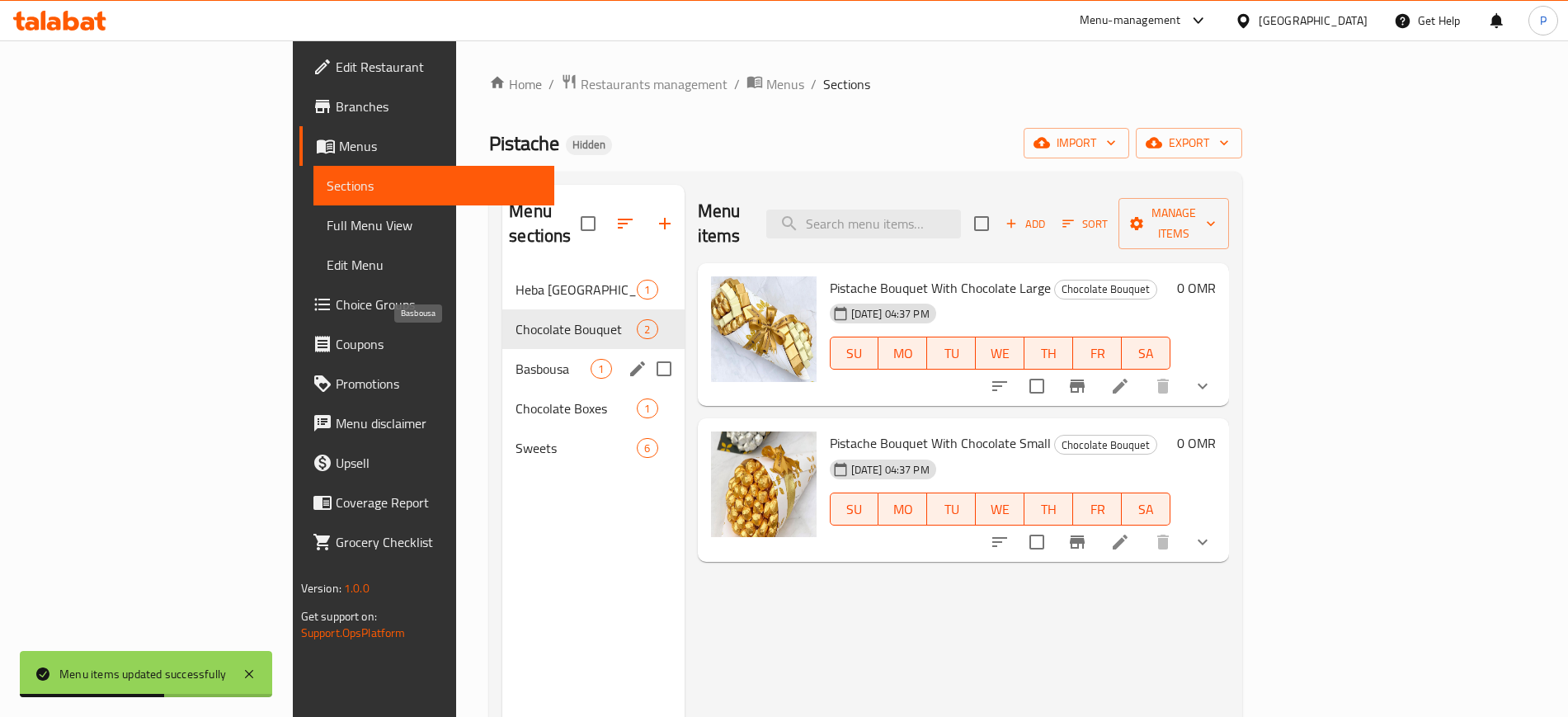
click at [516, 359] on span "Basbousa" at bounding box center [553, 368] width 75 height 20
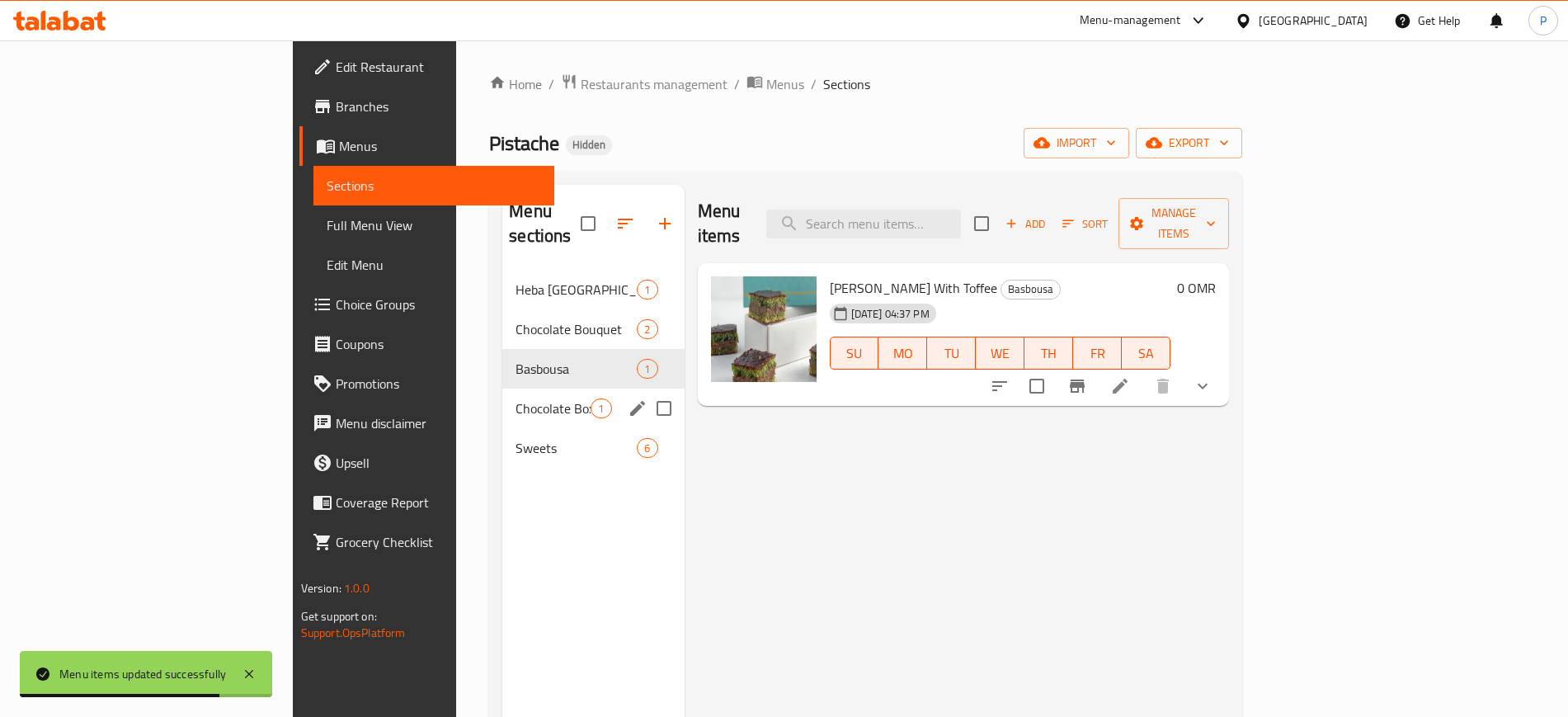
click at [502, 389] on div "Chocolate Boxes 1" at bounding box center [593, 408] width 182 height 39
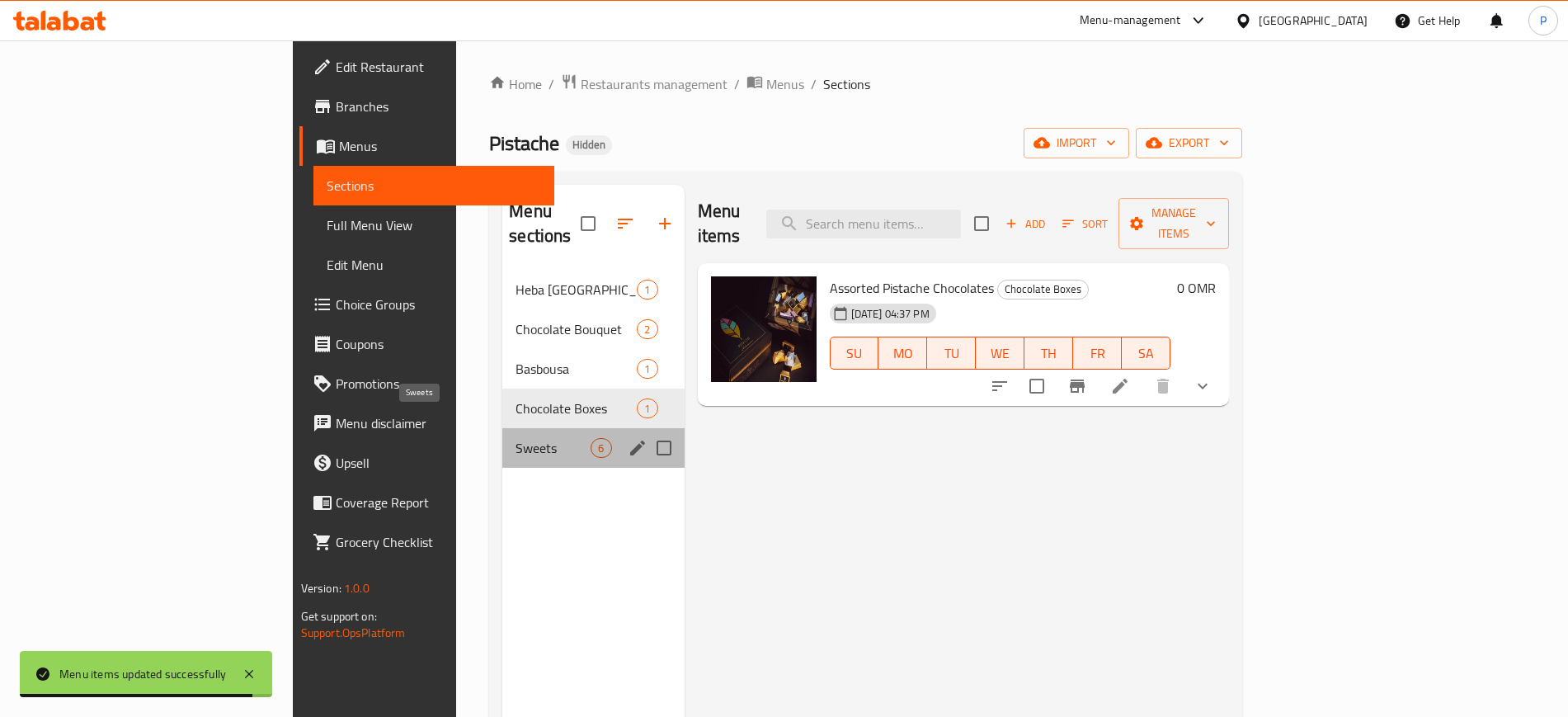
click at [516, 438] on span "Sweets" at bounding box center [553, 448] width 75 height 20
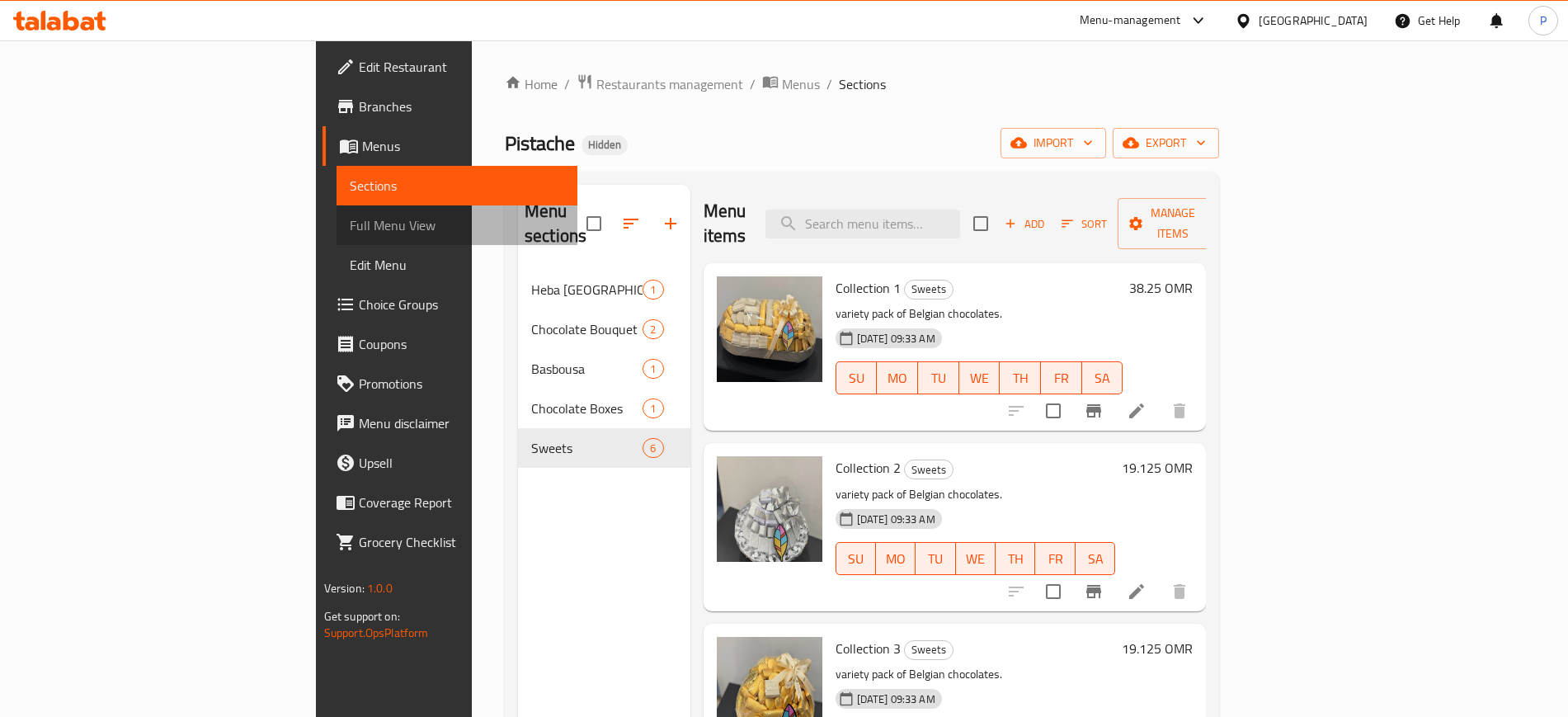
click at [350, 228] on span "Full Menu View" at bounding box center [456, 224] width 214 height 20
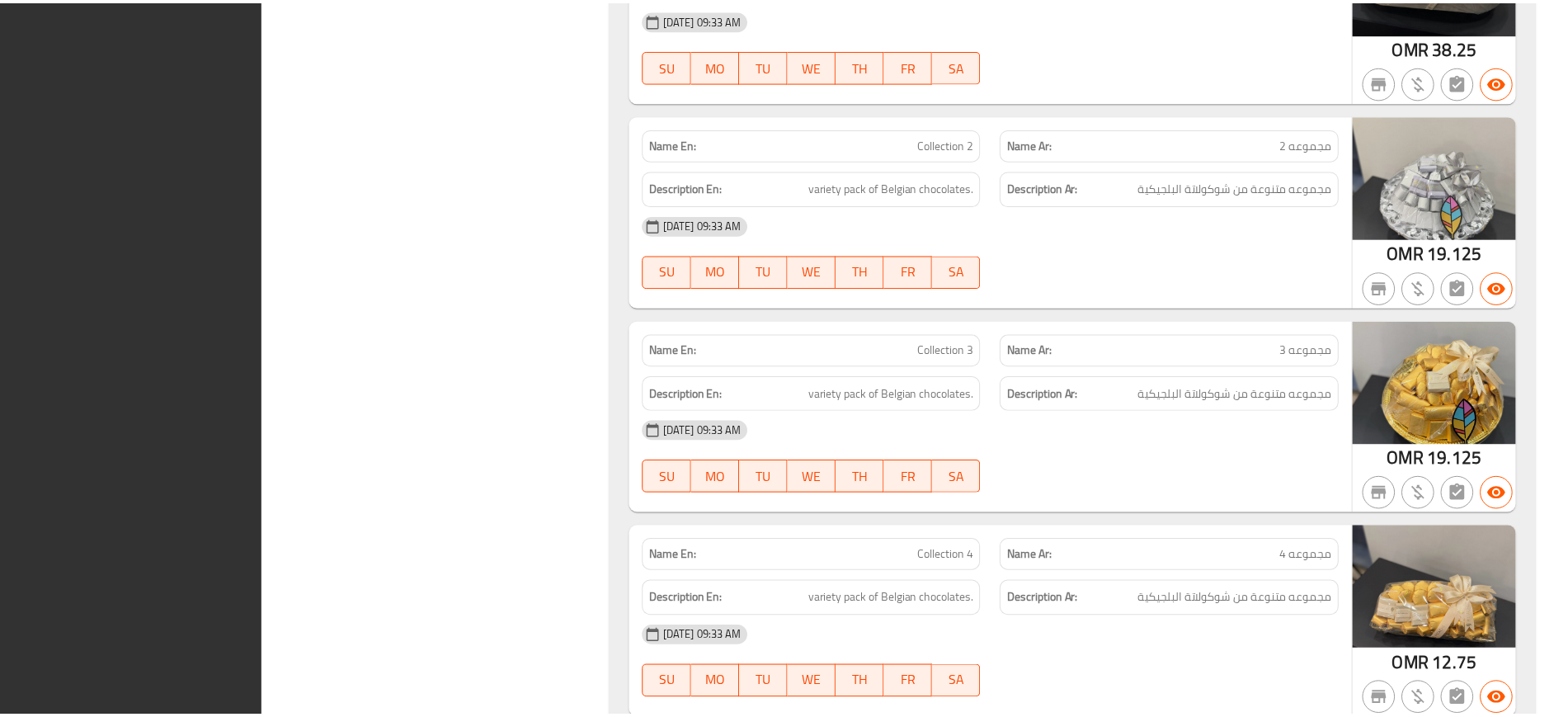
scroll to position [2684, 0]
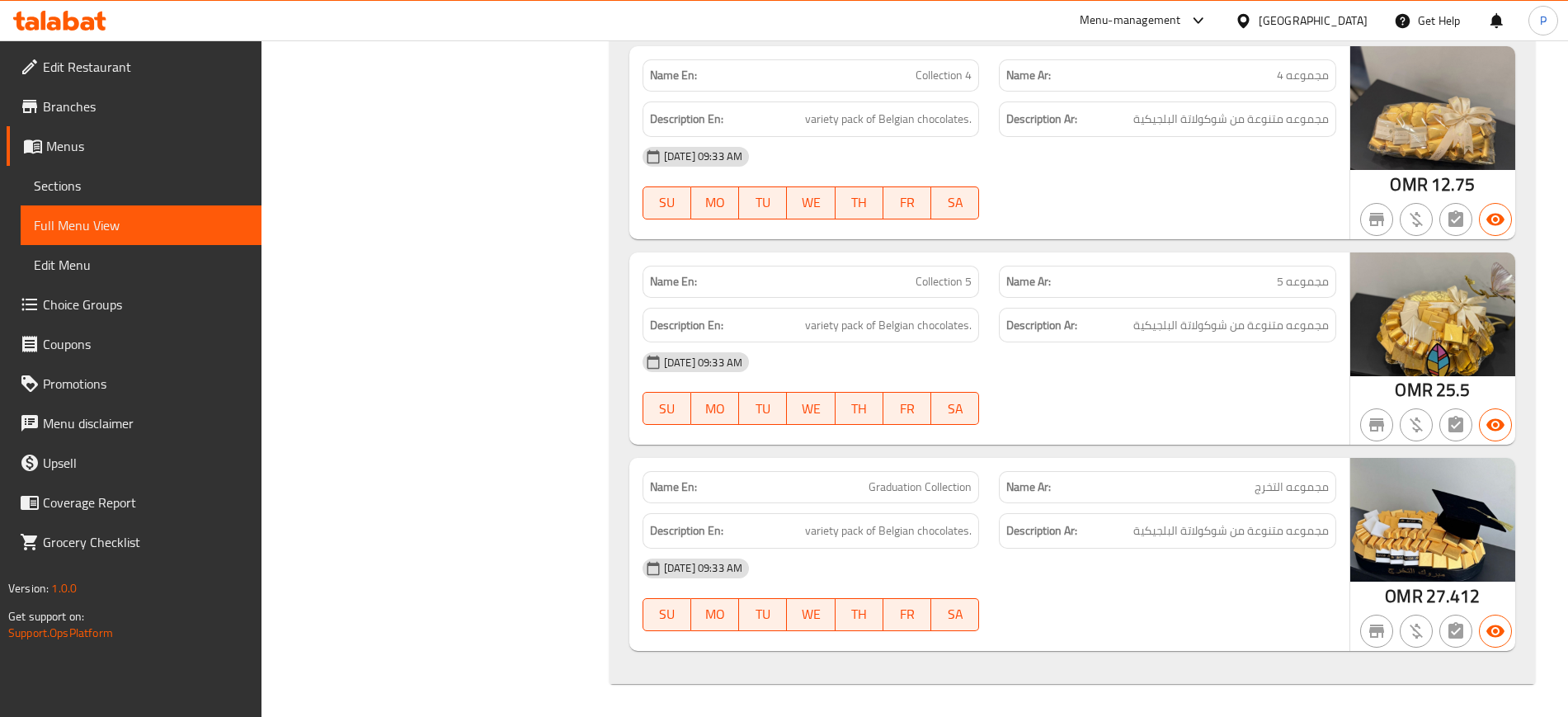
click at [1343, 17] on div "[GEOGRAPHIC_DATA]" at bounding box center [1313, 20] width 109 height 18
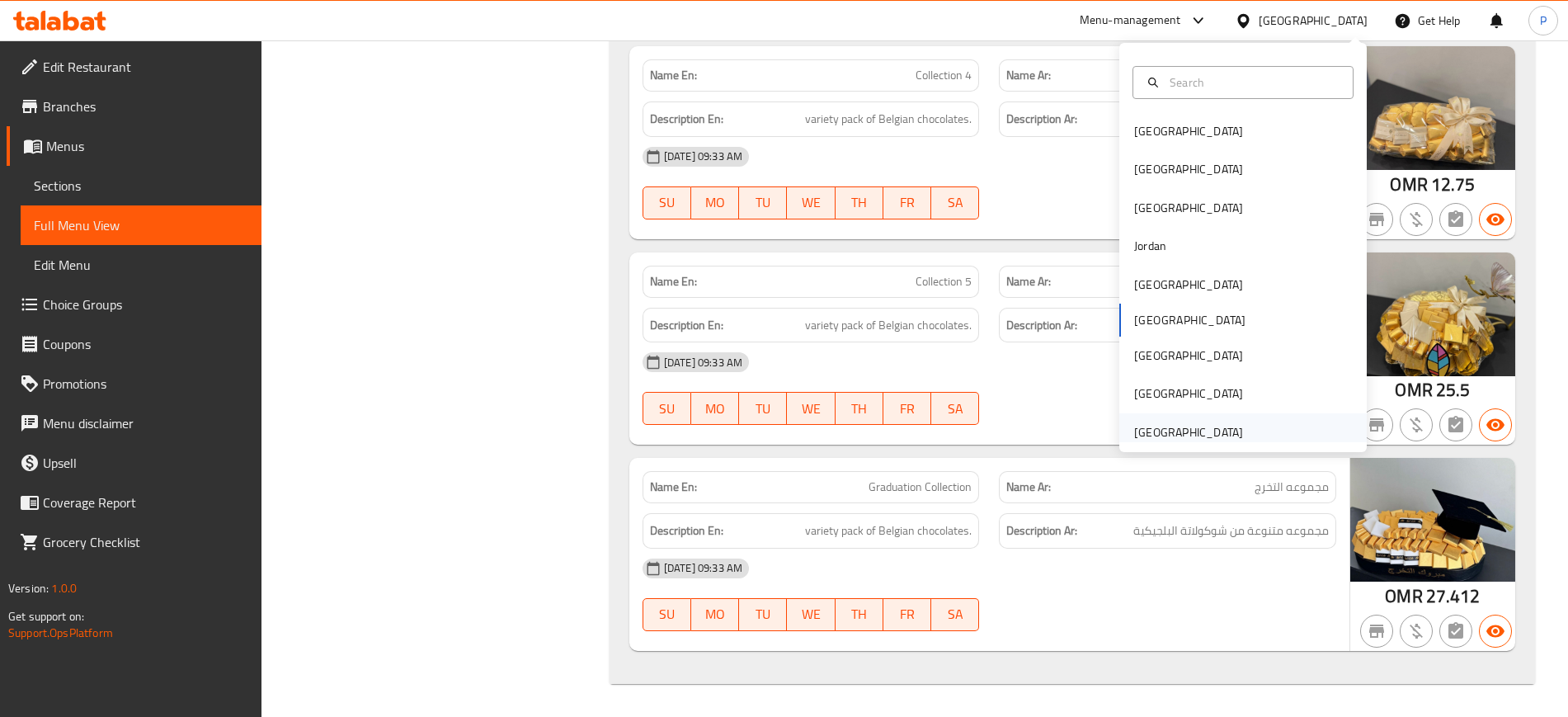
click at [1149, 435] on div "[GEOGRAPHIC_DATA]" at bounding box center [1189, 431] width 109 height 18
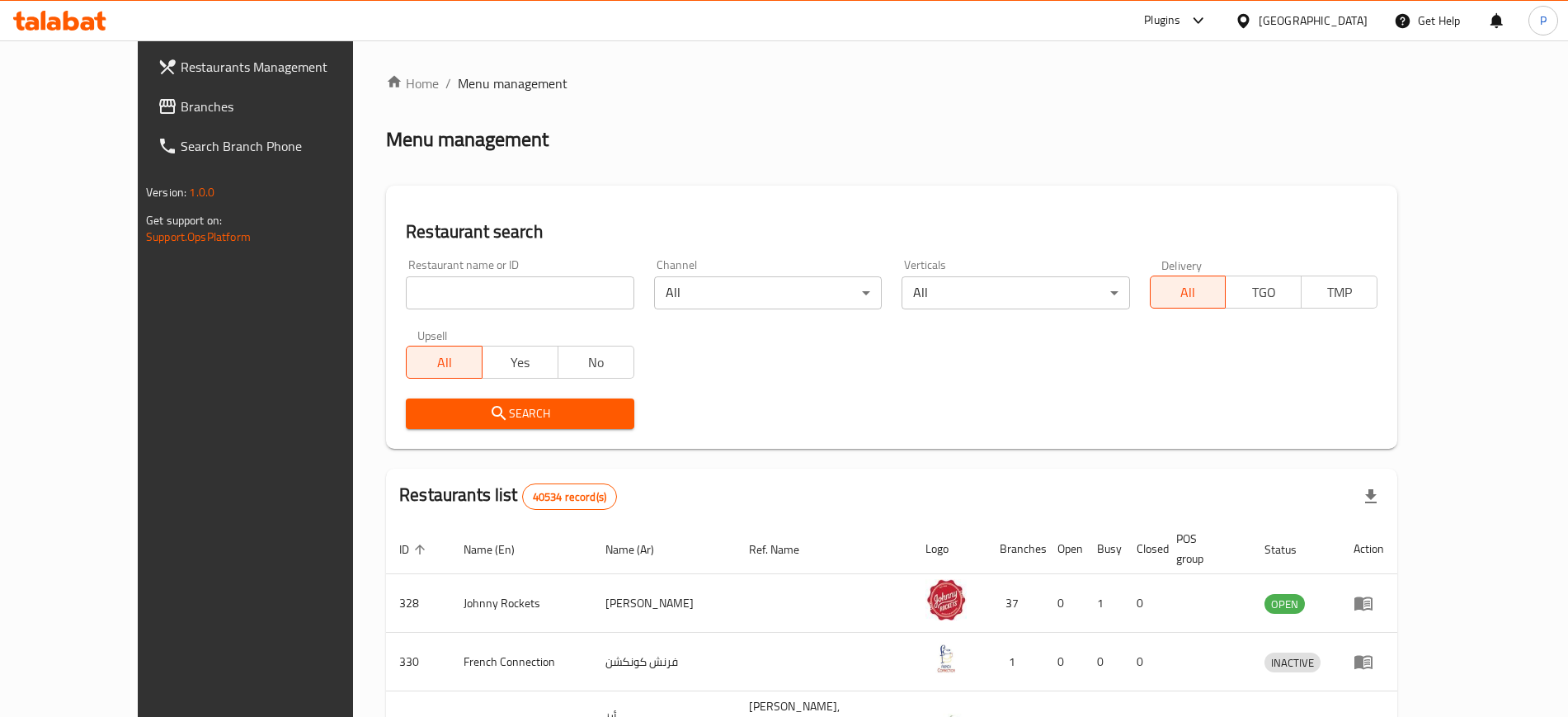
click at [497, 297] on input "search" at bounding box center [519, 292] width 228 height 33
paste input "Rumanah"
type input "Rumanah"
click button "Search" at bounding box center [519, 413] width 228 height 31
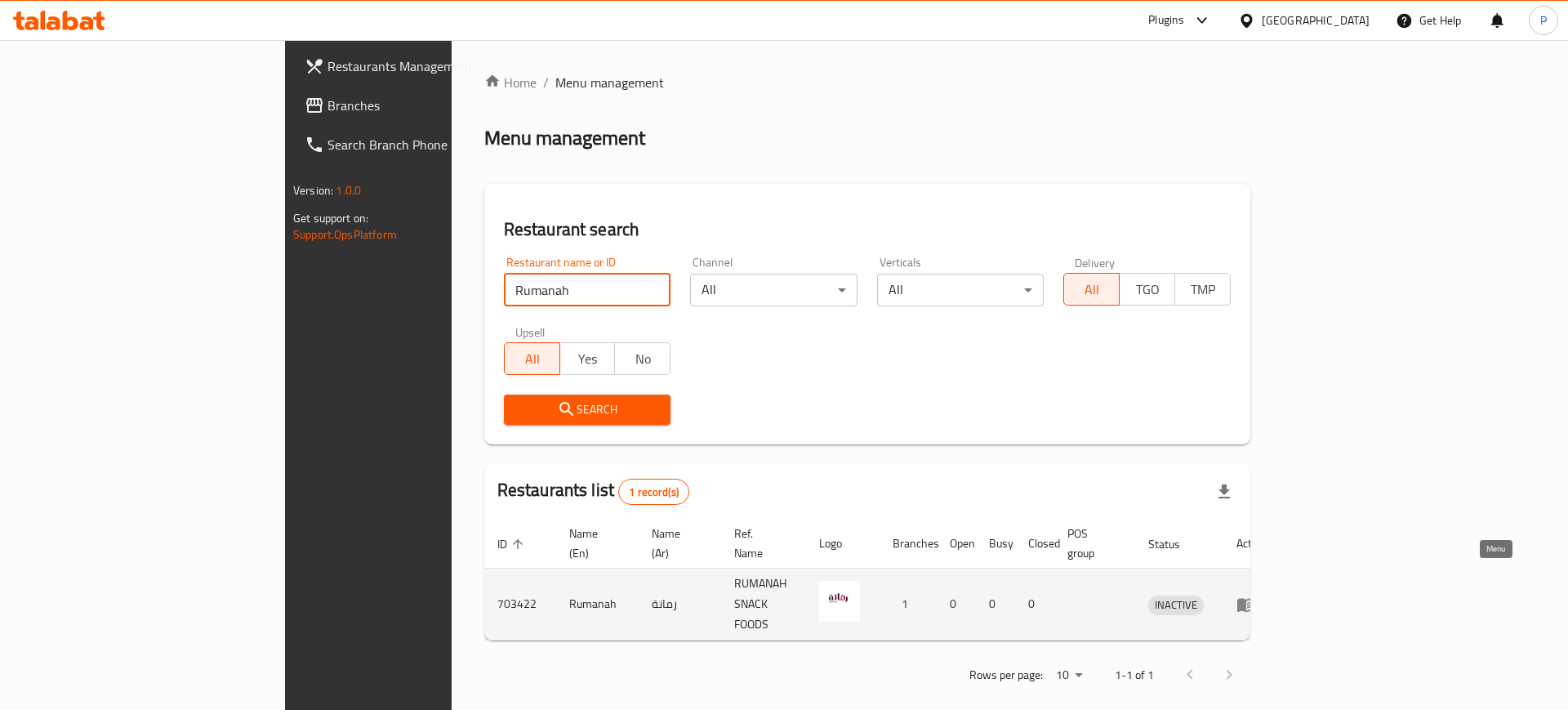
click at [1256, 598] on icon "enhanced table" at bounding box center [1245, 604] width 18 height 14
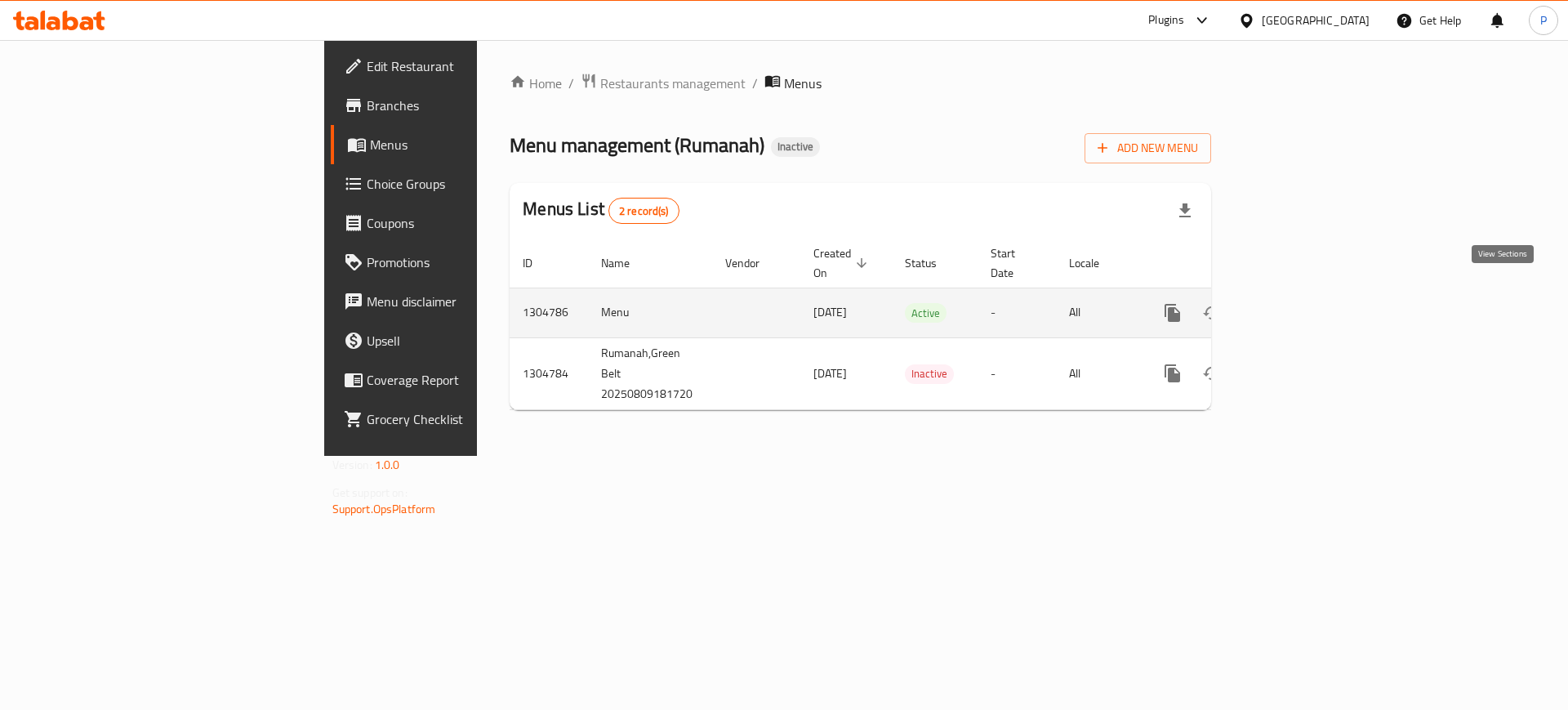
click at [1310, 293] on link "enhanced table" at bounding box center [1290, 312] width 39 height 39
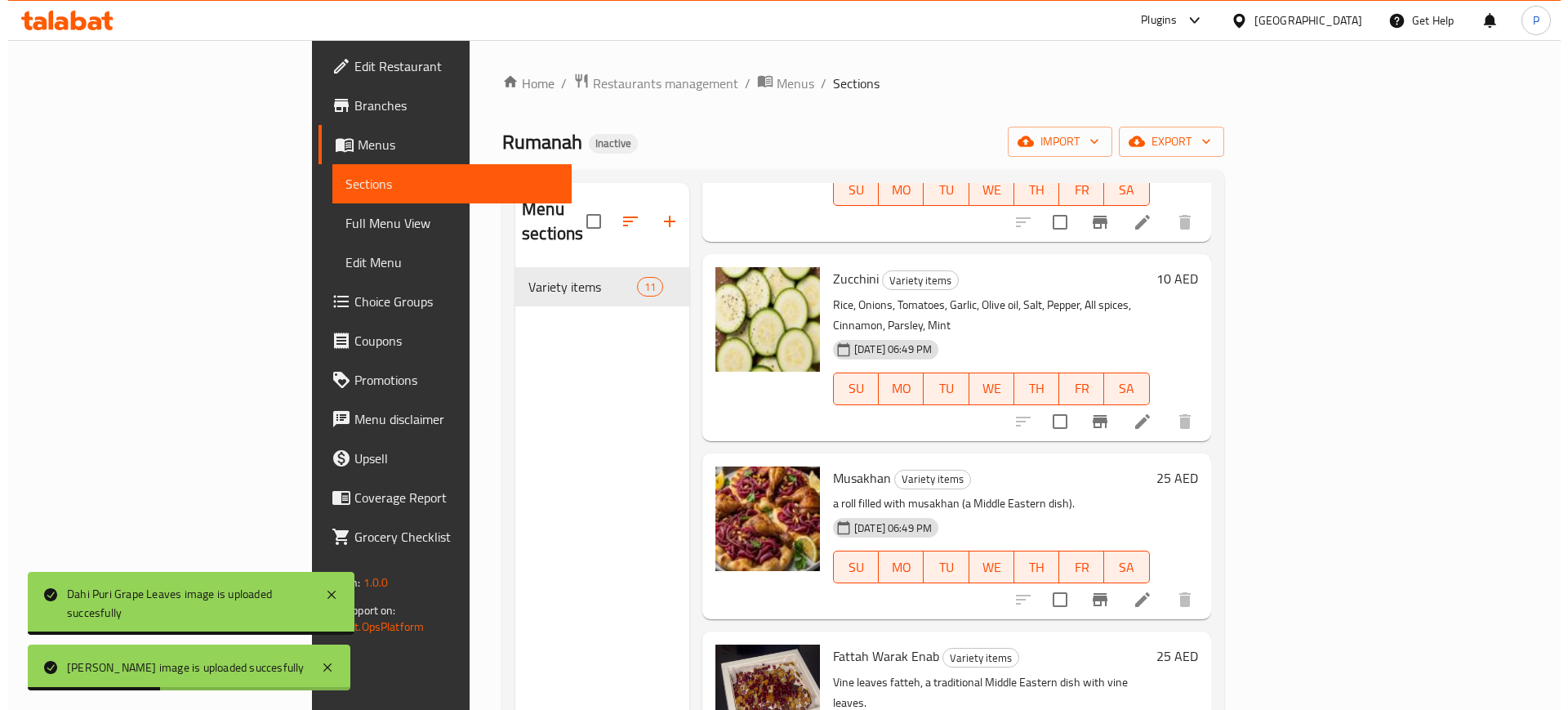
scroll to position [584, 0]
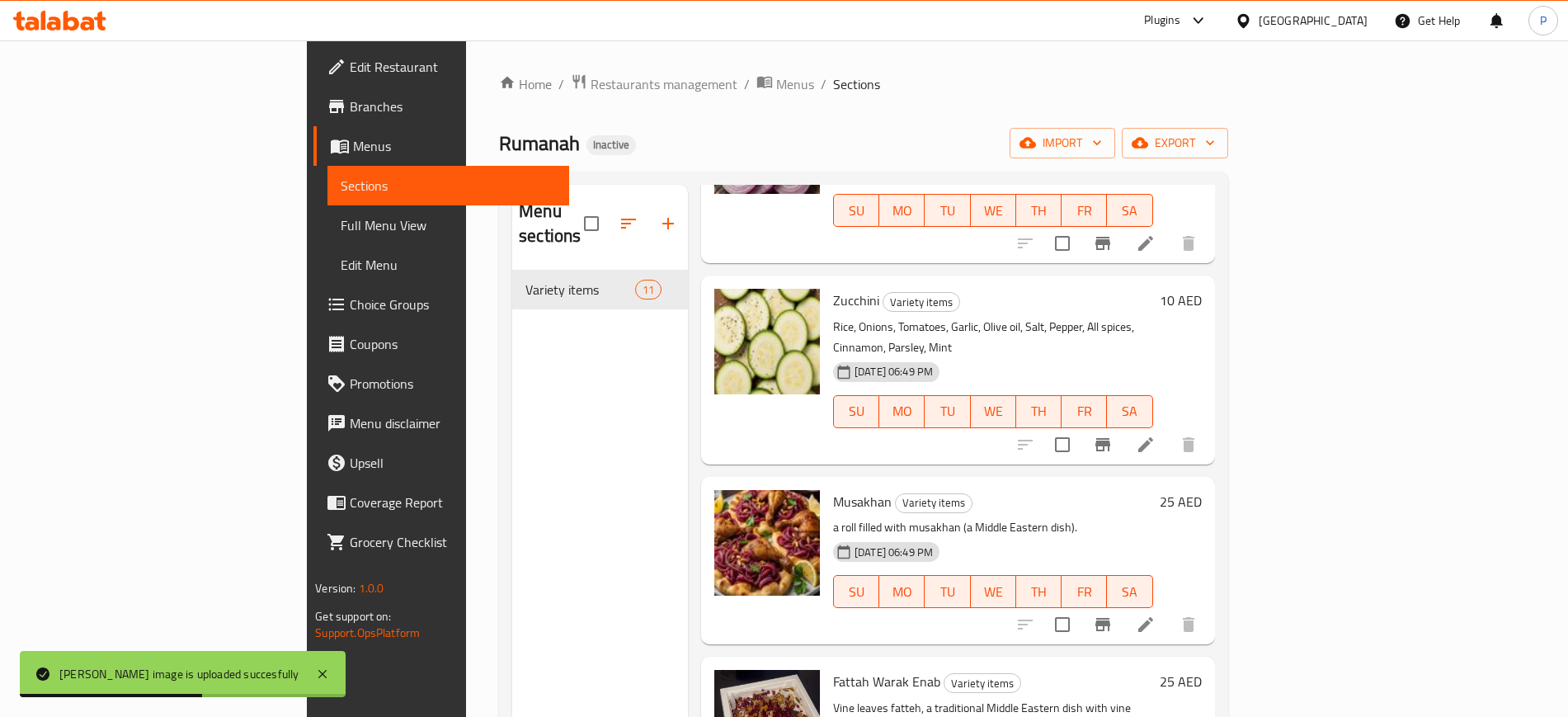
click at [512, 564] on div "Menu sections Variety items 11" at bounding box center [600, 543] width 176 height 717
click at [340, 215] on span "Full Menu View" at bounding box center [447, 224] width 214 height 20
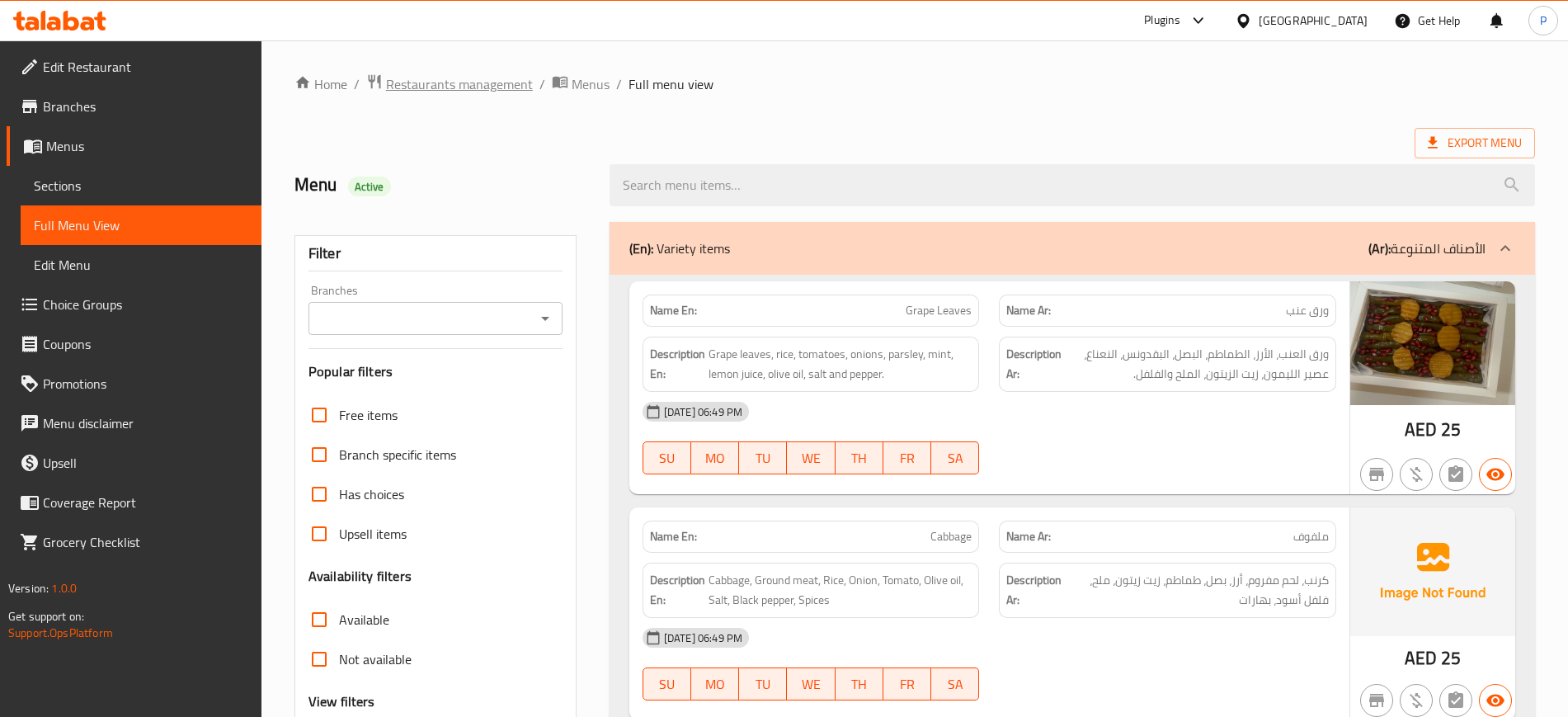
click at [495, 74] on span "Restaurants management" at bounding box center [460, 84] width 147 height 20
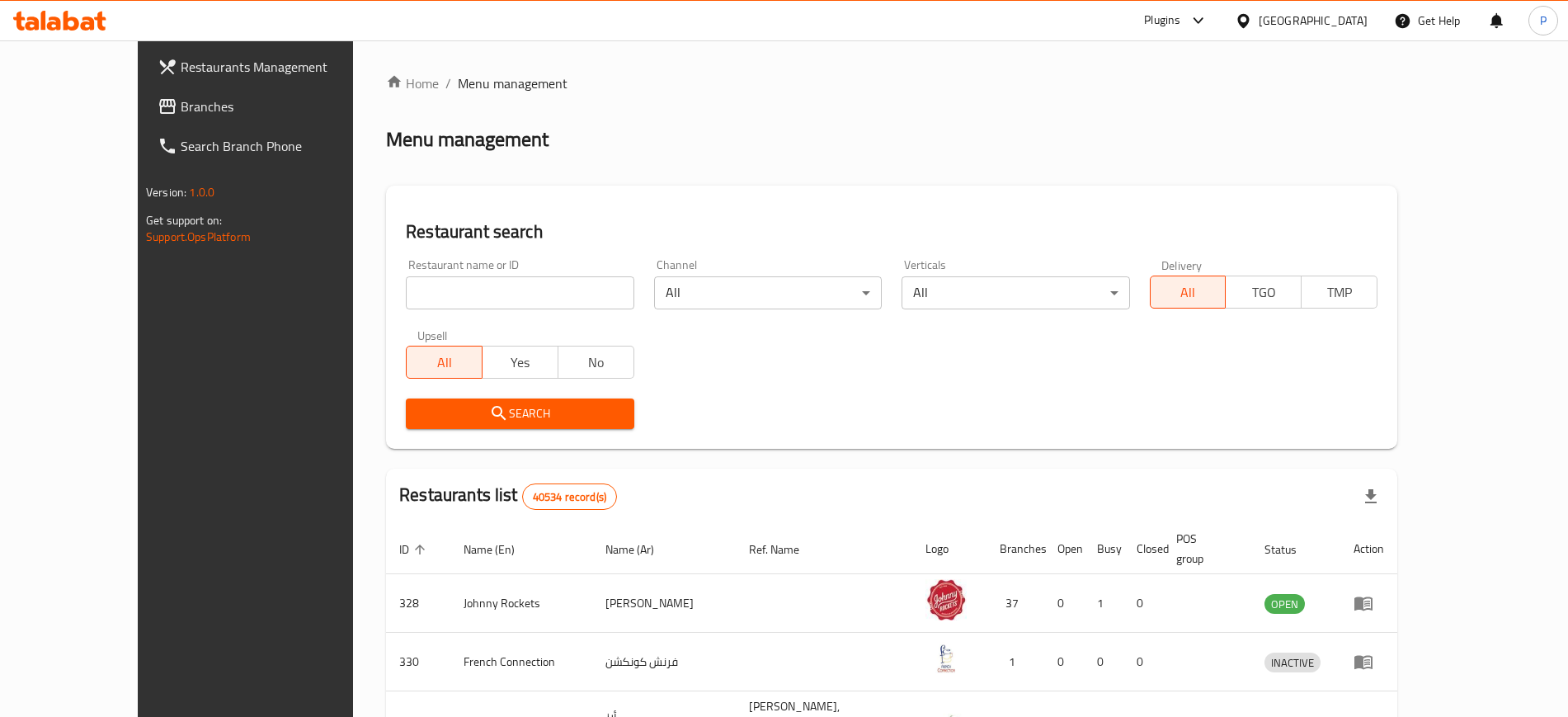
click at [510, 314] on div "Restaurant name or ID Restaurant name or ID" at bounding box center [519, 284] width 247 height 70
click at [524, 308] on input "search" at bounding box center [519, 292] width 228 height 33
paste input "halwyat & more"
type input "halwyat & more"
click button "Search" at bounding box center [519, 413] width 228 height 31
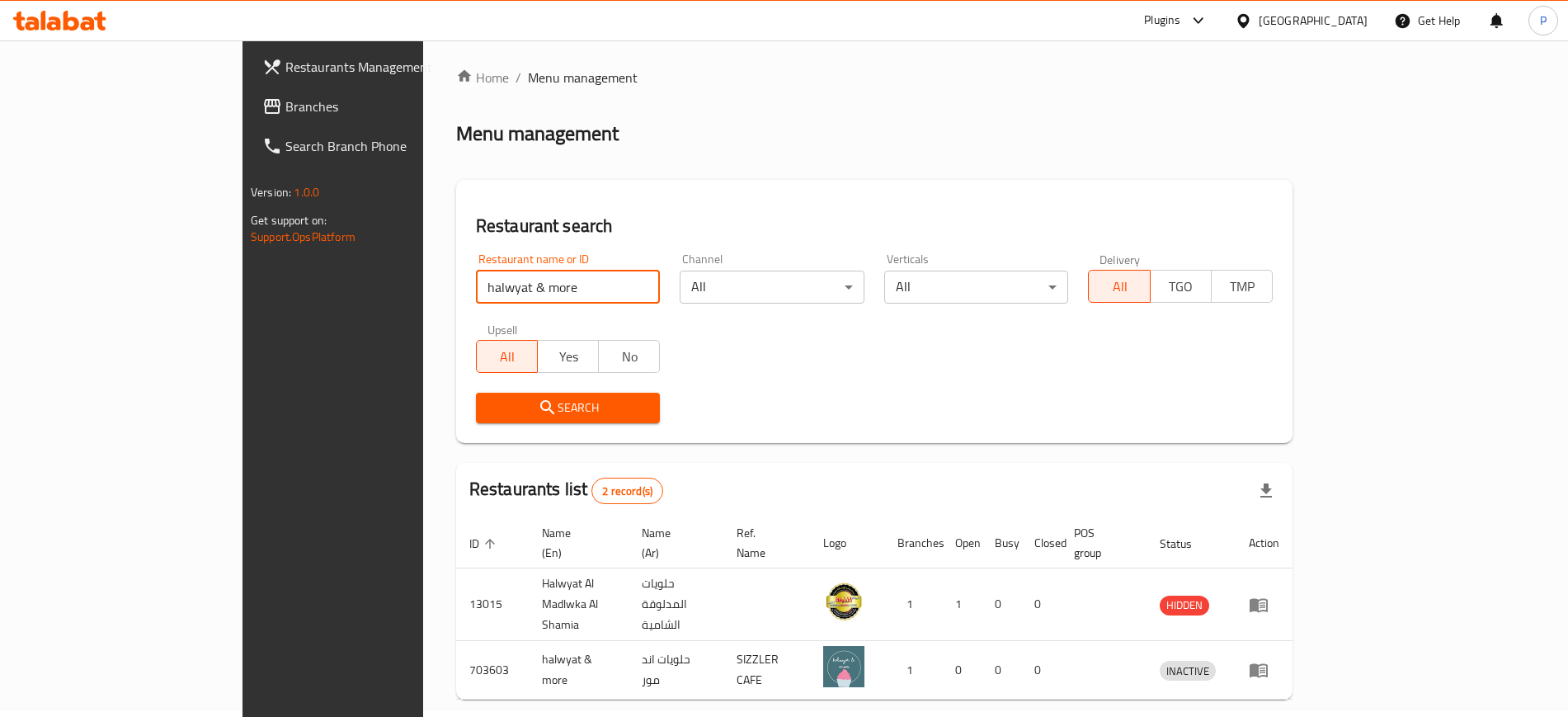
scroll to position [45, 0]
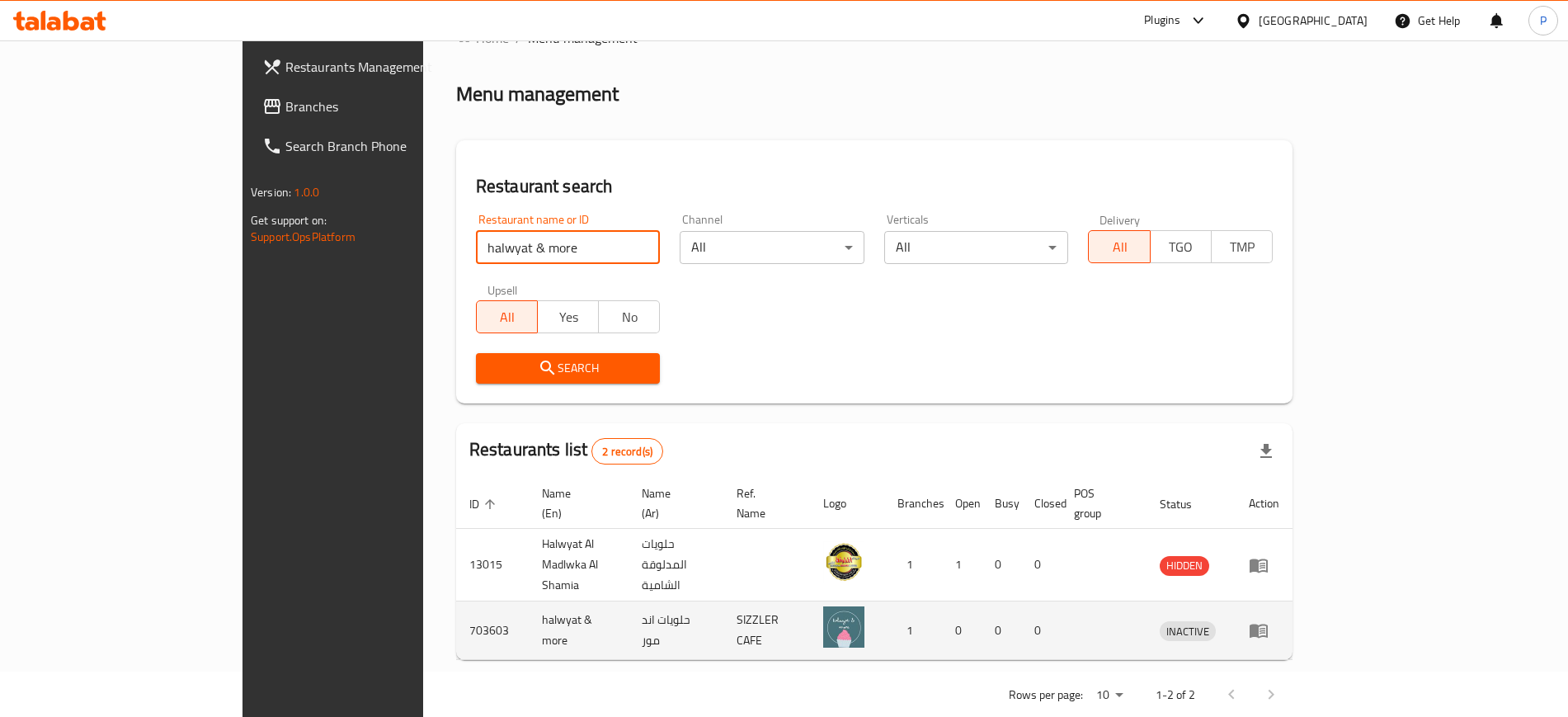
click at [1293, 610] on td "enhanced table" at bounding box center [1264, 630] width 57 height 59
click at [1293, 608] on td "enhanced table" at bounding box center [1264, 630] width 57 height 59
click at [1269, 620] on icon "enhanced table" at bounding box center [1258, 629] width 20 height 20
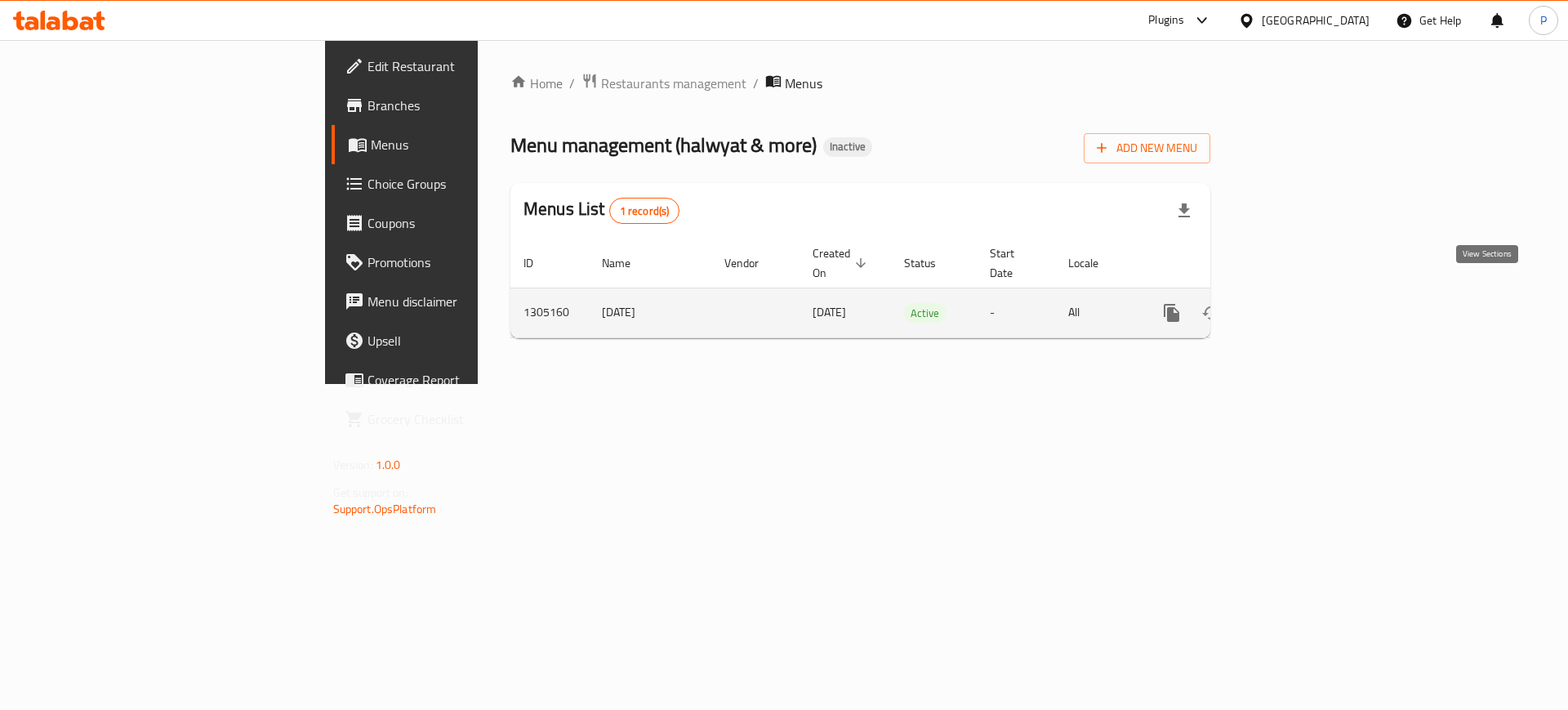
click at [1309, 301] on link "enhanced table" at bounding box center [1289, 312] width 39 height 39
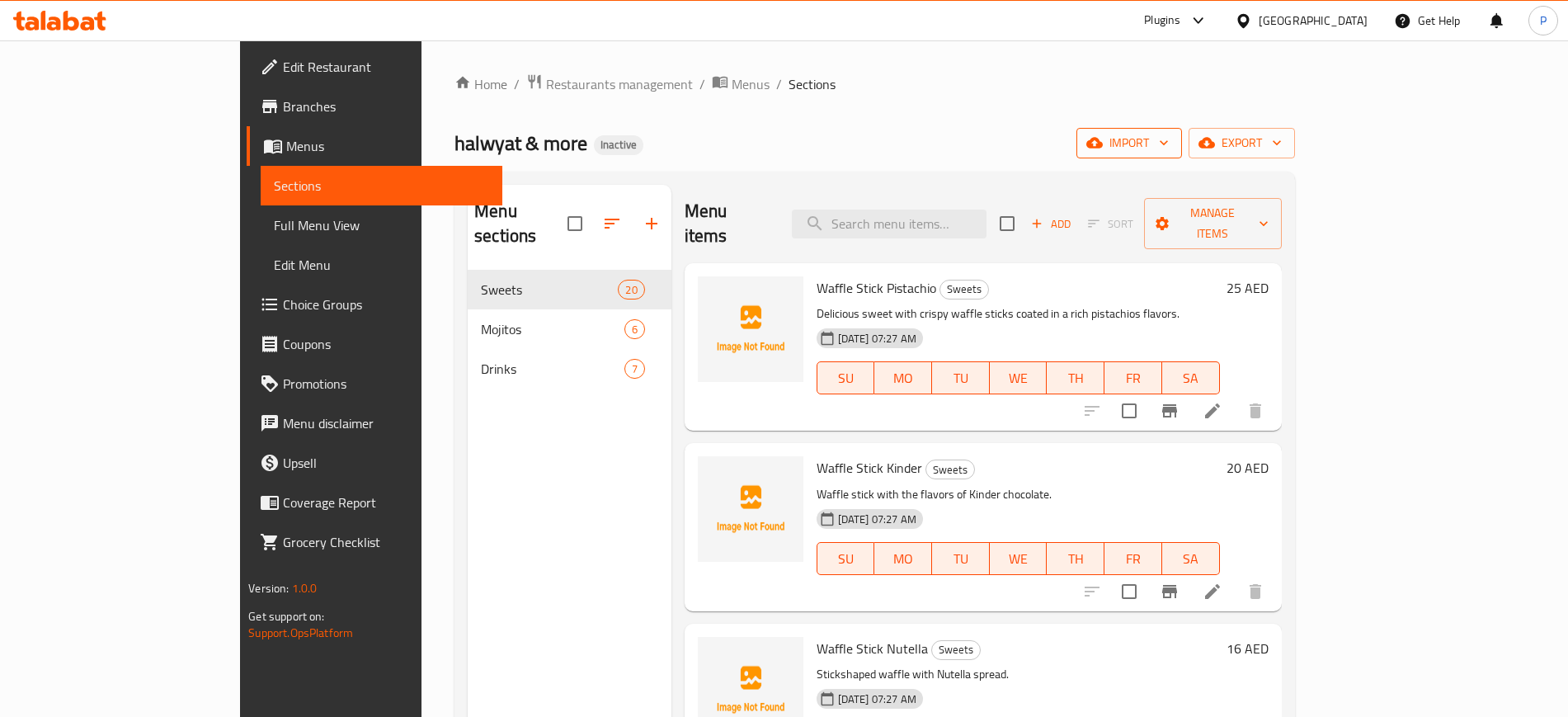
click at [1169, 139] on span "import" at bounding box center [1129, 143] width 79 height 20
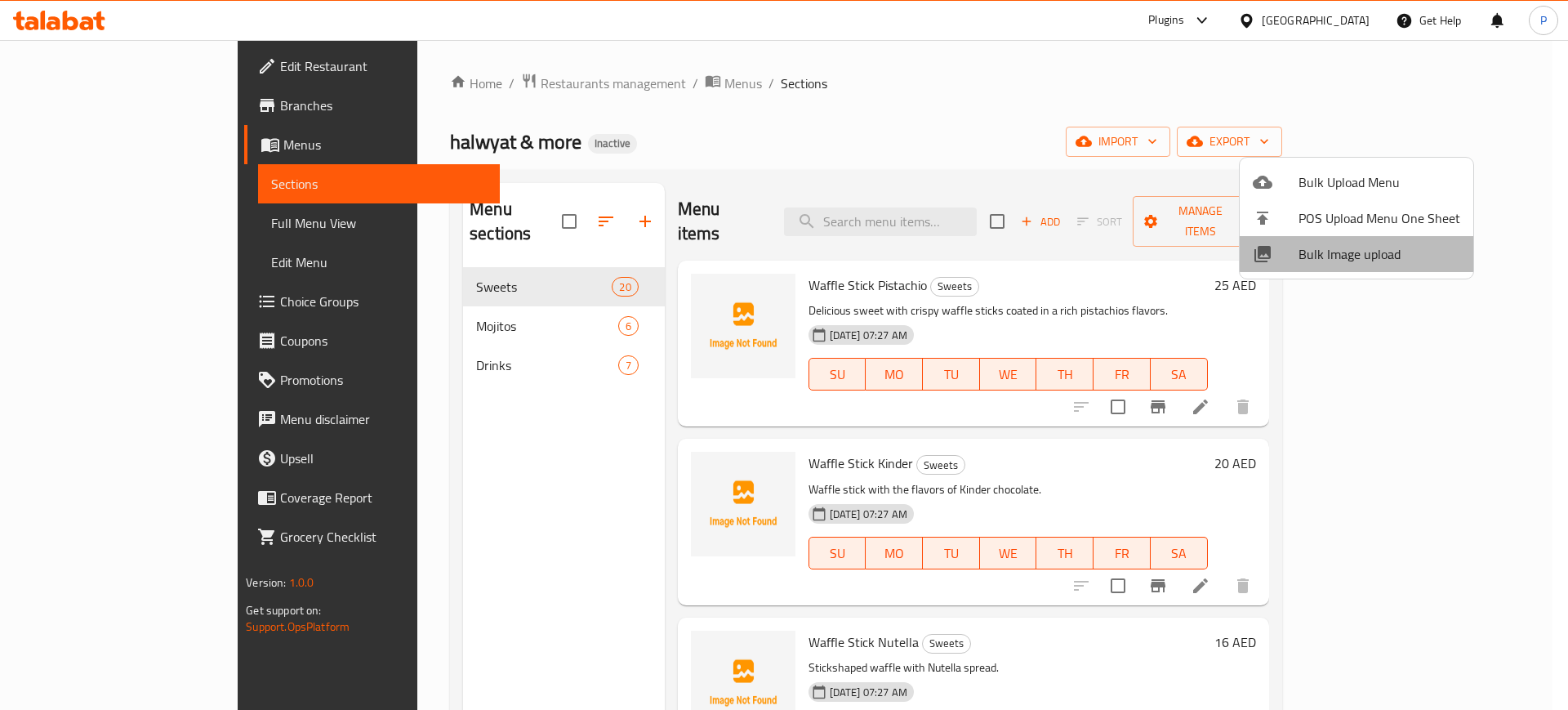
click at [1358, 255] on span "Bulk Image upload" at bounding box center [1380, 253] width 162 height 19
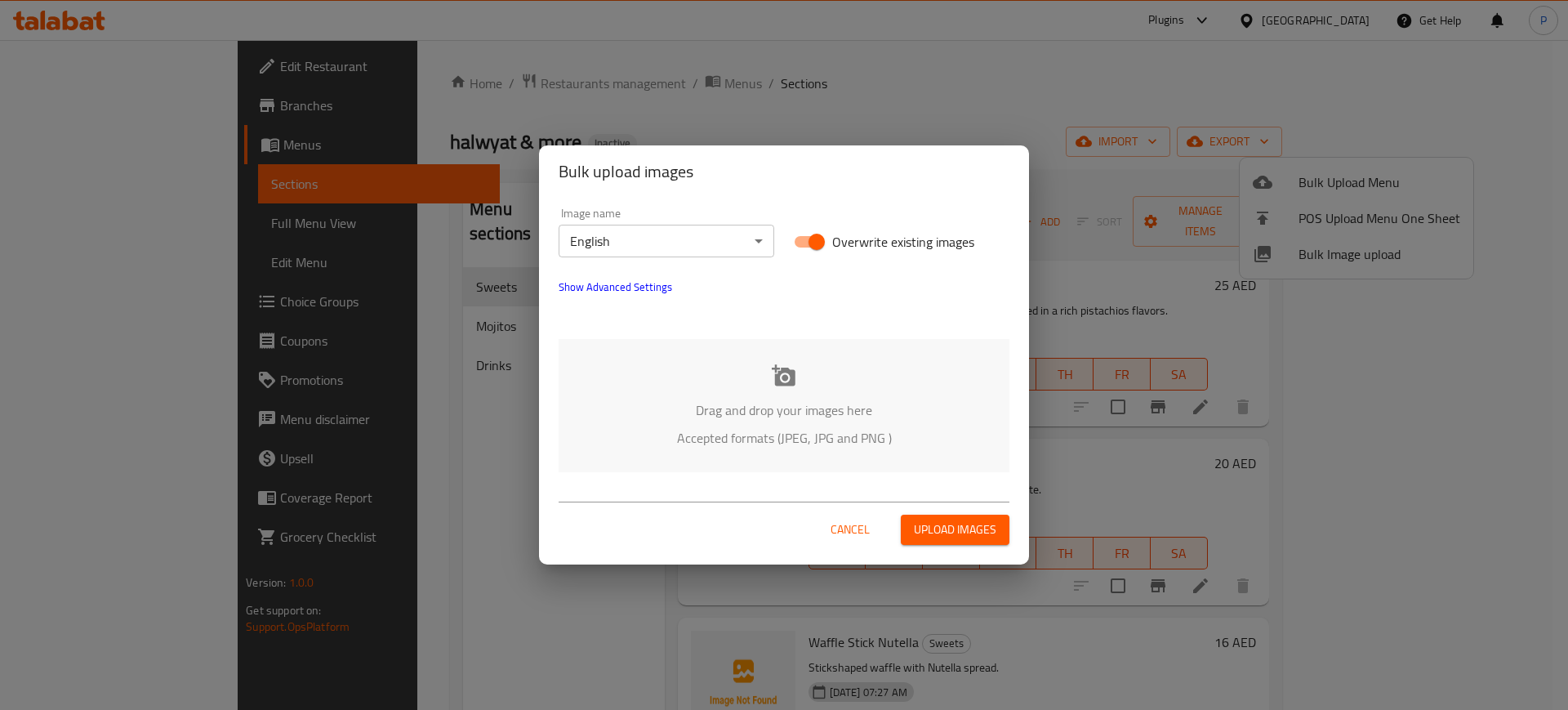
click at [769, 400] on p "Drag and drop your images here" at bounding box center [784, 409] width 402 height 19
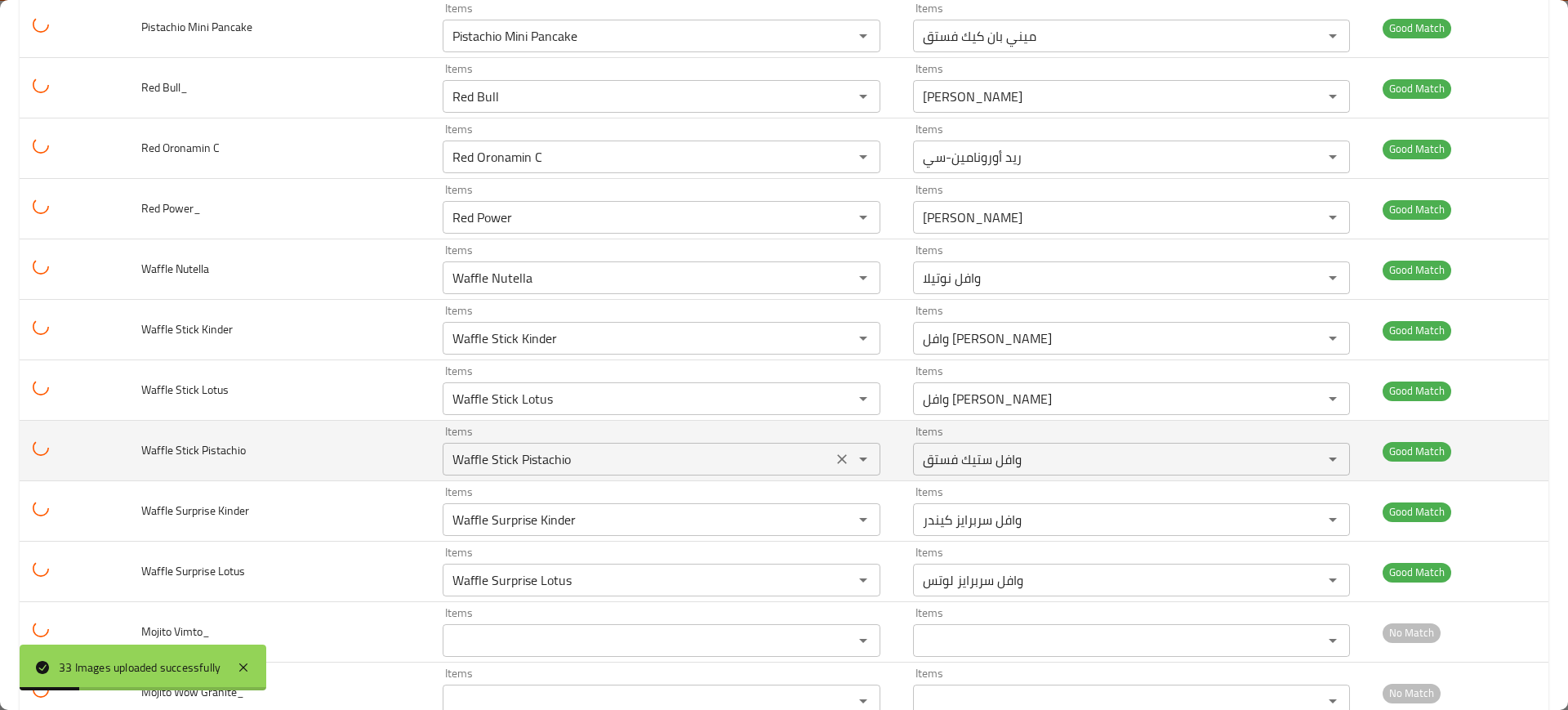
scroll to position [1567, 0]
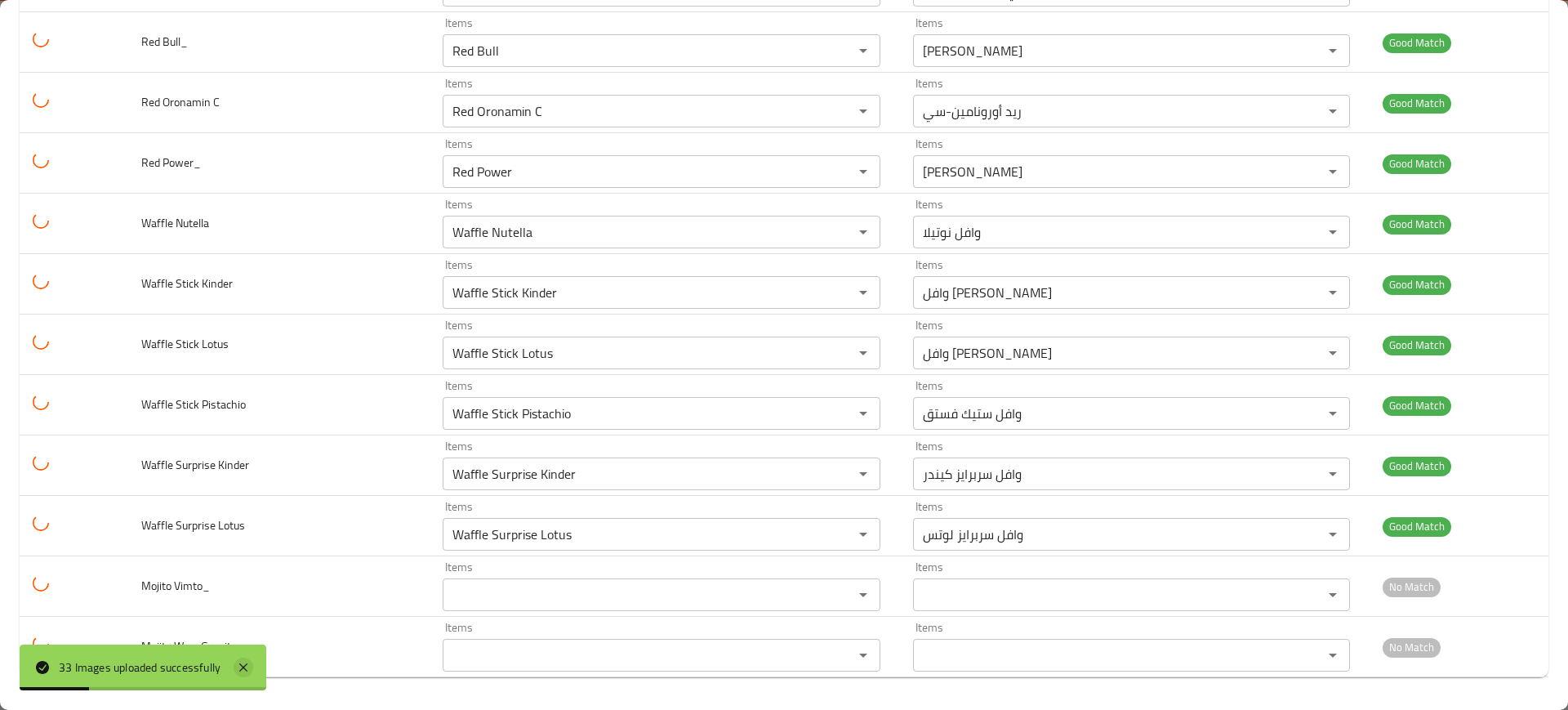
click at [231, 666] on div "33 Images uploaded successfully" at bounding box center [143, 667] width 247 height 46
click at [245, 669] on icon at bounding box center [243, 667] width 19 height 19
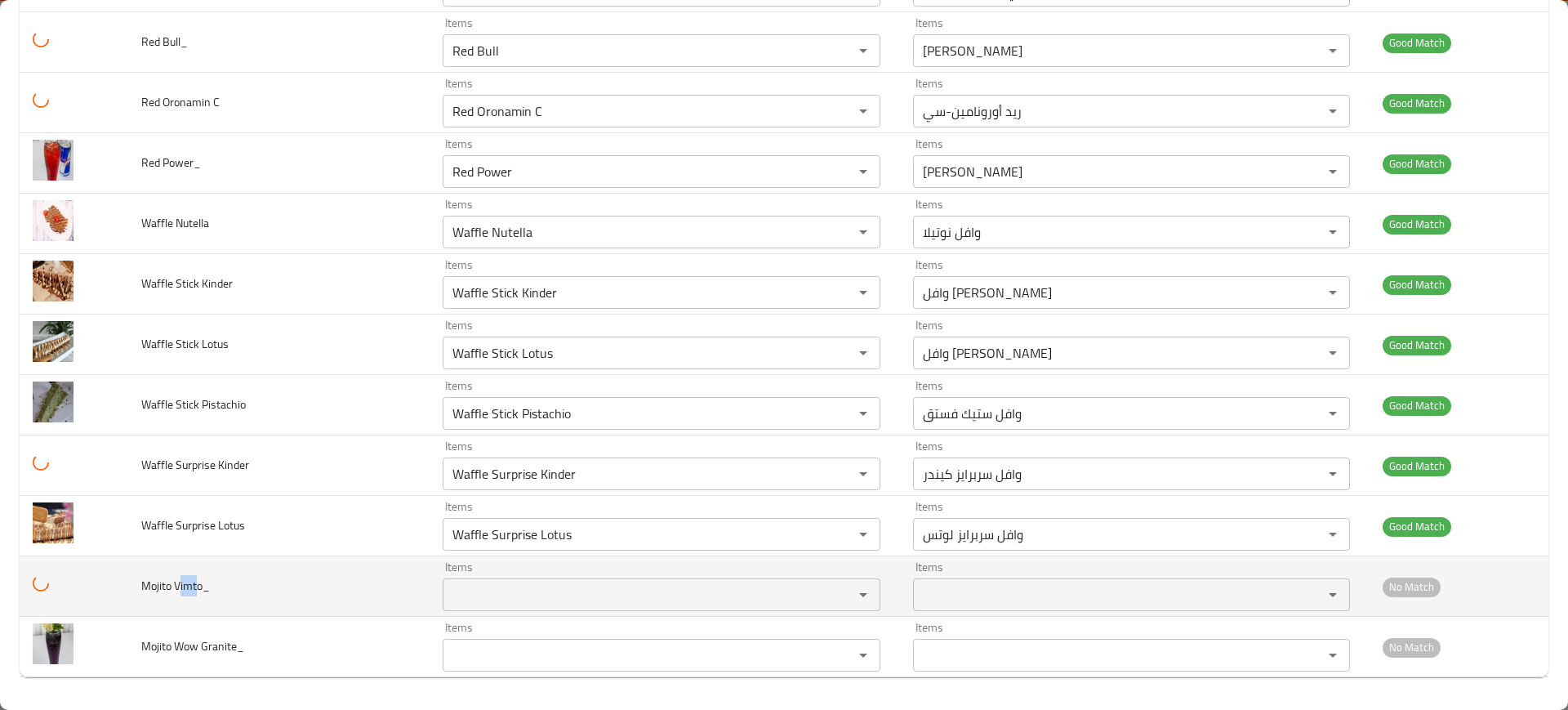
drag, startPoint x: 193, startPoint y: 591, endPoint x: 202, endPoint y: 593, distance: 9.2
click at [202, 593] on span "Mojito Vimto_" at bounding box center [175, 585] width 68 height 21
copy span "imt"
click at [491, 572] on div "Items Items" at bounding box center [661, 585] width 437 height 50
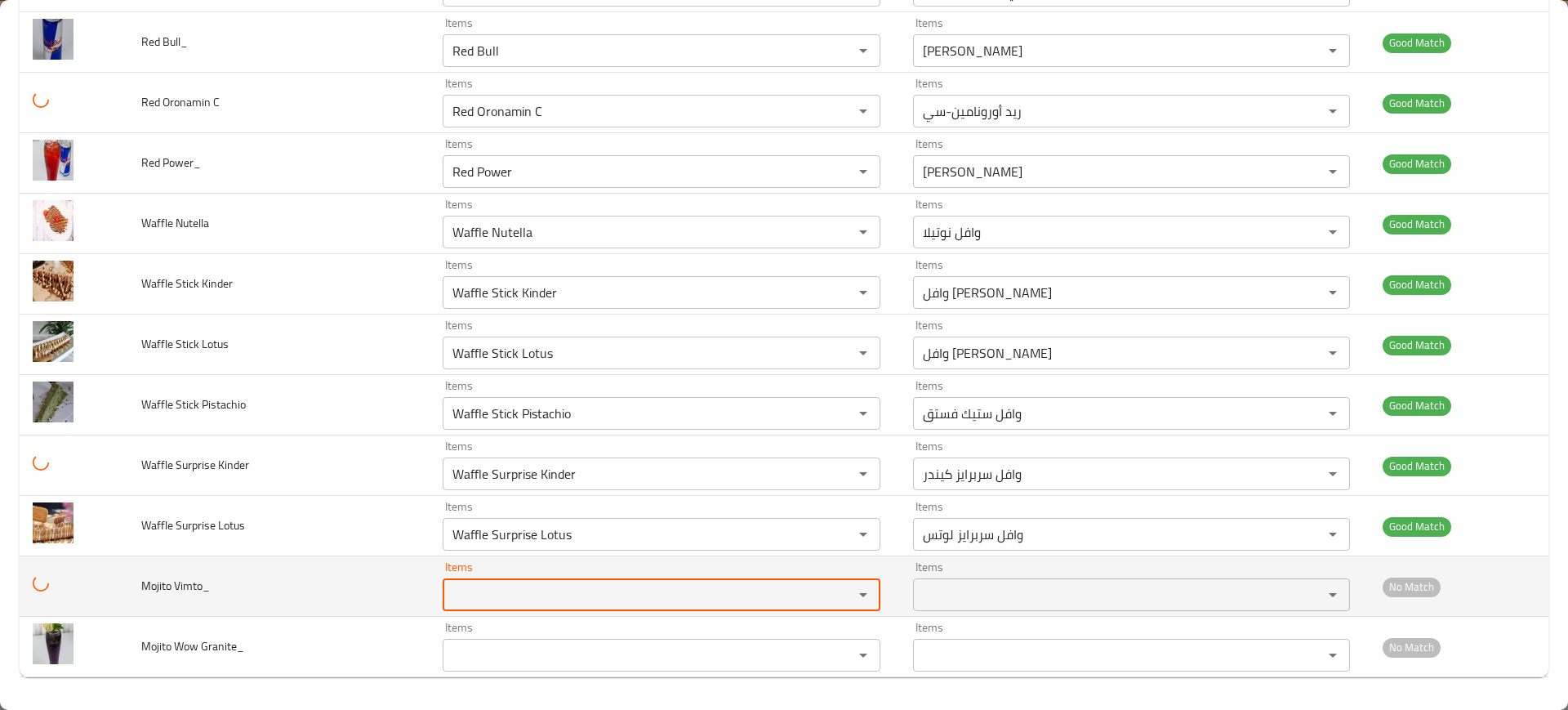
paste Vimto_ "imt"
type Vimto_ "imt"
click at [220, 602] on td "Mojito Vimto_" at bounding box center [279, 587] width 301 height 61
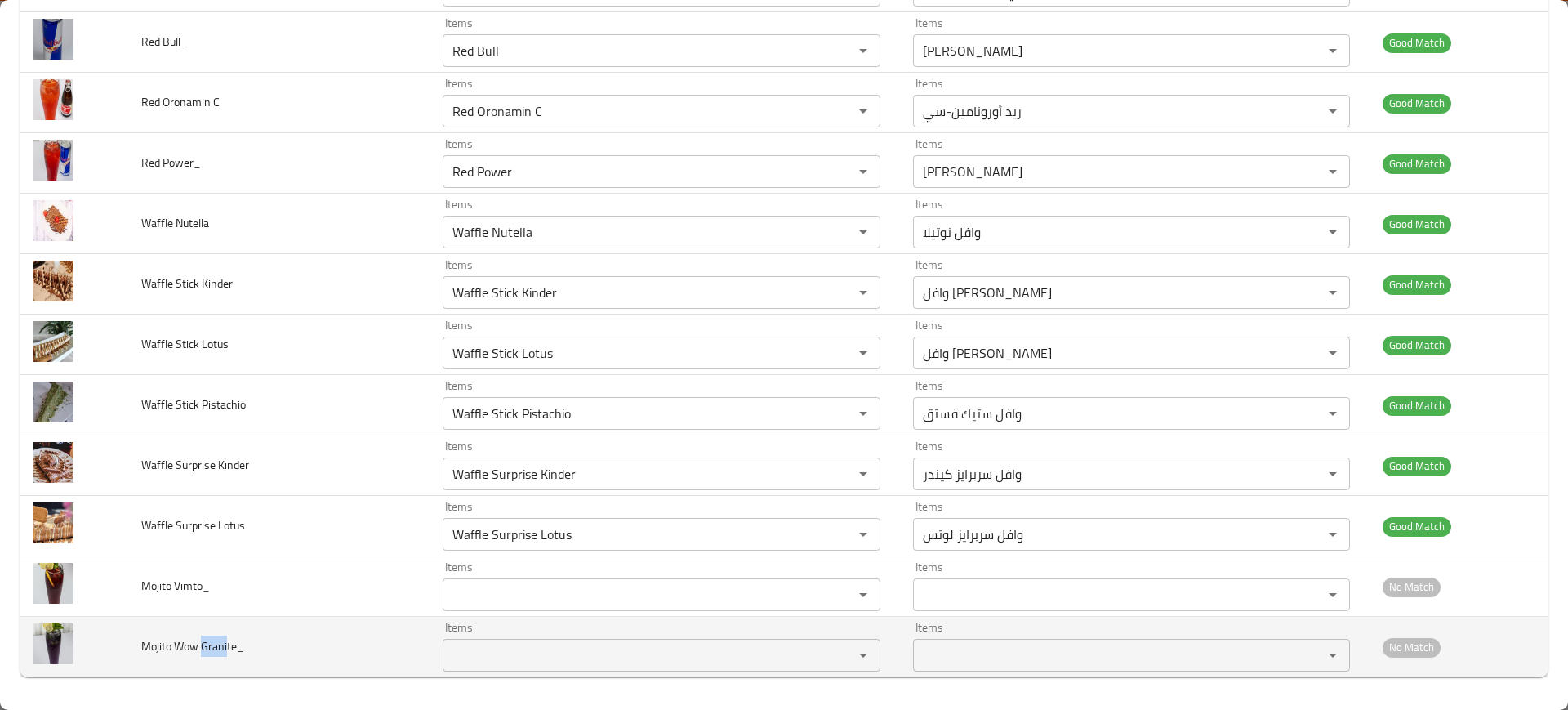
drag, startPoint x: 209, startPoint y: 649, endPoint x: 232, endPoint y: 648, distance: 23.0
click at [234, 653] on span "Mojito Wow Granite_" at bounding box center [193, 646] width 103 height 21
copy span "Grani"
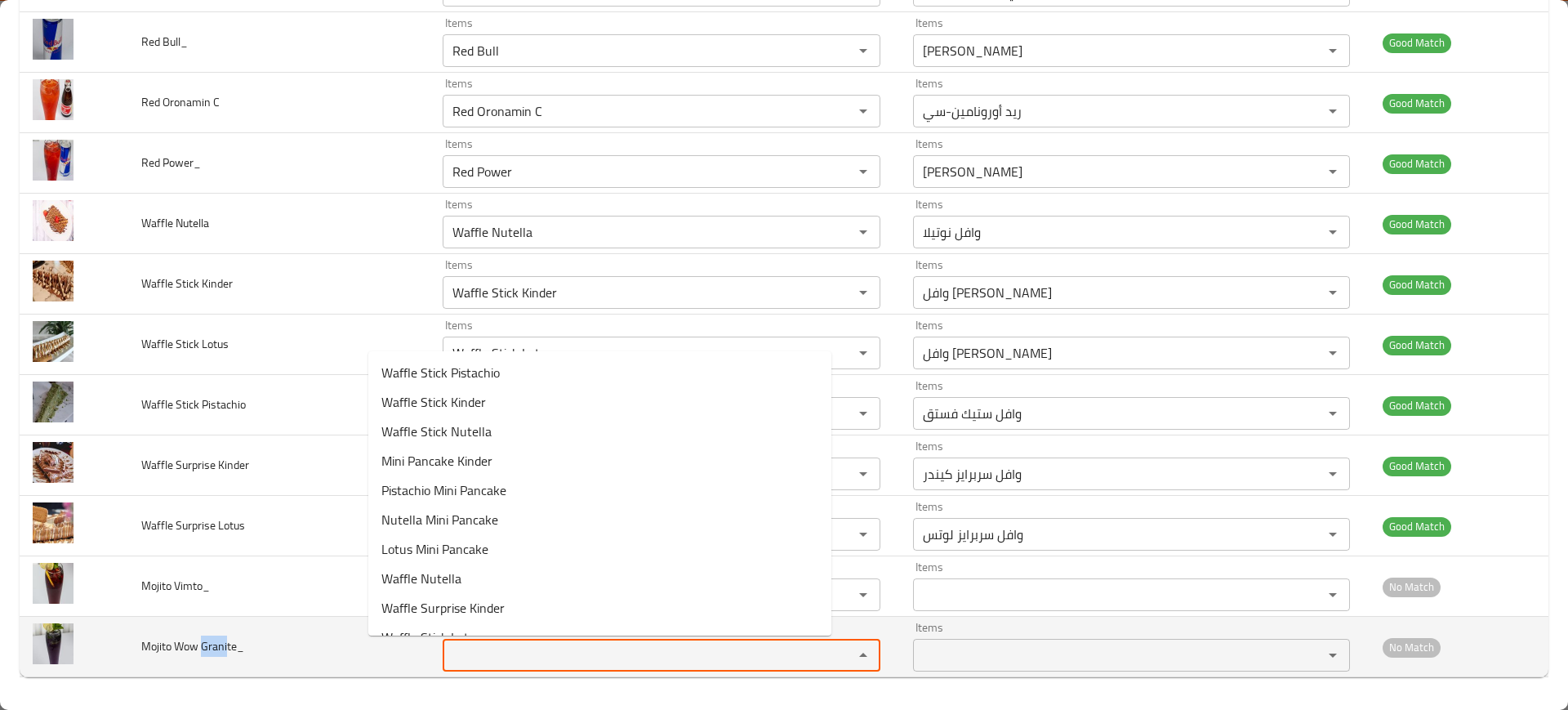
click at [517, 650] on Granite_ "Items" at bounding box center [638, 654] width 380 height 23
paste Granite_ "Grani"
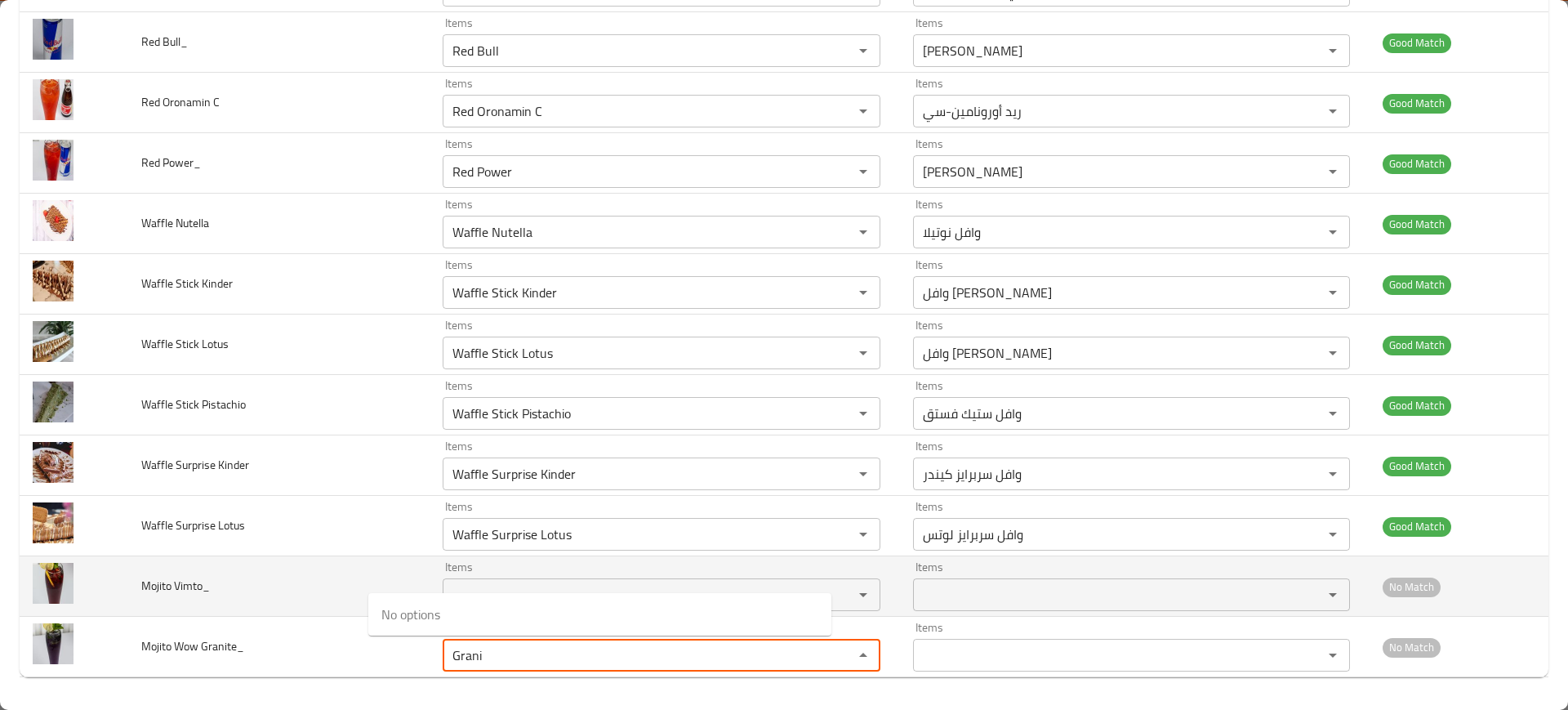
type Granite_ "Grani"
click at [166, 596] on td "Mojito Vimto_" at bounding box center [279, 587] width 301 height 61
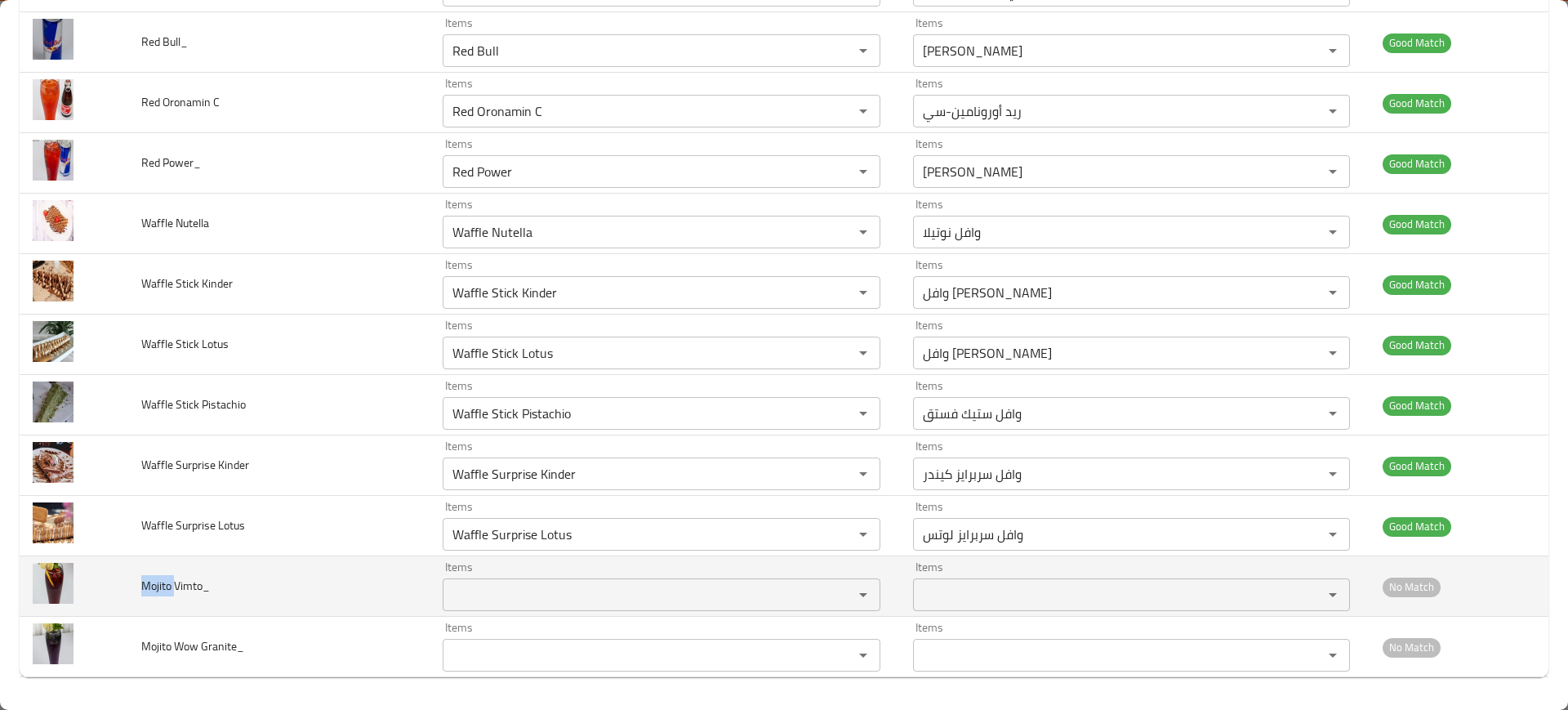
click at [166, 596] on td "Mojito Vimto_" at bounding box center [279, 587] width 301 height 61
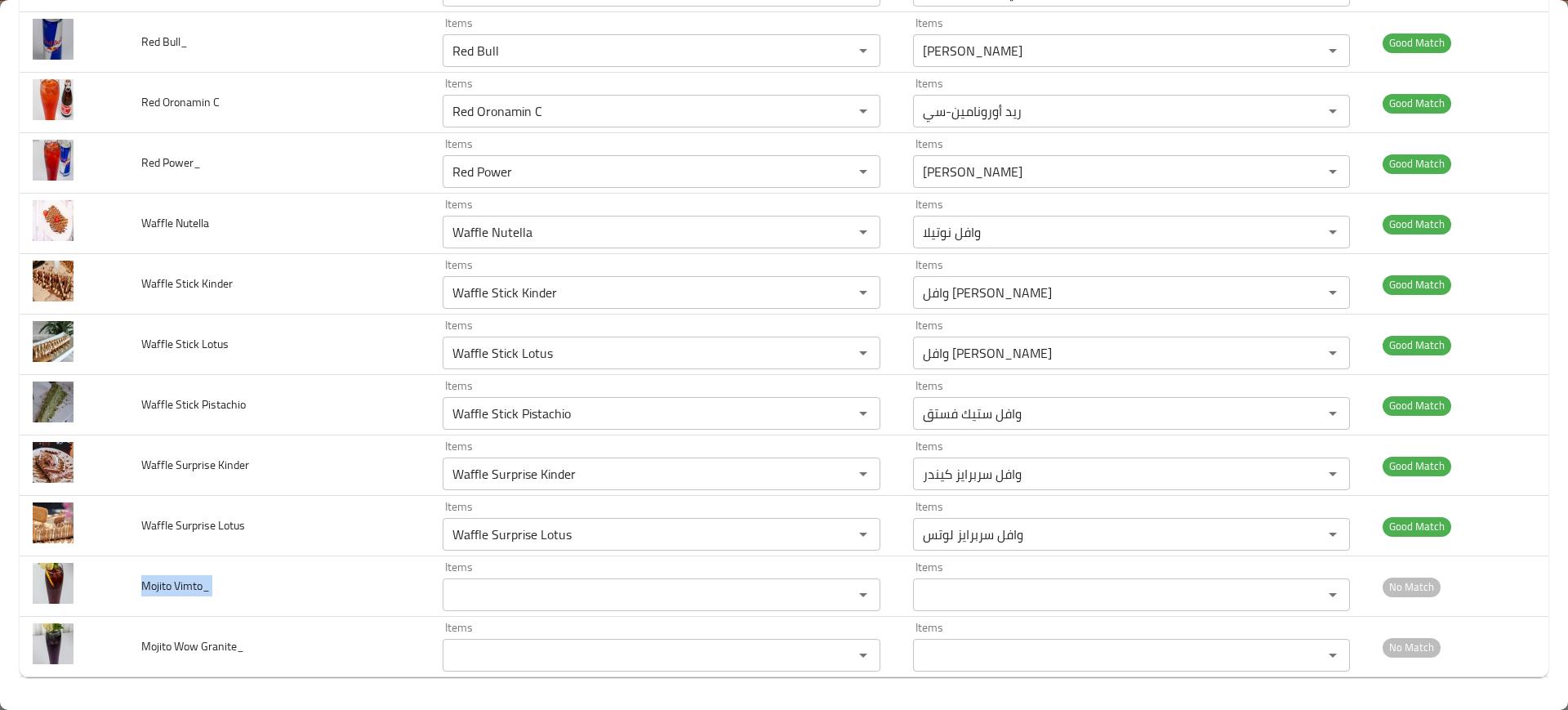
copy span "Mojito Vimto_"
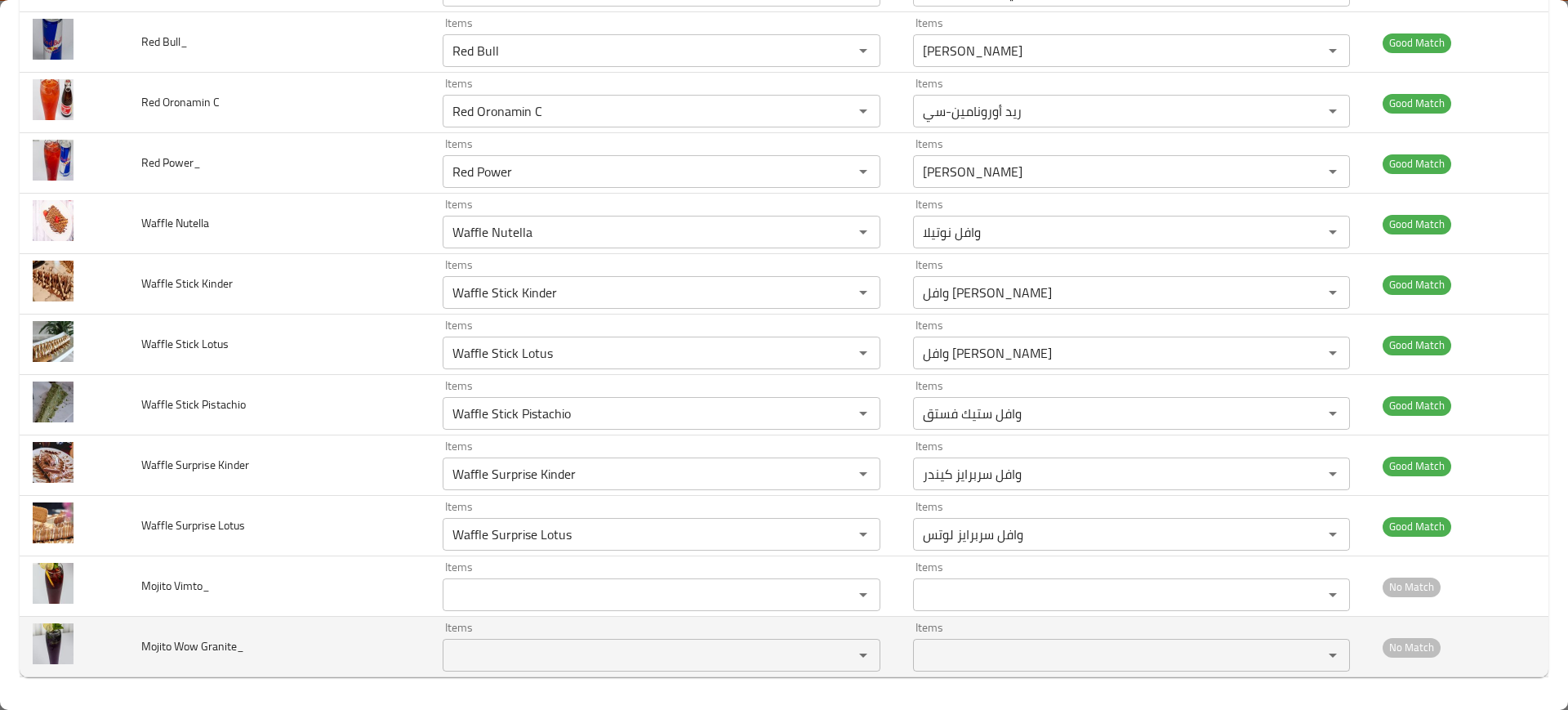
click at [253, 632] on td "Mojito Wow Granite_" at bounding box center [279, 647] width 301 height 61
copy span "Mojito Wow Granite_"
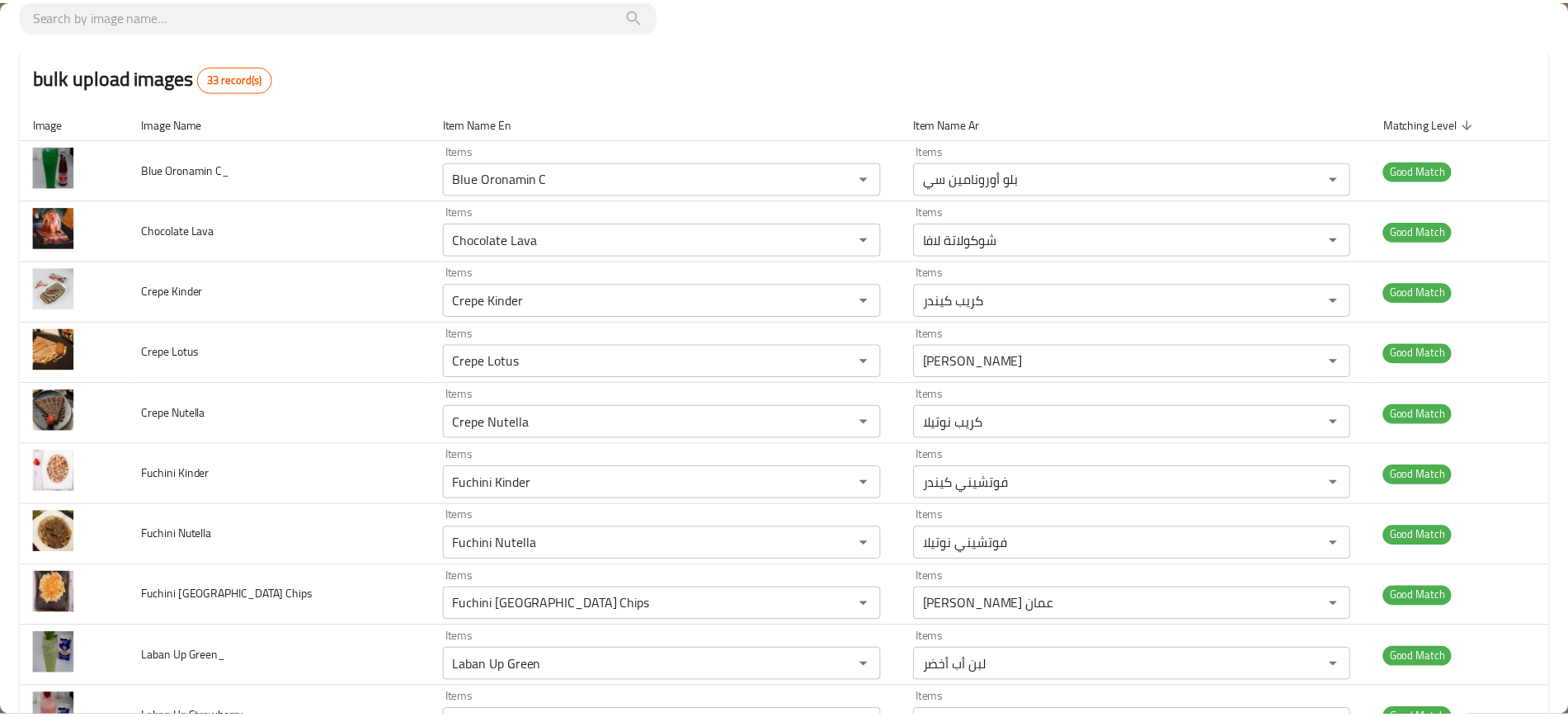
scroll to position [0, 0]
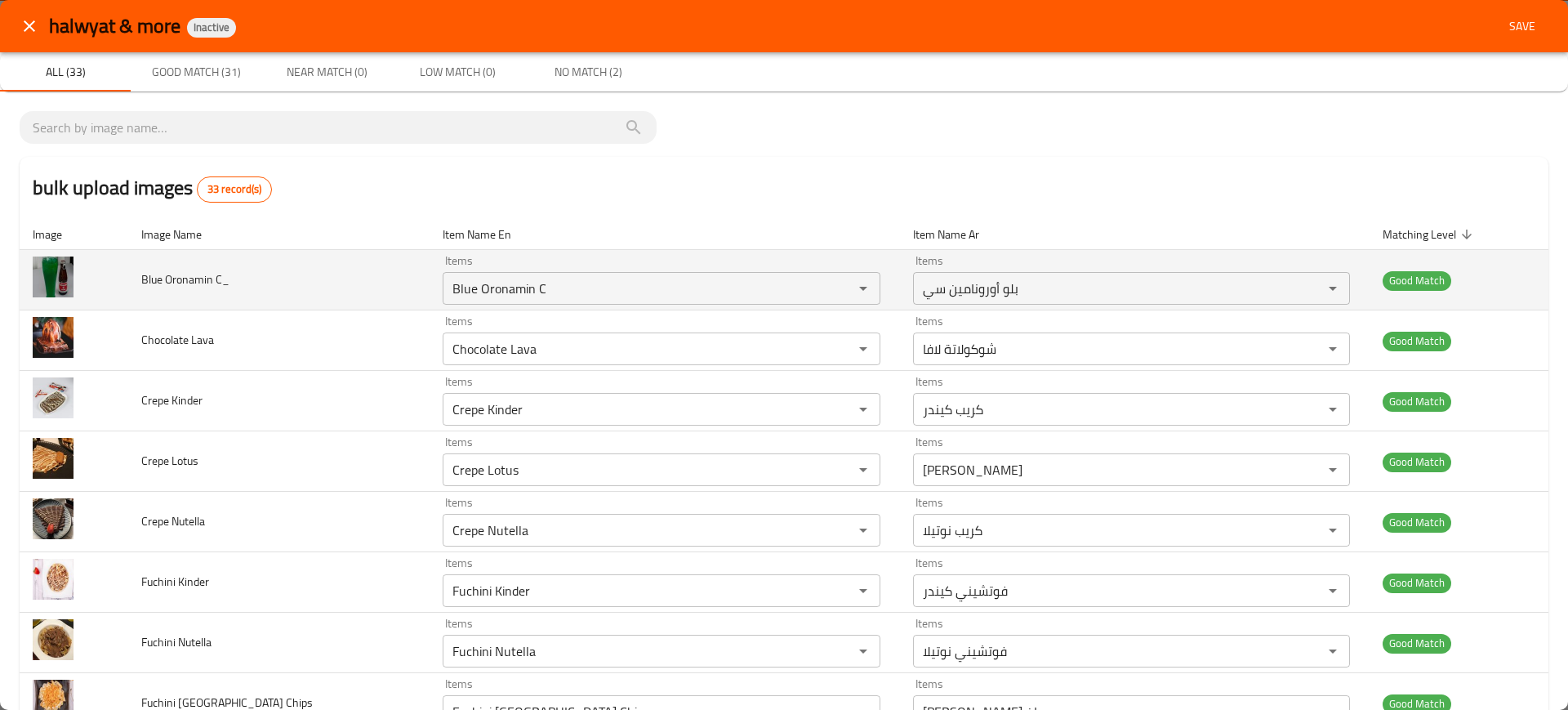
click at [254, 290] on td "Blue Oronamin C_" at bounding box center [279, 280] width 301 height 61
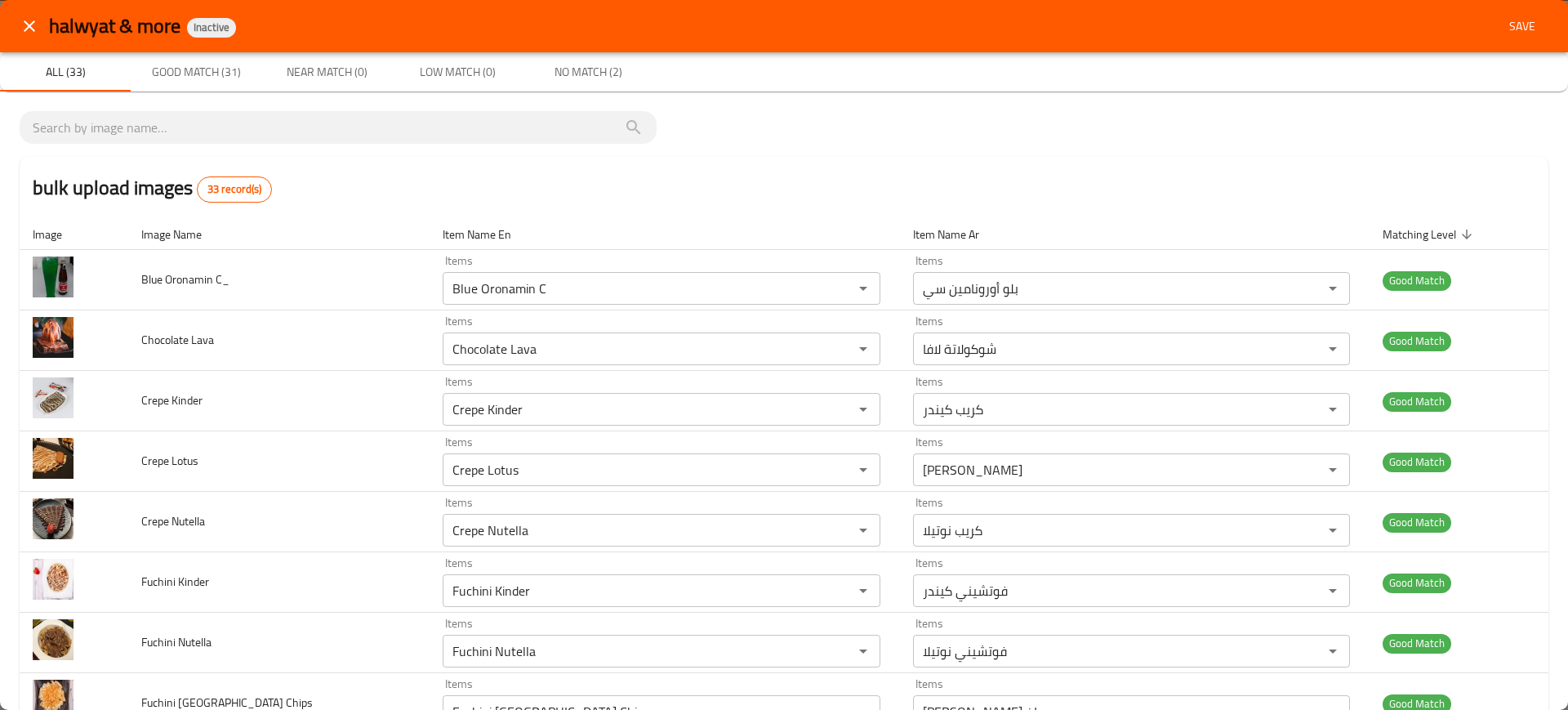
click at [1515, 39] on button "Save" at bounding box center [1522, 27] width 52 height 30
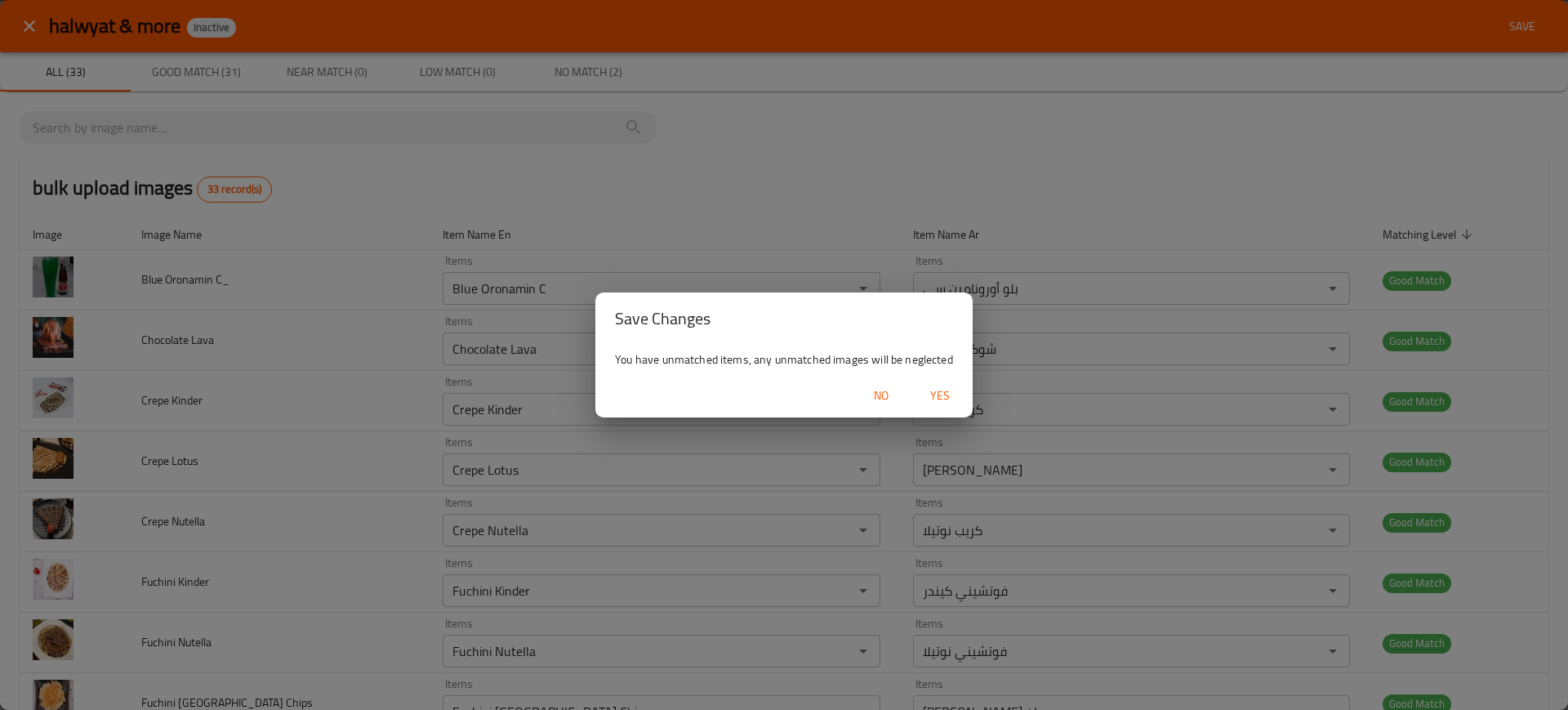
click at [953, 386] on span "Yes" at bounding box center [940, 396] width 39 height 20
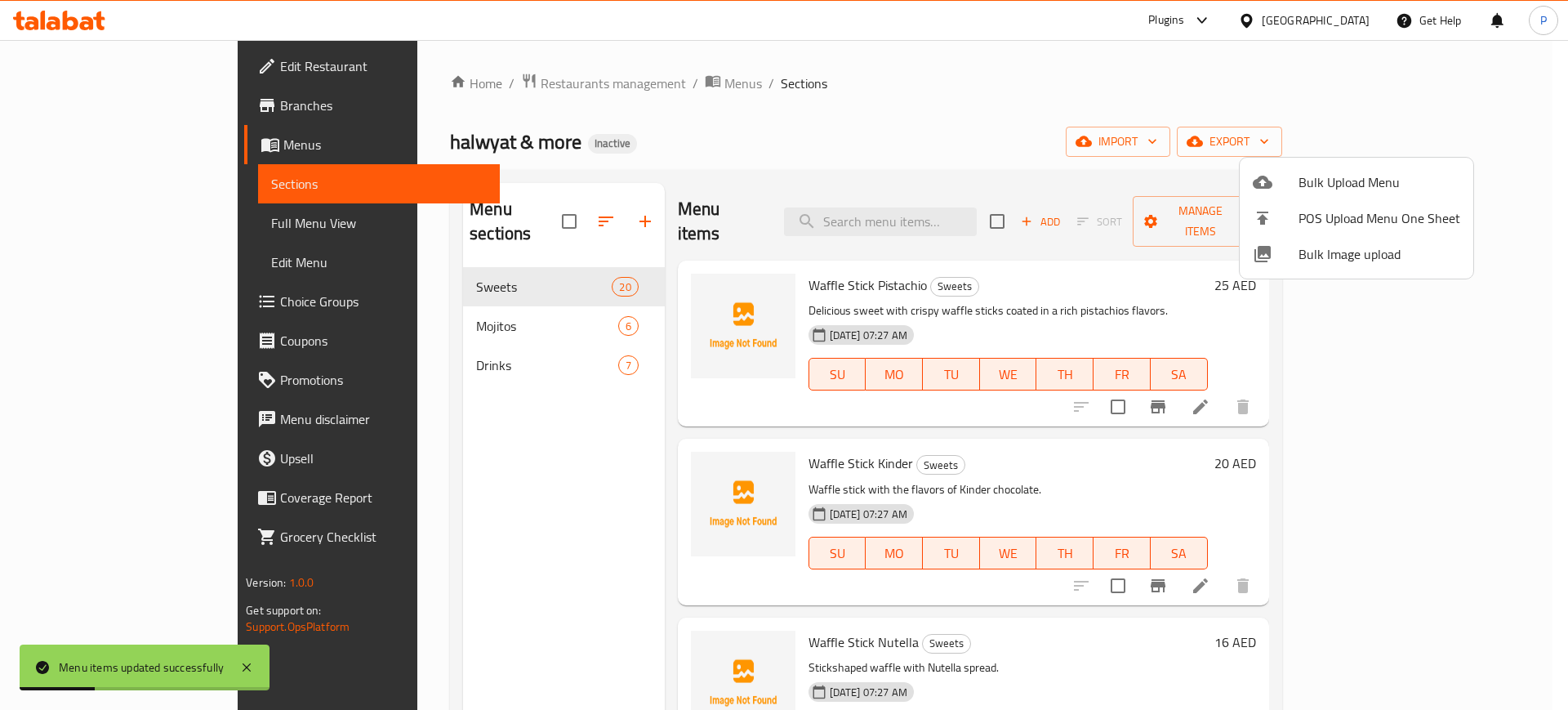
click at [399, 291] on div at bounding box center [784, 355] width 1568 height 710
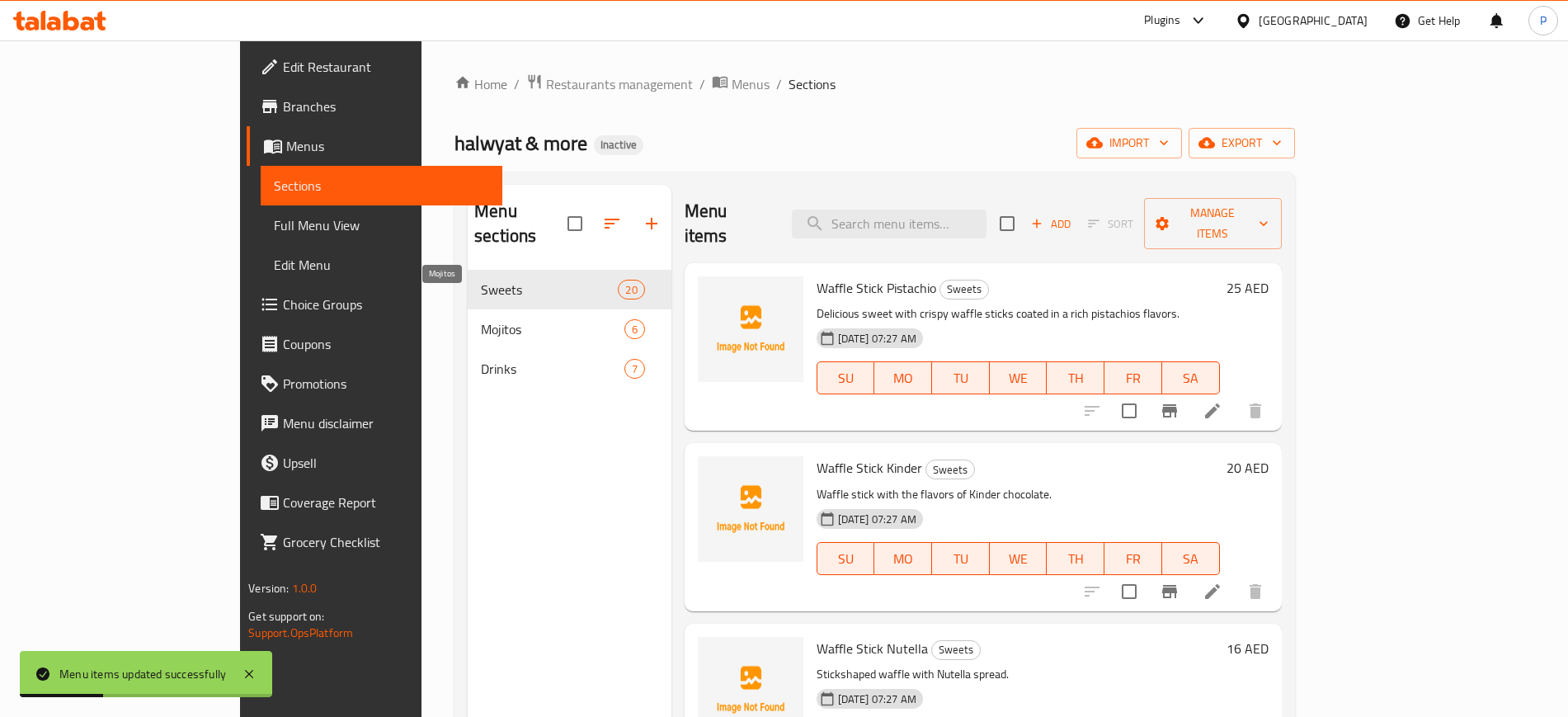
drag, startPoint x: 425, startPoint y: 298, endPoint x: 437, endPoint y: 262, distance: 37.9
click at [481, 319] on span "Mojitos" at bounding box center [552, 328] width 142 height 20
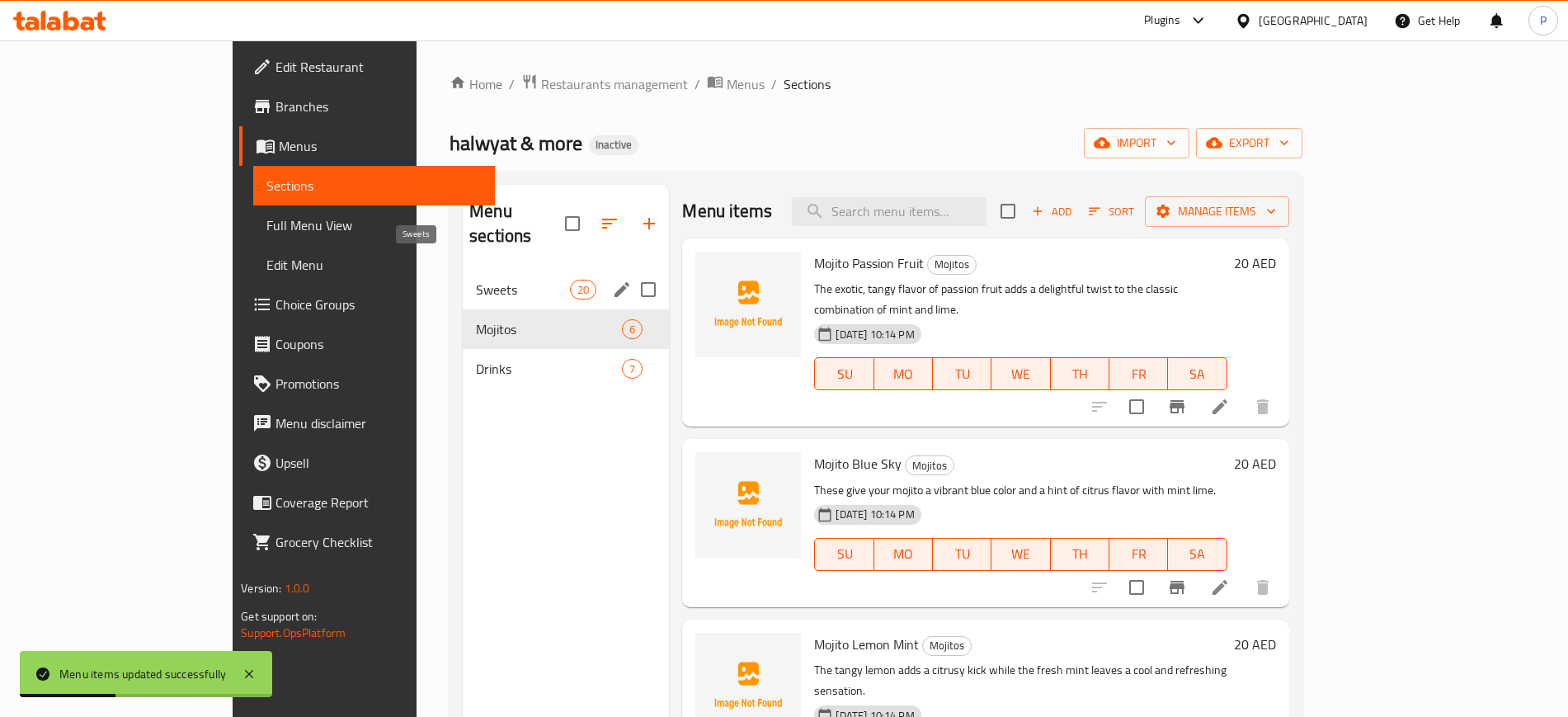
click at [476, 280] on span "Sweets" at bounding box center [523, 289] width 94 height 20
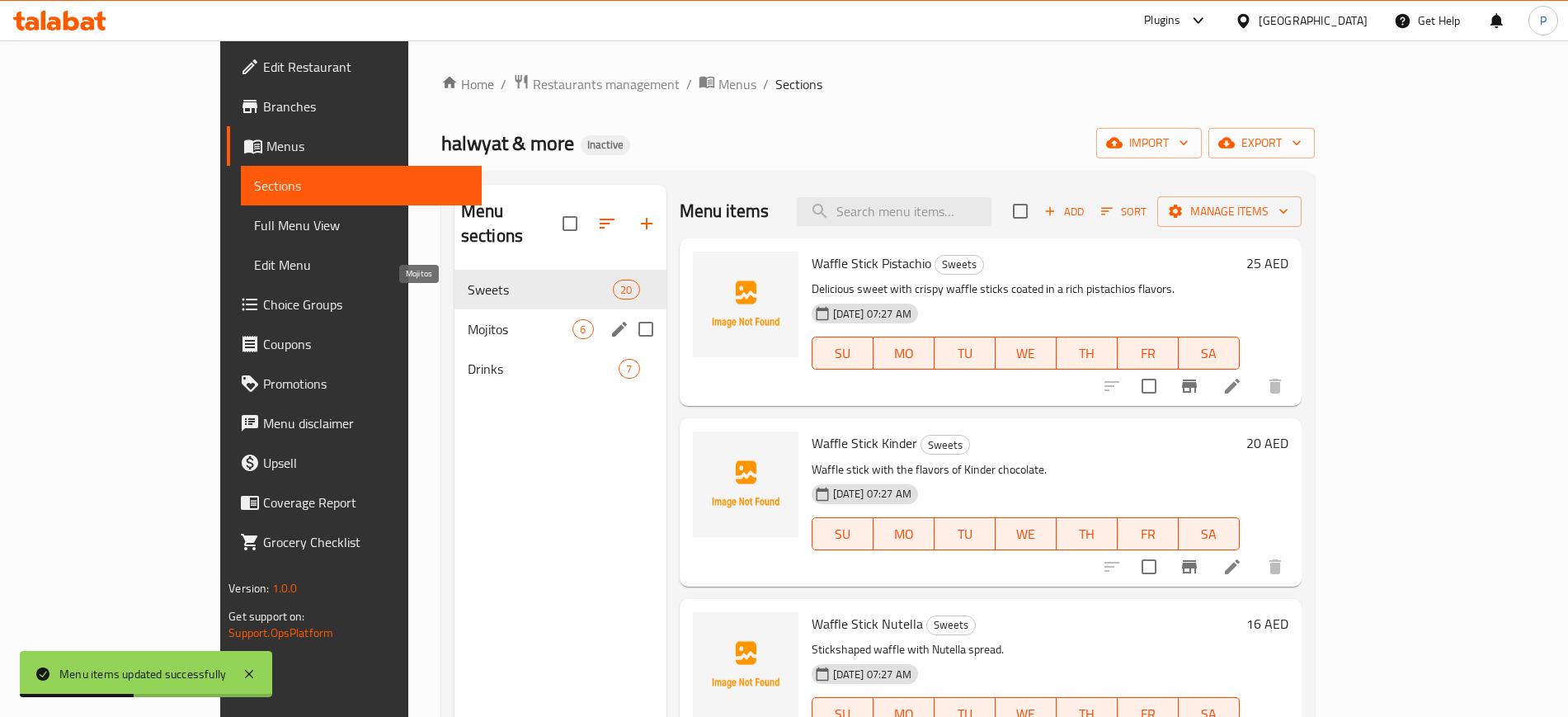
click at [467, 319] on span "Mojitos" at bounding box center [520, 328] width 106 height 20
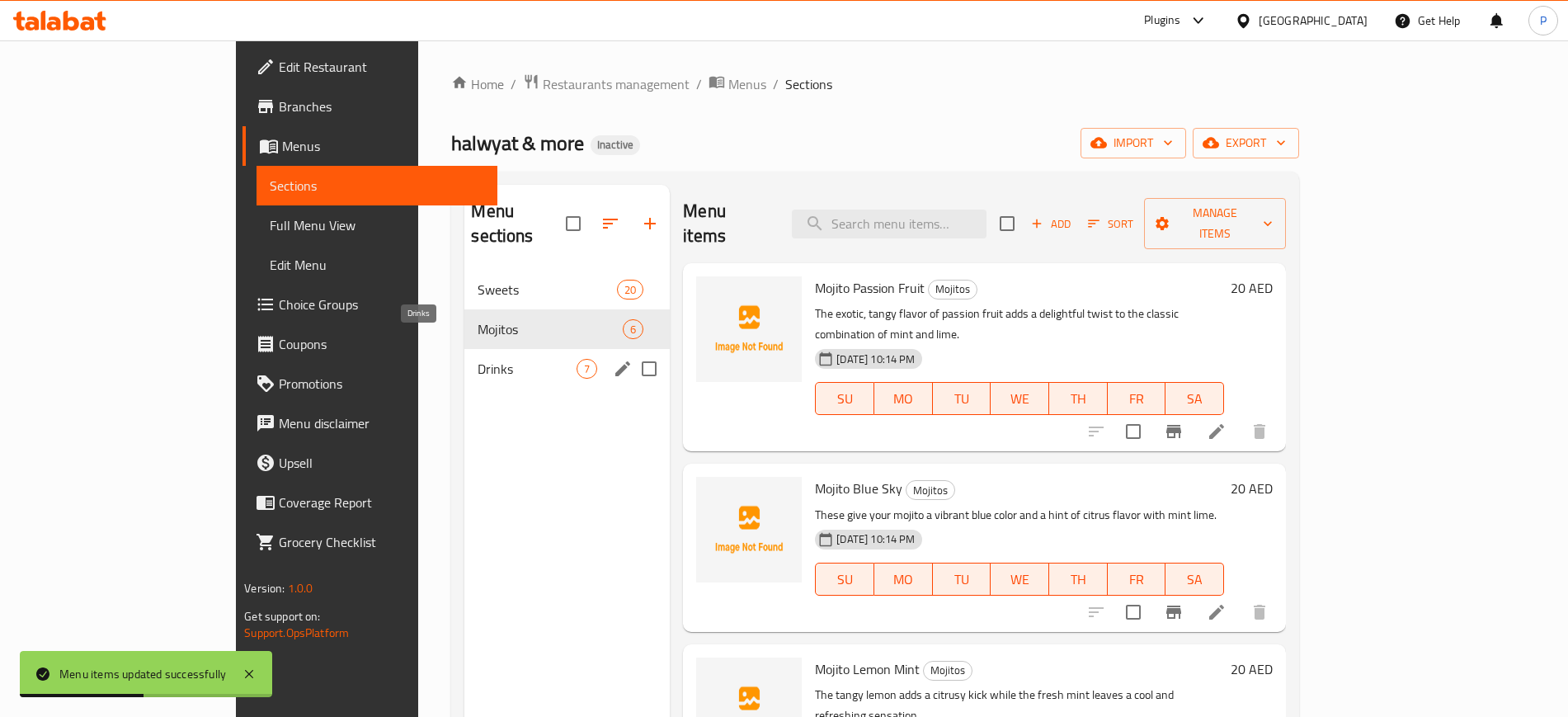
click at [477, 359] on span "Drinks" at bounding box center [527, 368] width 99 height 20
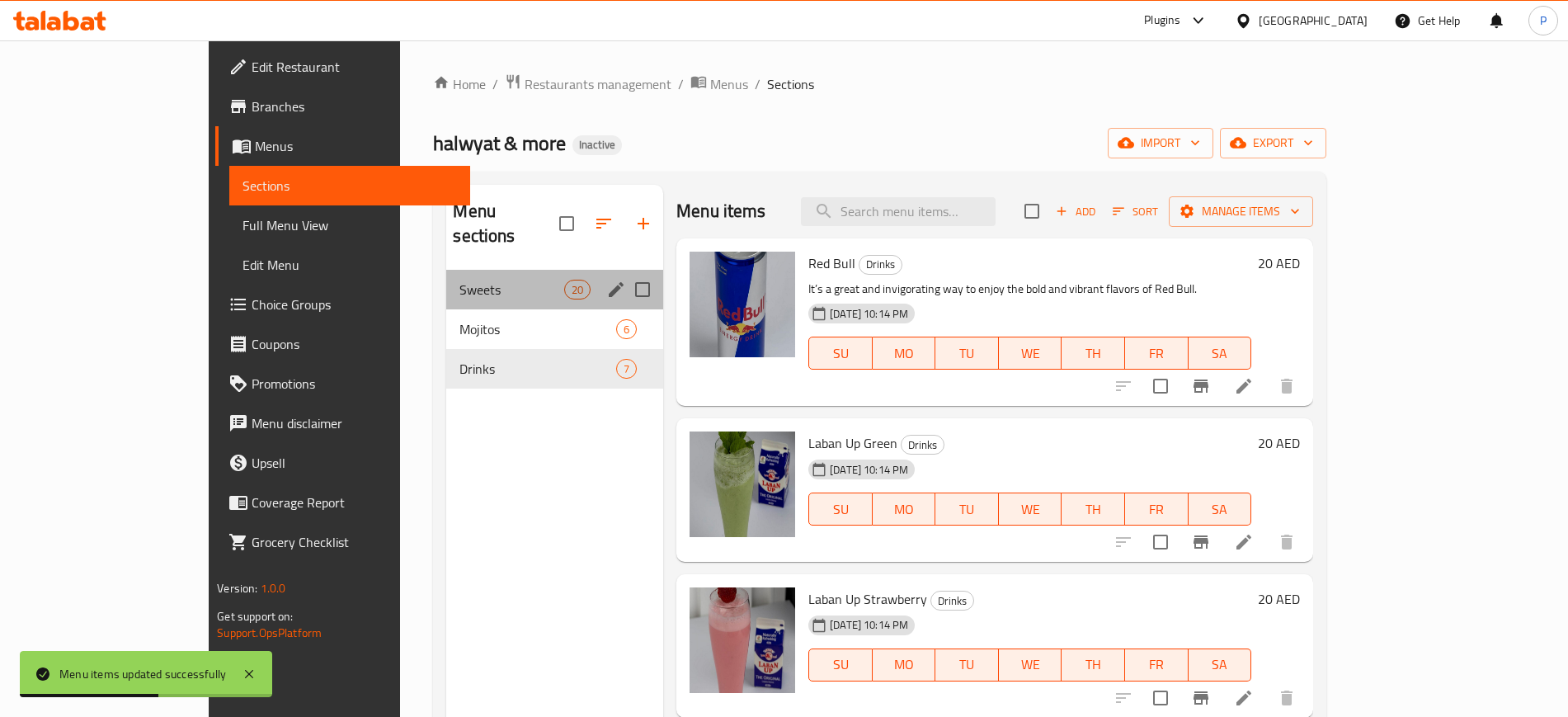
drag, startPoint x: 471, startPoint y: 246, endPoint x: 470, endPoint y: 261, distance: 15.0
click at [471, 269] on div "Sweets 20" at bounding box center [554, 289] width 217 height 39
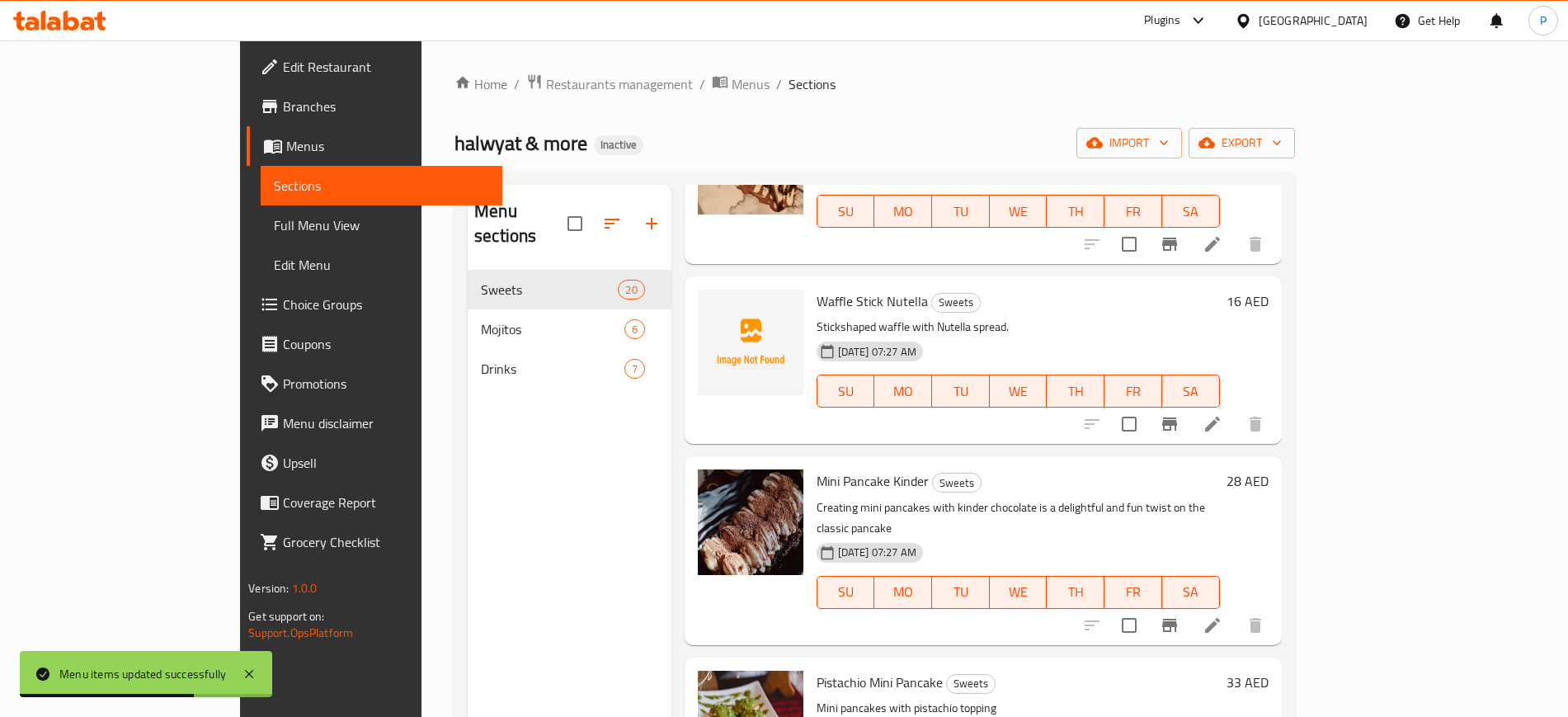
scroll to position [309, 0]
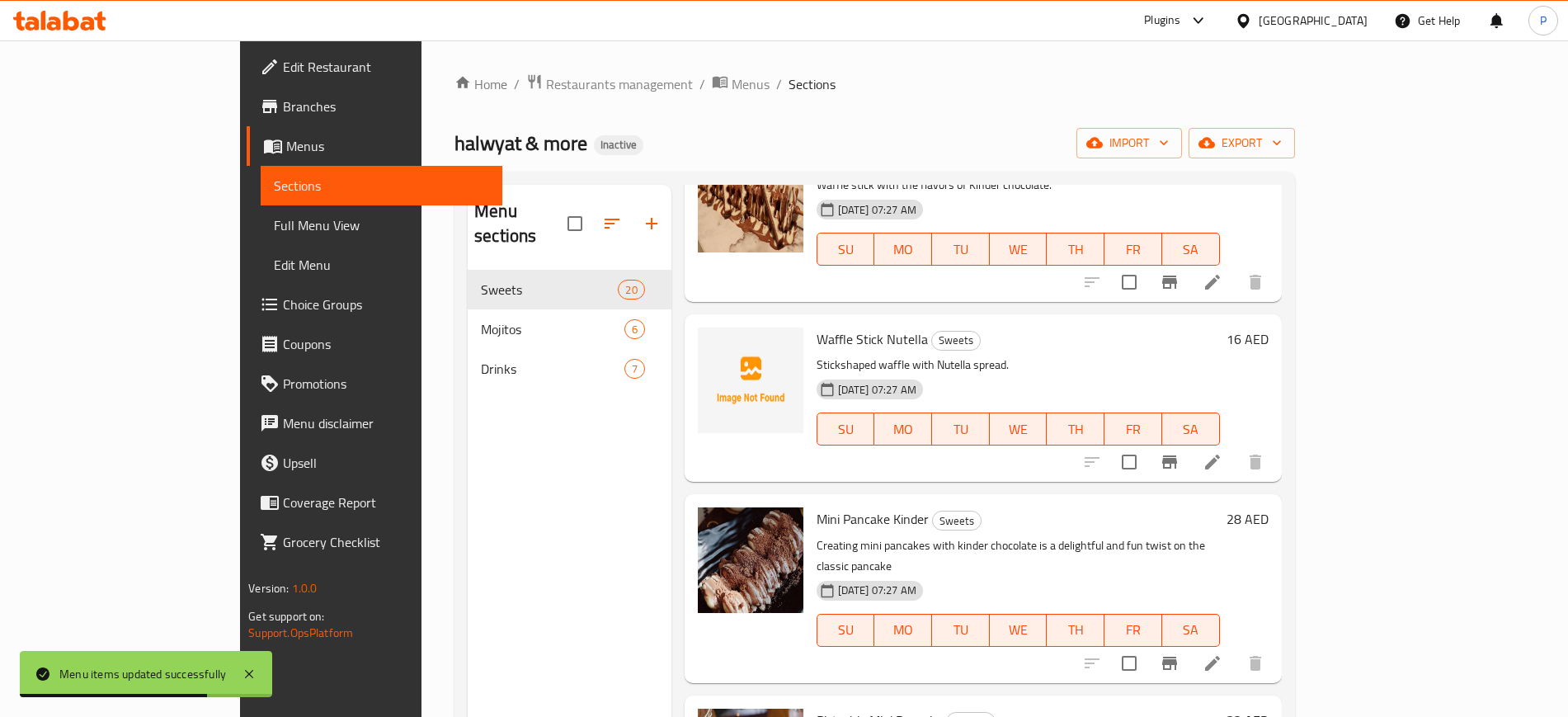
click at [817, 327] on span "Waffle Stick Nutella" at bounding box center [872, 338] width 112 height 25
copy span "Waffle"
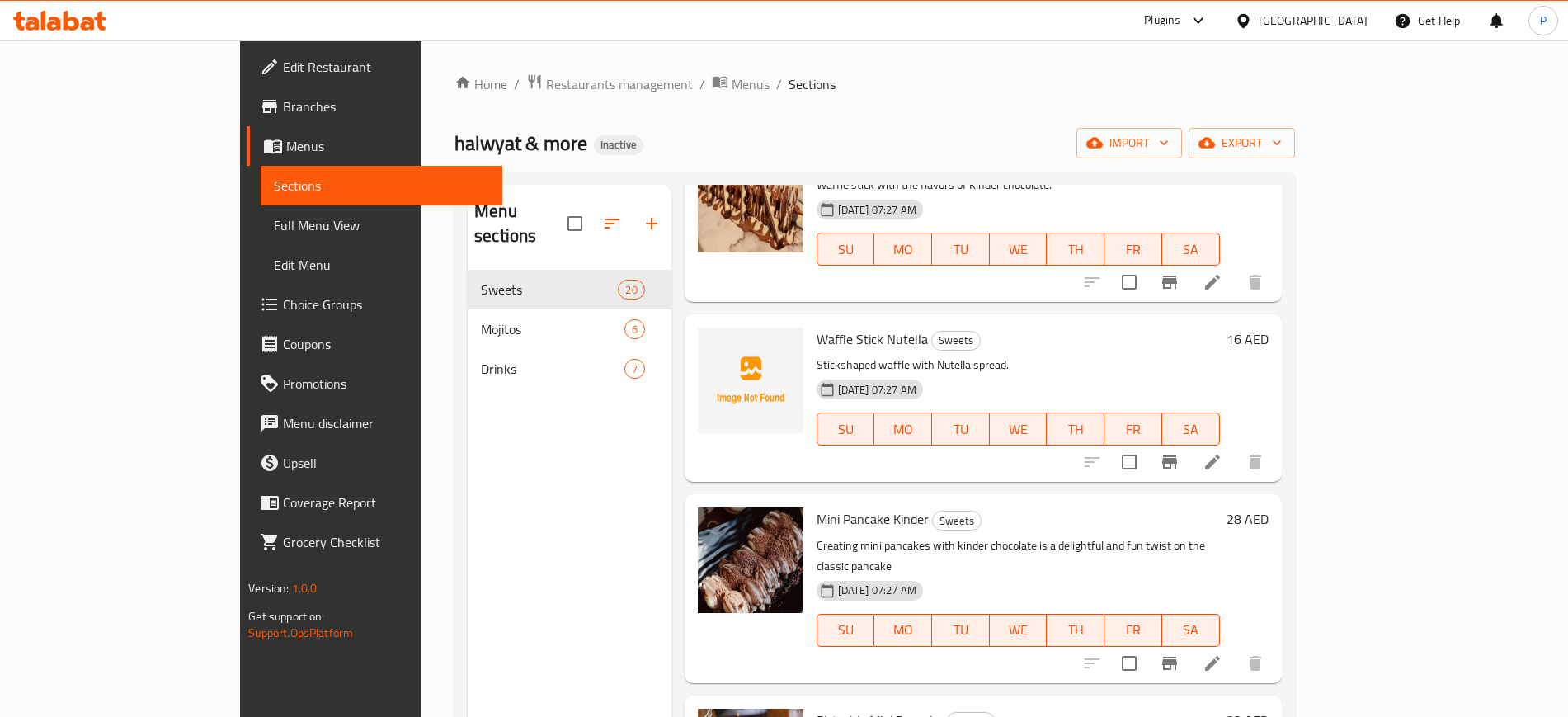
click at [532, 568] on div "Menu sections Sweets 20 Mojitos 6 Drinks 7" at bounding box center [569, 543] width 204 height 717
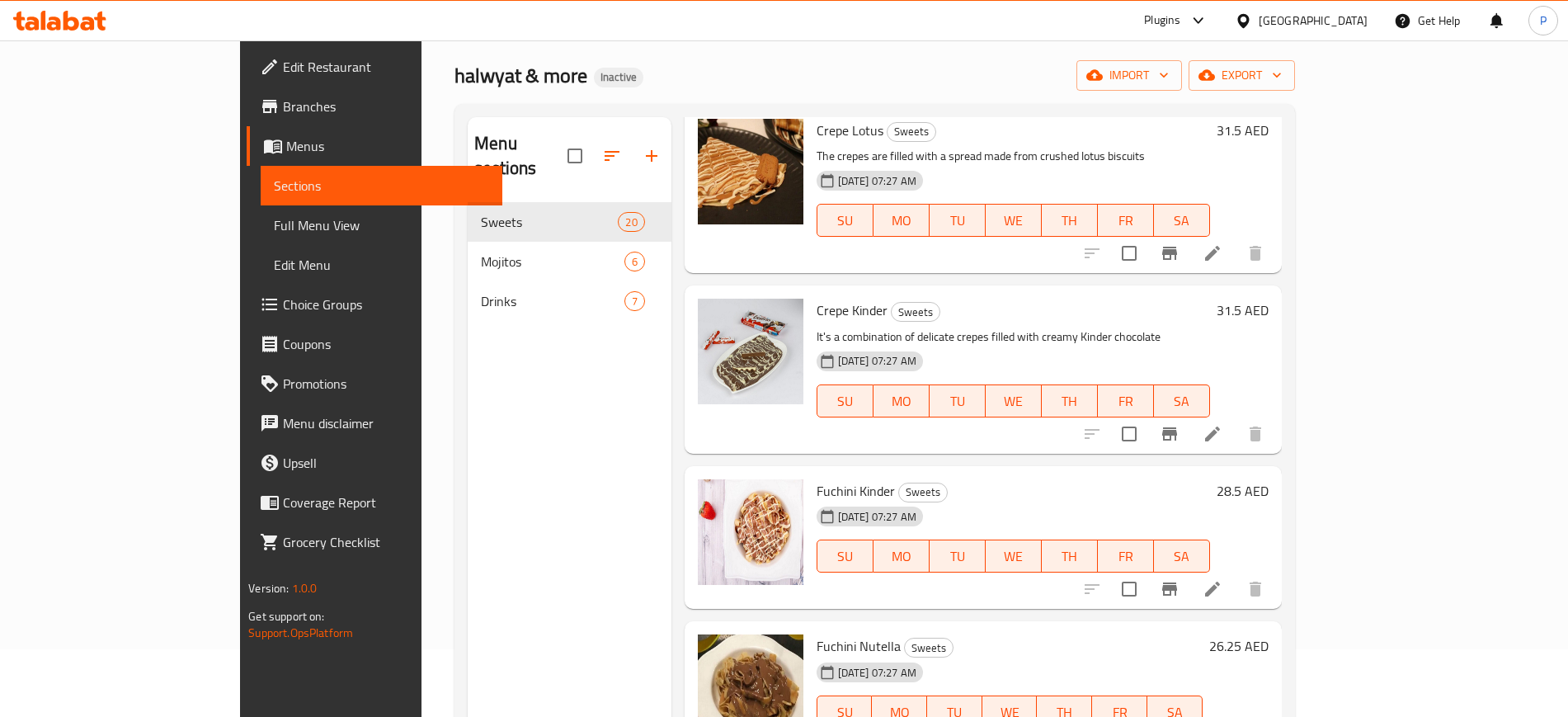
scroll to position [0, 0]
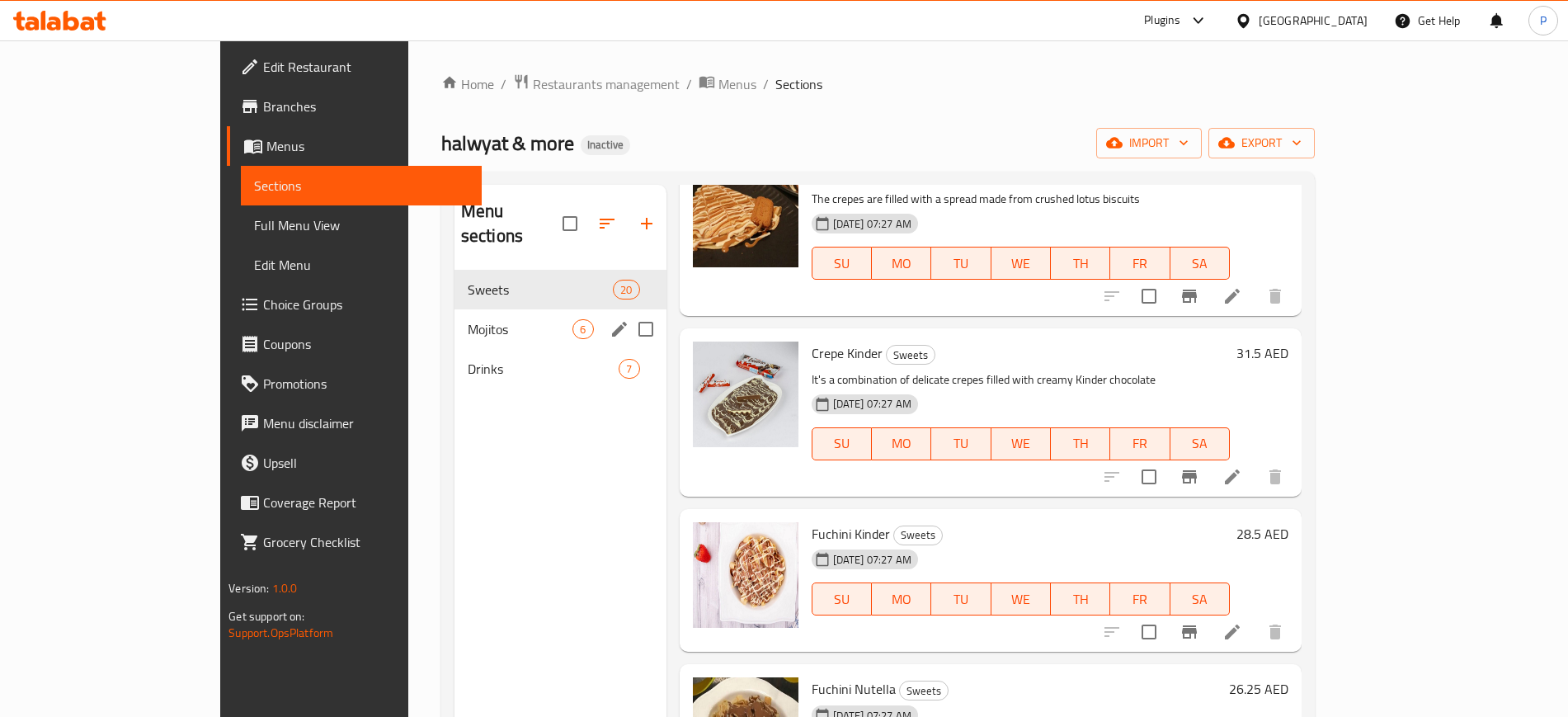
click at [467, 319] on span "Mojitos" at bounding box center [520, 328] width 106 height 20
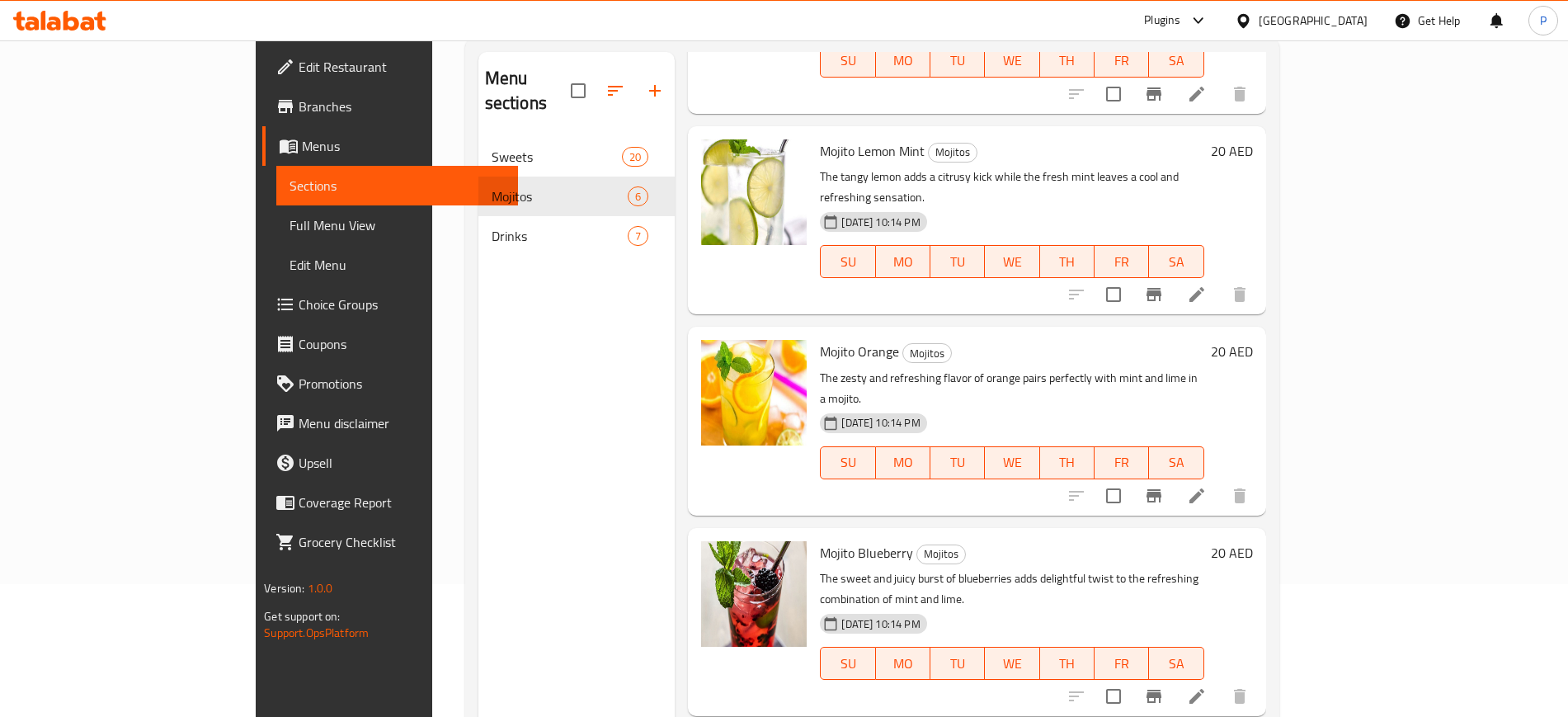
scroll to position [231, 0]
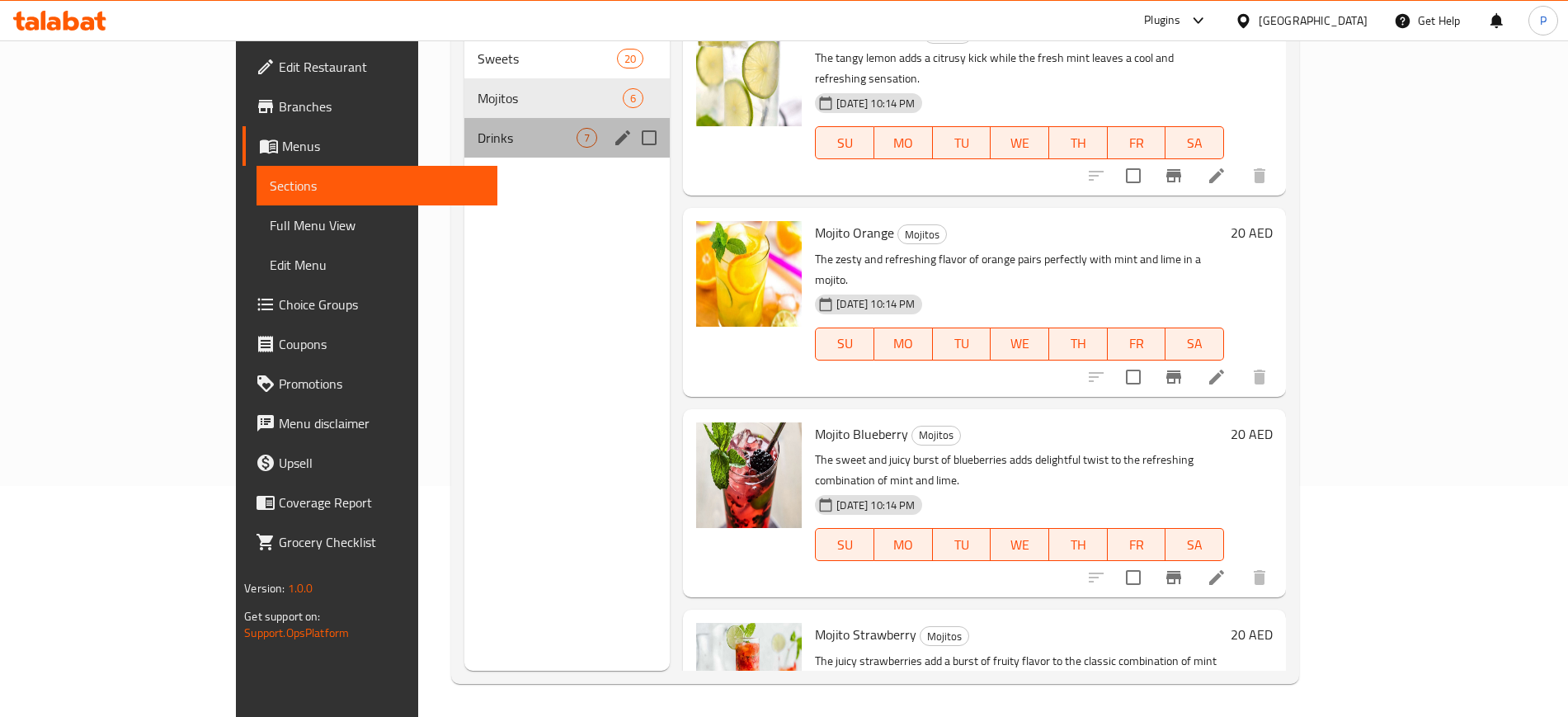
click at [489, 128] on span "Drinks" at bounding box center [527, 137] width 99 height 20
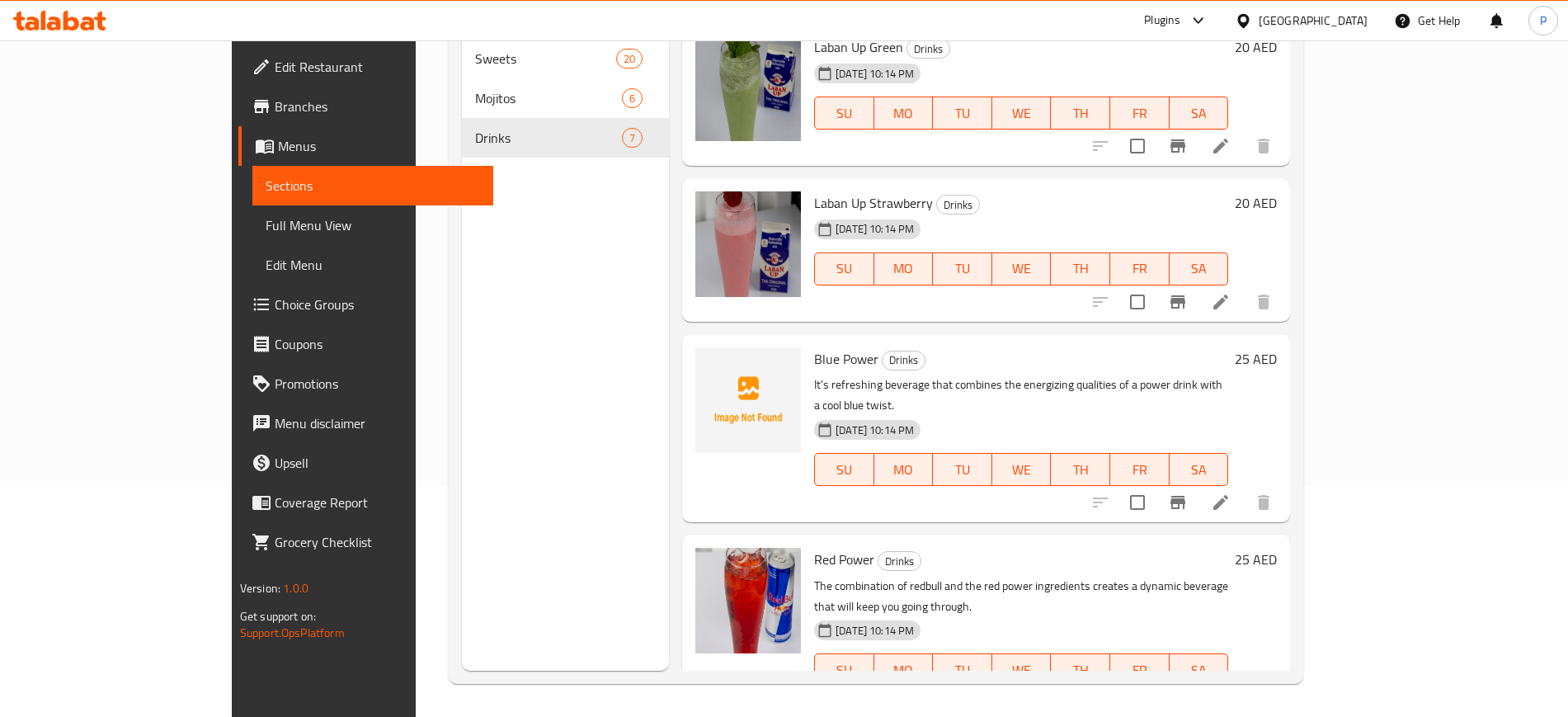
scroll to position [124, 0]
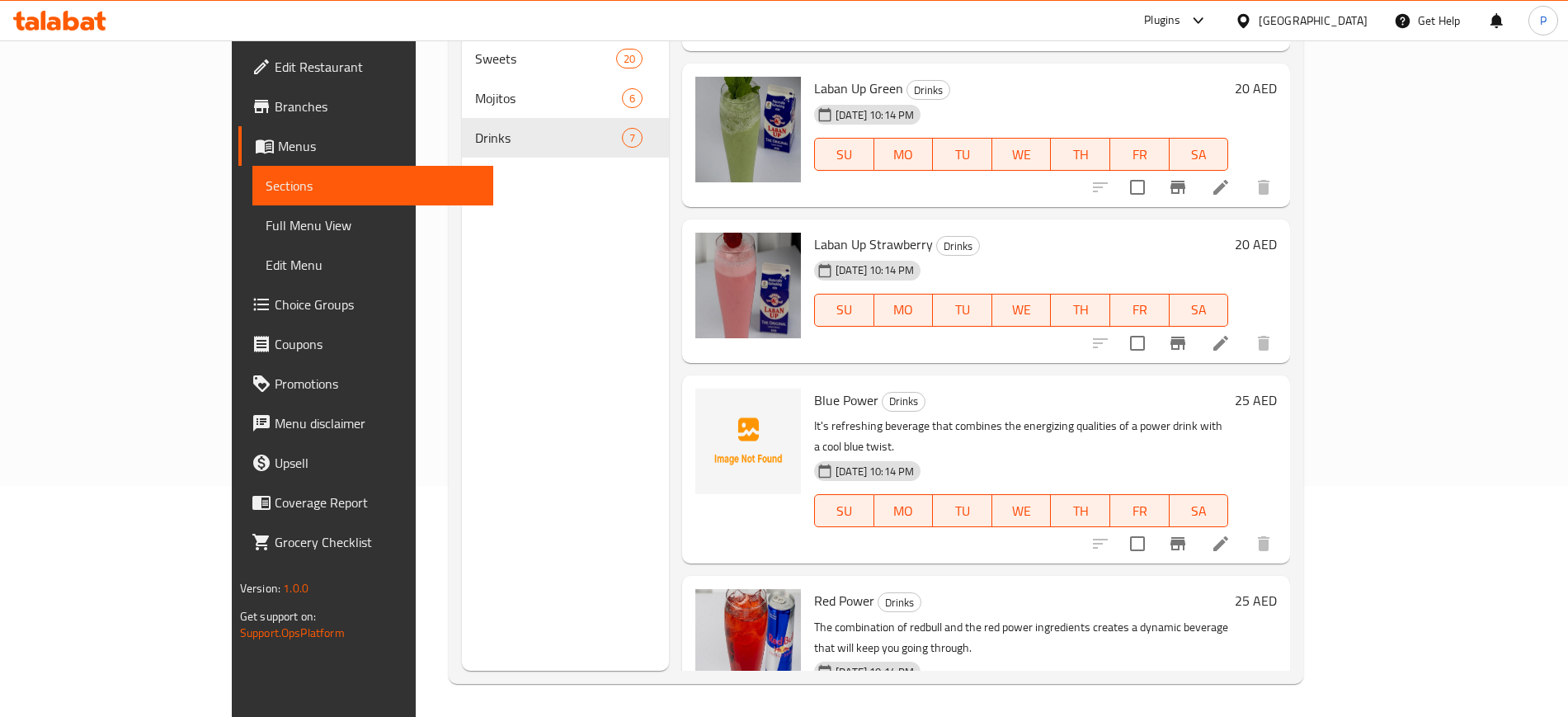
click at [814, 388] on span "Blue Power" at bounding box center [846, 400] width 64 height 25
copy h6 "Blue Power"
drag, startPoint x: 510, startPoint y: 593, endPoint x: 511, endPoint y: 581, distance: 12.0
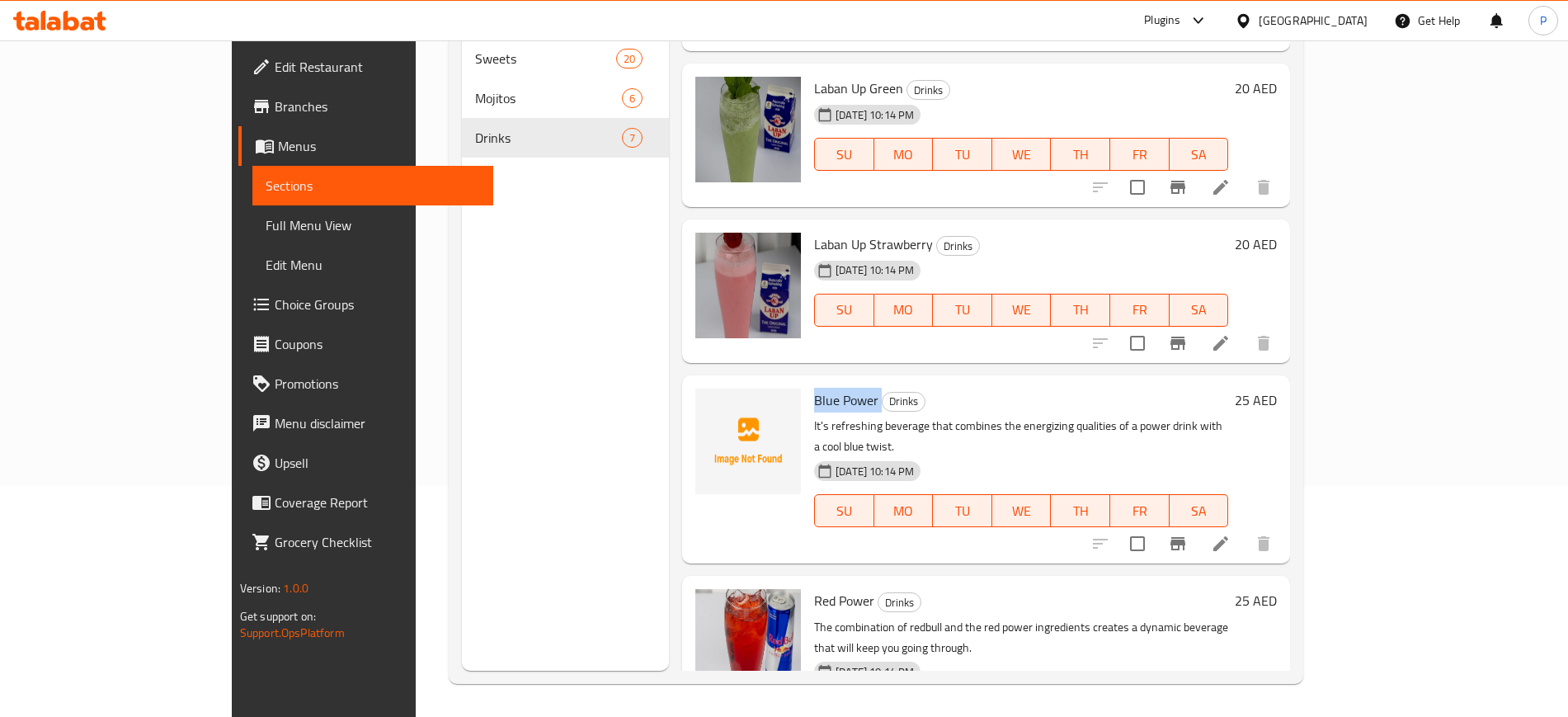
click at [510, 593] on div "Menu sections Sweets 20 Mojitos 6 Drinks 7" at bounding box center [565, 312] width 207 height 717
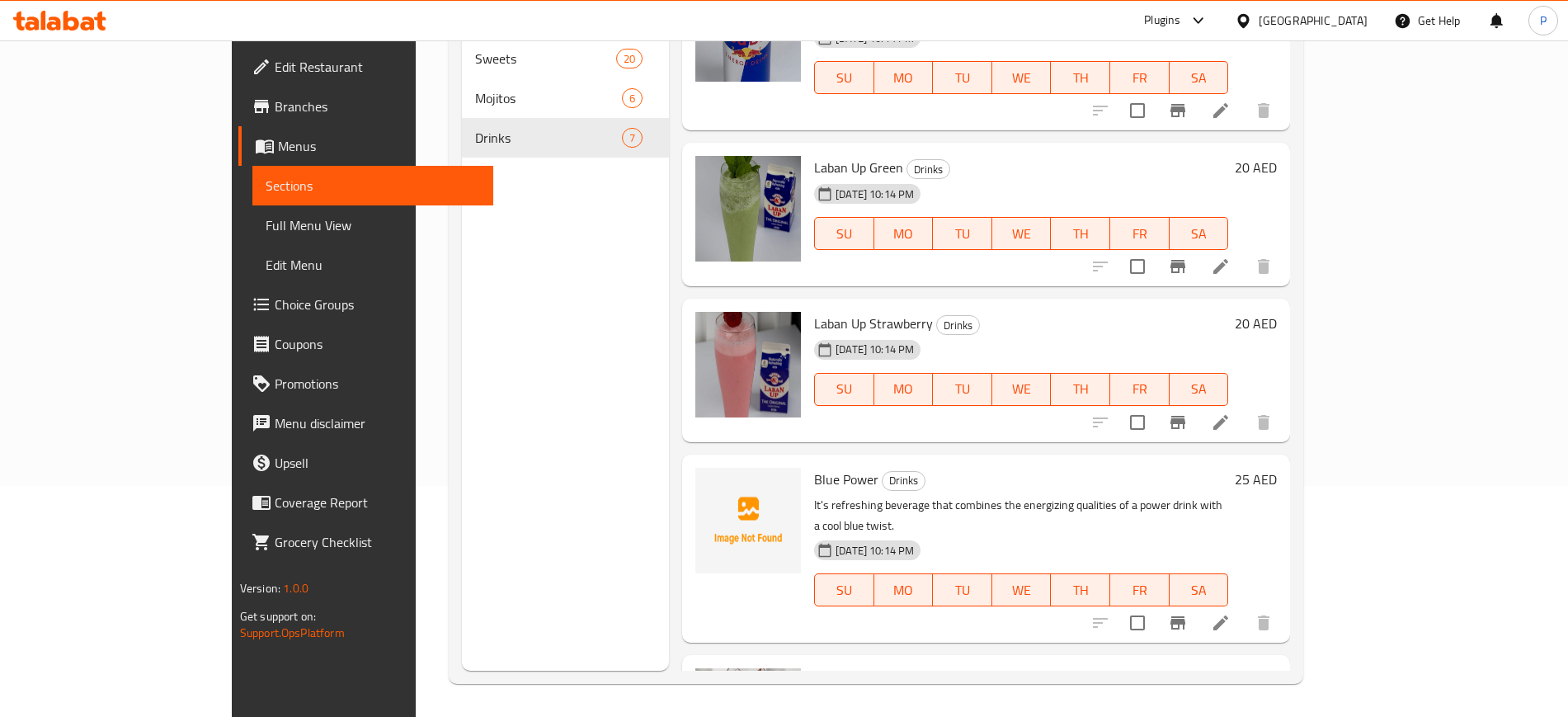
scroll to position [0, 0]
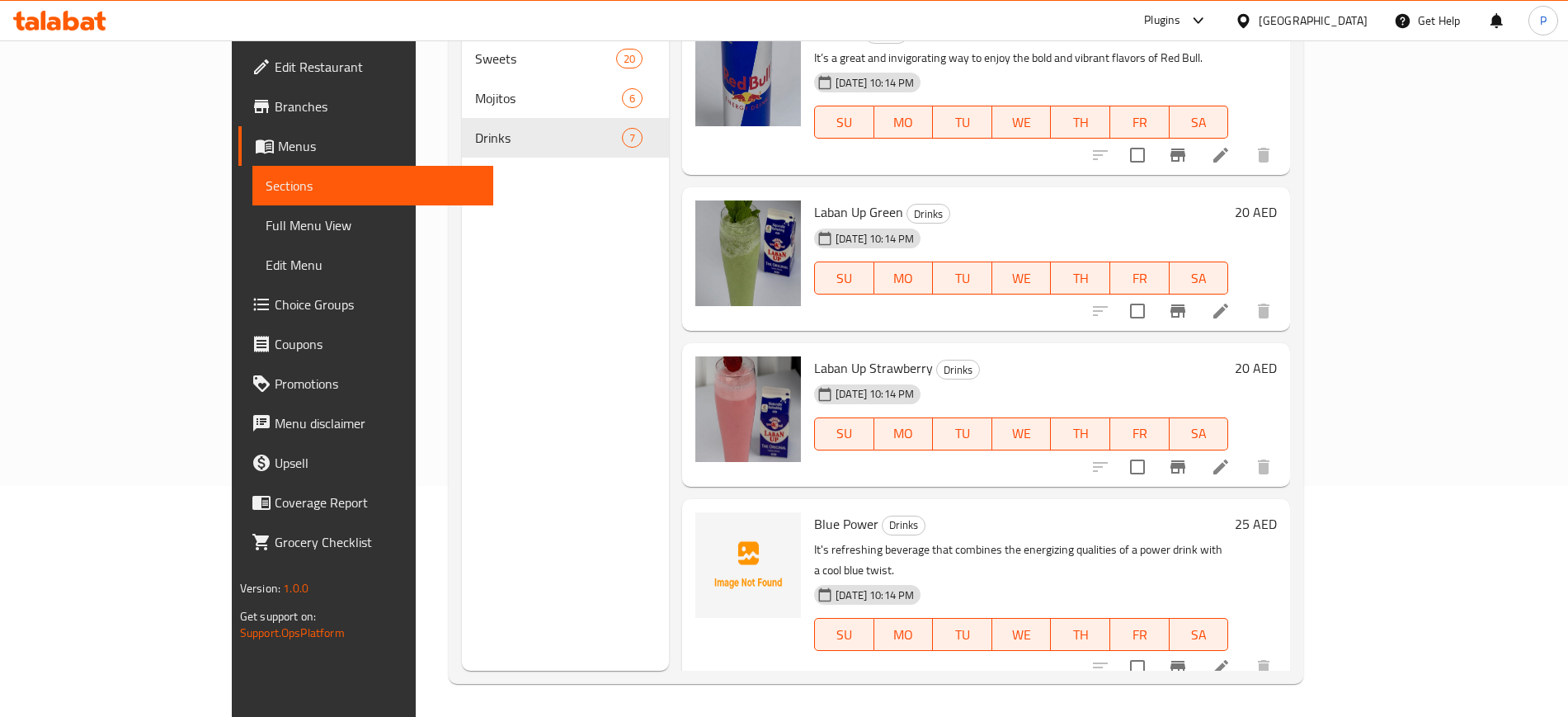
click at [265, 217] on span "Full Menu View" at bounding box center [372, 224] width 214 height 20
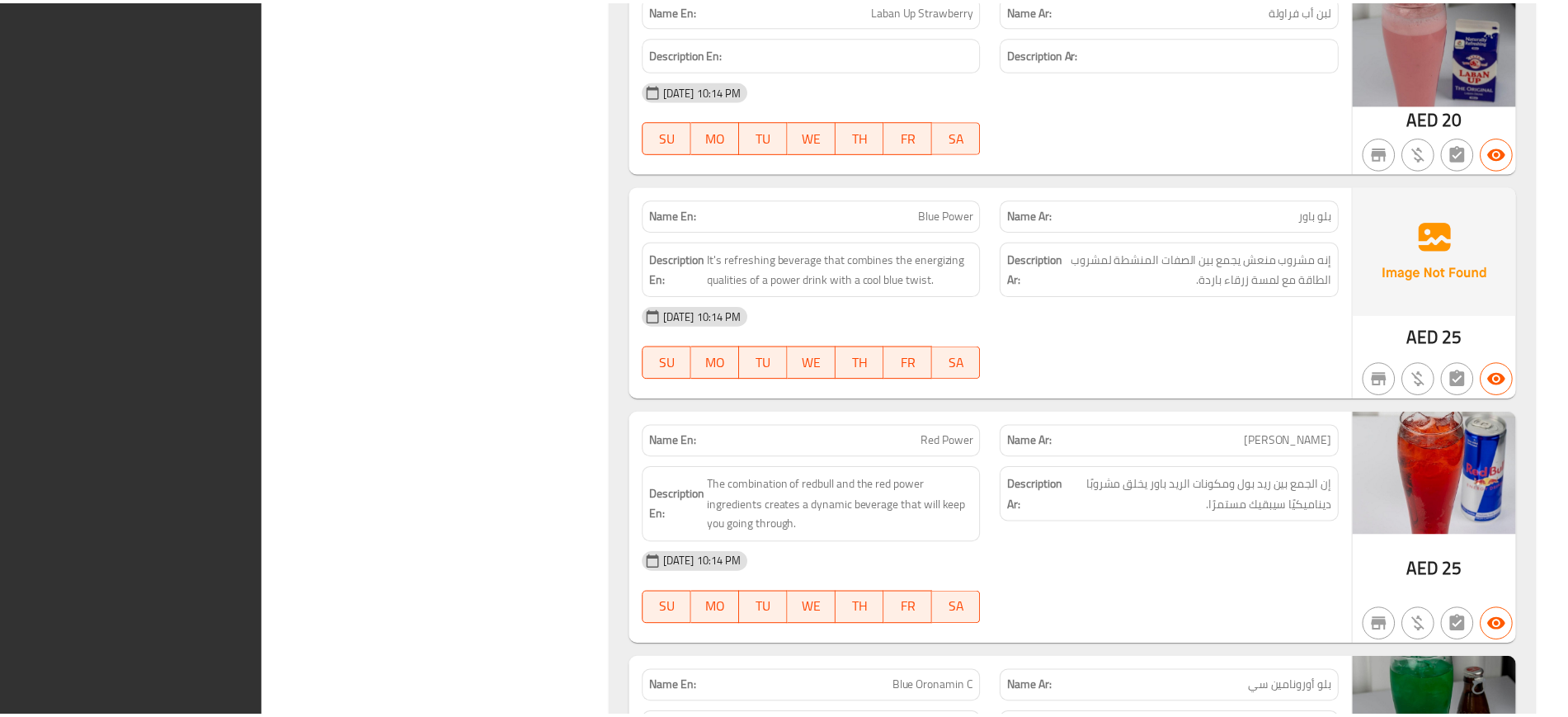
scroll to position [7057, 0]
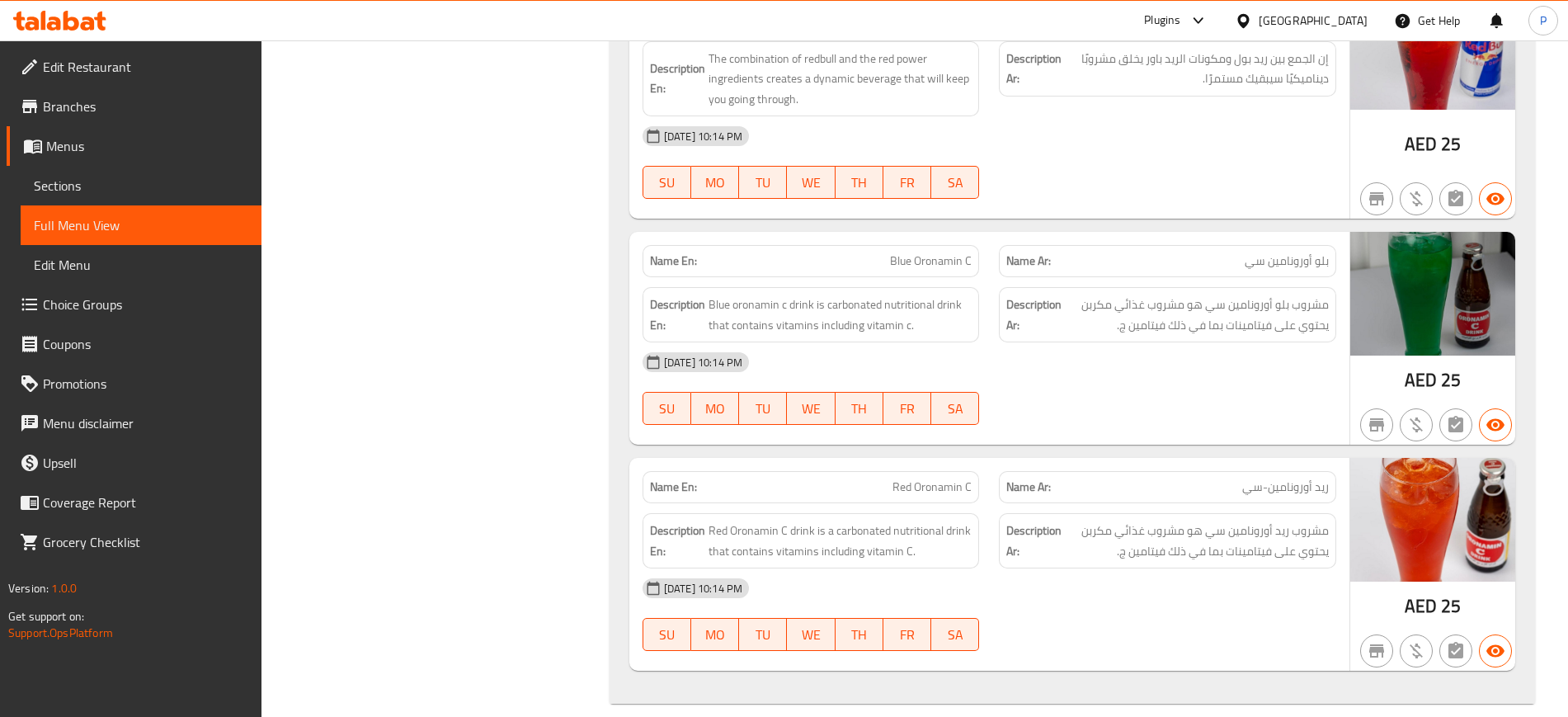
click at [111, 61] on span "Edit Restaurant" at bounding box center [145, 66] width 205 height 20
